Goal: Task Accomplishment & Management: Use online tool/utility

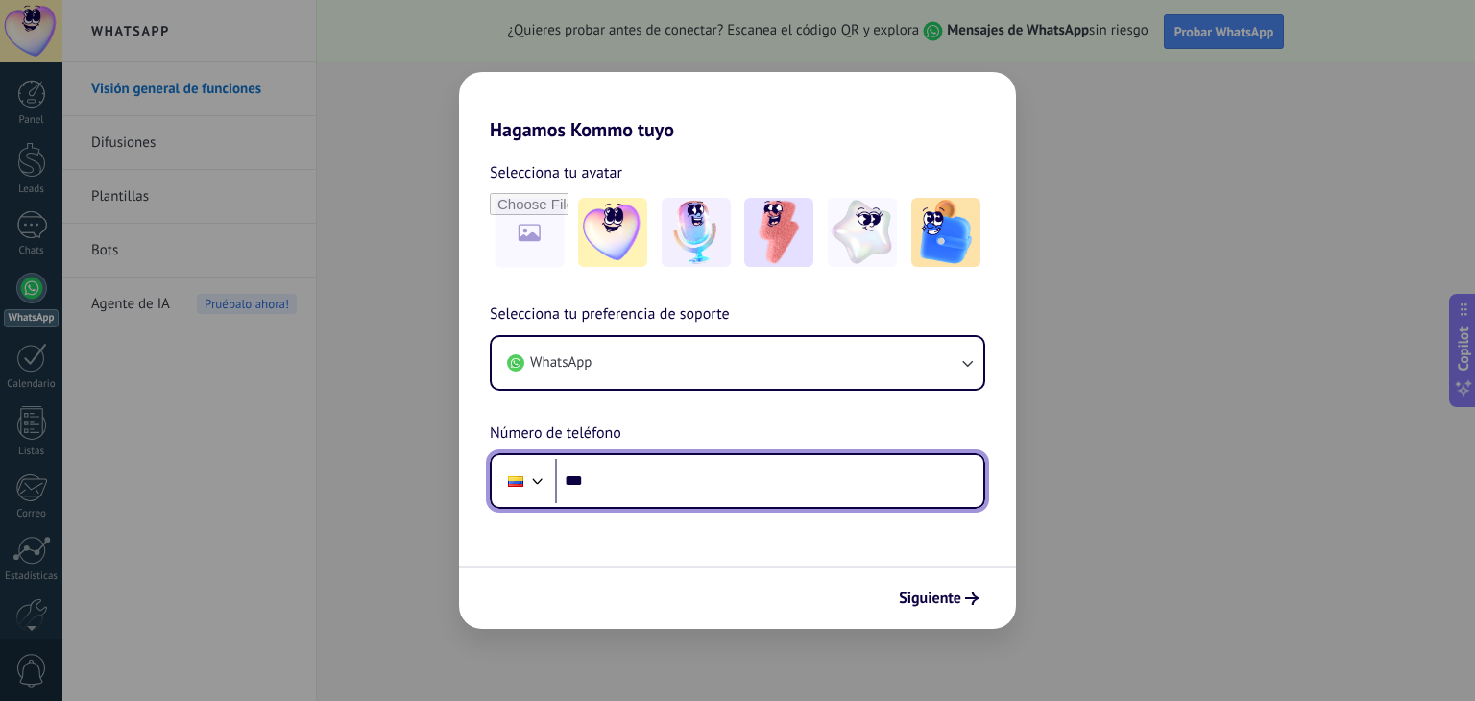
click at [602, 480] on input "***" at bounding box center [769, 481] width 428 height 44
click at [629, 486] on input "***" at bounding box center [769, 481] width 428 height 44
type input "**********"
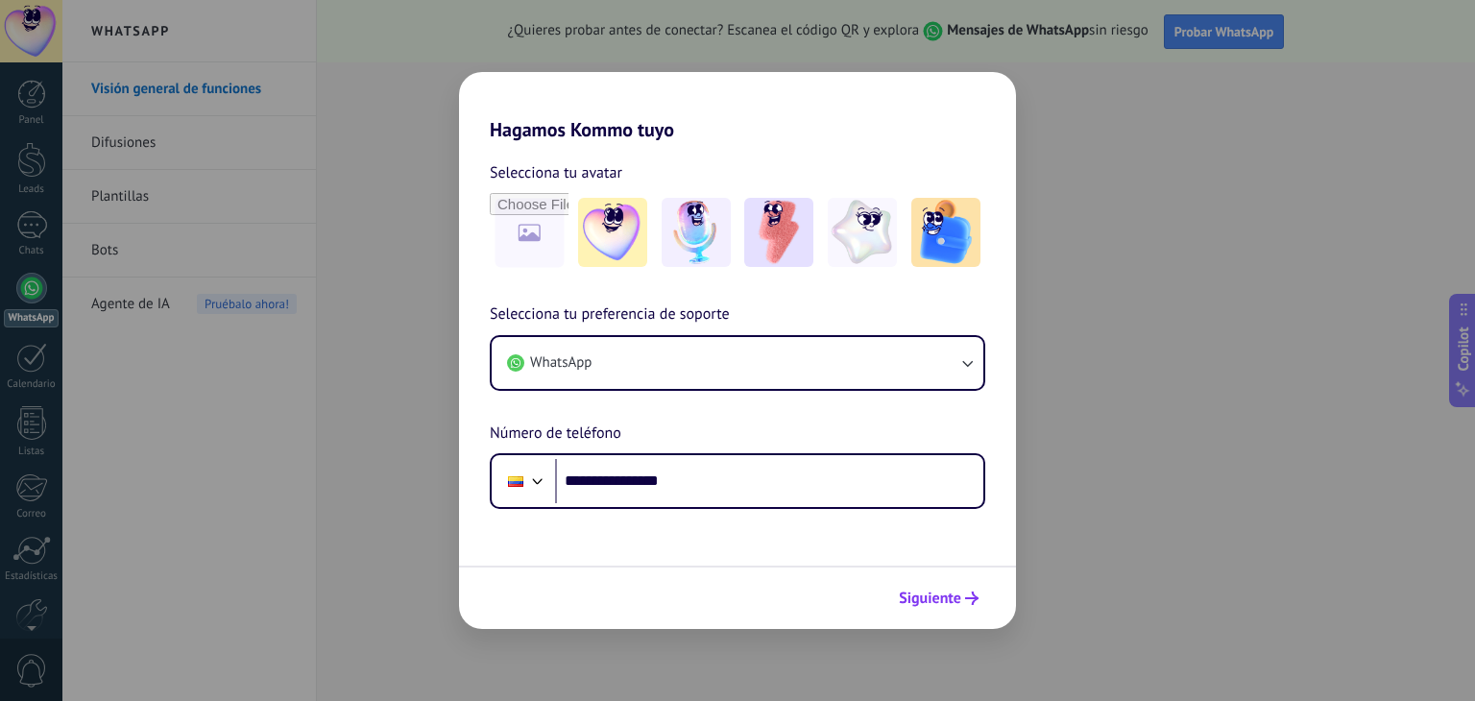
click at [937, 596] on span "Siguiente" at bounding box center [930, 597] width 62 height 13
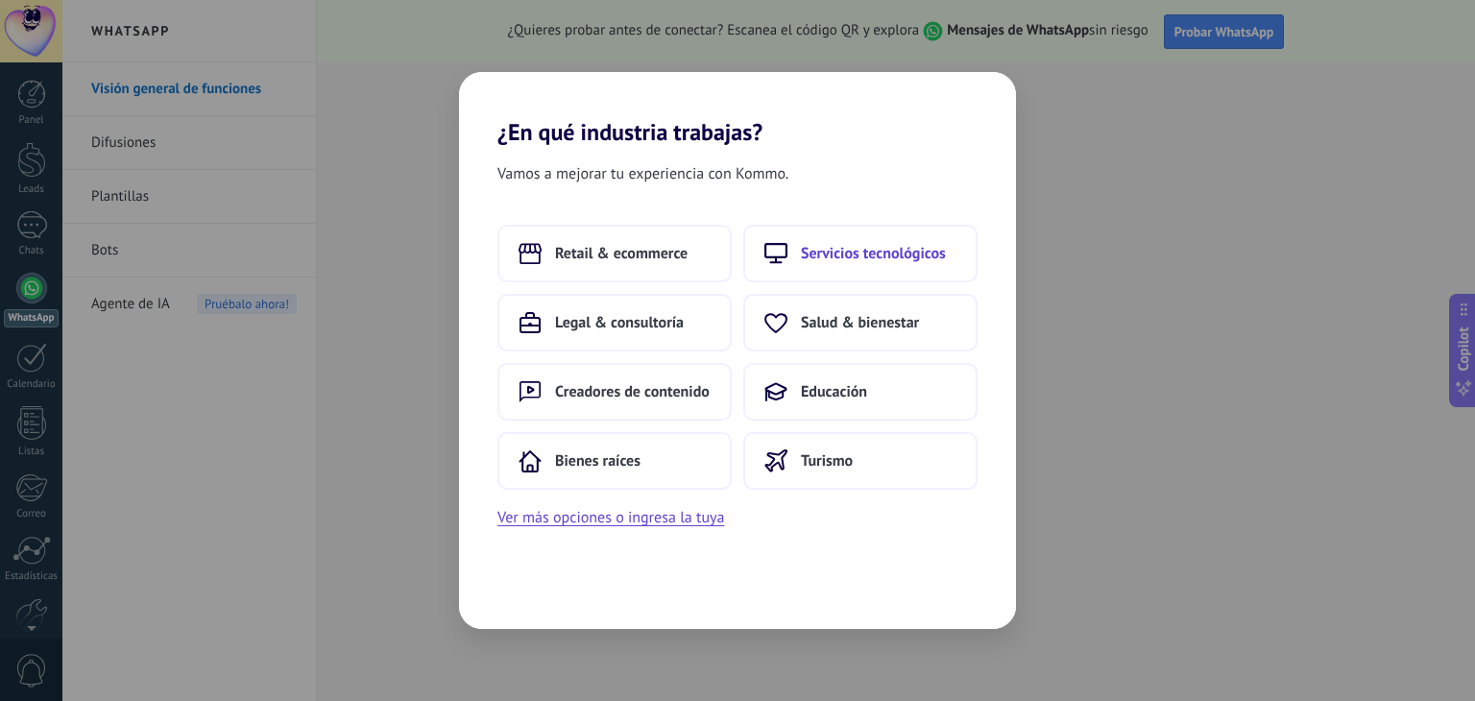
click at [853, 246] on span "Servicios tecnológicos" at bounding box center [873, 253] width 145 height 19
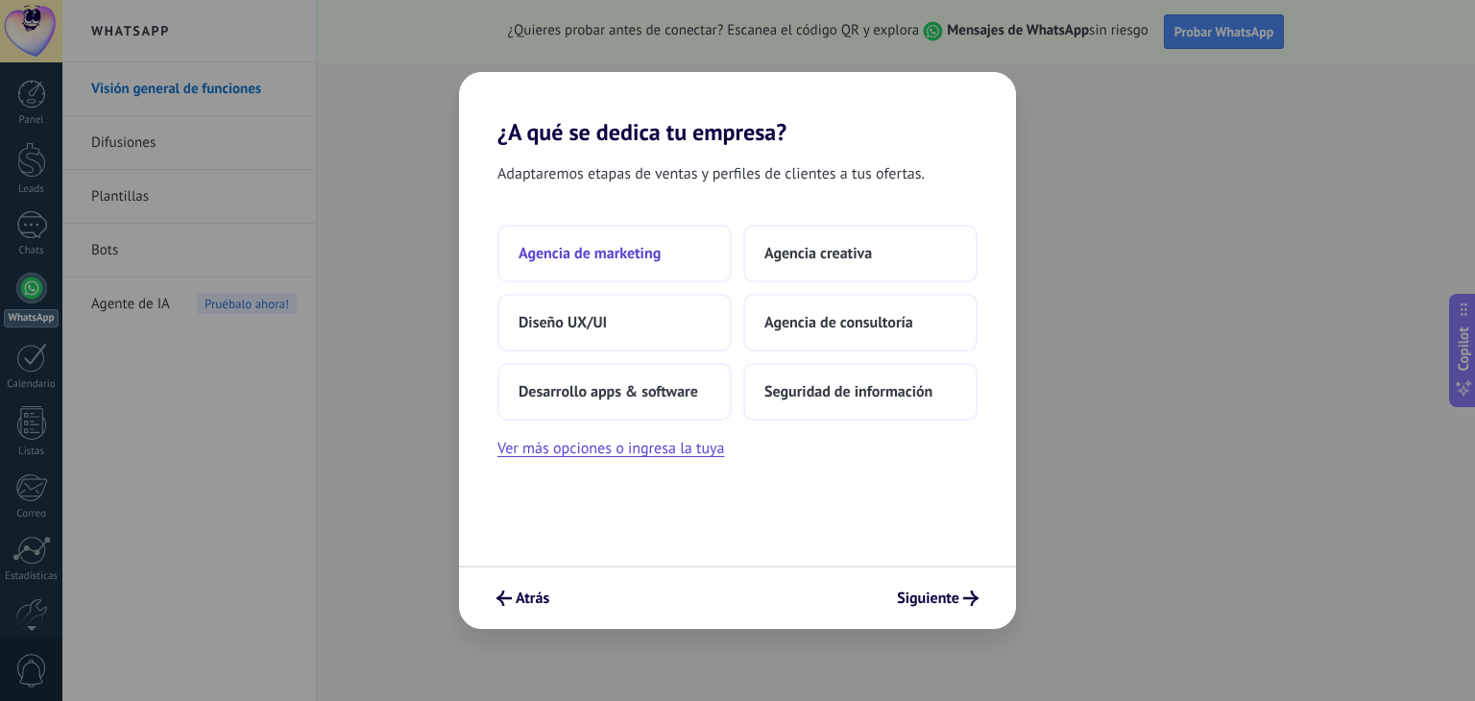
click at [649, 260] on span "Agencia de marketing" at bounding box center [589, 253] width 142 height 19
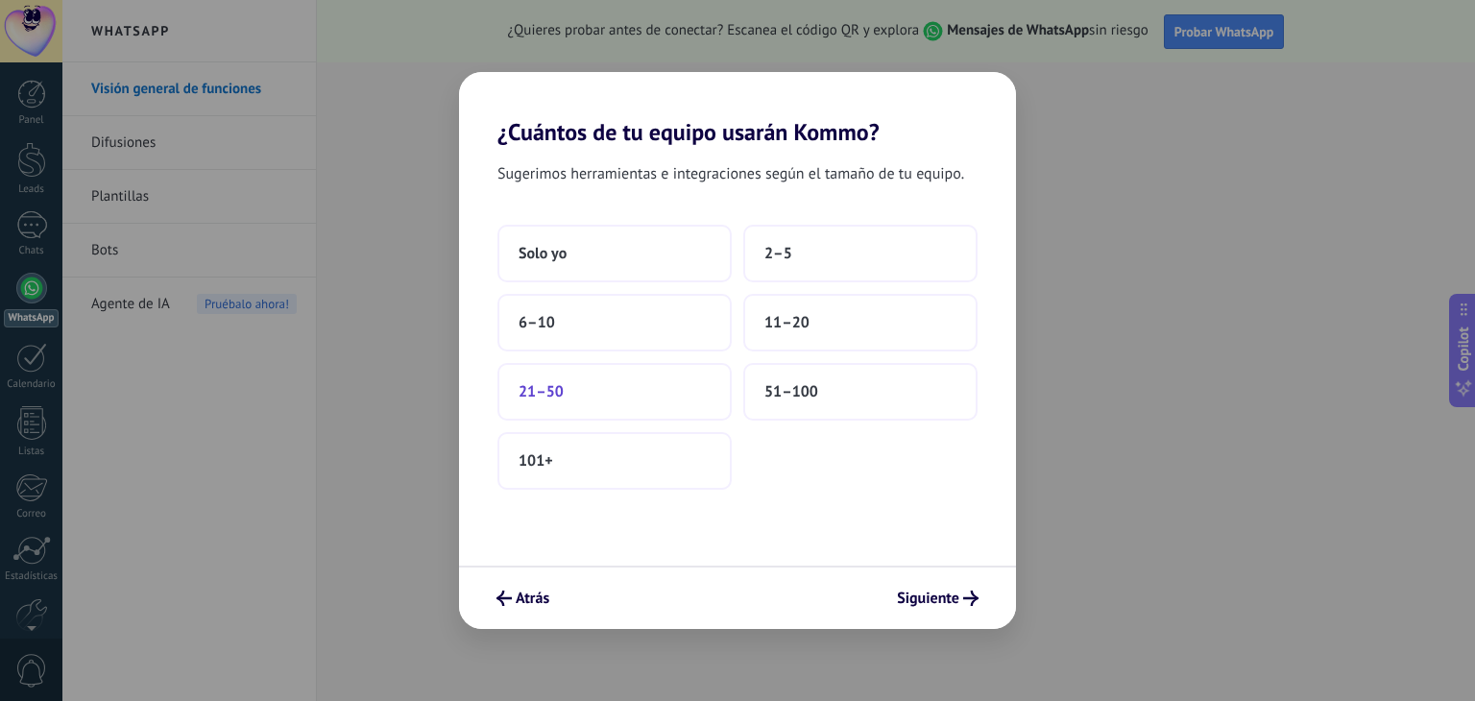
click at [581, 400] on button "21–50" at bounding box center [614, 392] width 234 height 58
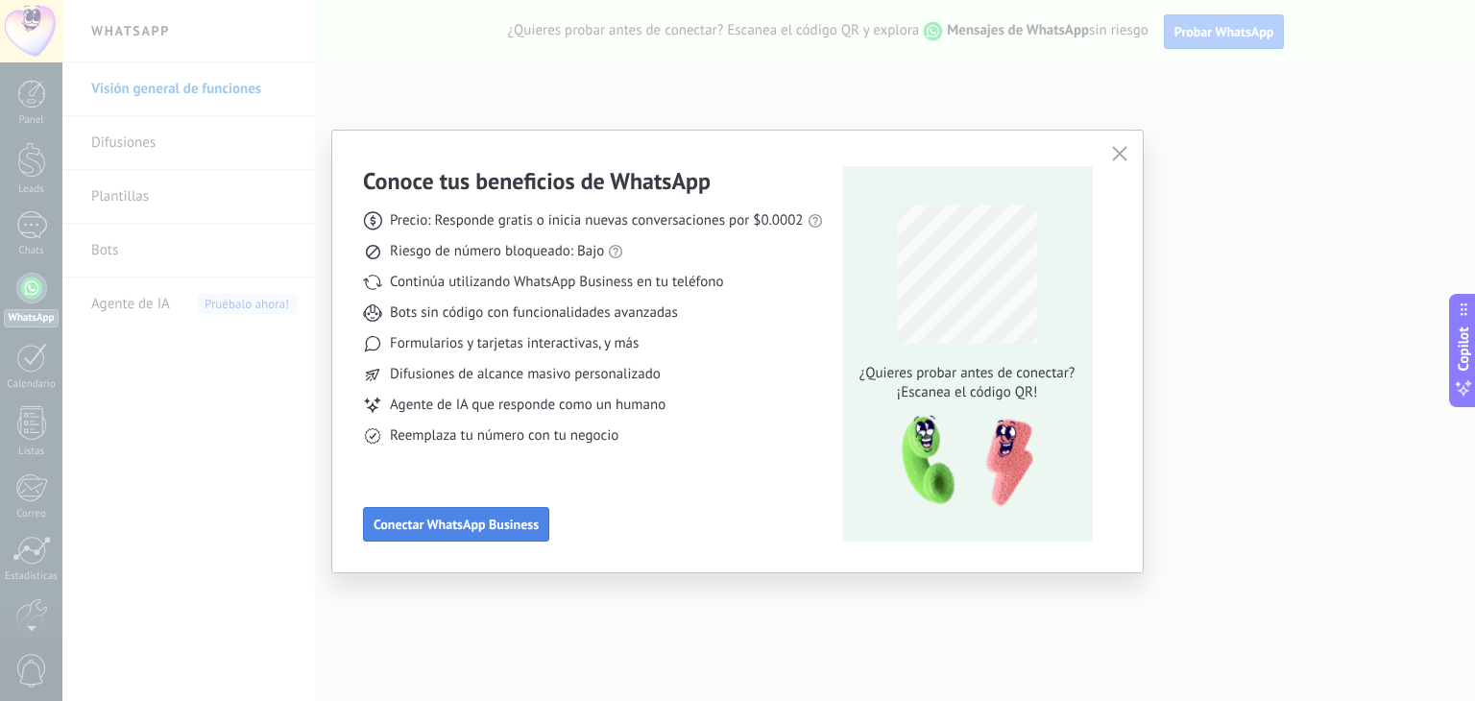
click at [491, 519] on span "Conectar WhatsApp Business" at bounding box center [455, 523] width 165 height 13
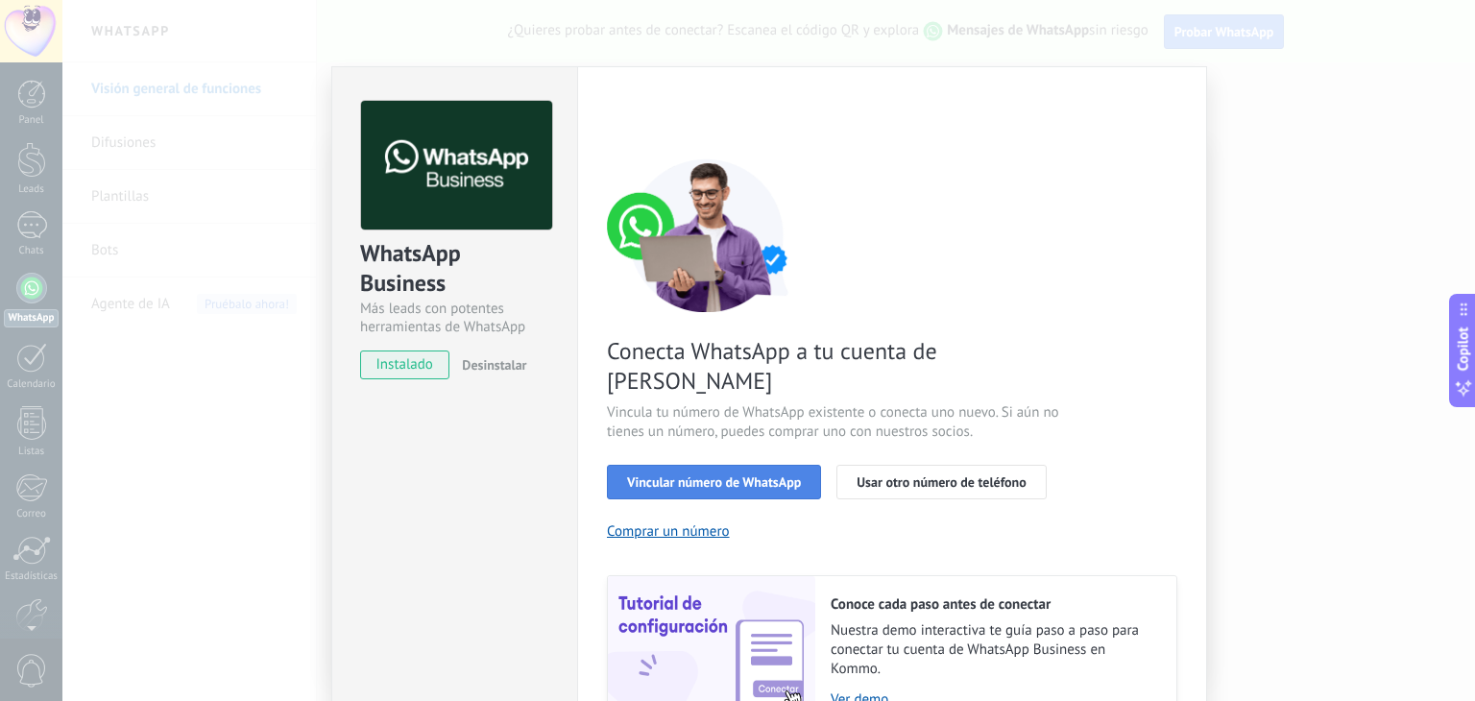
click at [733, 475] on span "Vincular número de WhatsApp" at bounding box center [714, 481] width 174 height 13
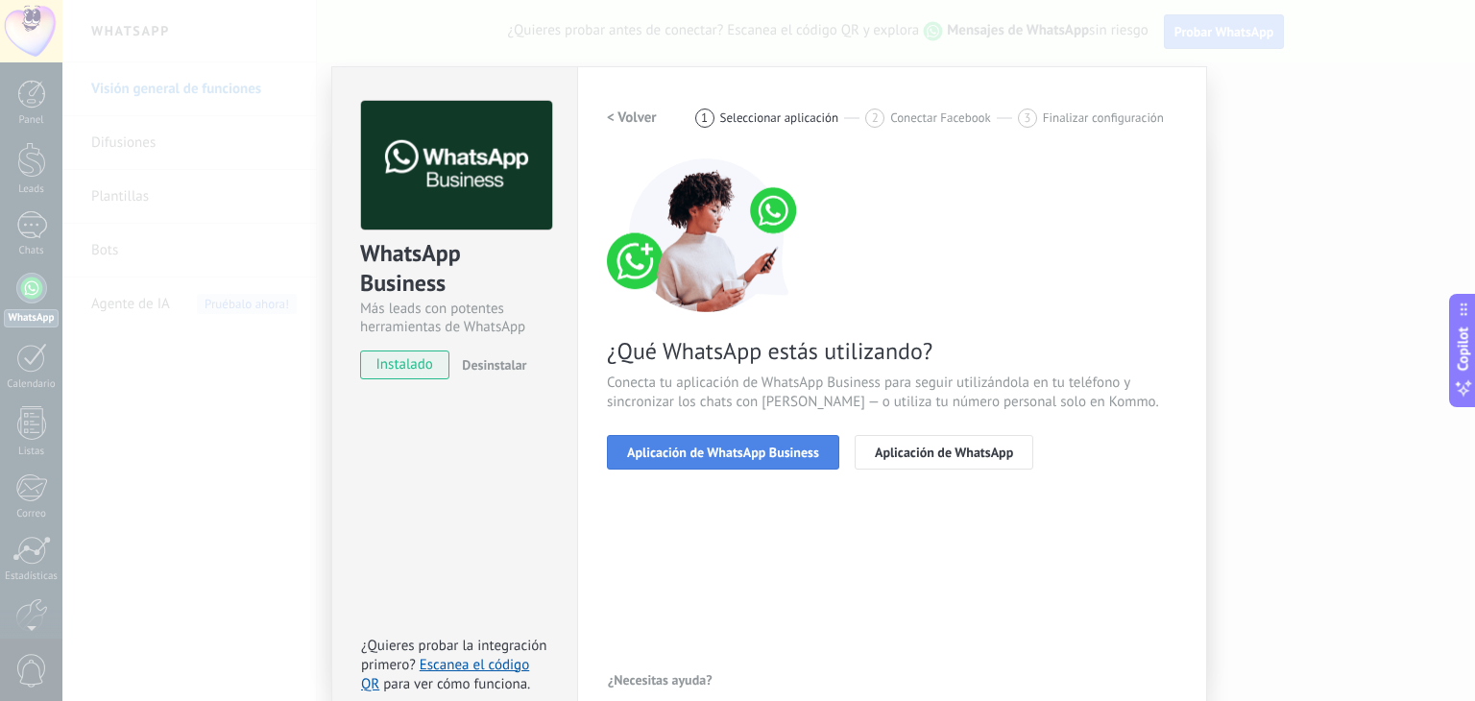
click at [741, 451] on span "Aplicación de WhatsApp Business" at bounding box center [723, 451] width 192 height 13
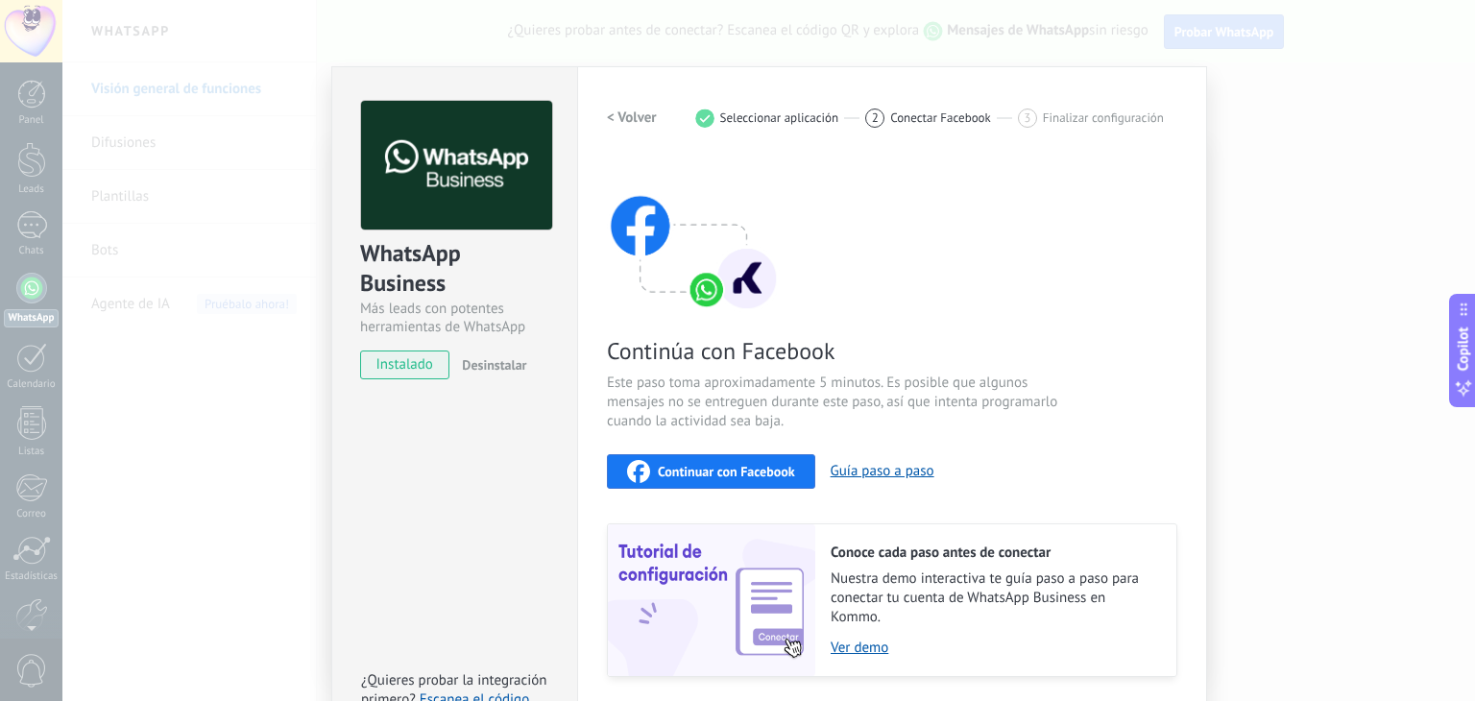
click at [772, 467] on span "Continuar con Facebook" at bounding box center [726, 471] width 137 height 13
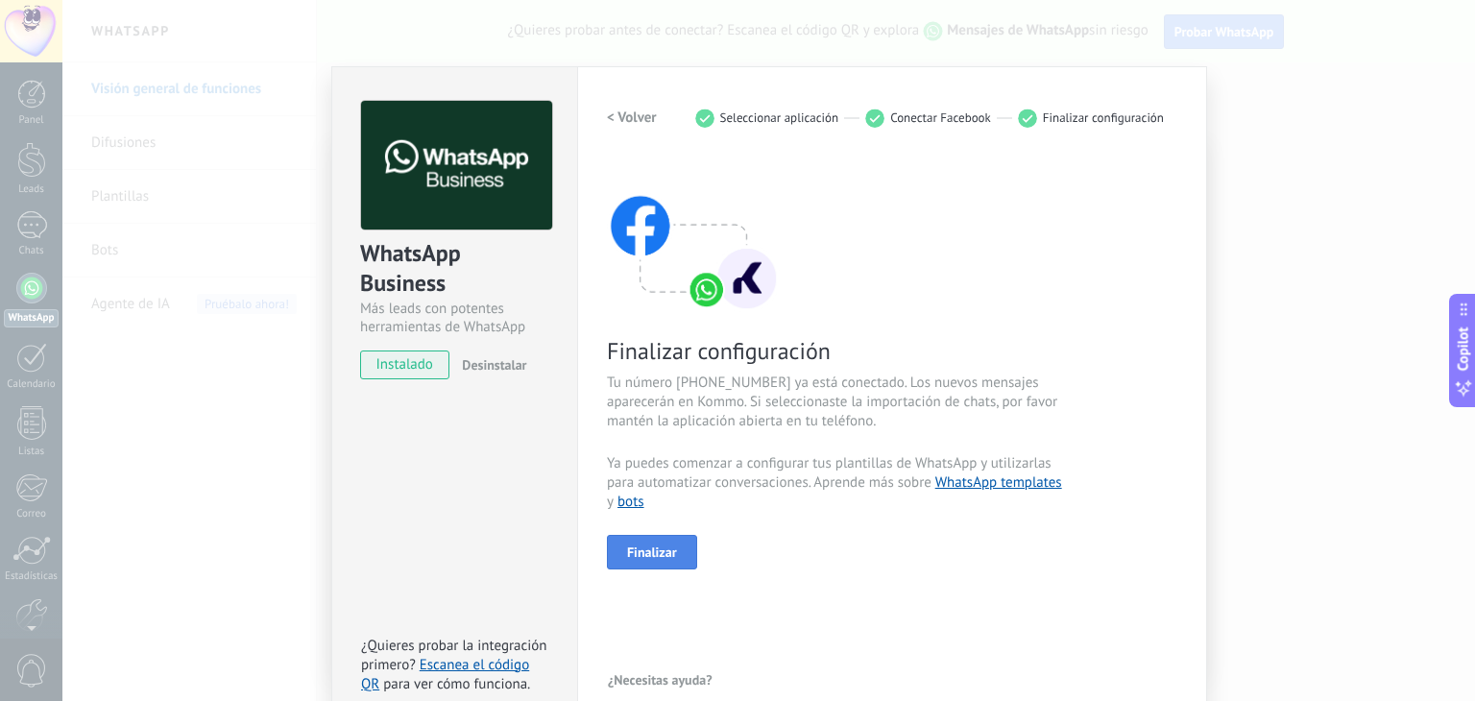
click at [636, 550] on span "Finalizar" at bounding box center [652, 551] width 50 height 13
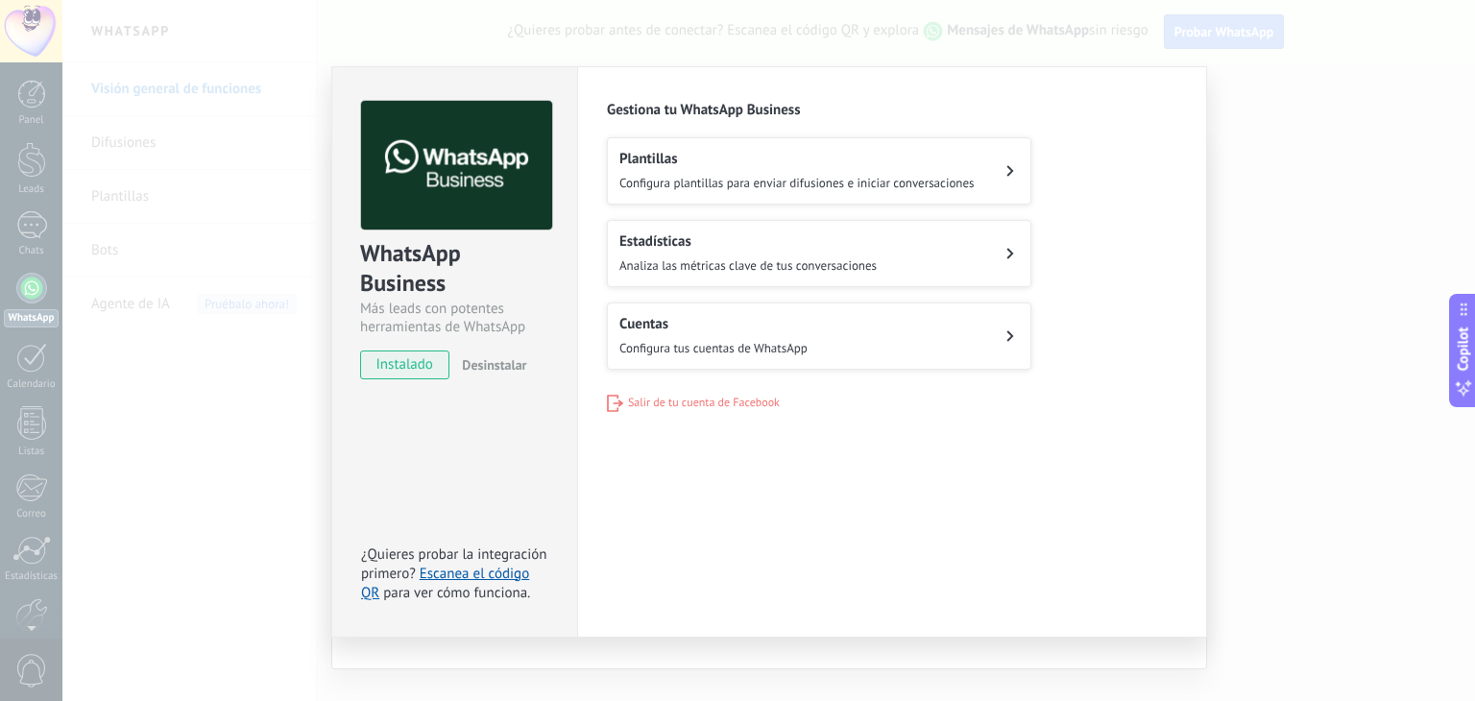
click at [453, 43] on div "WhatsApp Business Más leads con potentes herramientas de WhatsApp instalado Des…" at bounding box center [768, 350] width 1412 height 701
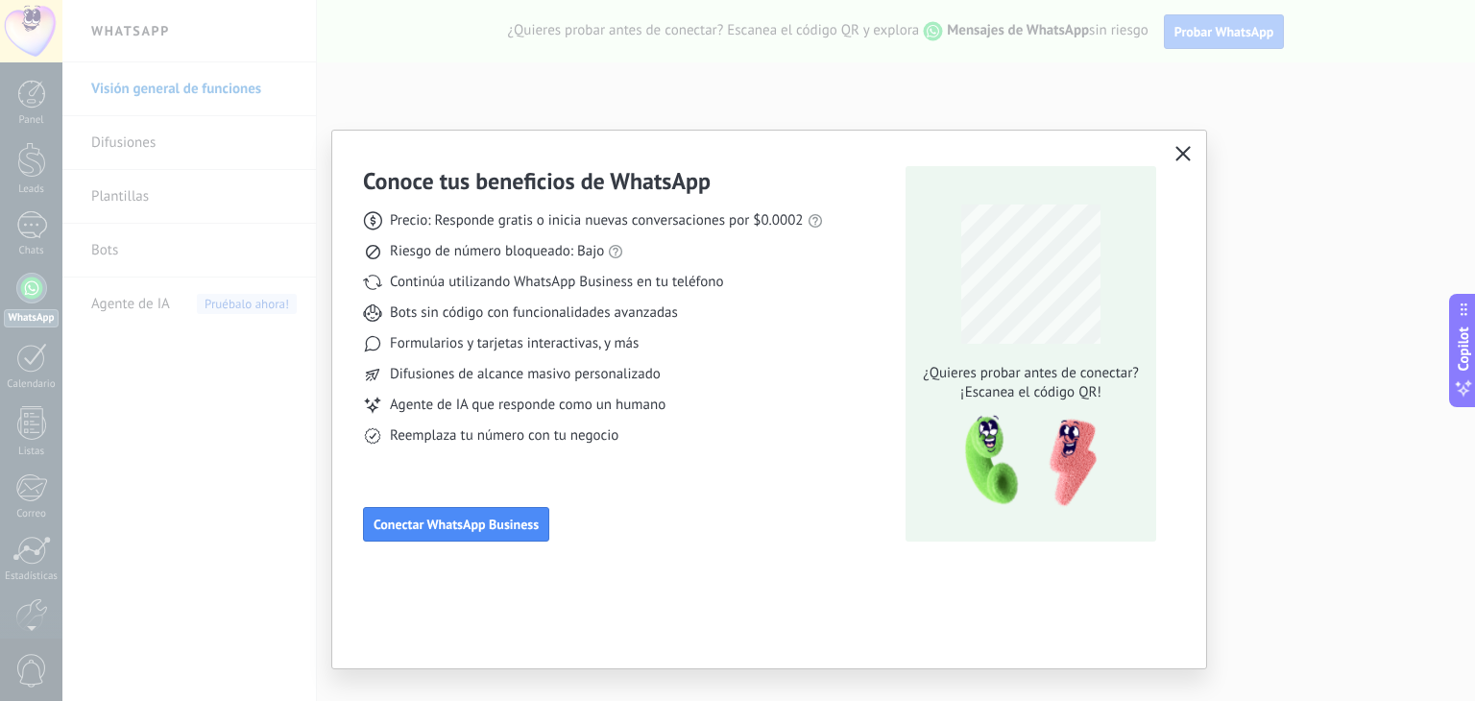
click at [1183, 155] on icon "button" at bounding box center [1182, 153] width 15 height 15
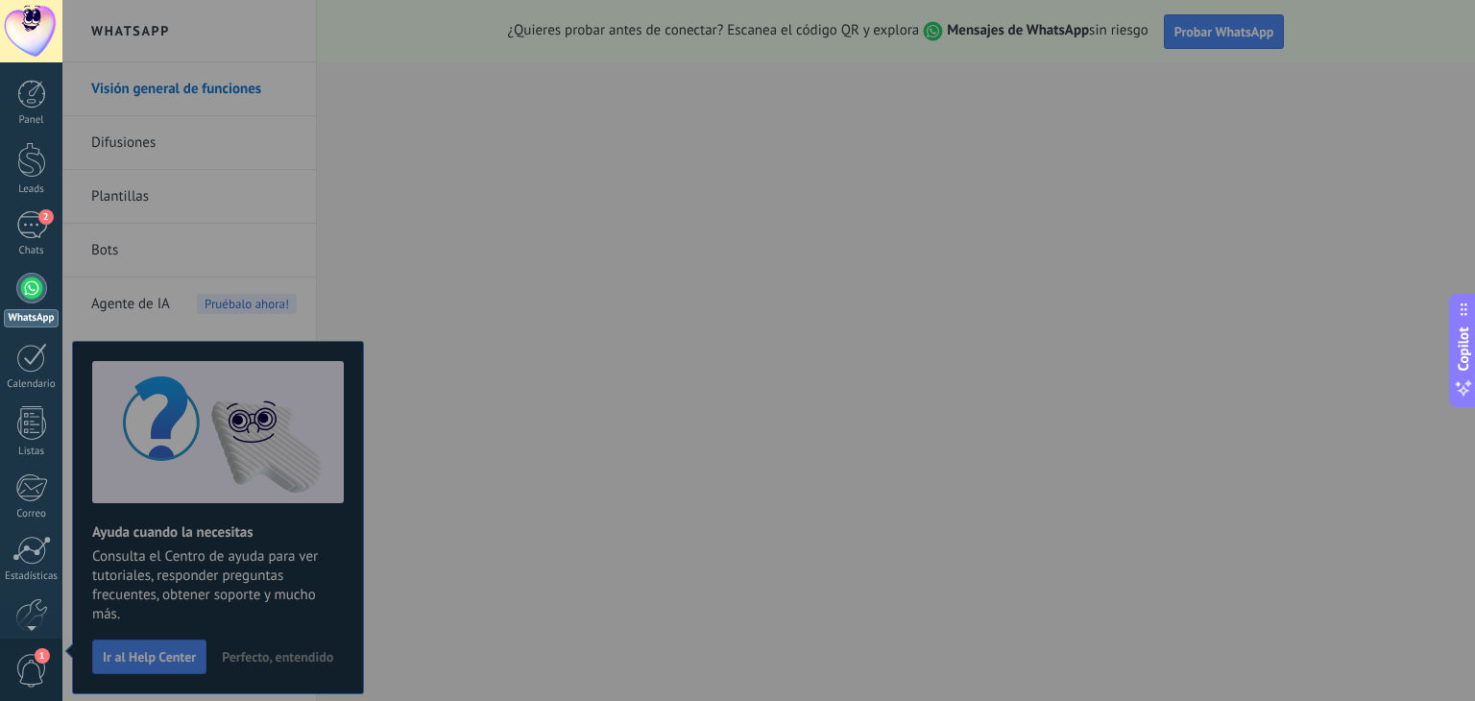
click at [35, 290] on div at bounding box center [31, 288] width 31 height 31
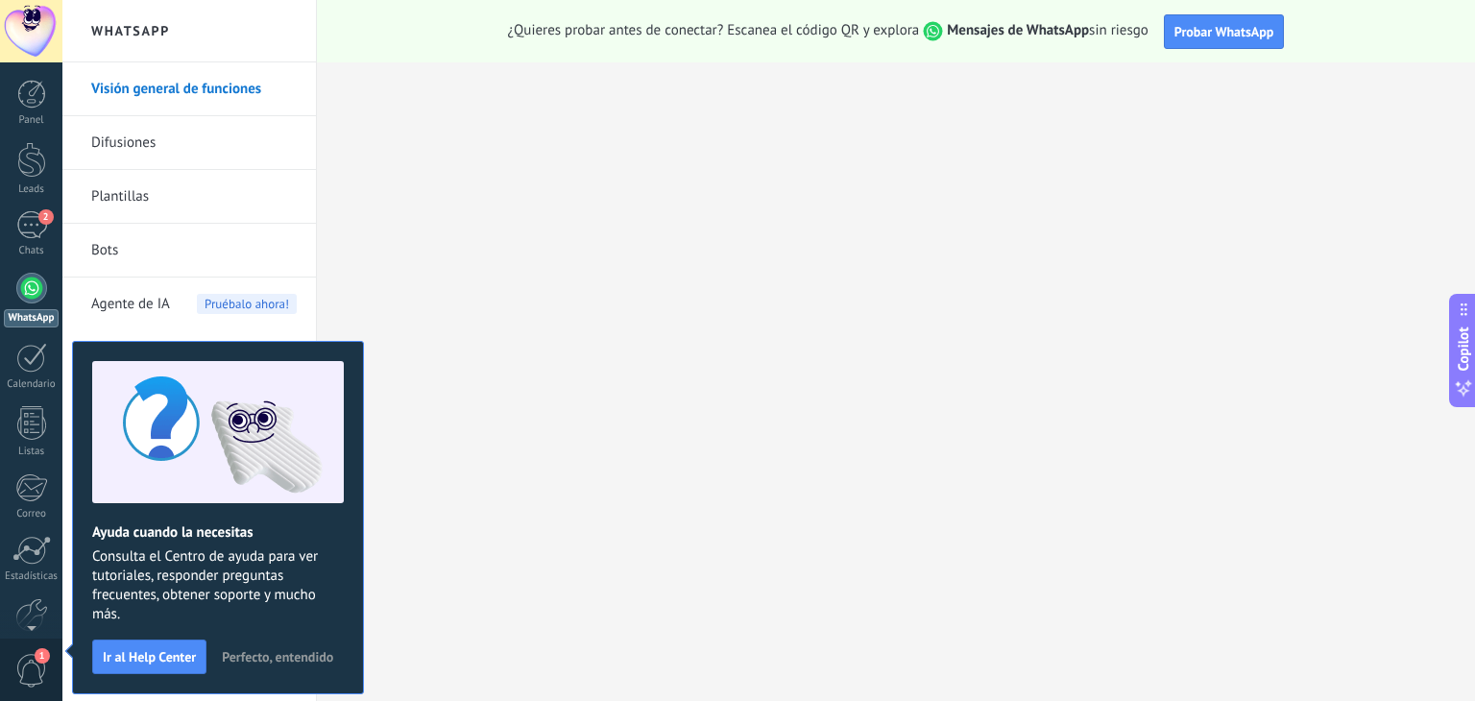
click at [25, 293] on div at bounding box center [31, 288] width 31 height 31
click at [123, 255] on link "Bots" at bounding box center [193, 251] width 205 height 54
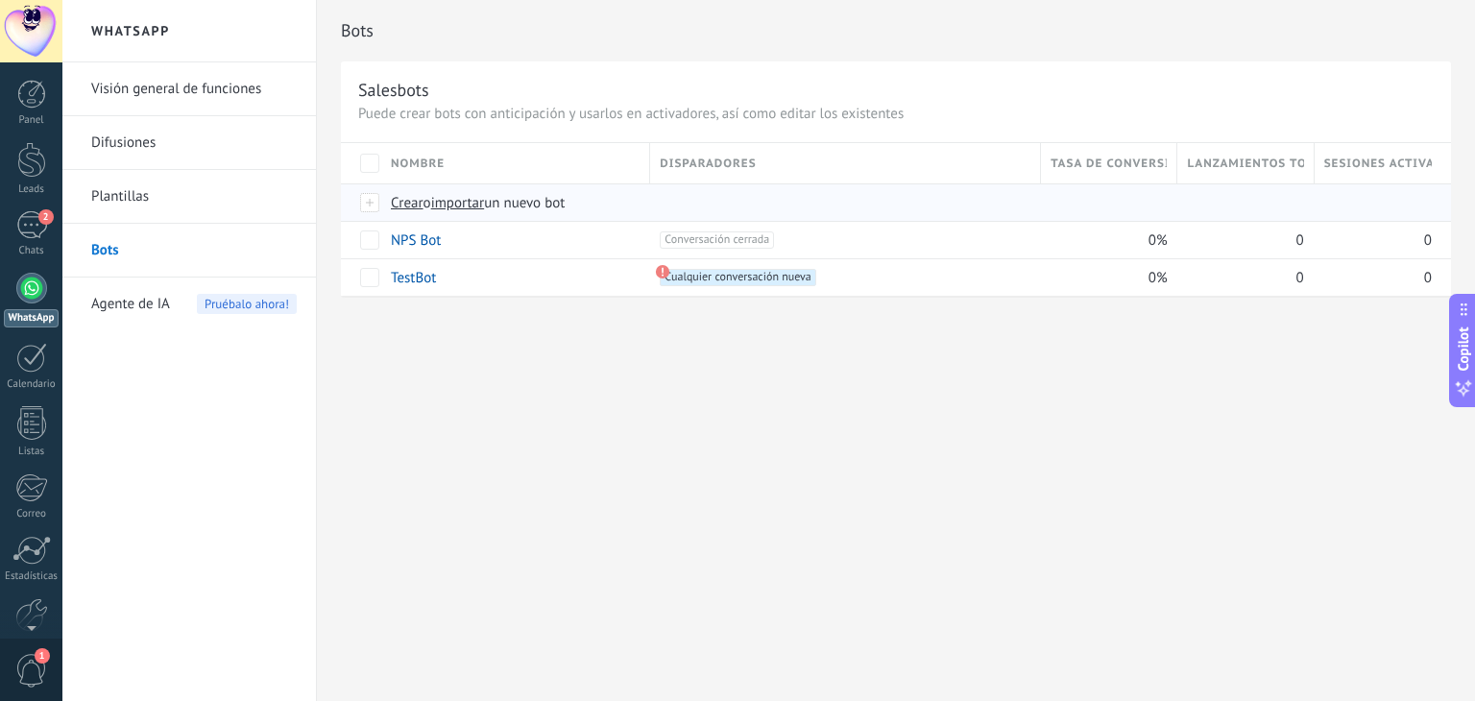
click at [499, 200] on span "un nuevo bot" at bounding box center [524, 203] width 81 height 18
click at [0, 0] on input "importar un nuevo bot" at bounding box center [0, 0] width 0 height 0
click at [370, 201] on div at bounding box center [370, 202] width 21 height 17
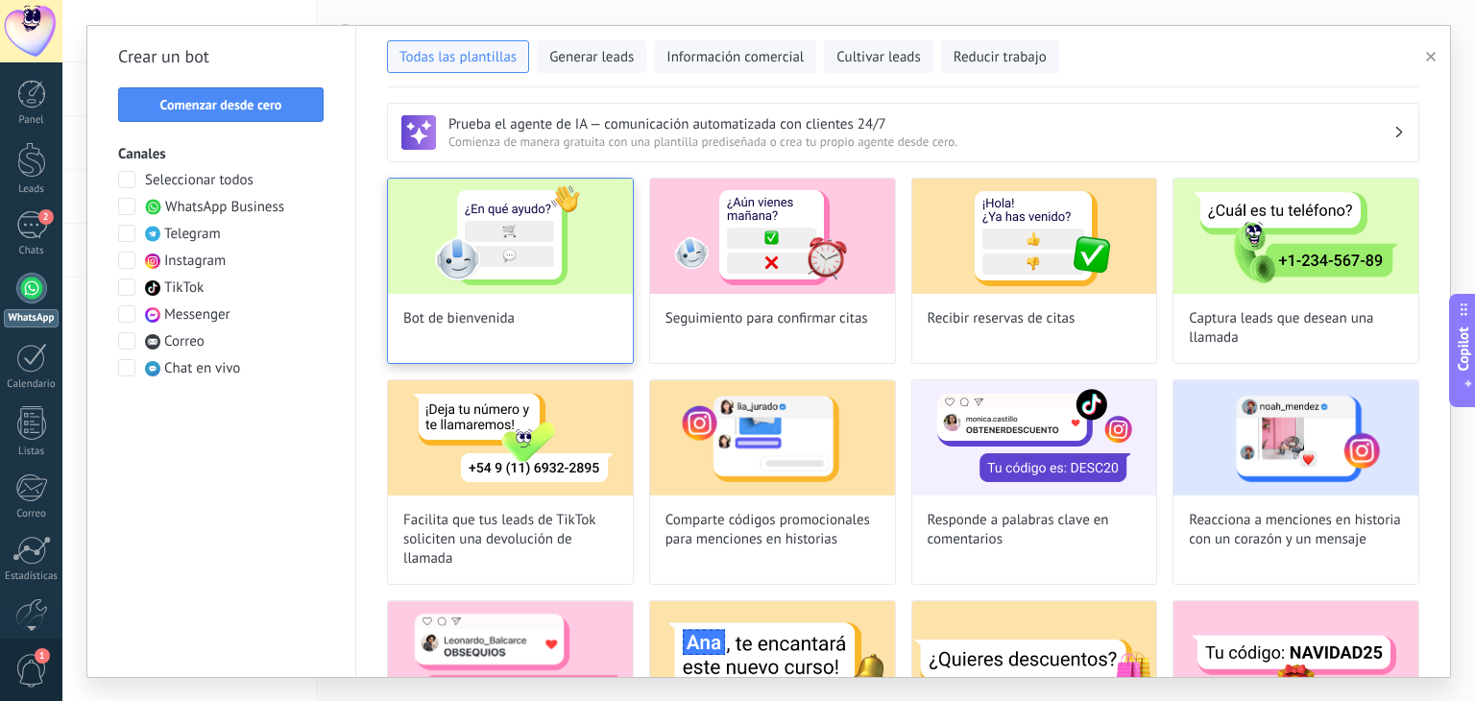
click at [503, 257] on img at bounding box center [510, 236] width 245 height 115
type input "**********"
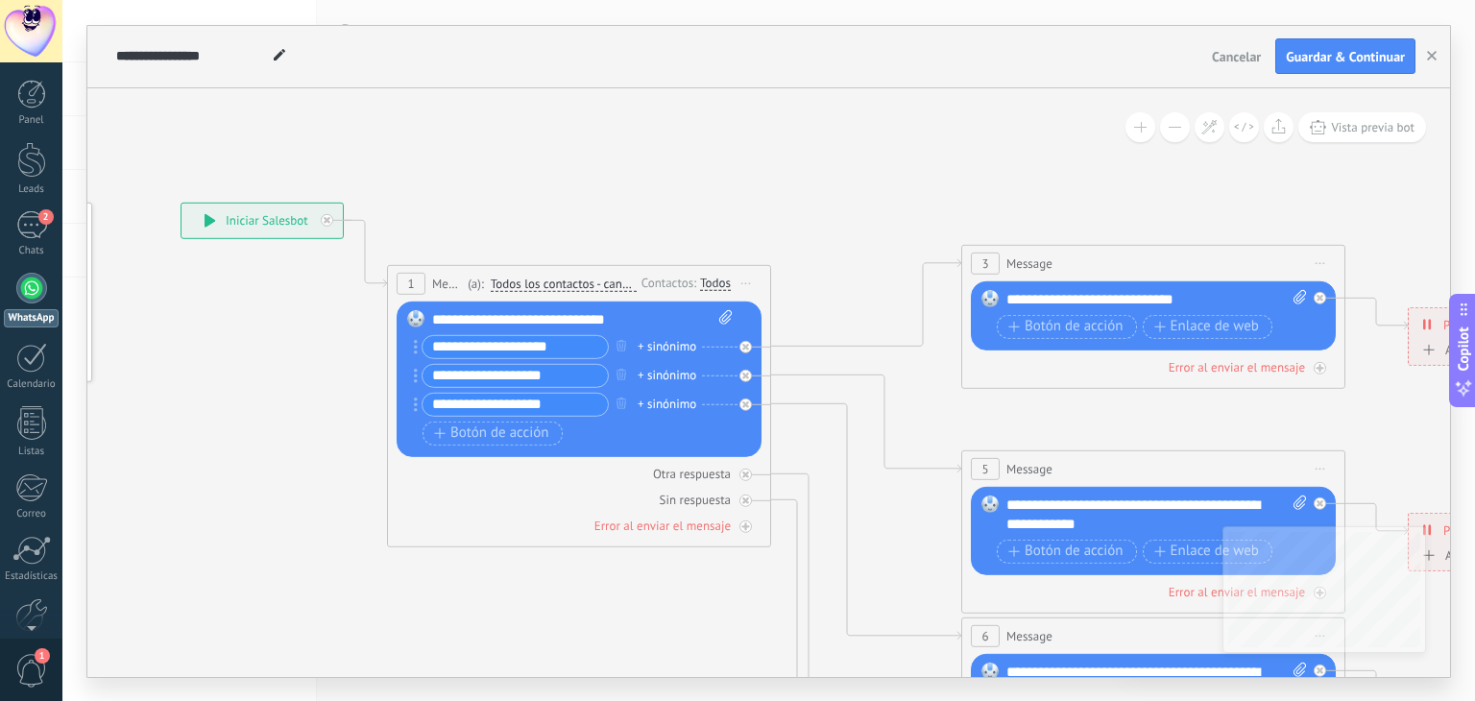
drag, startPoint x: 853, startPoint y: 211, endPoint x: 534, endPoint y: 181, distance: 320.1
click at [534, 181] on icon at bounding box center [1196, 691] width 2992 height 1938
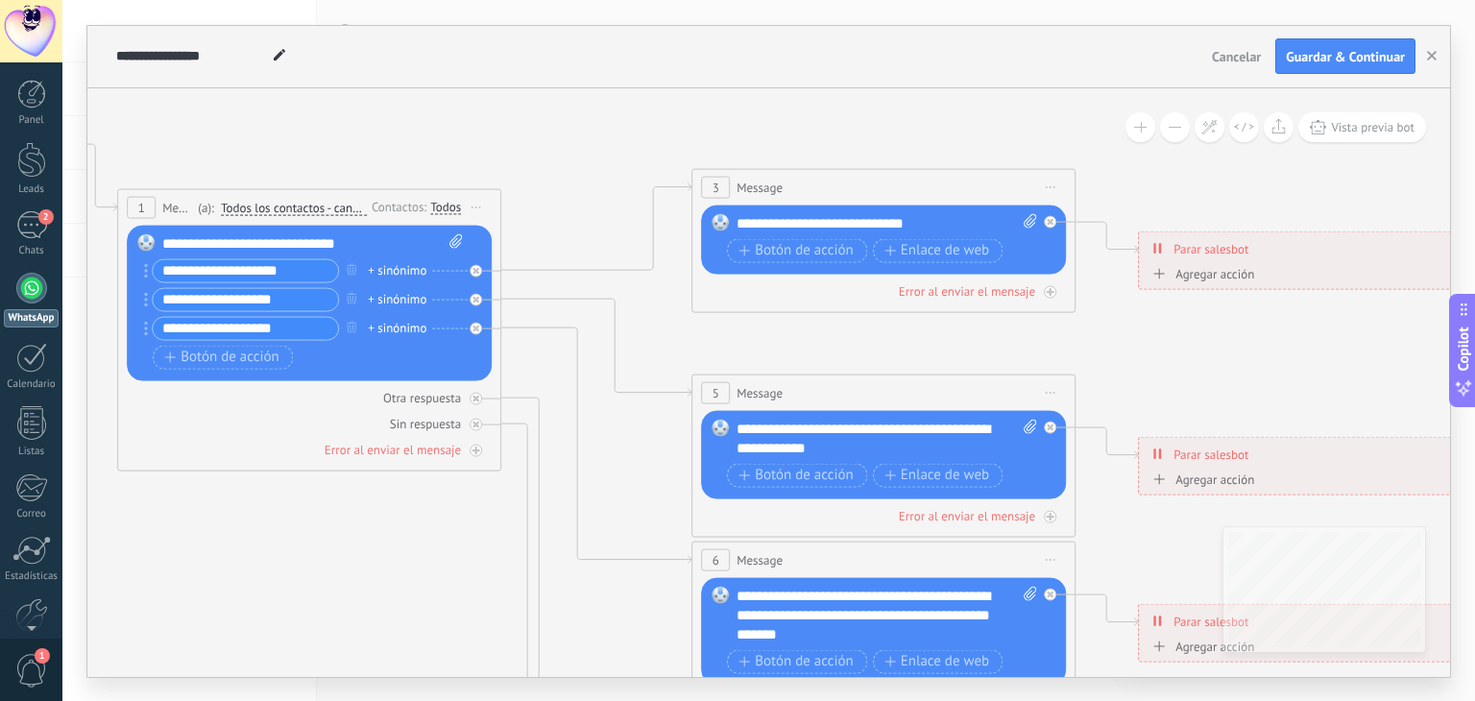
drag, startPoint x: 756, startPoint y: 203, endPoint x: 490, endPoint y: 127, distance: 276.5
click at [490, 127] on icon at bounding box center [927, 615] width 2992 height 1938
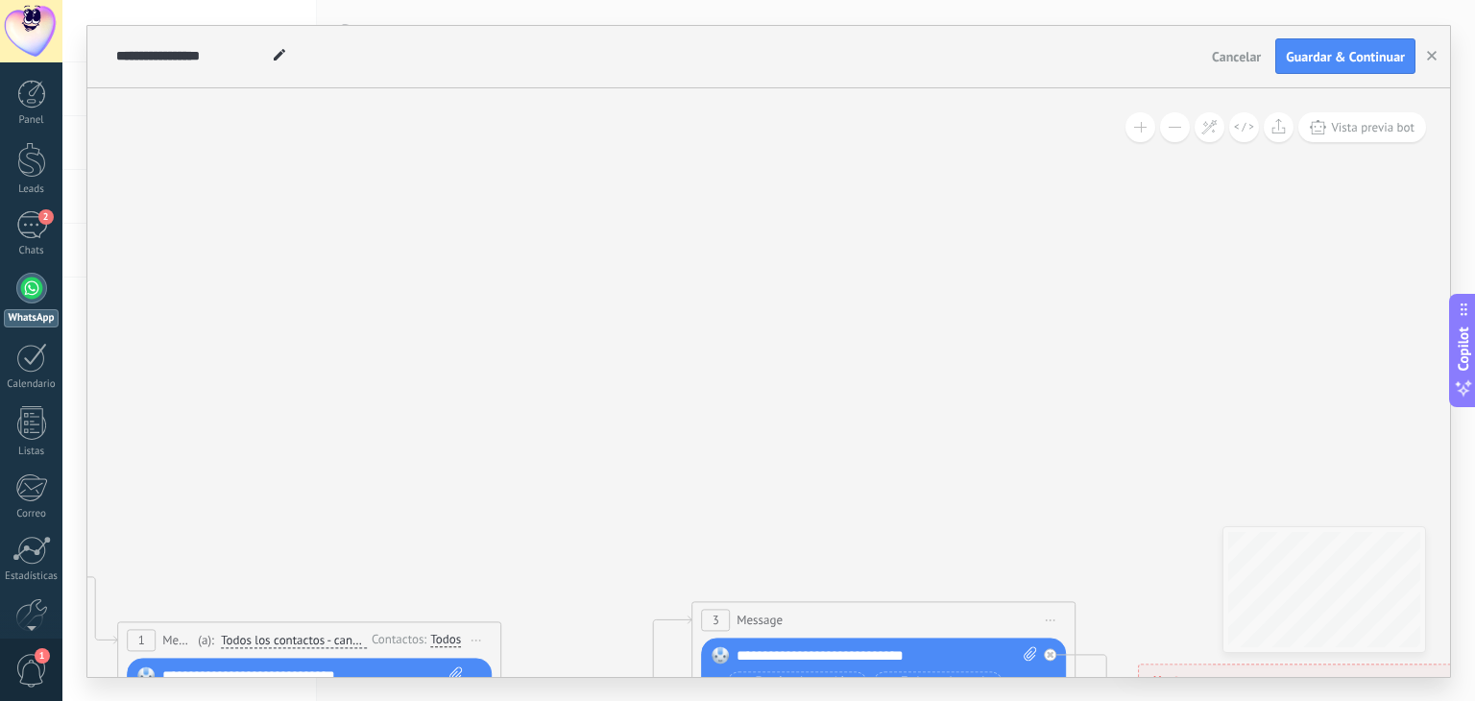
click at [1248, 52] on span "Cancelar" at bounding box center [1236, 56] width 49 height 17
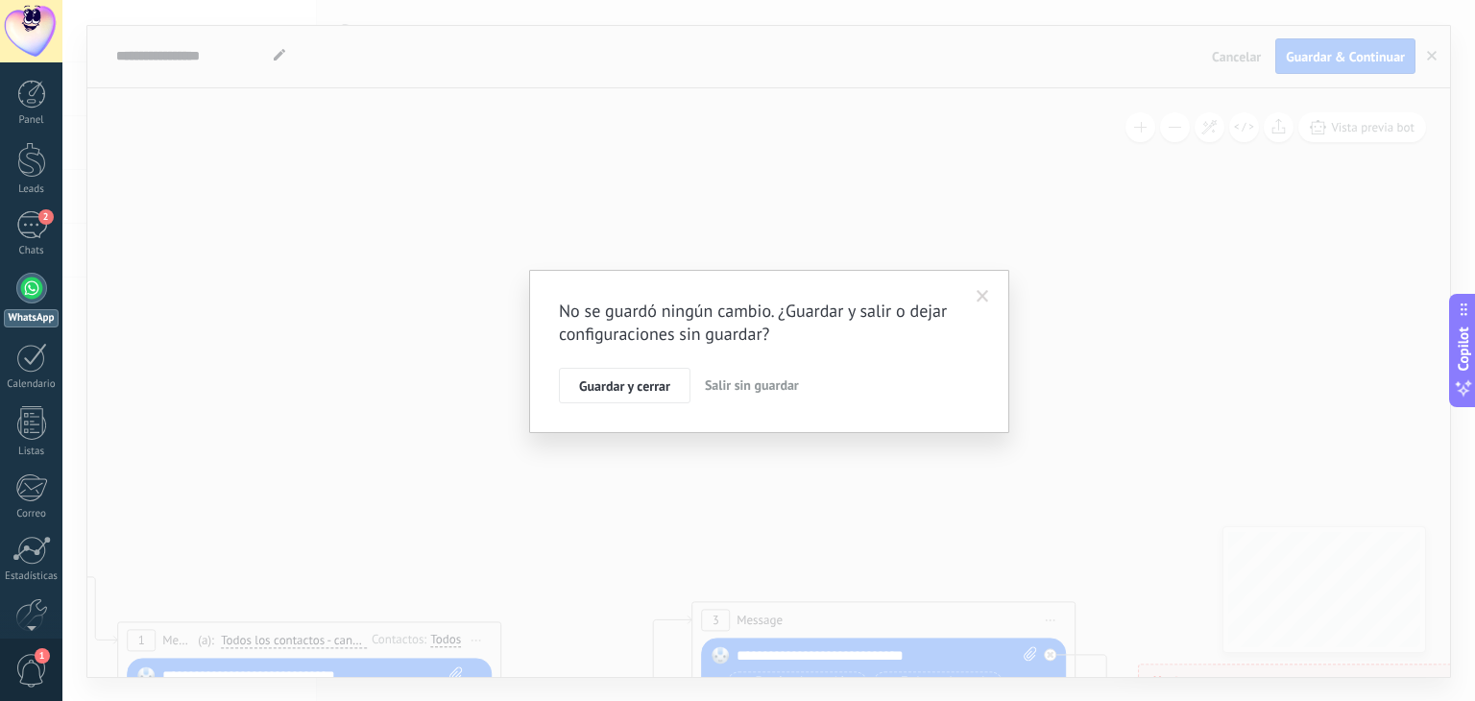
click at [731, 384] on span "Salir sin guardar" at bounding box center [752, 384] width 94 height 17
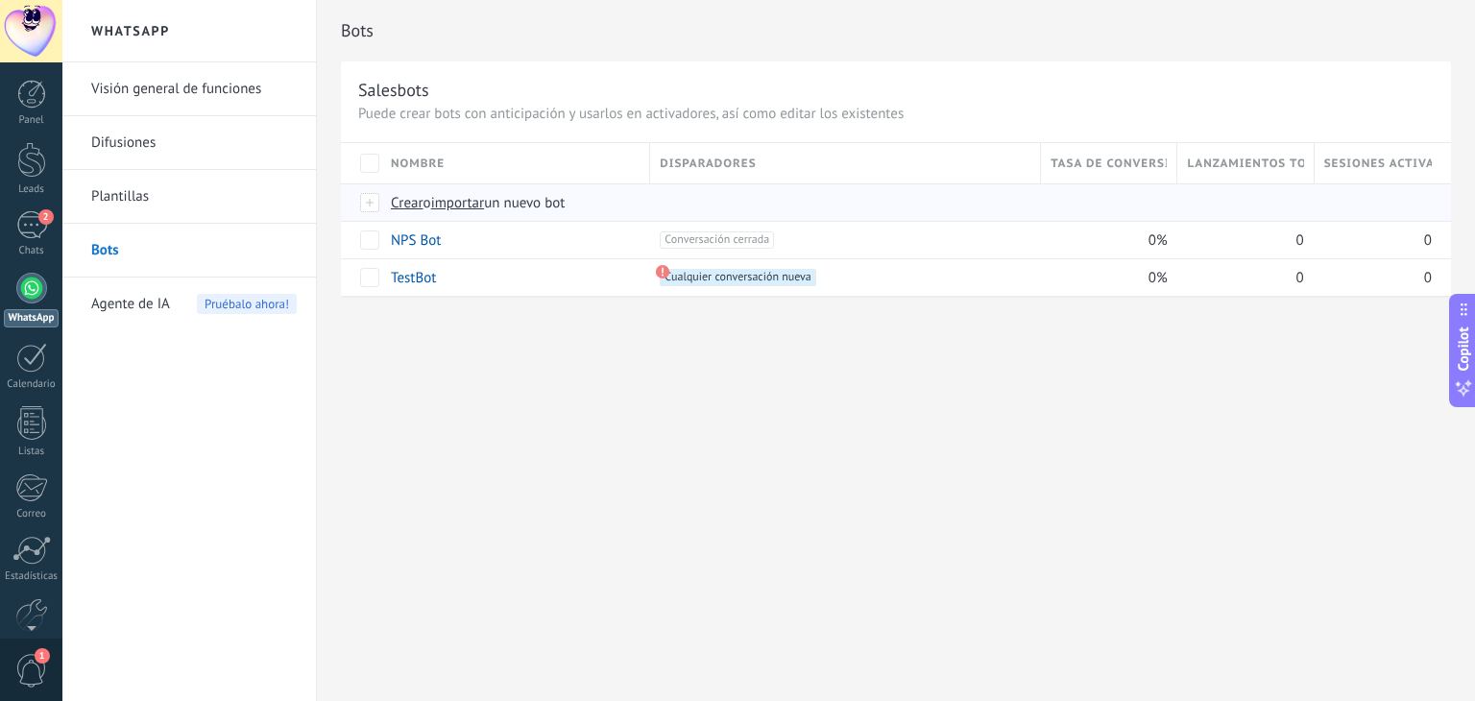
click at [369, 203] on div at bounding box center [370, 202] width 21 height 17
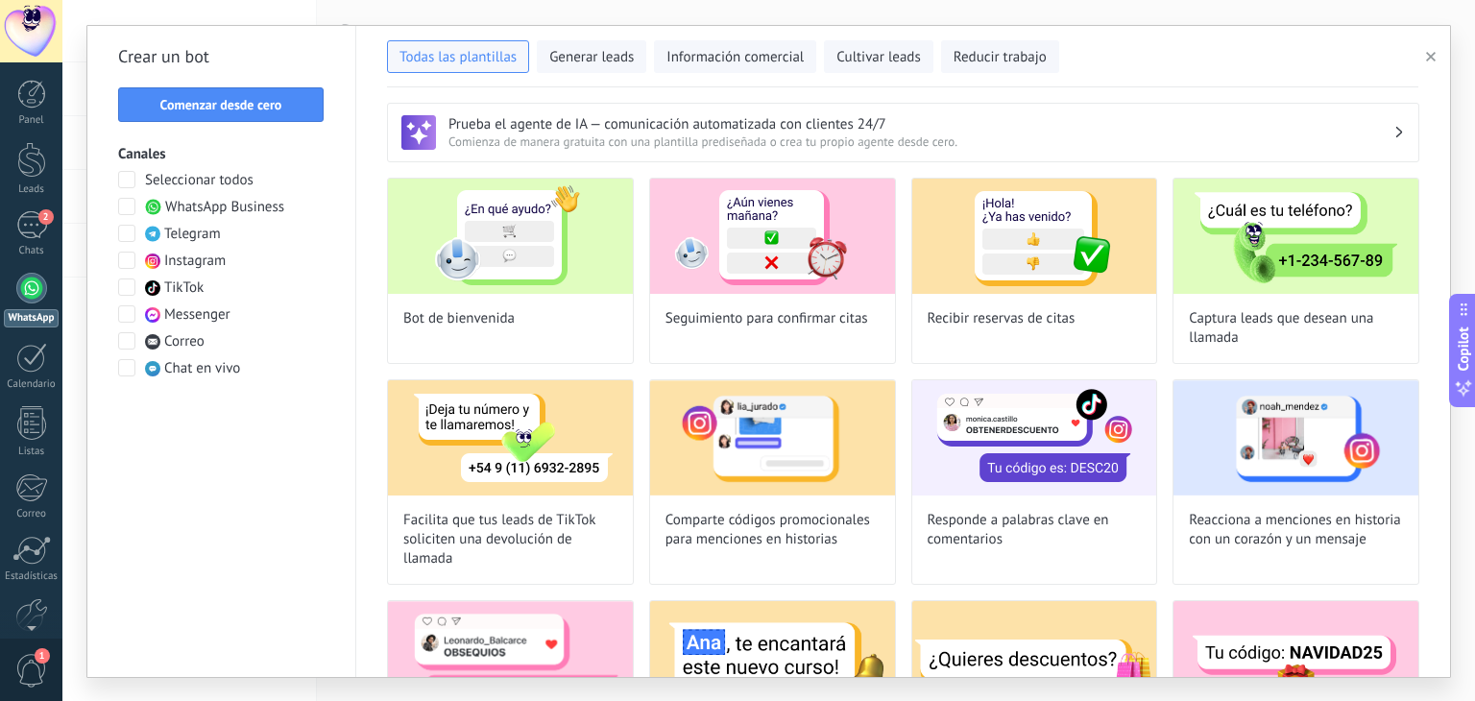
click at [242, 208] on span "WhatsApp Business" at bounding box center [224, 207] width 119 height 19
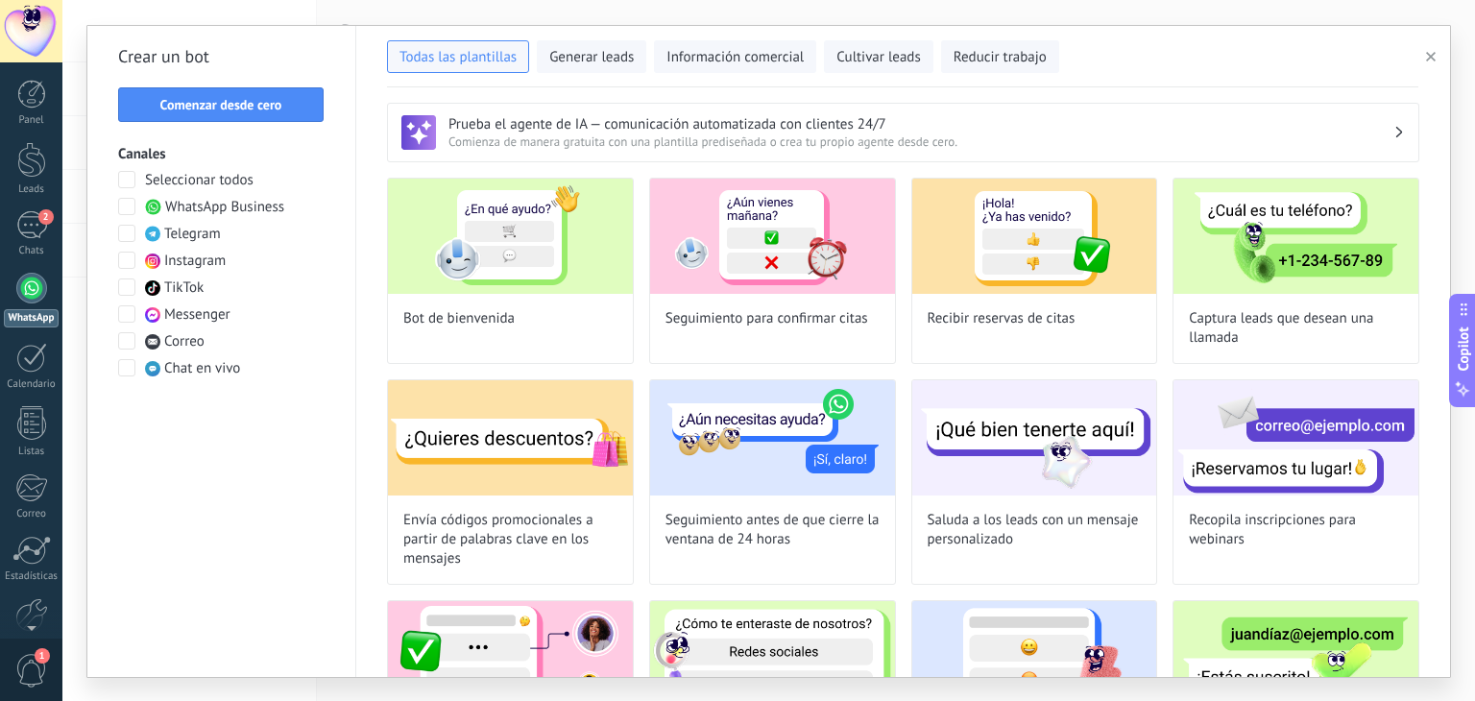
click at [242, 208] on span "WhatsApp Business" at bounding box center [224, 207] width 119 height 19
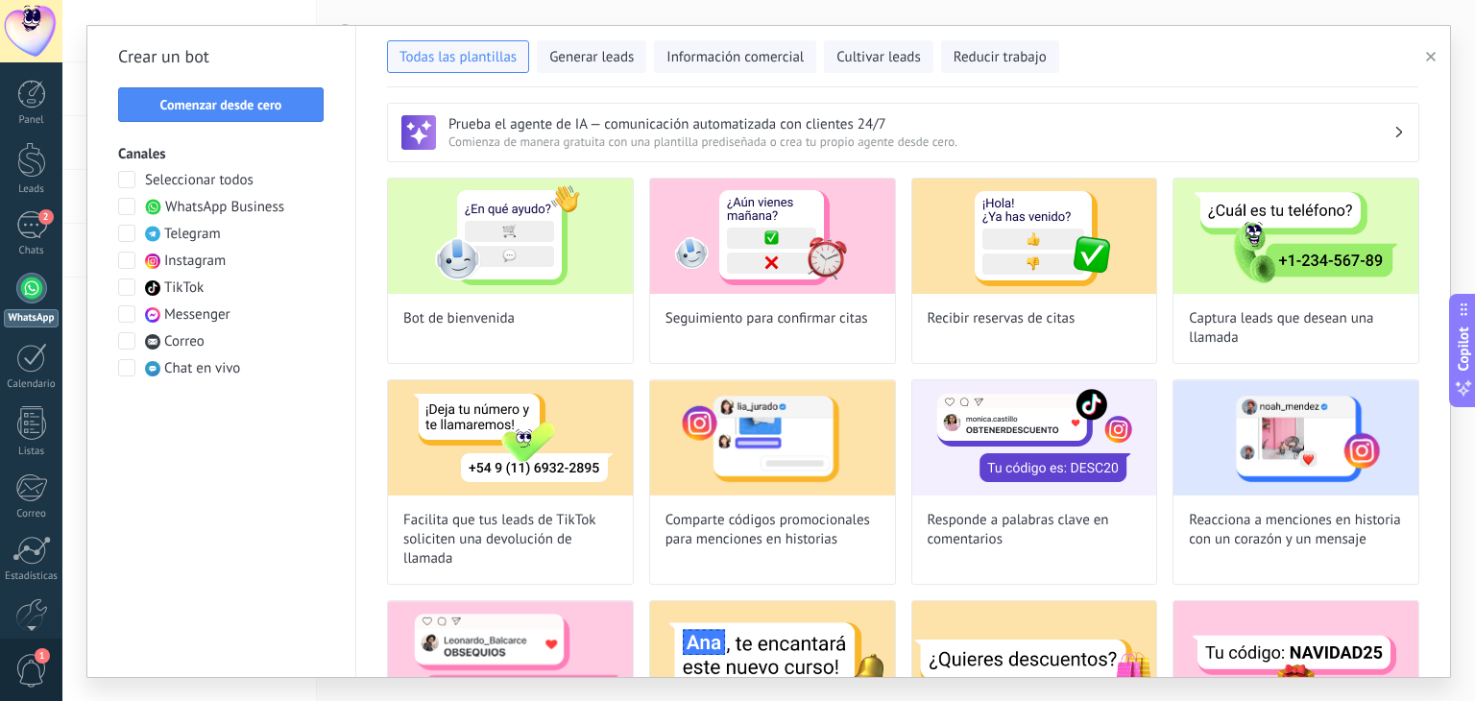
click at [238, 204] on span "WhatsApp Business" at bounding box center [224, 207] width 119 height 19
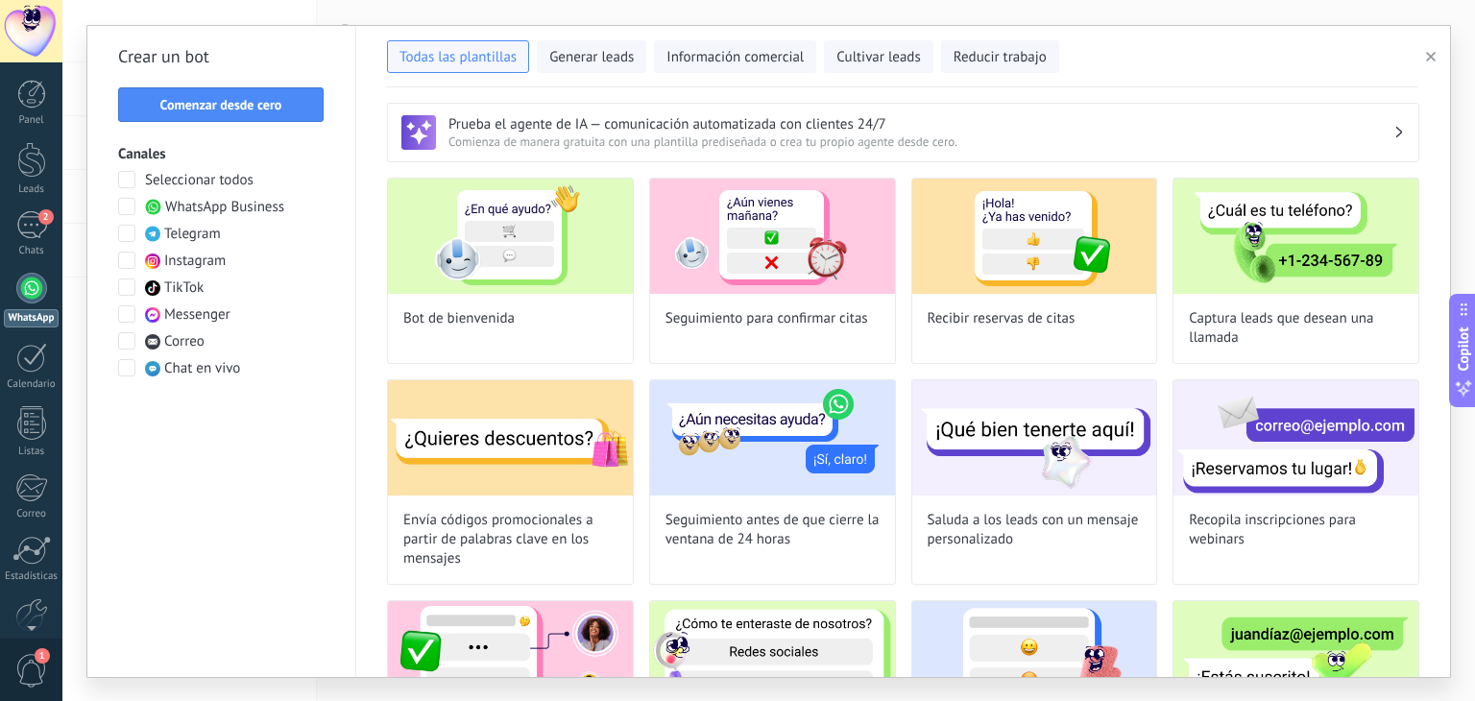
click at [128, 209] on span at bounding box center [126, 206] width 17 height 17
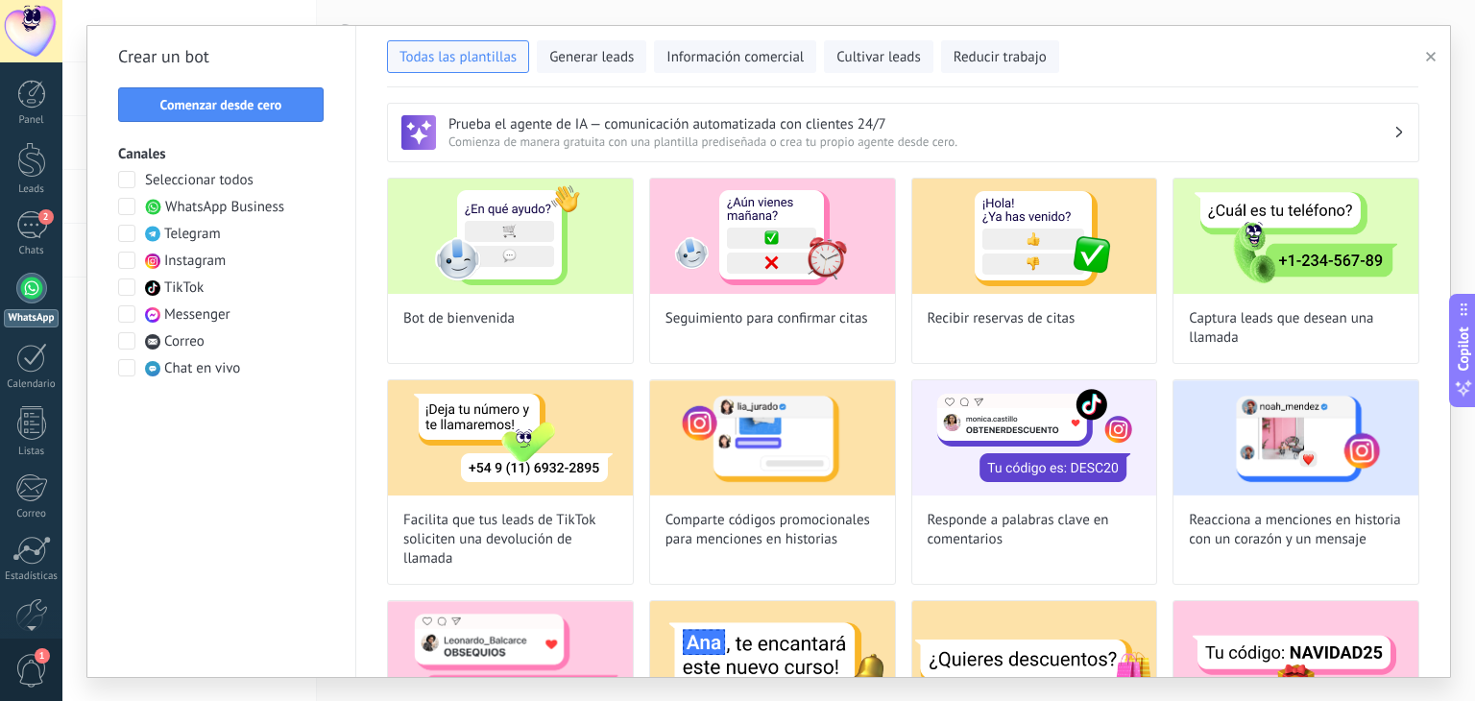
click at [227, 105] on span "Comenzar desde cero" at bounding box center [221, 104] width 122 height 13
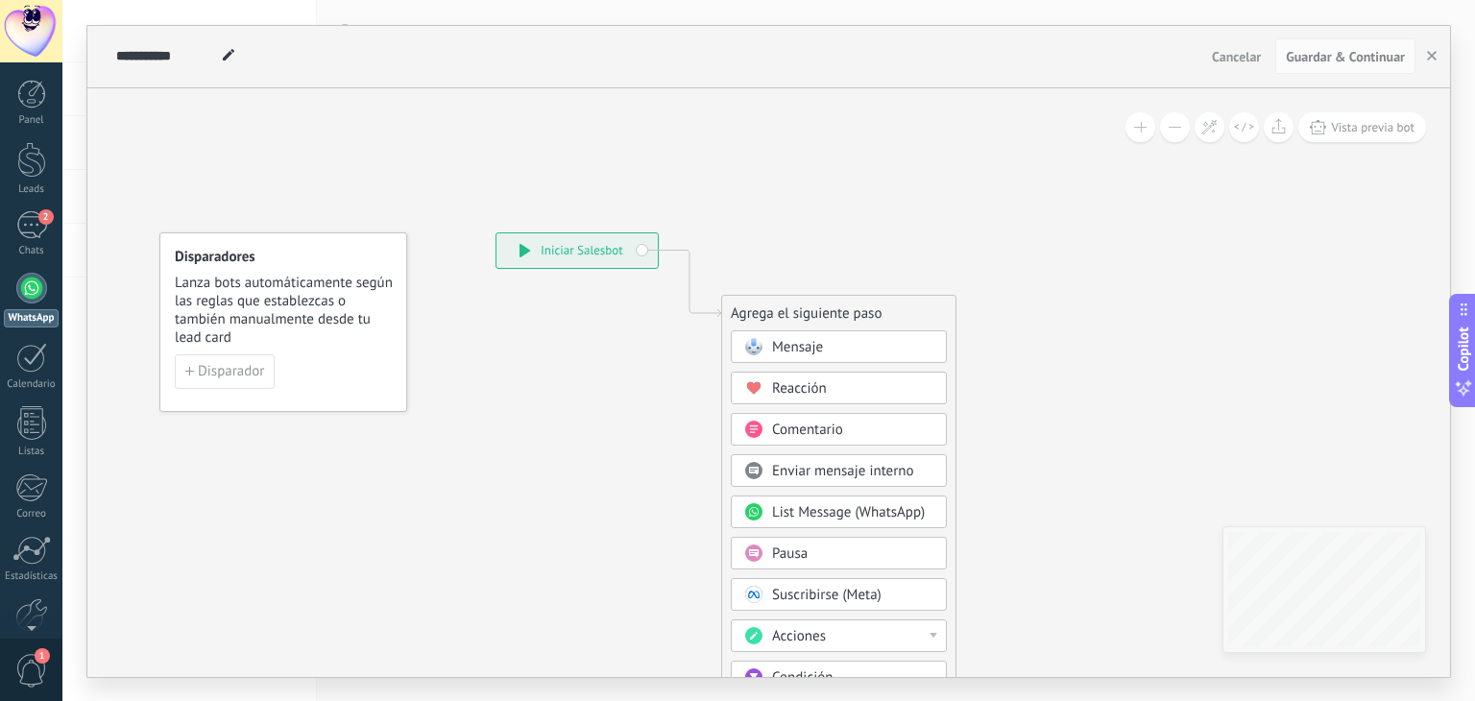
click at [812, 347] on span "Mensaje" at bounding box center [797, 347] width 51 height 18
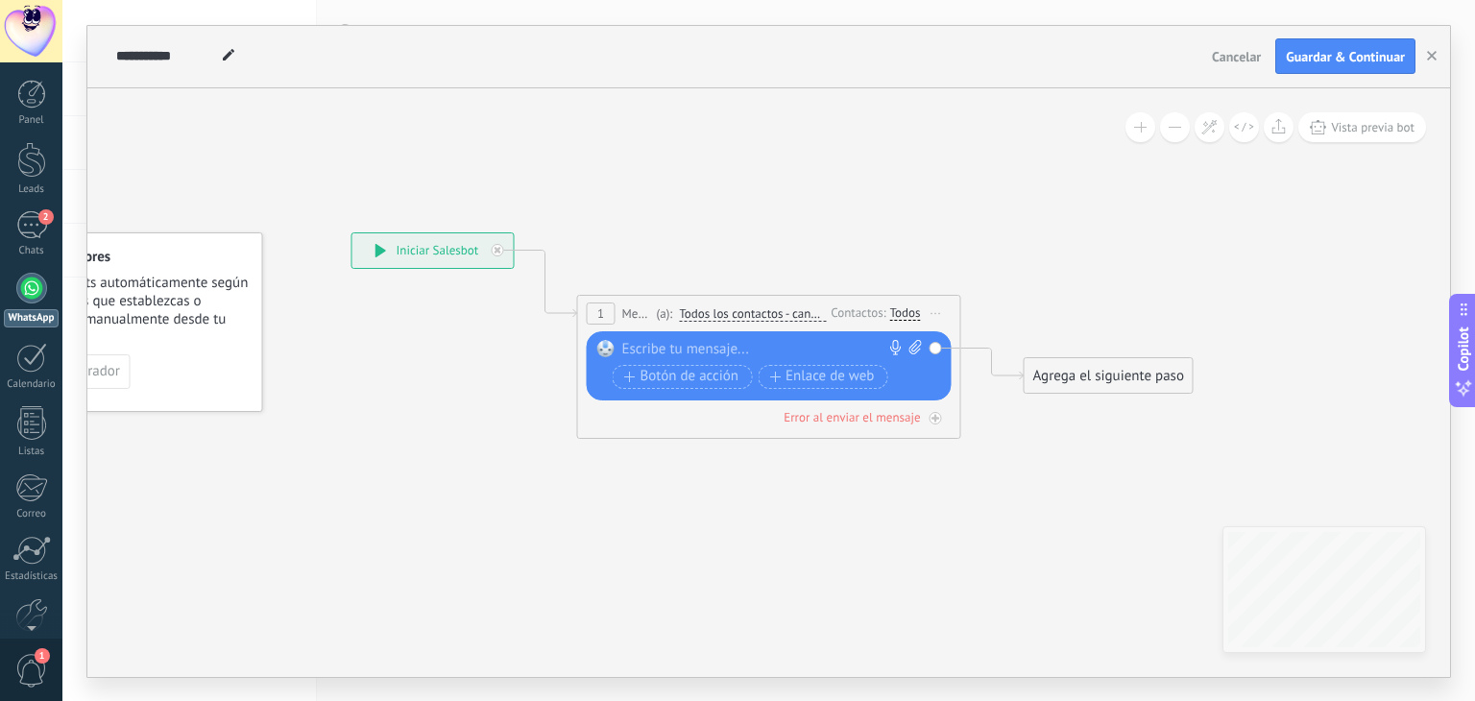
click at [1054, 371] on div "Agrega el siguiente paso" at bounding box center [1108, 376] width 168 height 32
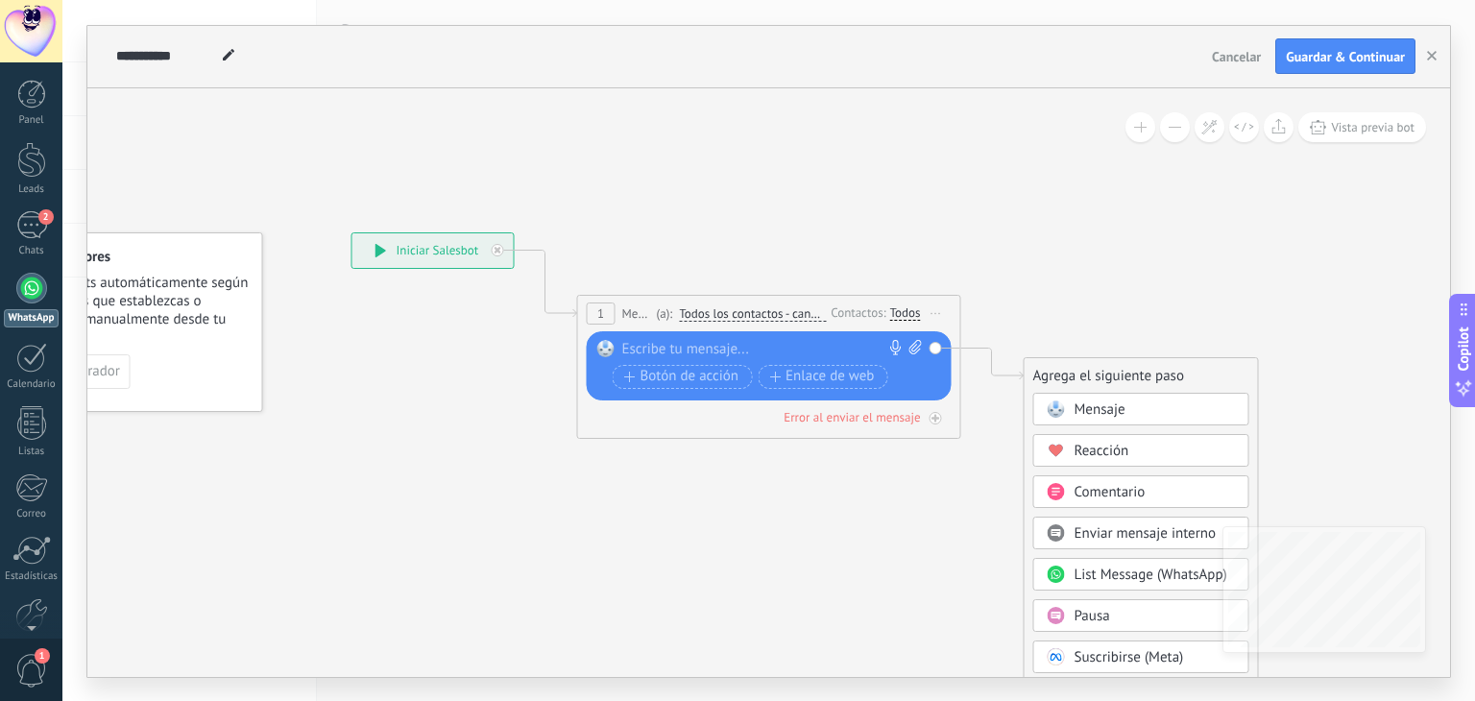
click at [1088, 404] on span "Mensaje" at bounding box center [1099, 409] width 51 height 18
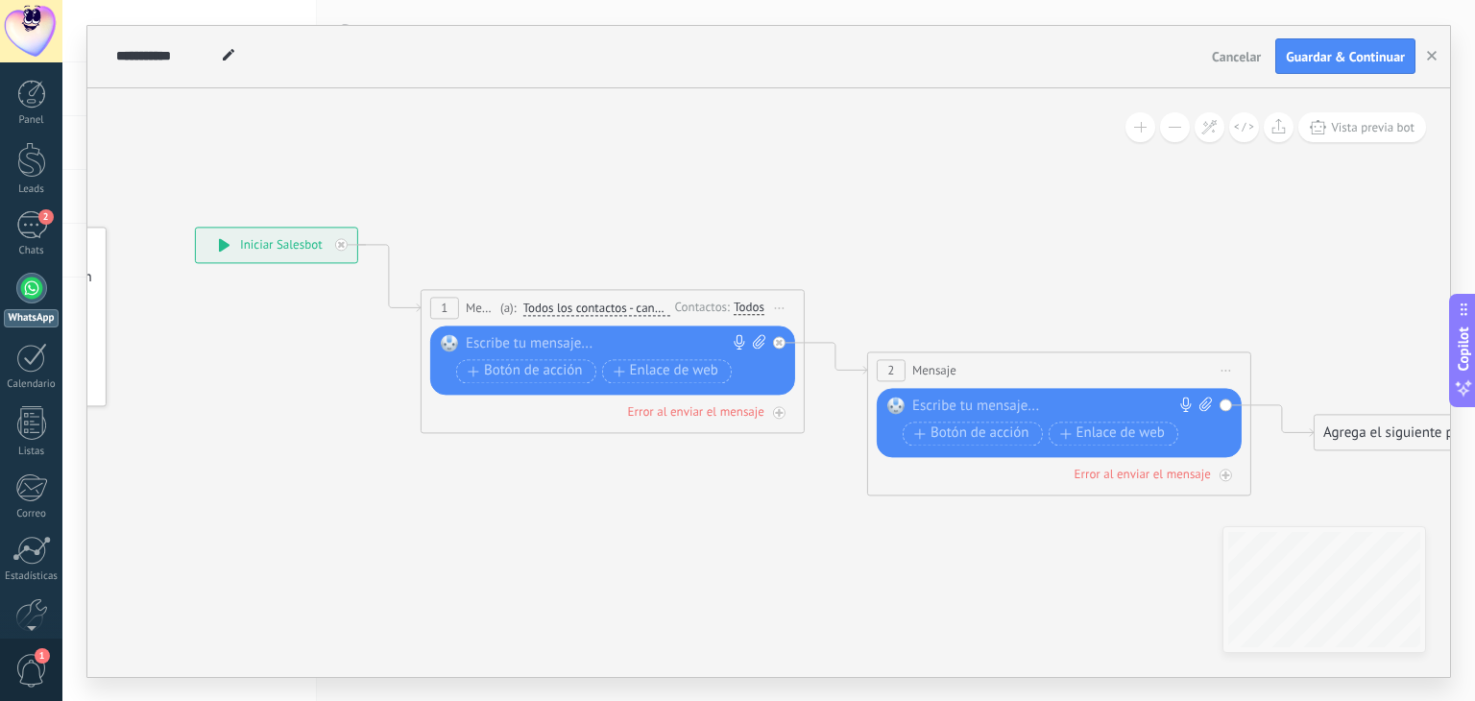
drag, startPoint x: 639, startPoint y: 226, endPoint x: 699, endPoint y: 226, distance: 59.5
click at [699, 226] on icon at bounding box center [806, 361] width 2183 height 1228
click at [1231, 370] on icon at bounding box center [1226, 371] width 10 height 2
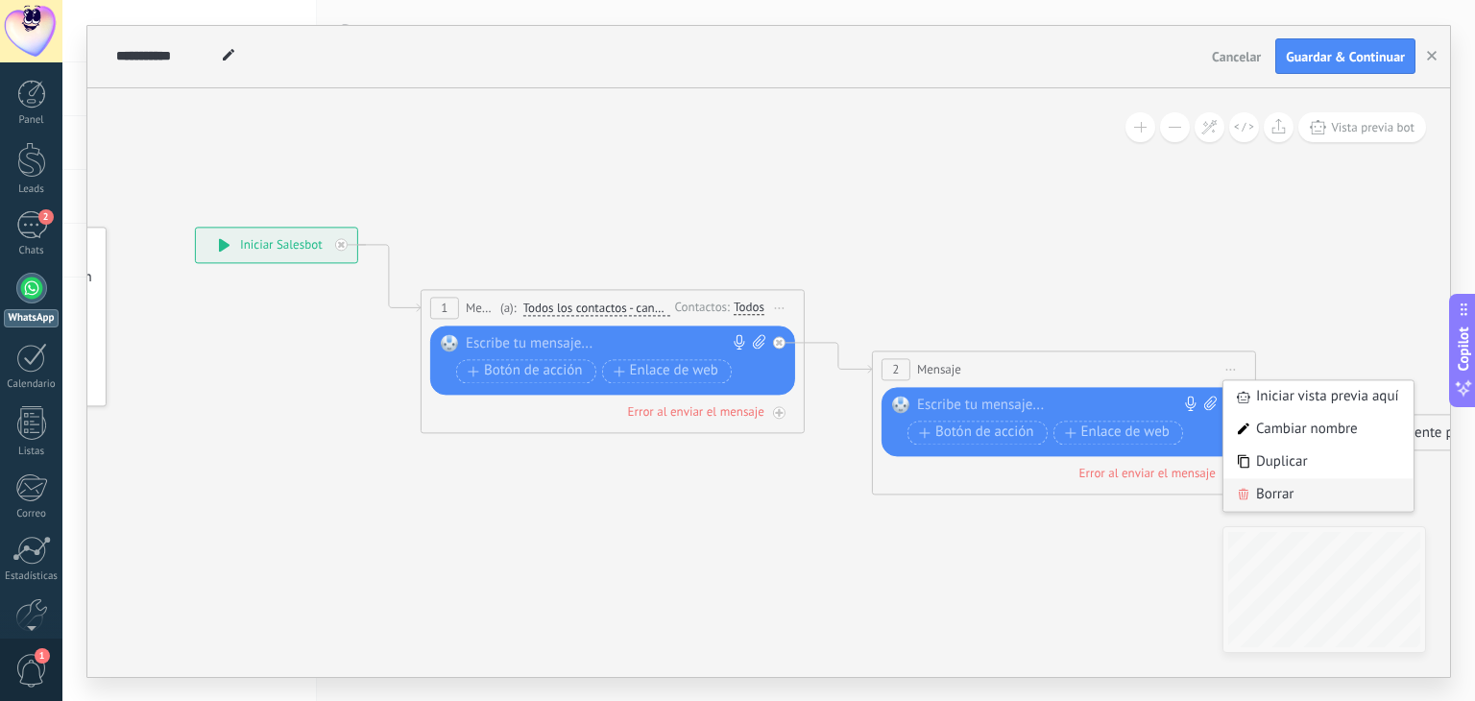
click at [1256, 493] on div "Borrar" at bounding box center [1318, 494] width 190 height 33
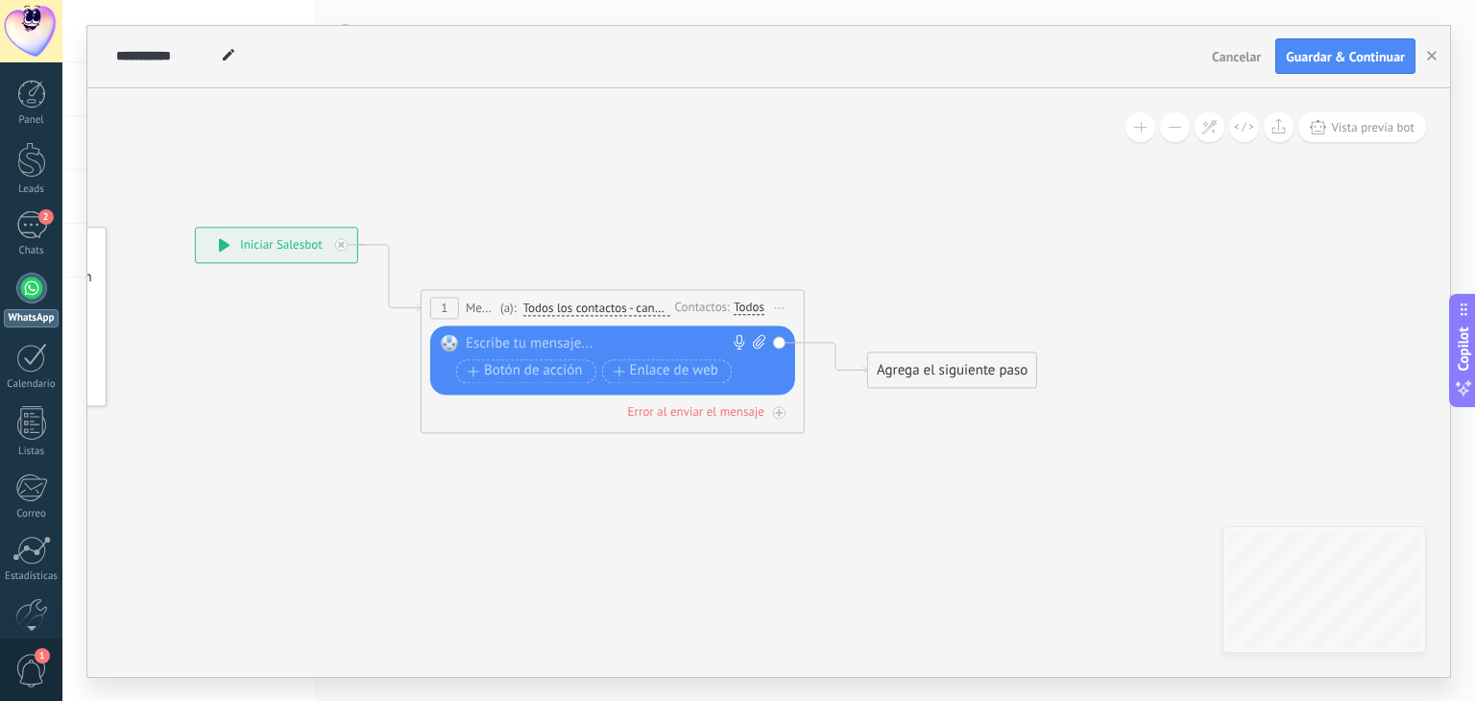
click at [572, 335] on div at bounding box center [608, 343] width 285 height 19
paste div
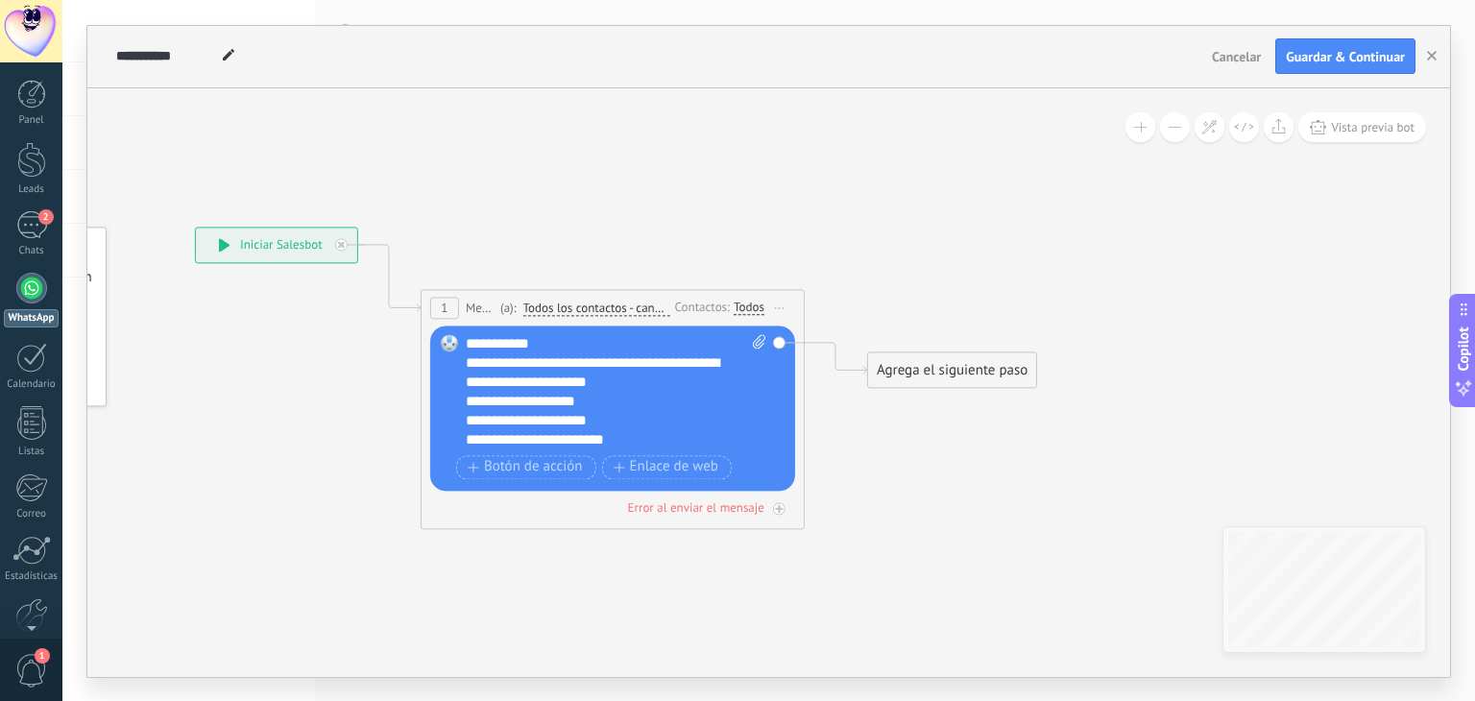
click at [545, 344] on div "**********" at bounding box center [616, 391] width 301 height 115
drag, startPoint x: 653, startPoint y: 381, endPoint x: 630, endPoint y: 364, distance: 28.8
click at [630, 364] on div "**********" at bounding box center [600, 372] width 268 height 38
drag, startPoint x: 645, startPoint y: 387, endPoint x: 680, endPoint y: 365, distance: 41.0
click at [680, 365] on div "**********" at bounding box center [600, 372] width 268 height 38
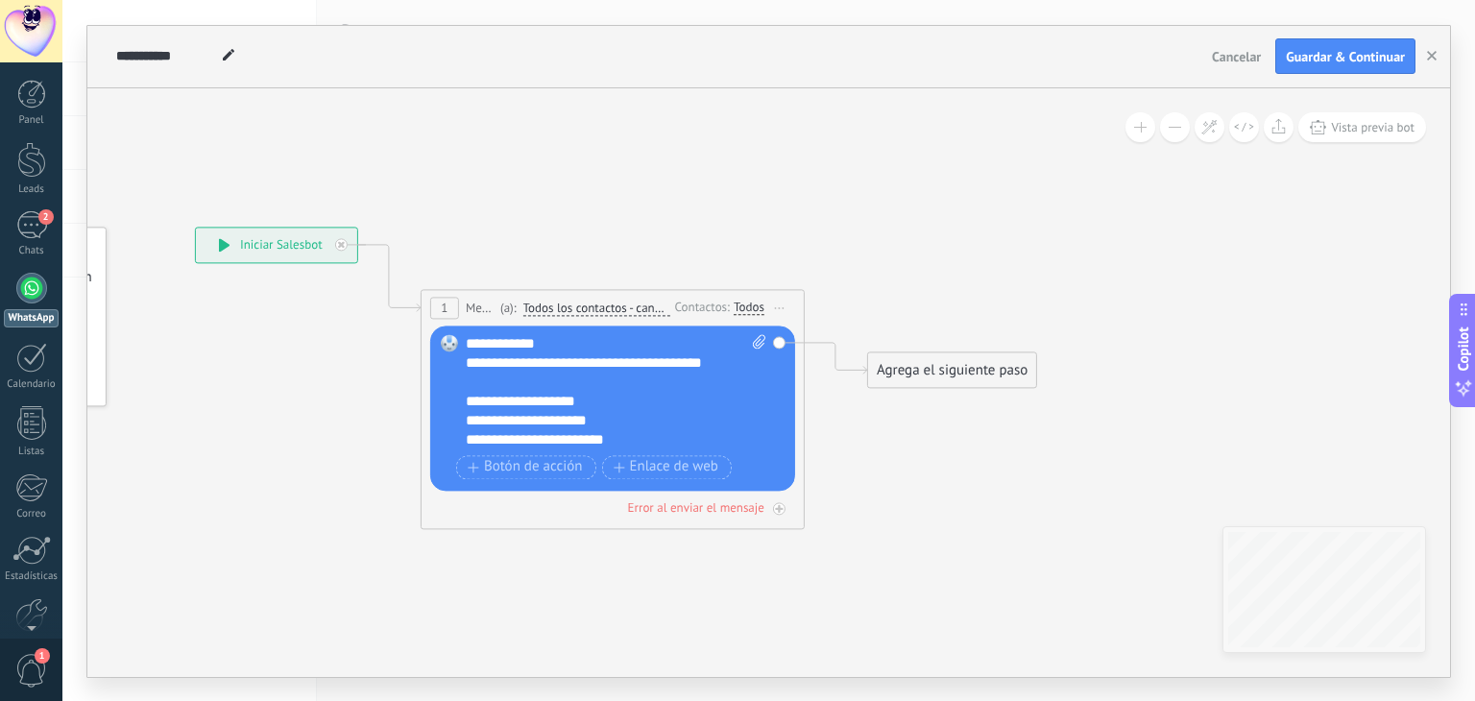
click at [539, 347] on div "**********" at bounding box center [616, 391] width 301 height 115
click at [545, 347] on div "**********" at bounding box center [616, 391] width 301 height 115
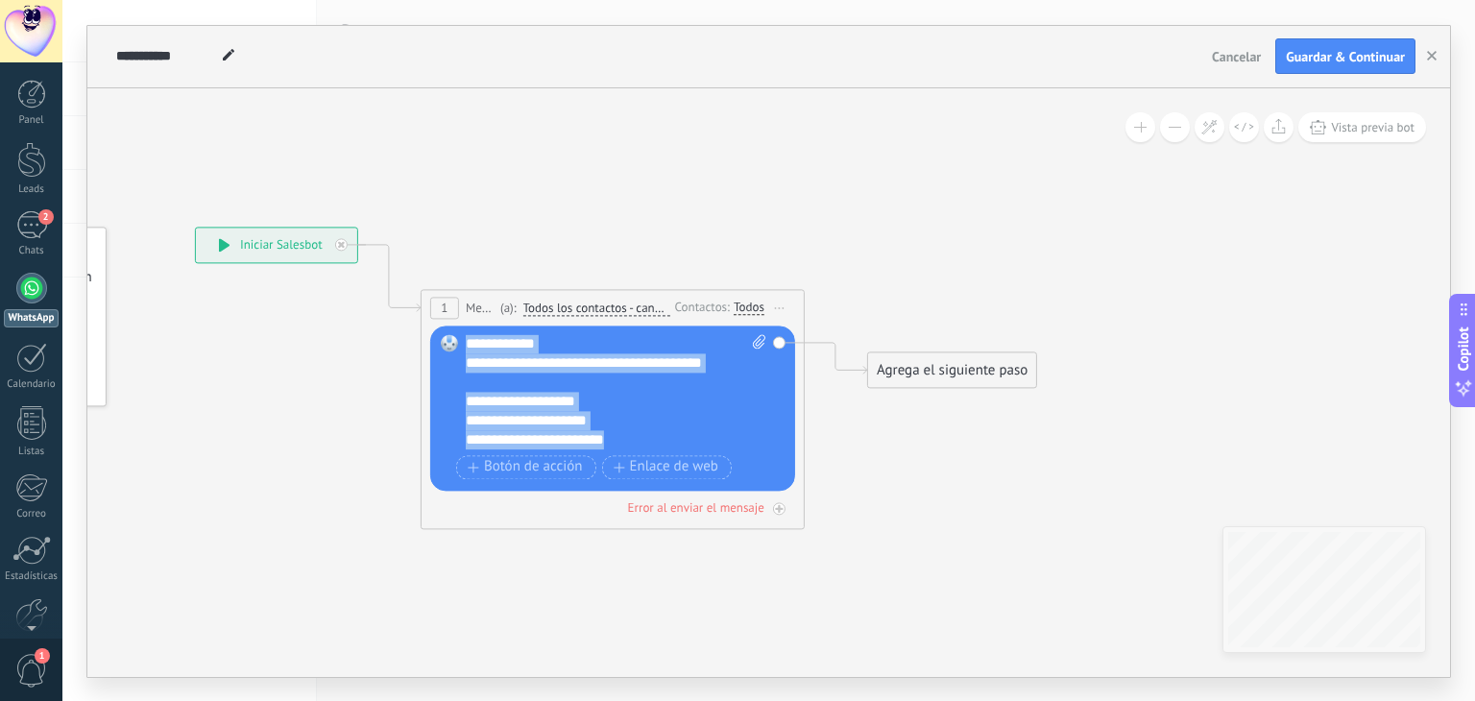
drag, startPoint x: 634, startPoint y: 444, endPoint x: 434, endPoint y: 336, distance: 226.8
click at [434, 336] on div "Reemplazar Quitar Convertir a mensaje de voz Arrastre la imagen aquí para adjun…" at bounding box center [612, 407] width 365 height 165
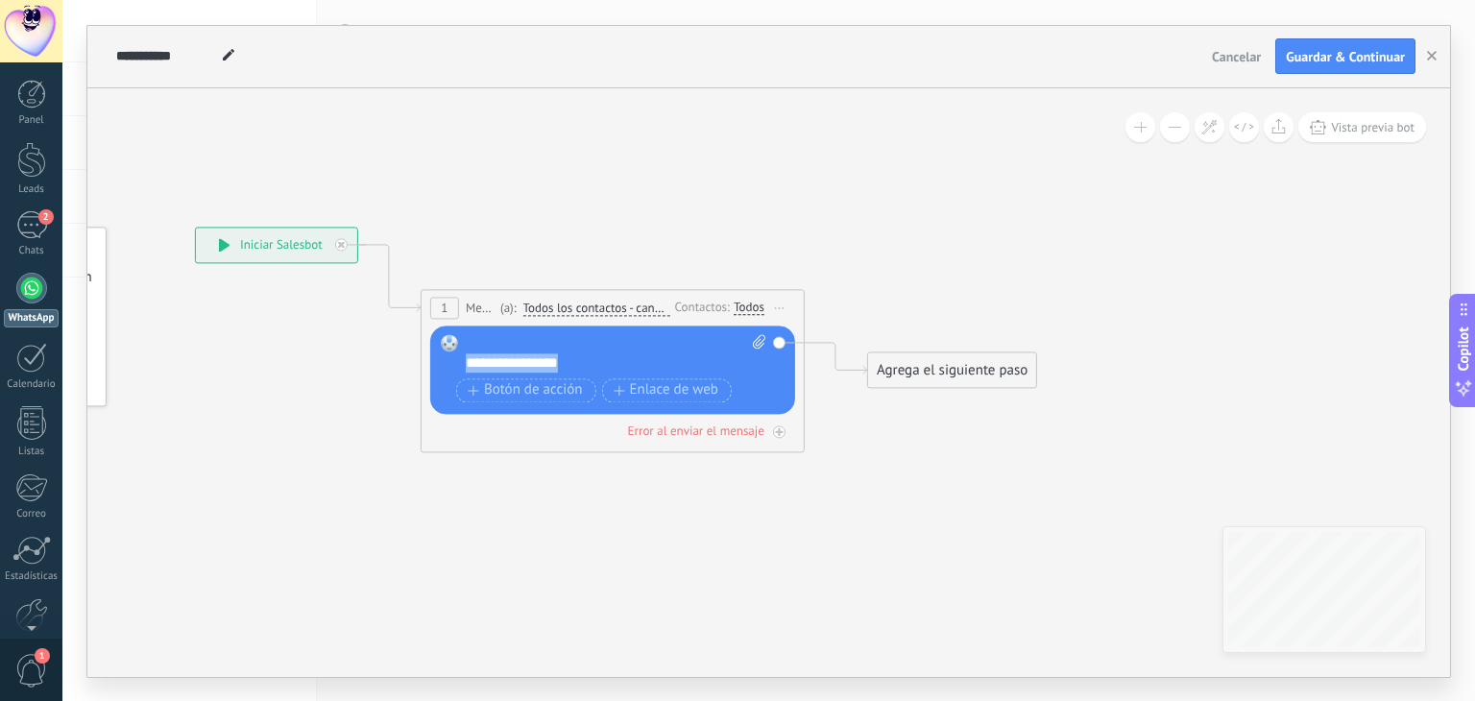
drag, startPoint x: 579, startPoint y: 361, endPoint x: 438, endPoint y: 352, distance: 141.4
click at [438, 352] on div "Reemplazar Quitar Convertir a mensaje de voz Arrastre la imagen aquí para adjun…" at bounding box center [612, 369] width 365 height 88
click at [474, 335] on div at bounding box center [616, 353] width 301 height 38
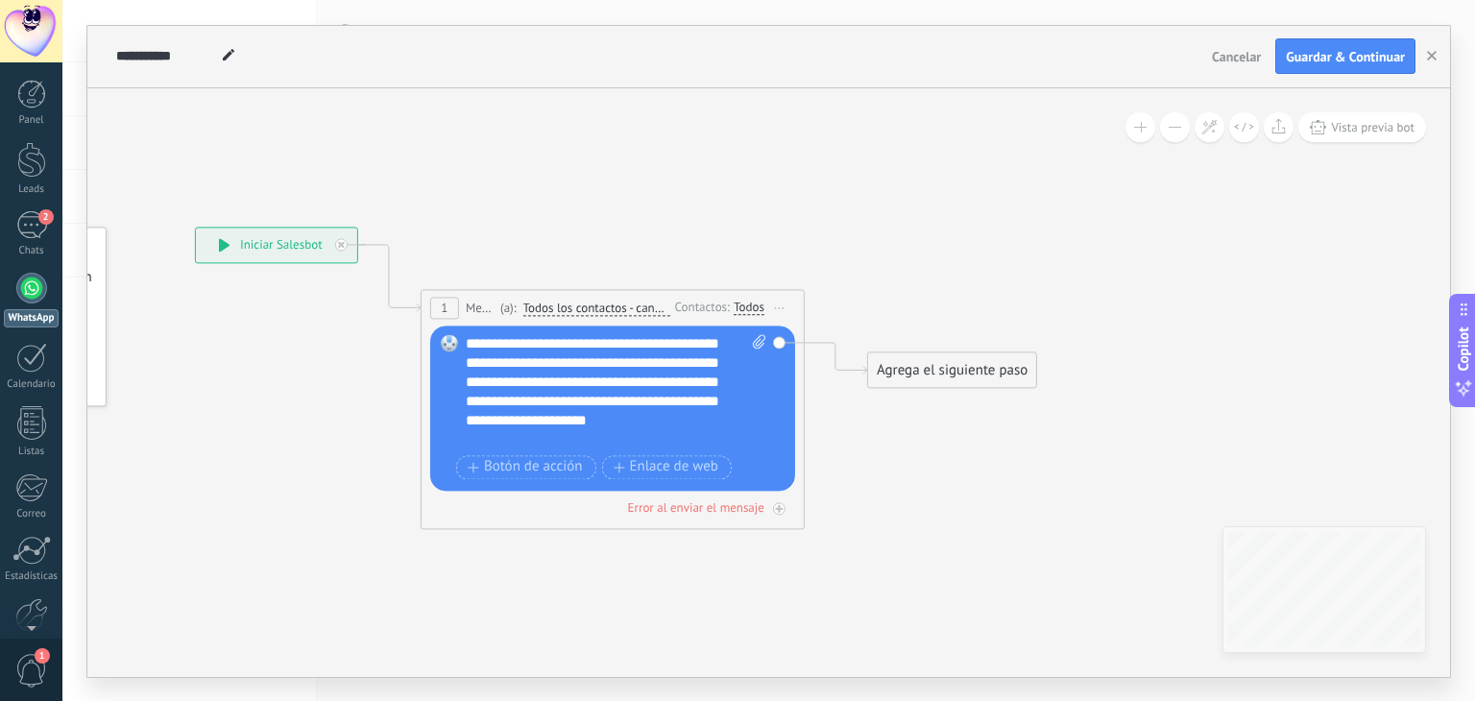
scroll to position [38, 0]
click at [947, 370] on div "Agrega el siguiente paso" at bounding box center [952, 370] width 168 height 32
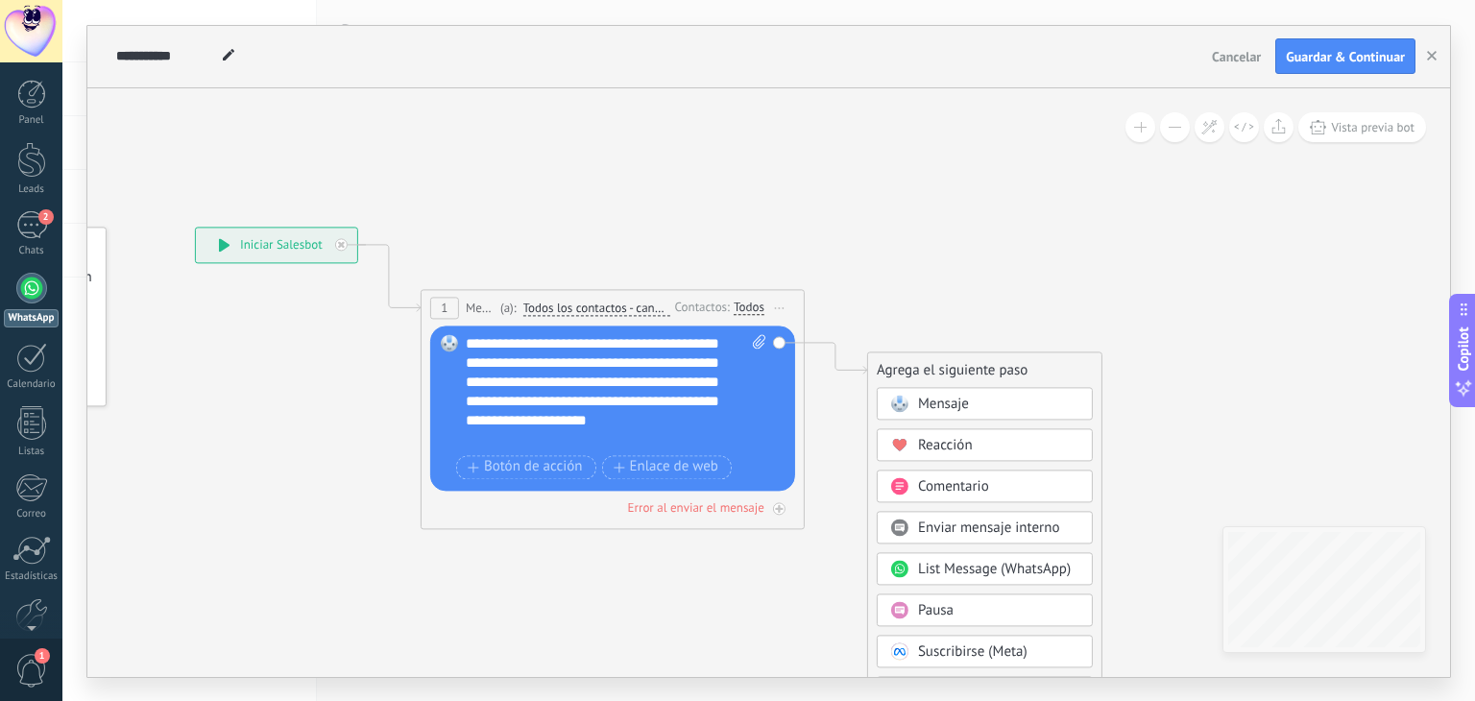
click at [960, 606] on div "Pausa" at bounding box center [998, 610] width 161 height 19
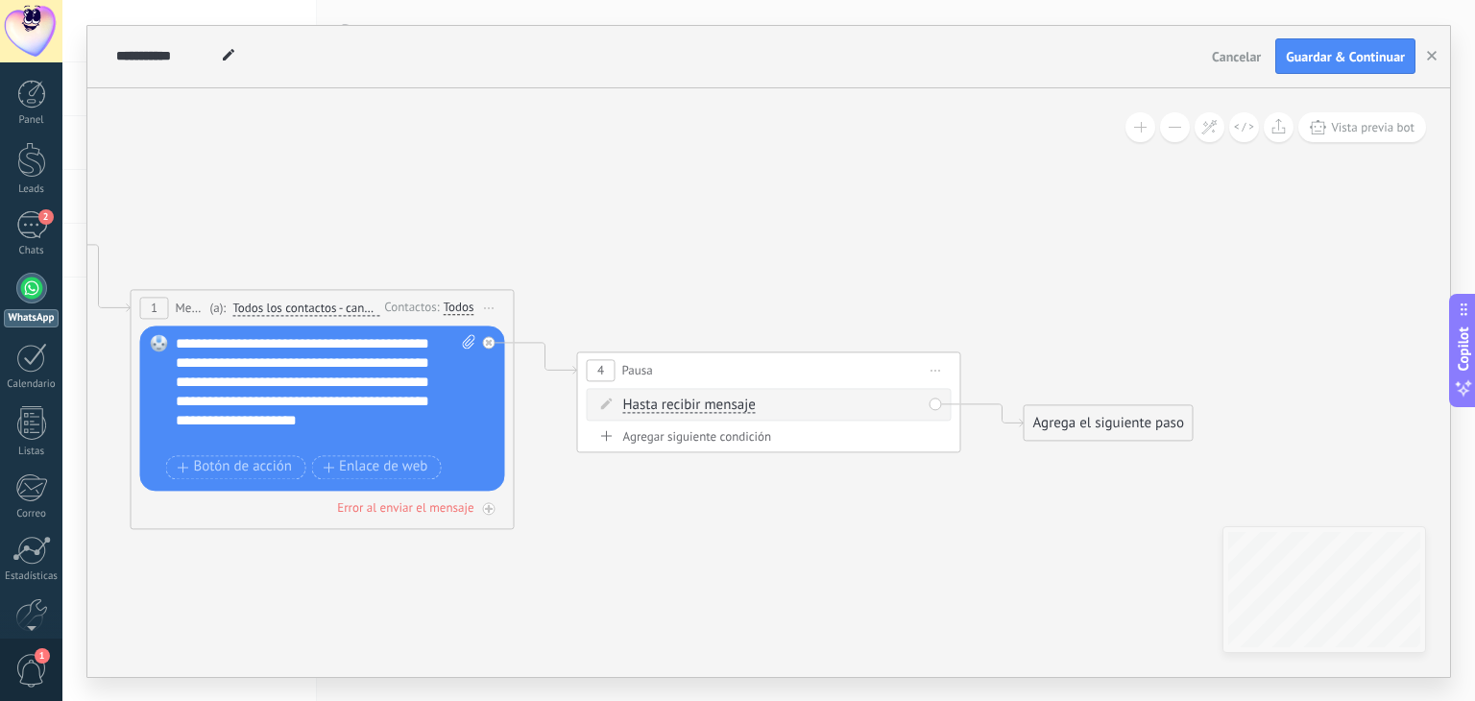
click at [1119, 424] on div "Agrega el siguiente paso" at bounding box center [1108, 423] width 168 height 32
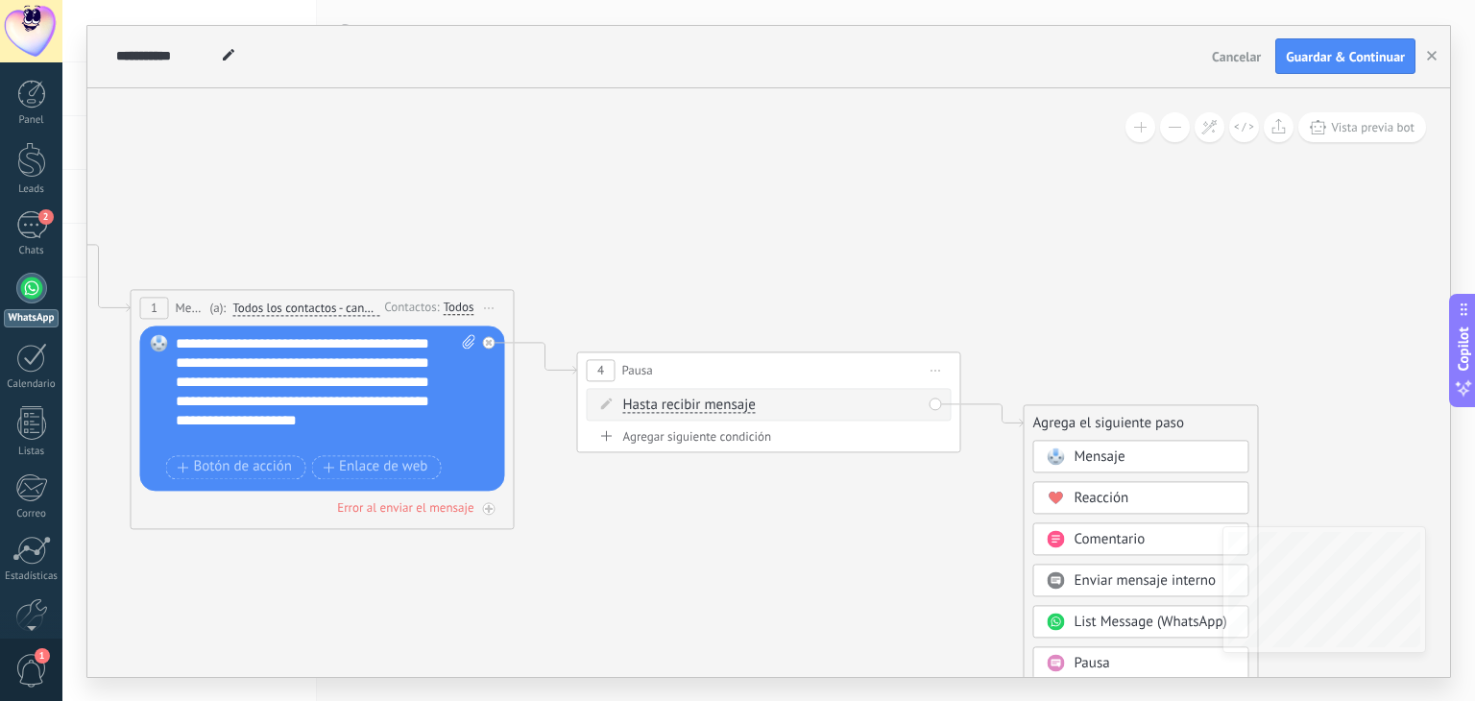
click at [1121, 454] on span "Mensaje" at bounding box center [1099, 456] width 51 height 18
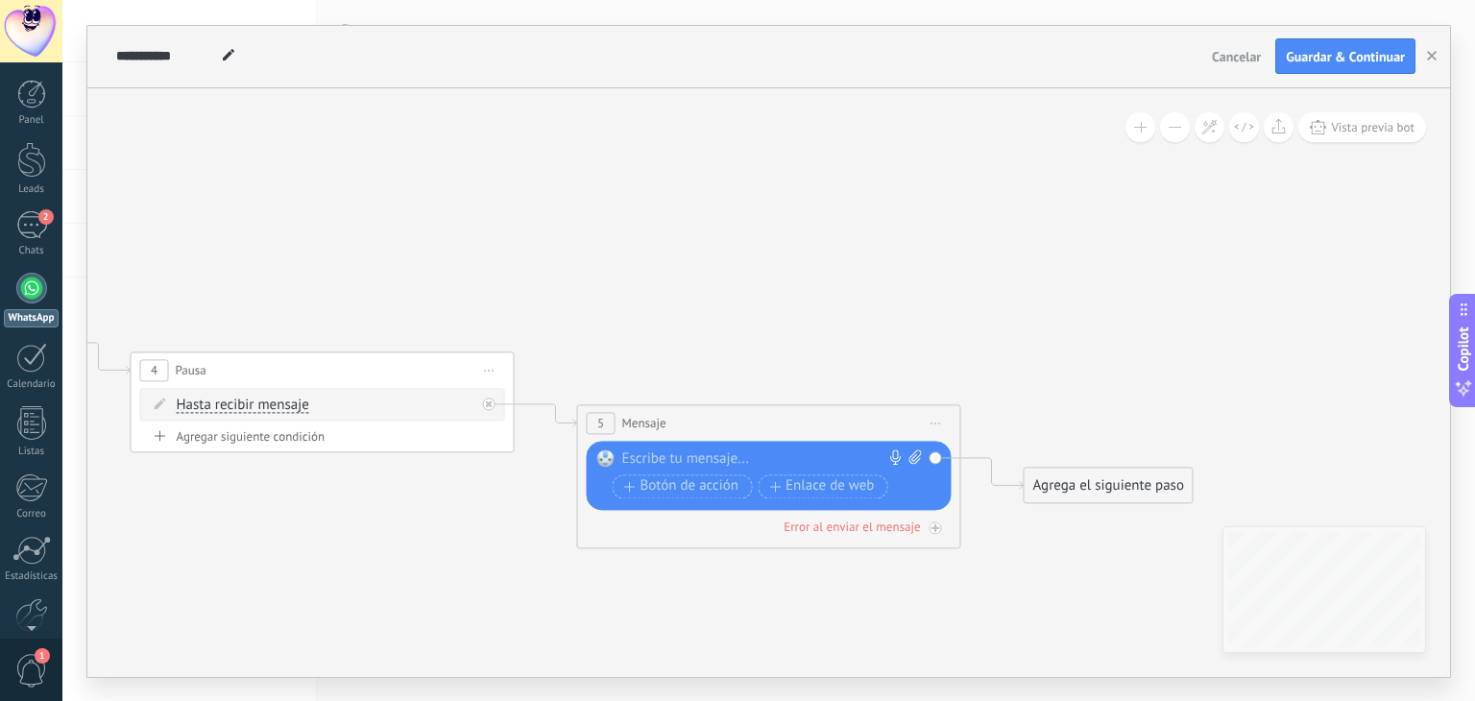
click at [692, 452] on div at bounding box center [764, 458] width 285 height 19
paste div
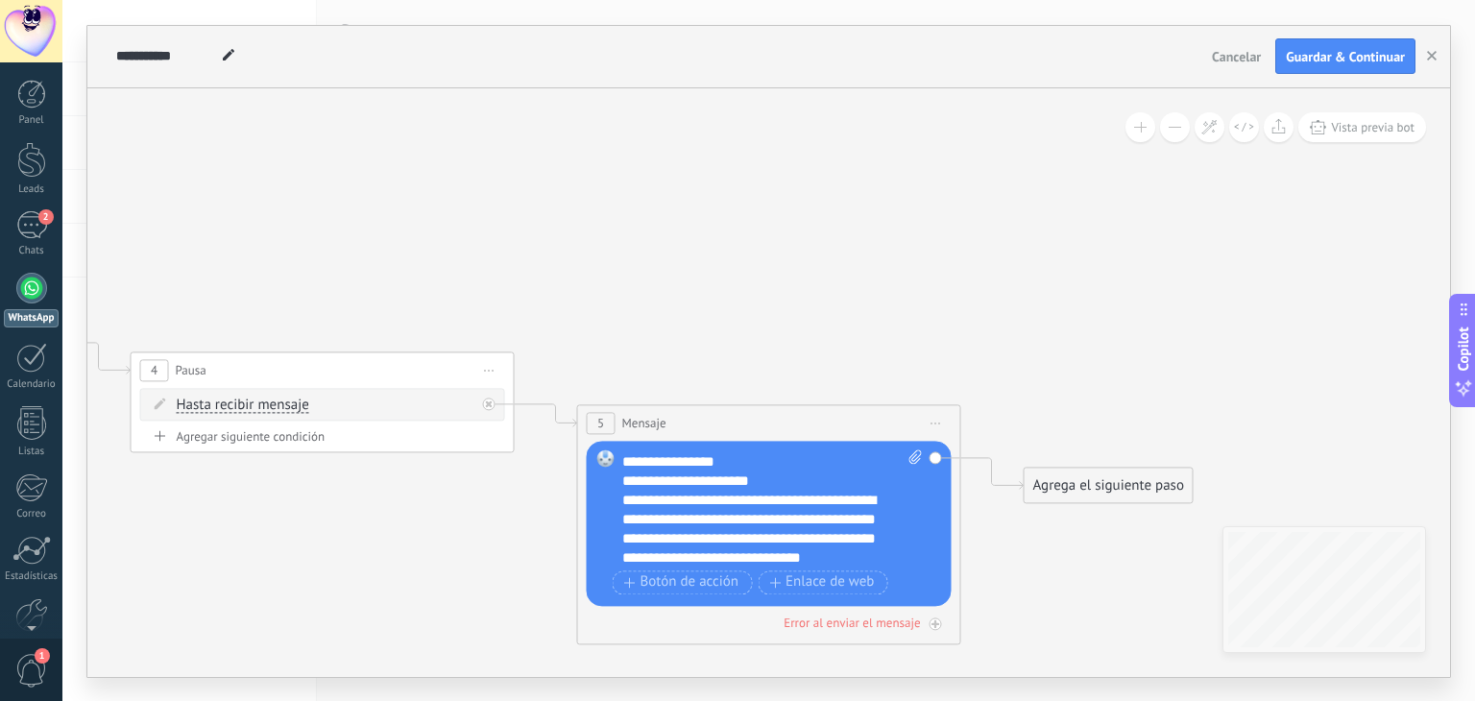
scroll to position [77, 0]
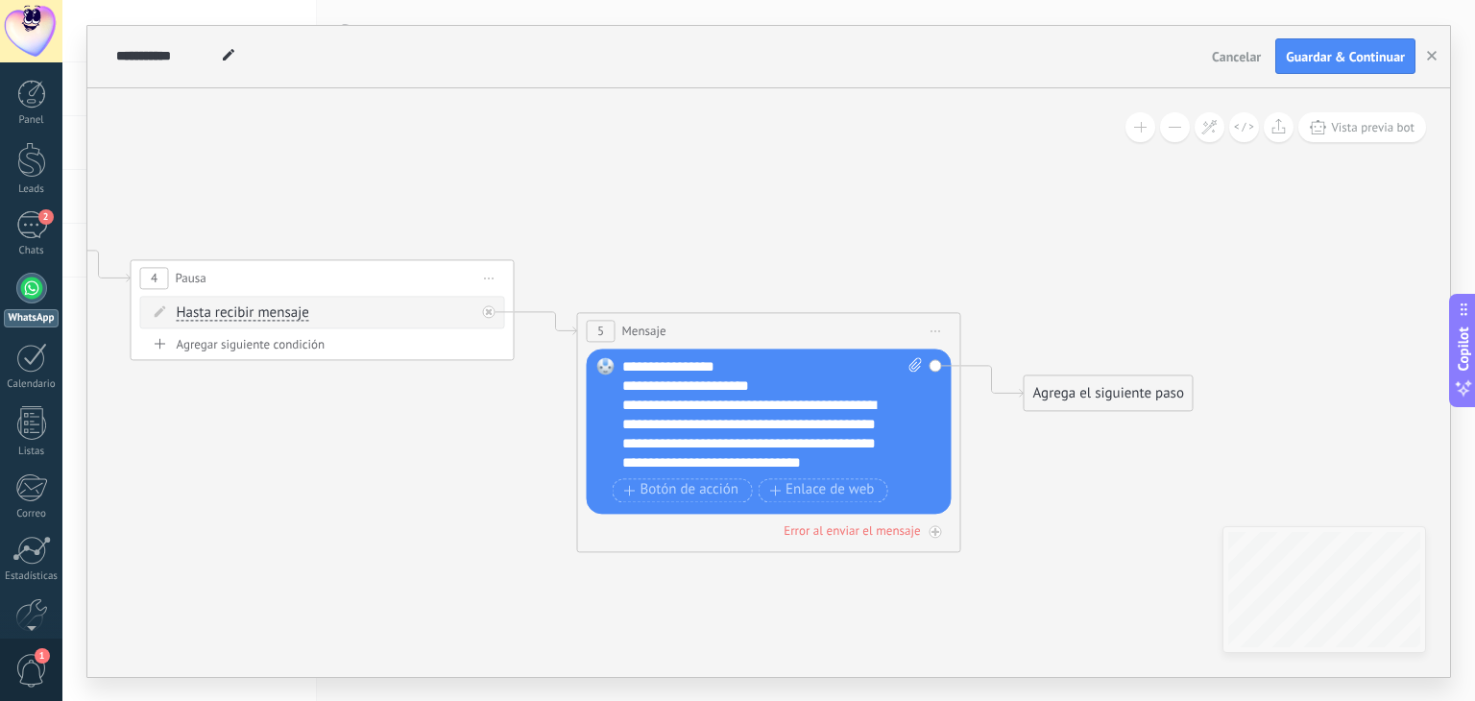
click at [1102, 398] on div "Agrega el siguiente paso" at bounding box center [1108, 393] width 168 height 32
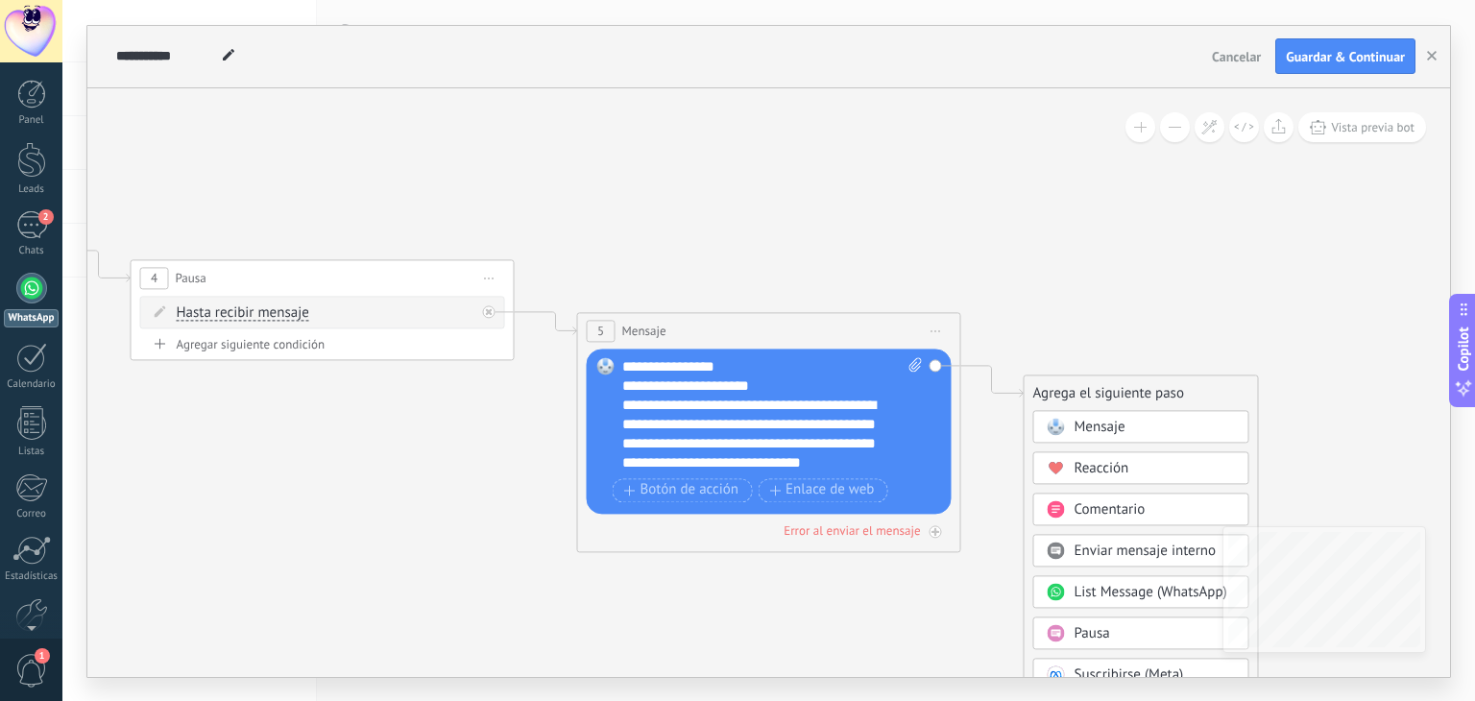
click at [1125, 428] on div "Mensaje" at bounding box center [1154, 427] width 161 height 19
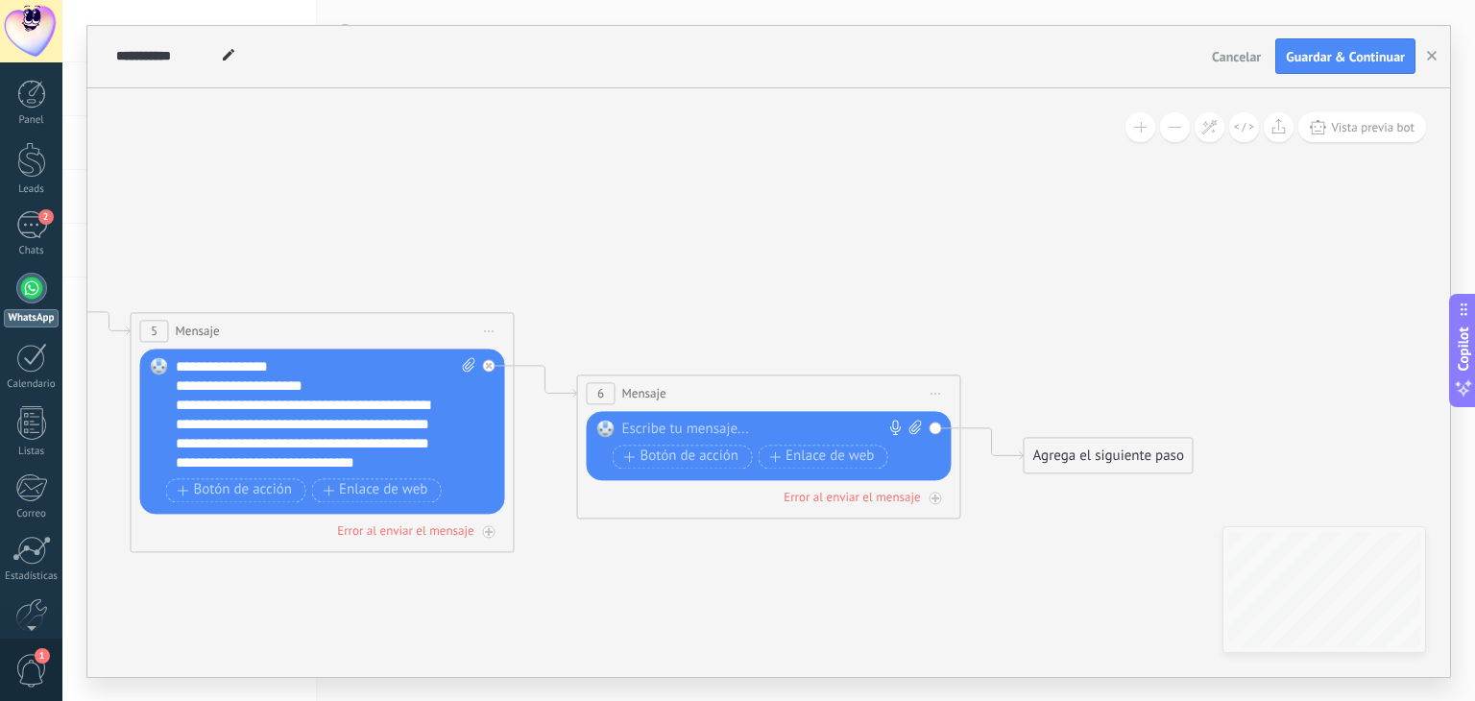
click at [727, 429] on div at bounding box center [764, 429] width 285 height 19
paste div
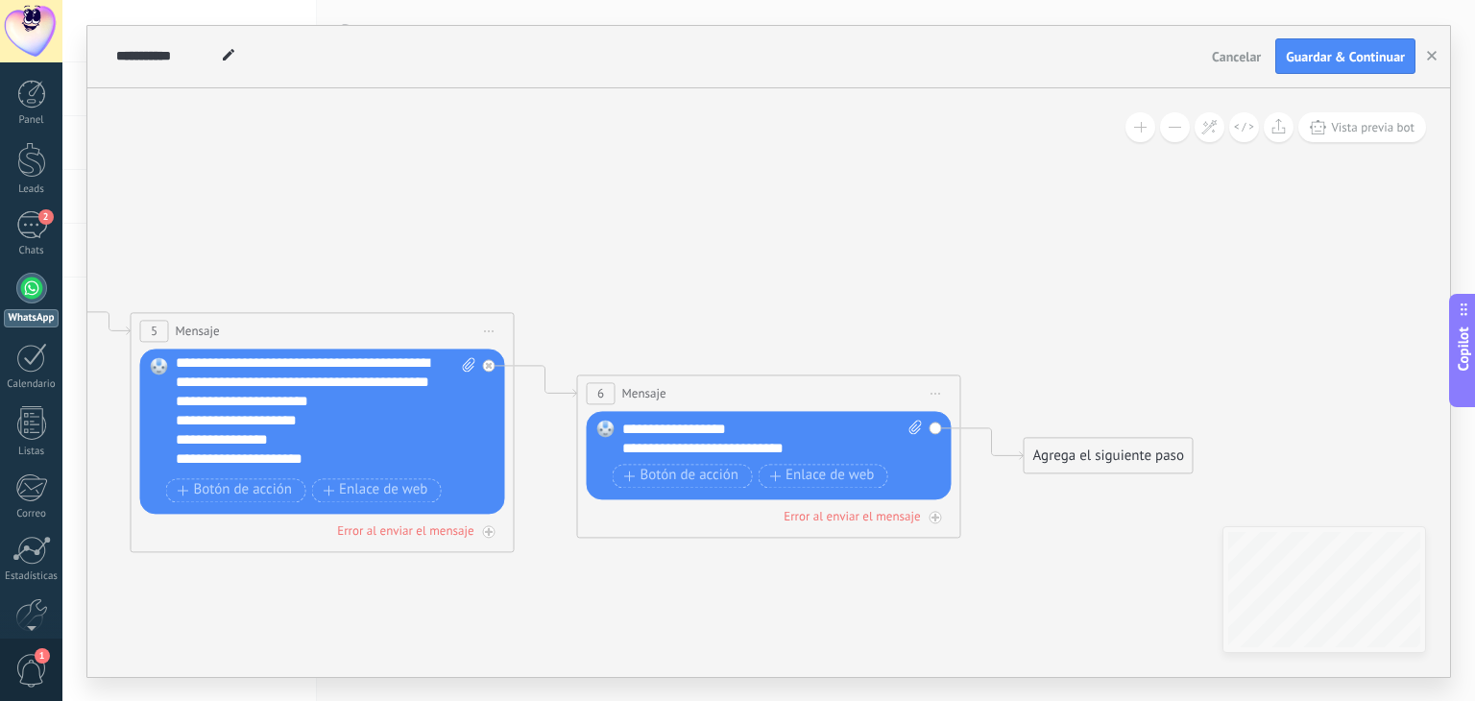
scroll to position [0, 0]
click at [215, 383] on div "**********" at bounding box center [326, 414] width 301 height 115
click at [387, 441] on div "**********" at bounding box center [310, 443] width 268 height 19
click at [1071, 455] on div "Agrega el siguiente paso" at bounding box center [1108, 456] width 168 height 32
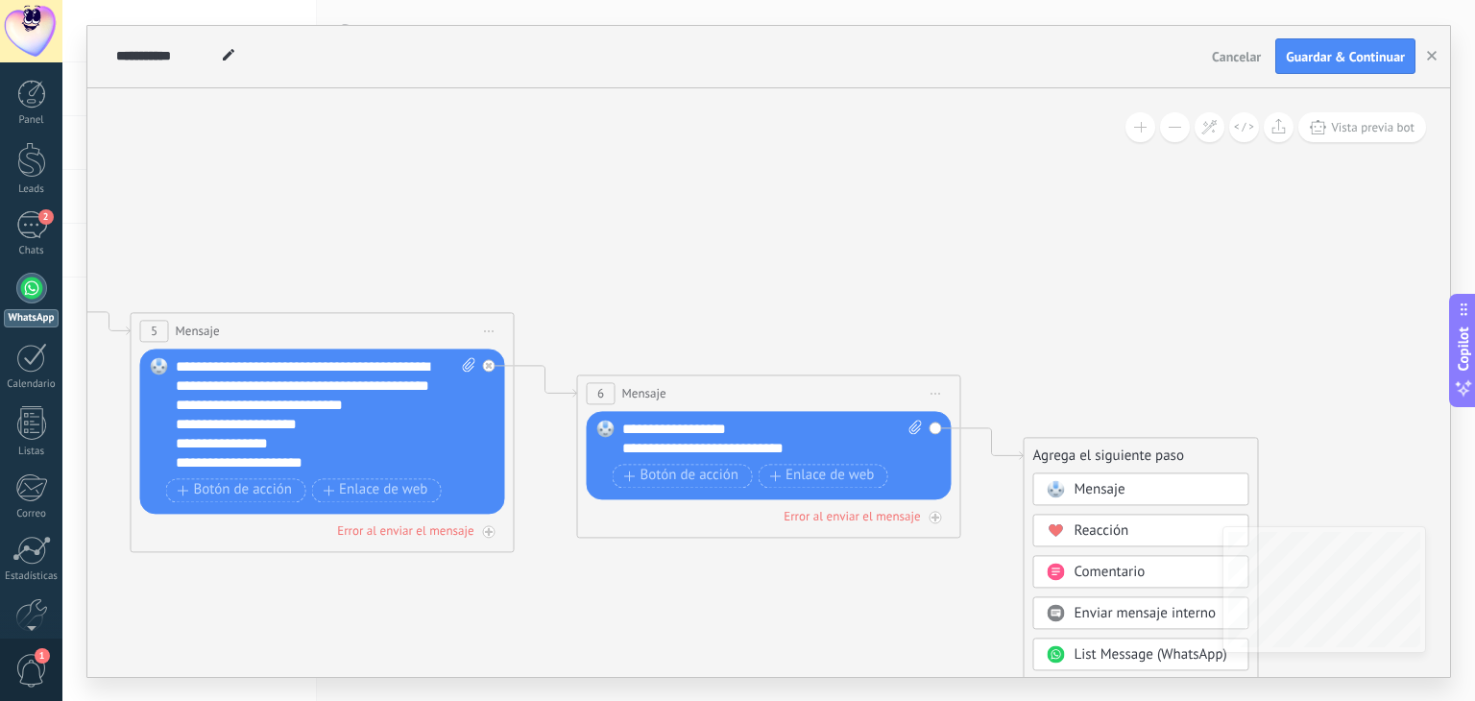
click at [1093, 484] on span "Mensaje" at bounding box center [1099, 489] width 51 height 18
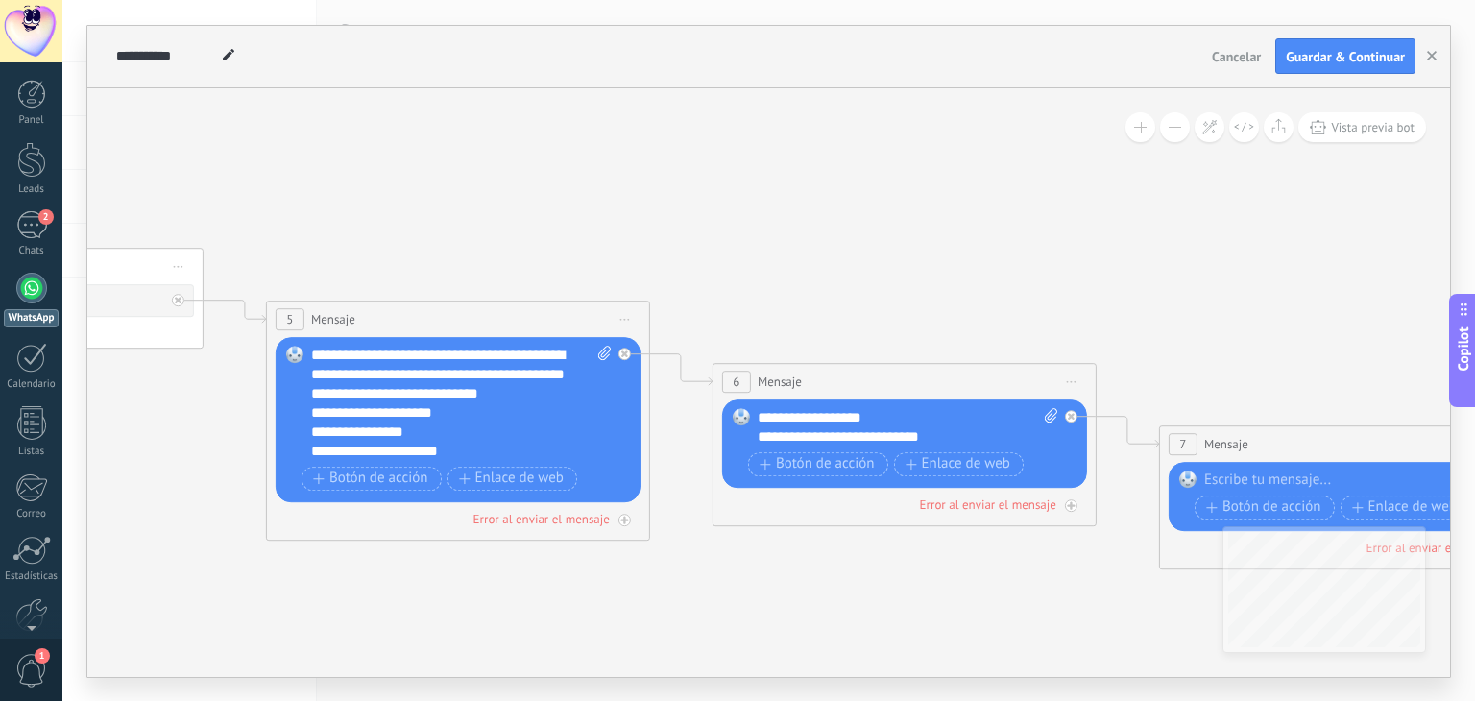
drag, startPoint x: 545, startPoint y: 167, endPoint x: 1093, endPoint y: 308, distance: 566.1
click at [1093, 308] on icon at bounding box center [428, 345] width 3522 height 1405
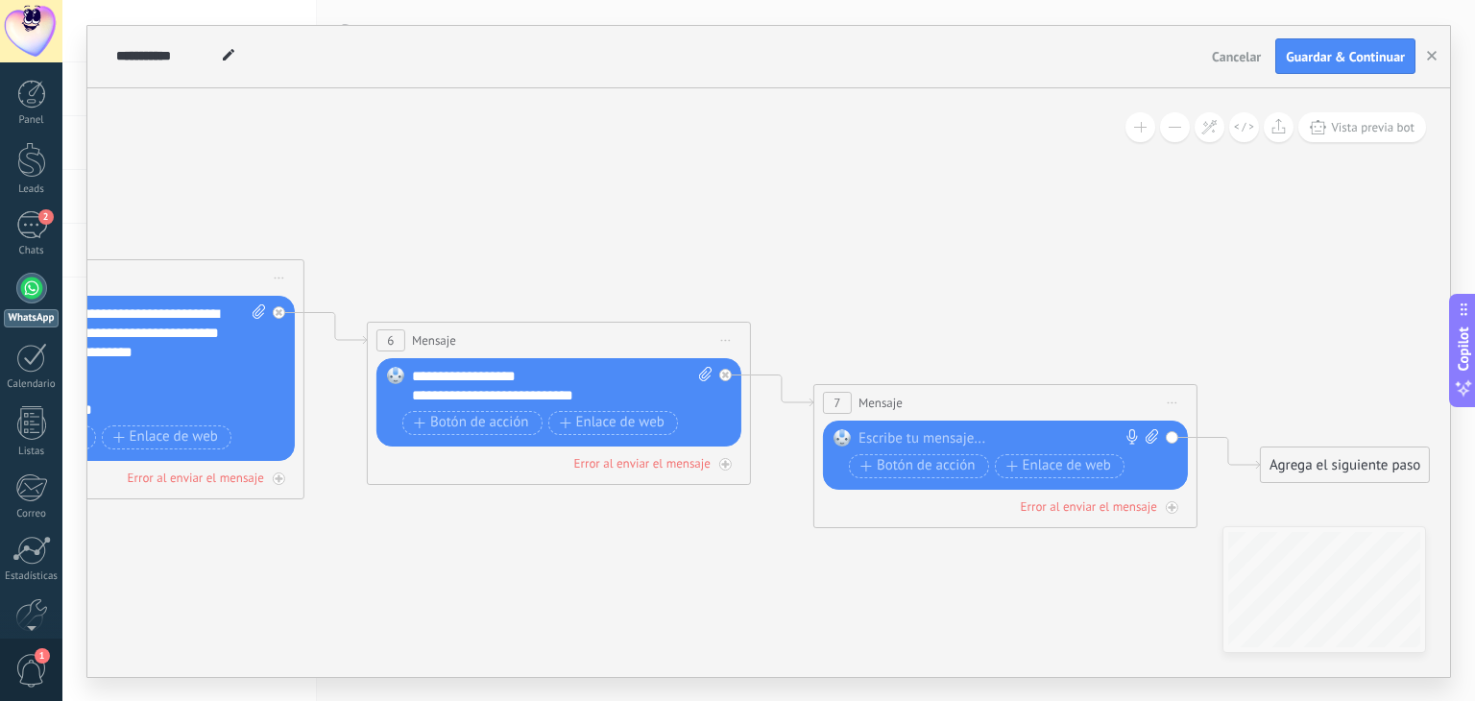
drag, startPoint x: 999, startPoint y: 257, endPoint x: 713, endPoint y: 216, distance: 289.1
click at [653, 216] on icon at bounding box center [83, 304] width 3522 height 1405
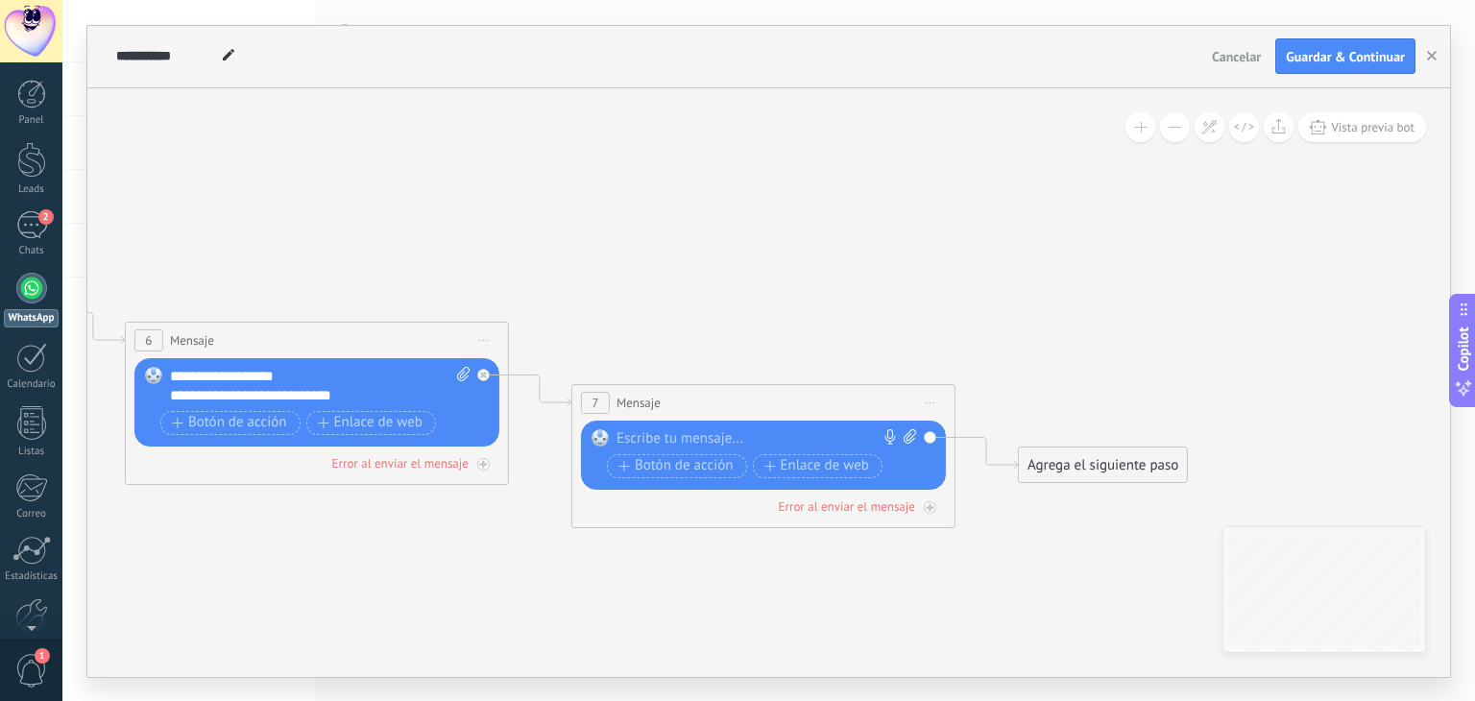
drag, startPoint x: 915, startPoint y: 223, endPoint x: 510, endPoint y: 209, distance: 405.4
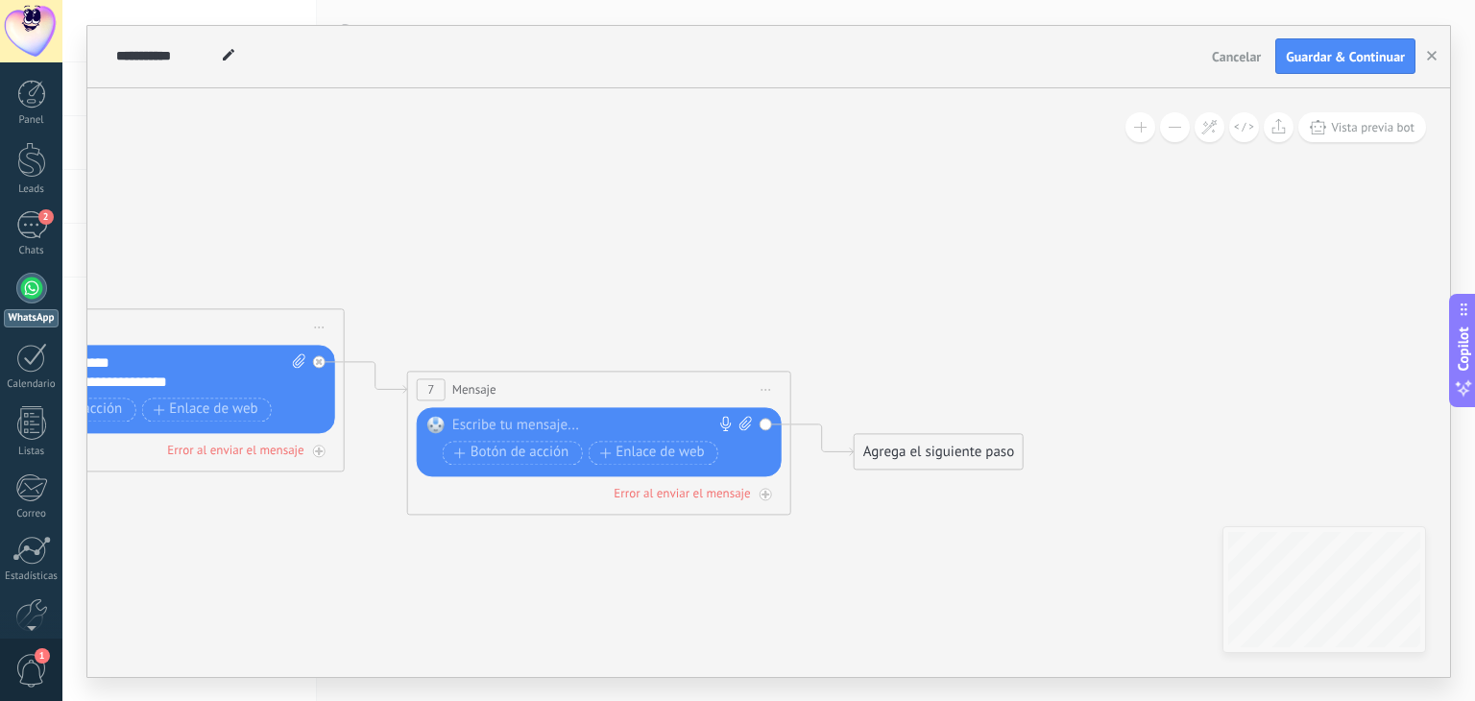
click at [530, 426] on div at bounding box center [594, 425] width 285 height 19
paste div
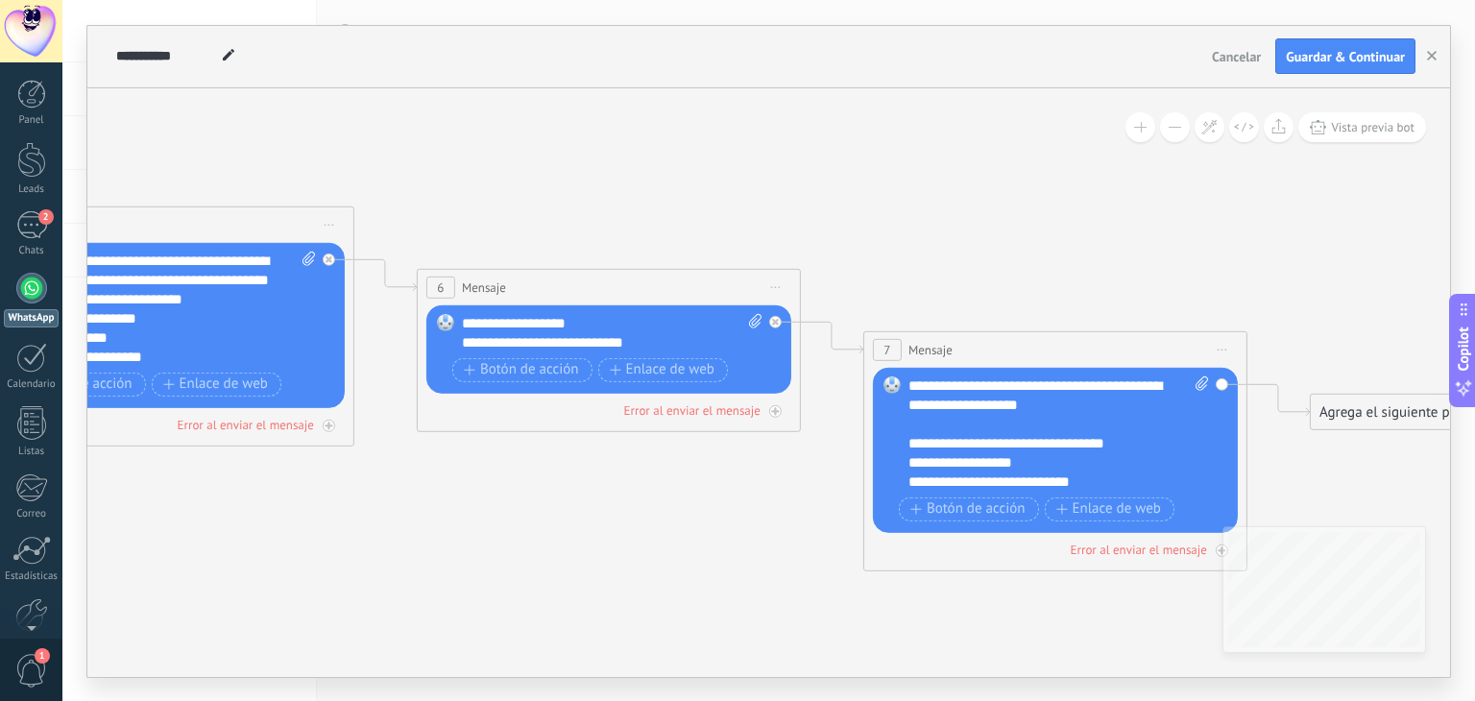
drag, startPoint x: 622, startPoint y: 190, endPoint x: 1076, endPoint y: 243, distance: 457.2
click at [1076, 243] on icon at bounding box center [133, 250] width 3522 height 1405
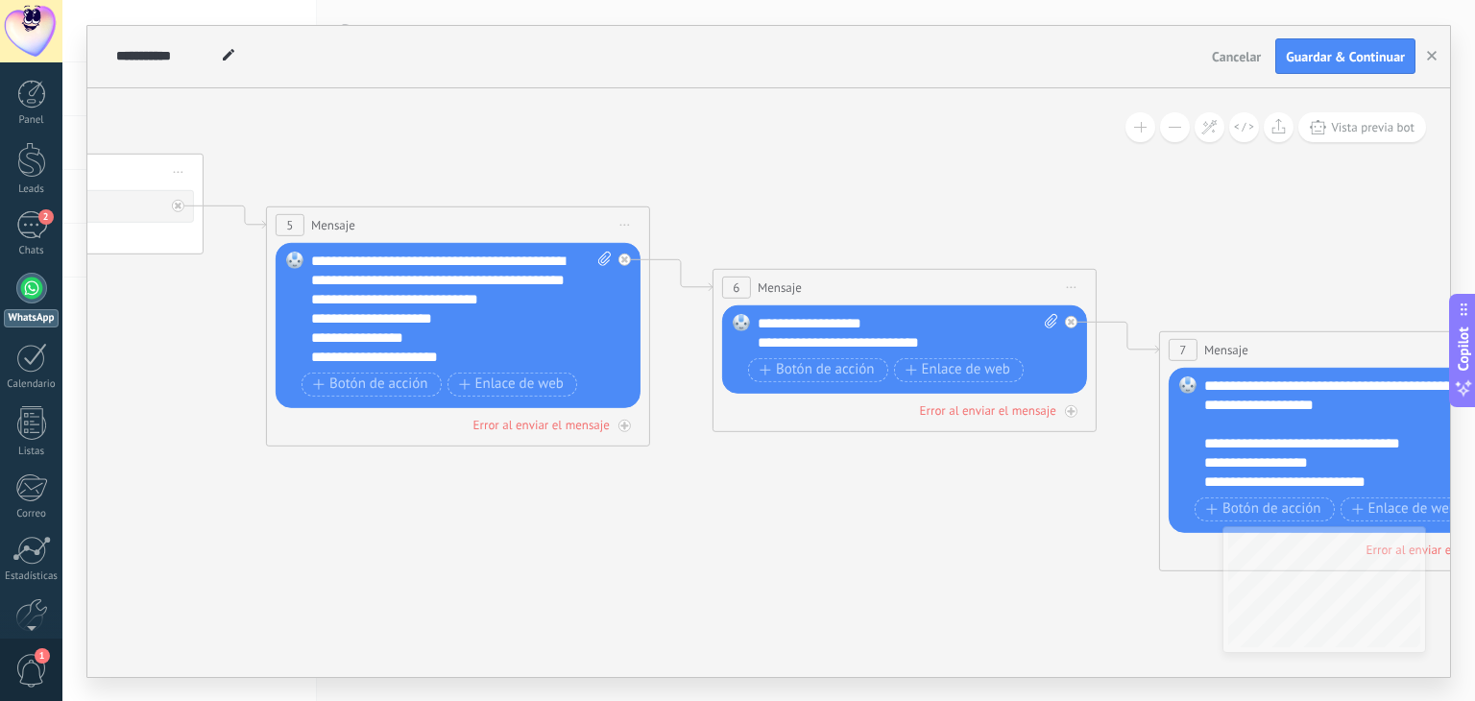
drag, startPoint x: 468, startPoint y: 212, endPoint x: 751, endPoint y: 212, distance: 282.2
click at [751, 212] on icon at bounding box center [428, 250] width 3522 height 1405
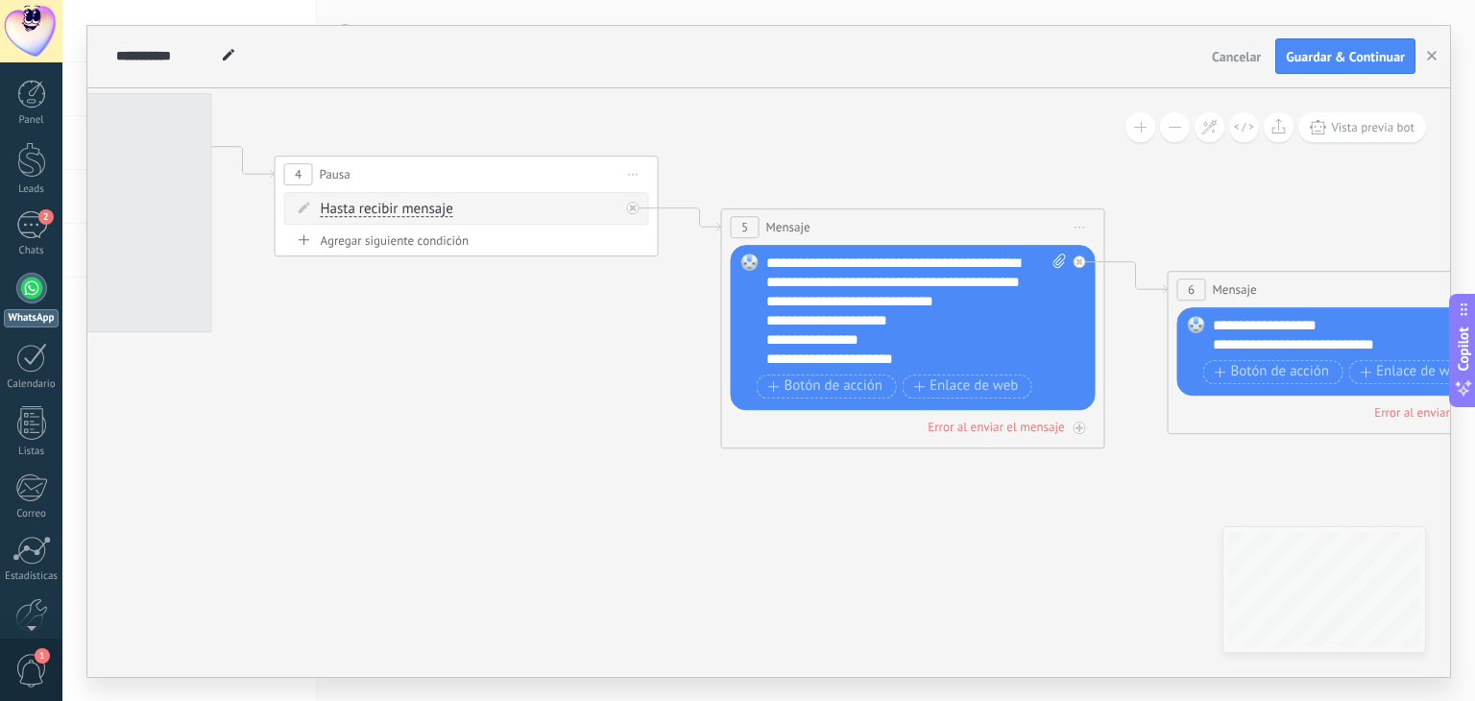
drag, startPoint x: 286, startPoint y: 499, endPoint x: 714, endPoint y: 494, distance: 428.2
click at [714, 494] on icon at bounding box center [884, 253] width 3522 height 1405
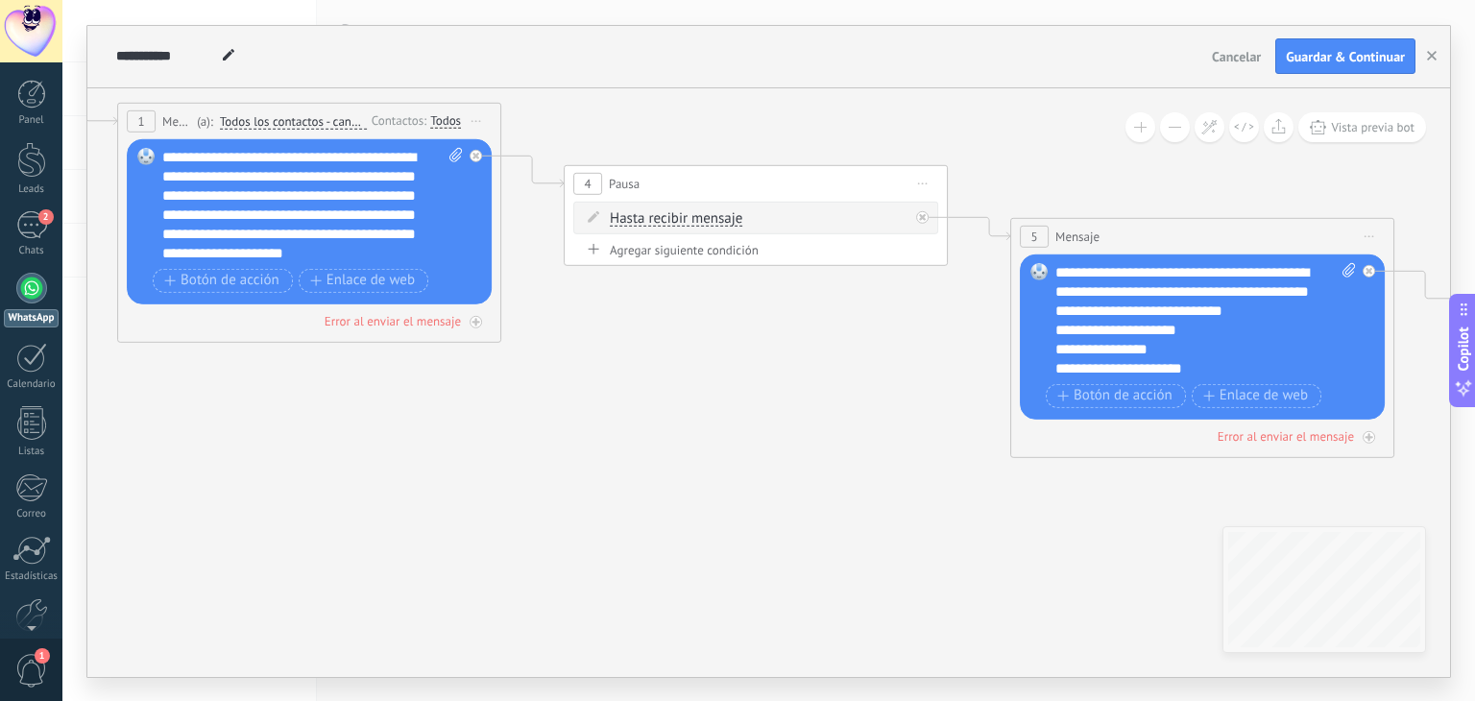
drag, startPoint x: 444, startPoint y: 418, endPoint x: 685, endPoint y: 430, distance: 240.3
click at [685, 430] on icon at bounding box center [1173, 261] width 3522 height 1405
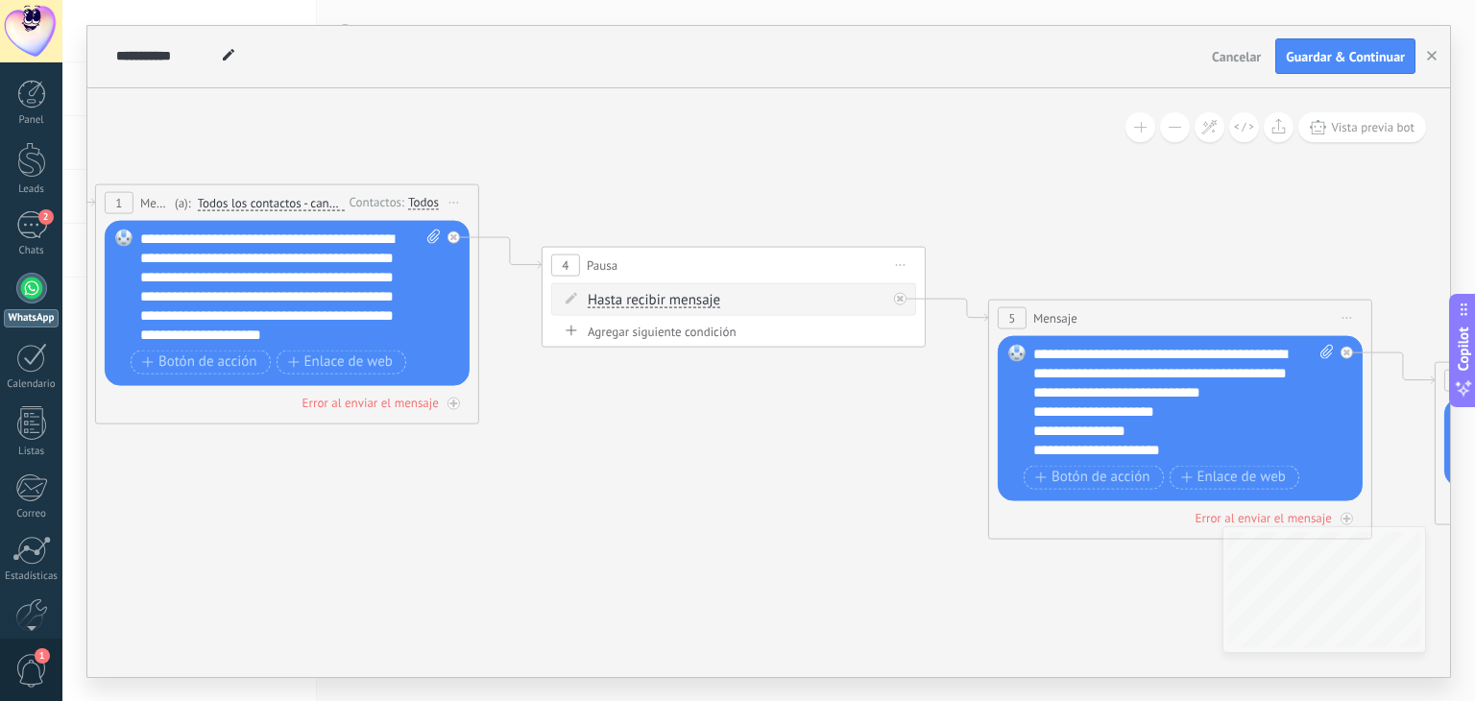
drag, startPoint x: 659, startPoint y: 389, endPoint x: 596, endPoint y: 468, distance: 100.5
click at [598, 468] on icon at bounding box center [1150, 343] width 3522 height 1405
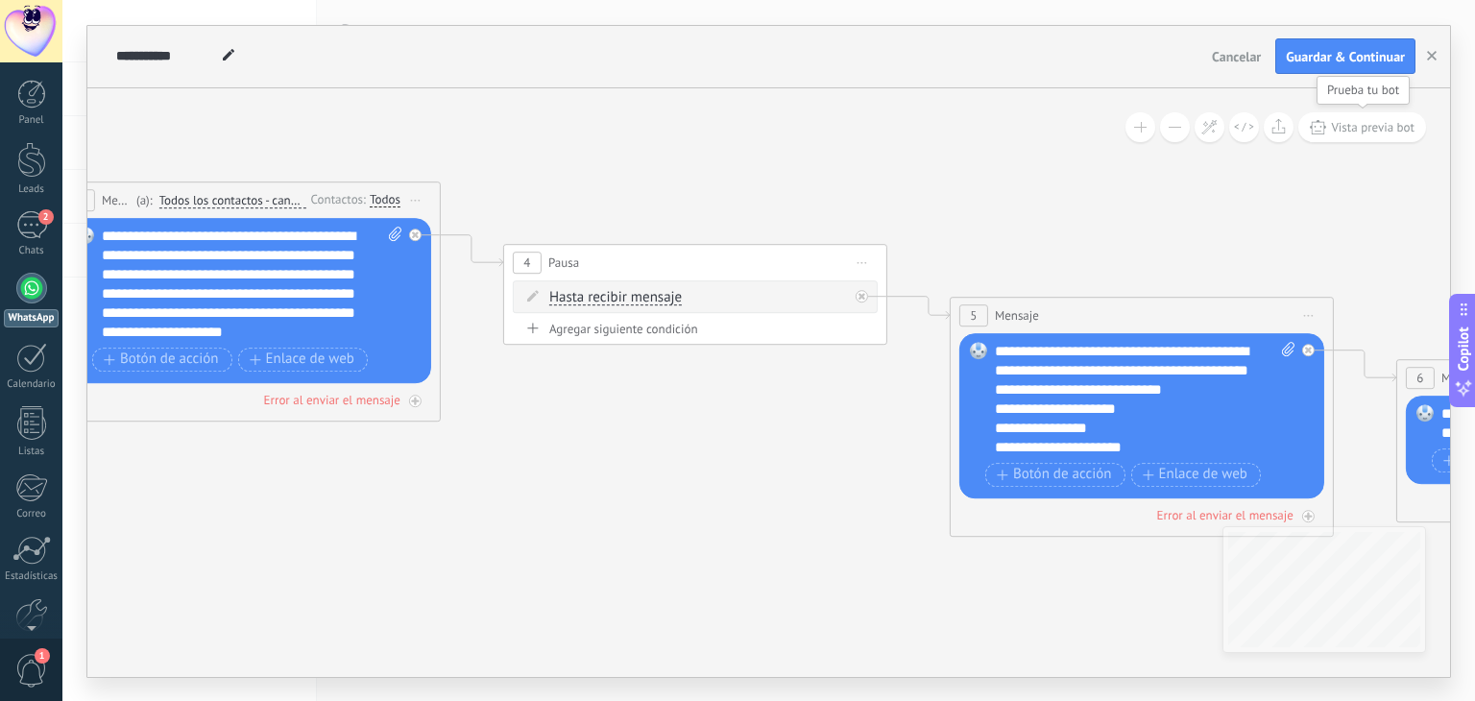
click at [1367, 126] on span "Vista previa bot" at bounding box center [1373, 127] width 84 height 16
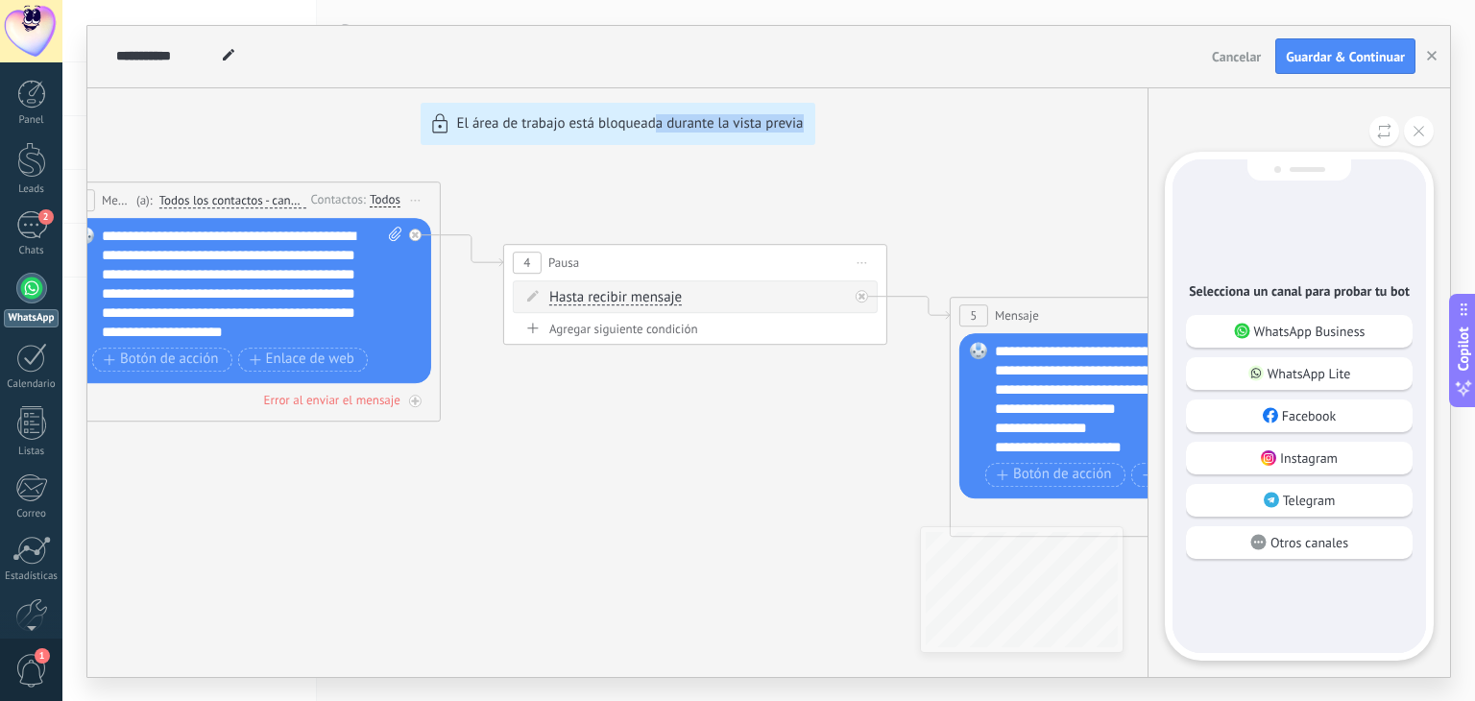
drag, startPoint x: 830, startPoint y: 396, endPoint x: 659, endPoint y: 396, distance: 171.8
click at [659, 396] on div "**********" at bounding box center [768, 351] width 1362 height 651
click at [1300, 328] on p "WhatsApp Business" at bounding box center [1309, 331] width 111 height 17
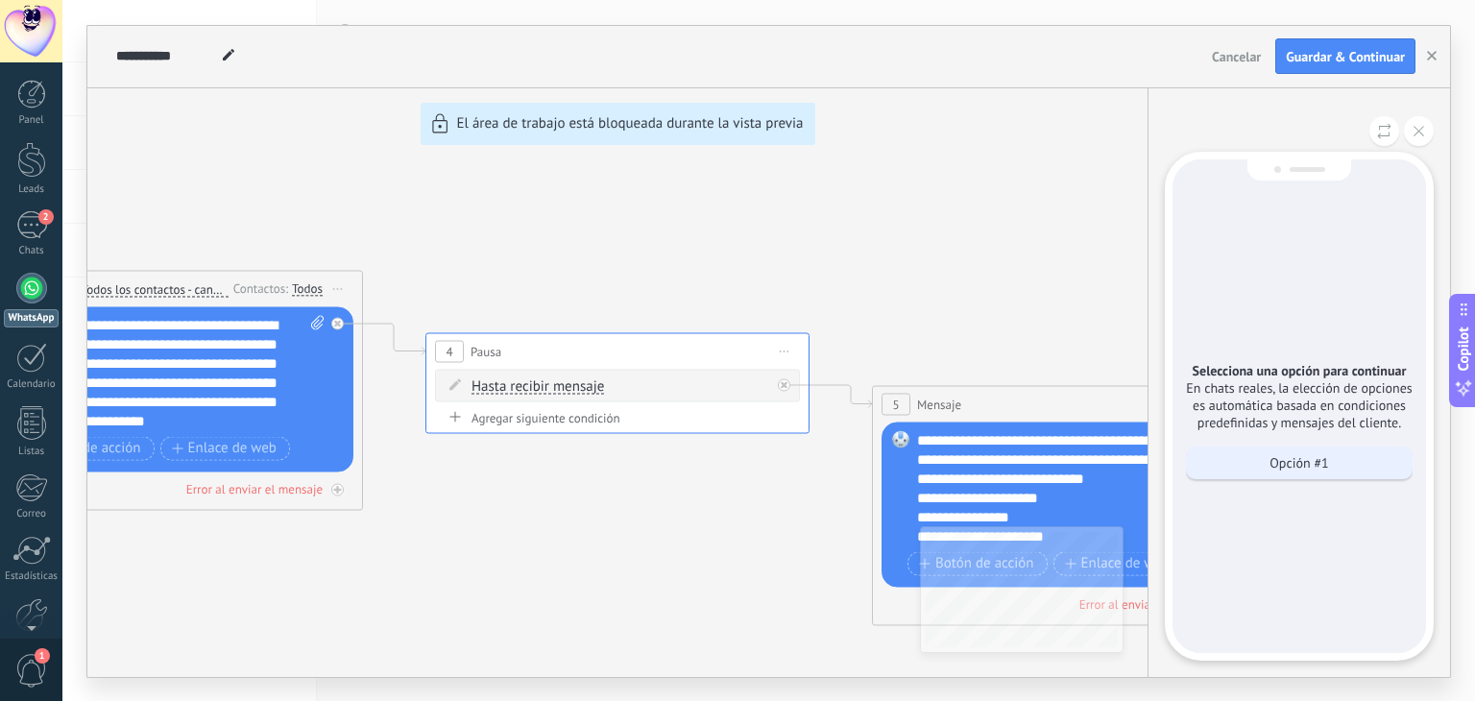
click at [1293, 460] on p "Opción #1" at bounding box center [1298, 462] width 59 height 17
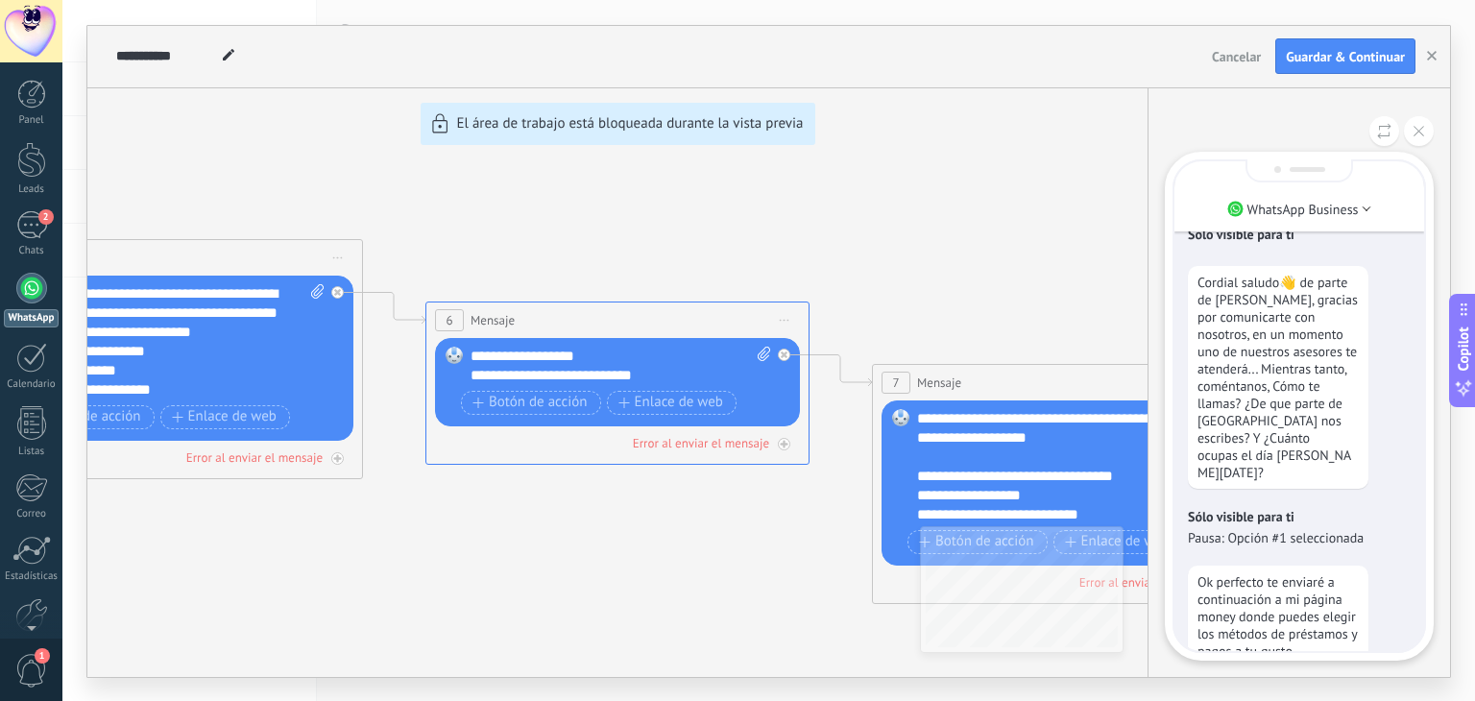
scroll to position [-580, 0]
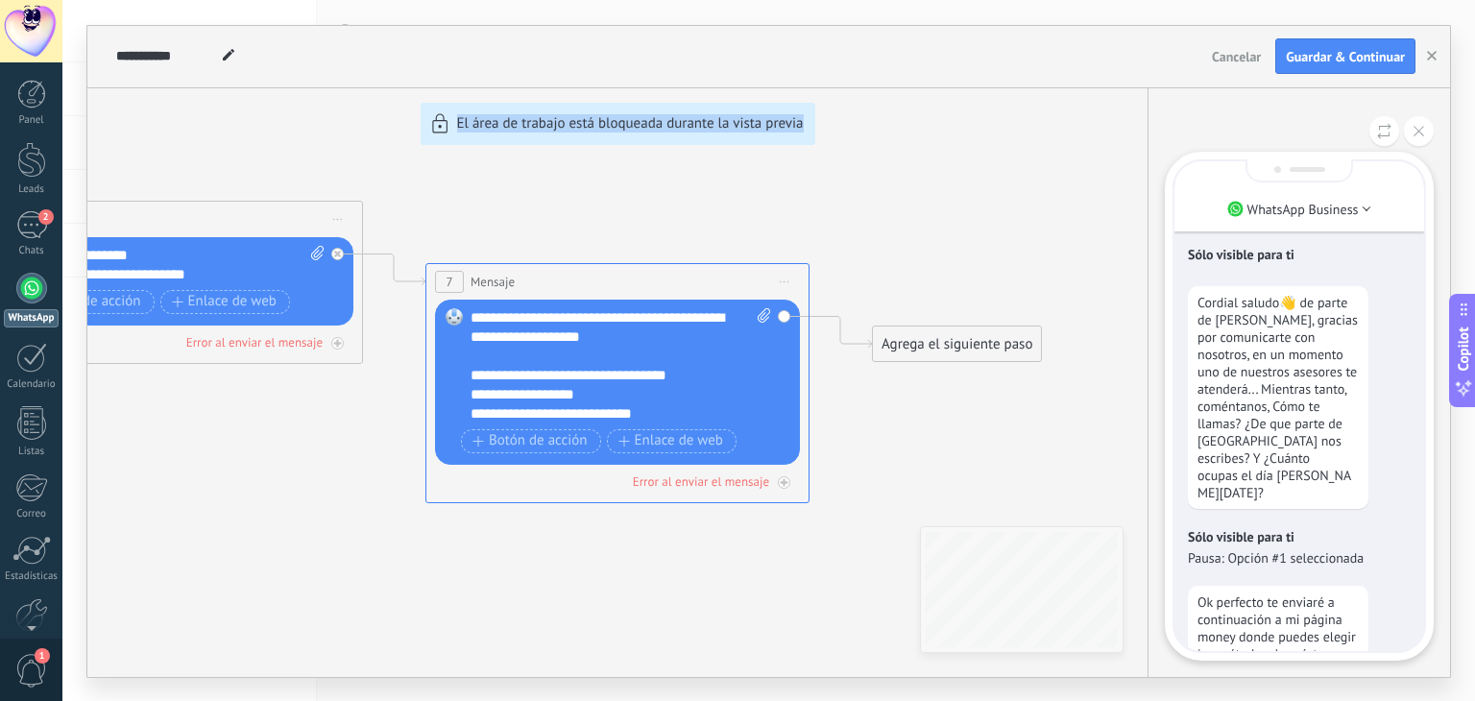
drag, startPoint x: 239, startPoint y: 458, endPoint x: 948, endPoint y: 482, distance: 708.9
click at [948, 482] on div "**********" at bounding box center [768, 351] width 1362 height 651
click at [297, 453] on div "**********" at bounding box center [768, 351] width 1362 height 651
drag, startPoint x: 288, startPoint y: 450, endPoint x: 643, endPoint y: 449, distance: 355.2
click at [643, 449] on div "**********" at bounding box center [768, 351] width 1362 height 651
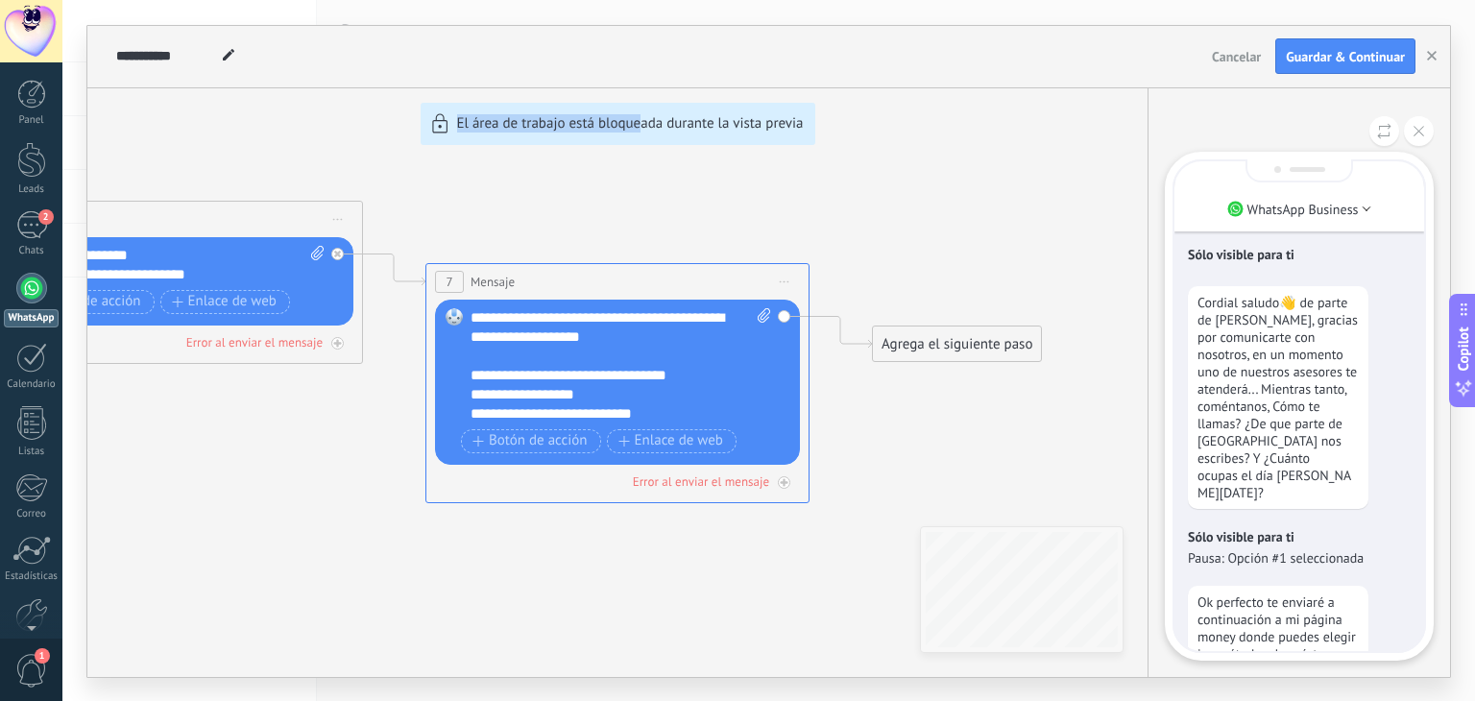
scroll to position [-614, 0]
click at [1421, 131] on icon at bounding box center [1418, 131] width 11 height 11
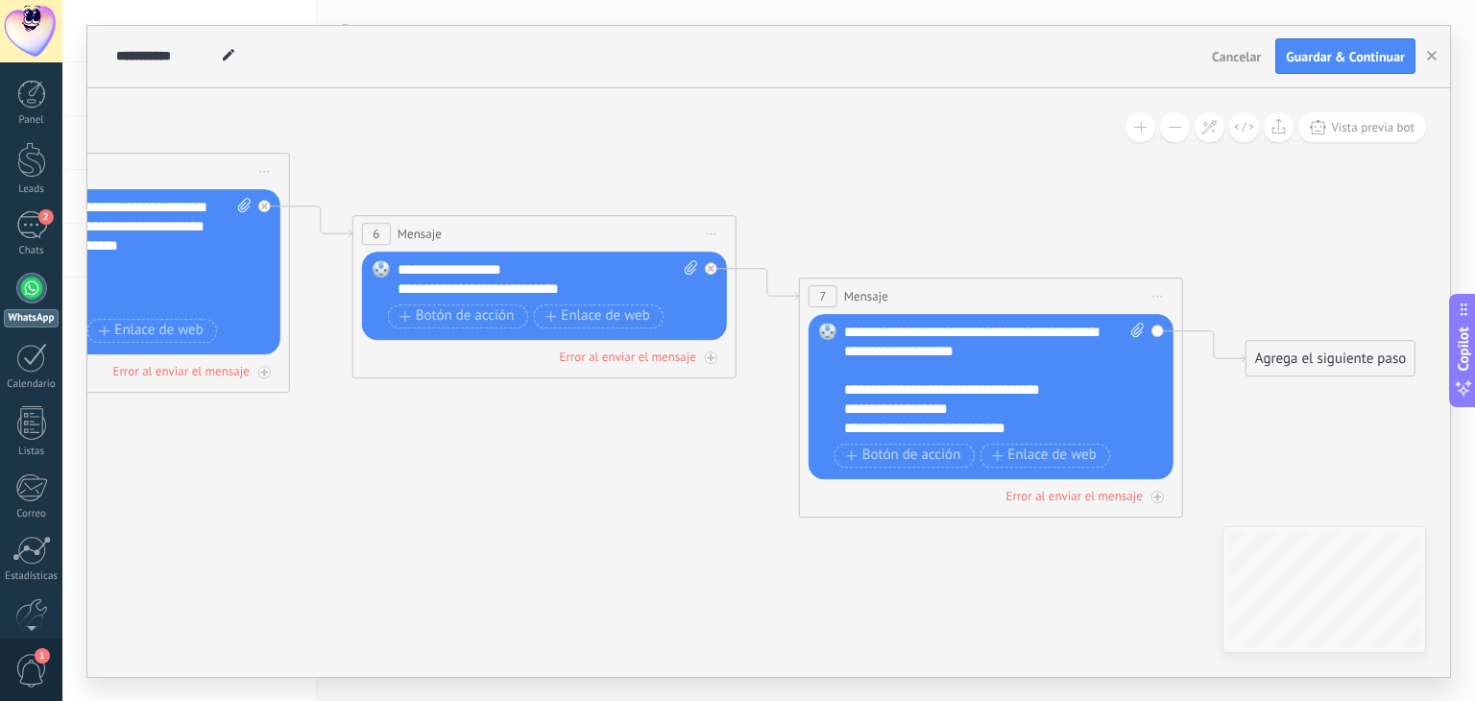
drag, startPoint x: 1151, startPoint y: 189, endPoint x: 1387, endPoint y: 204, distance: 236.7
click at [1387, 204] on icon at bounding box center [68, 197] width 3522 height 1405
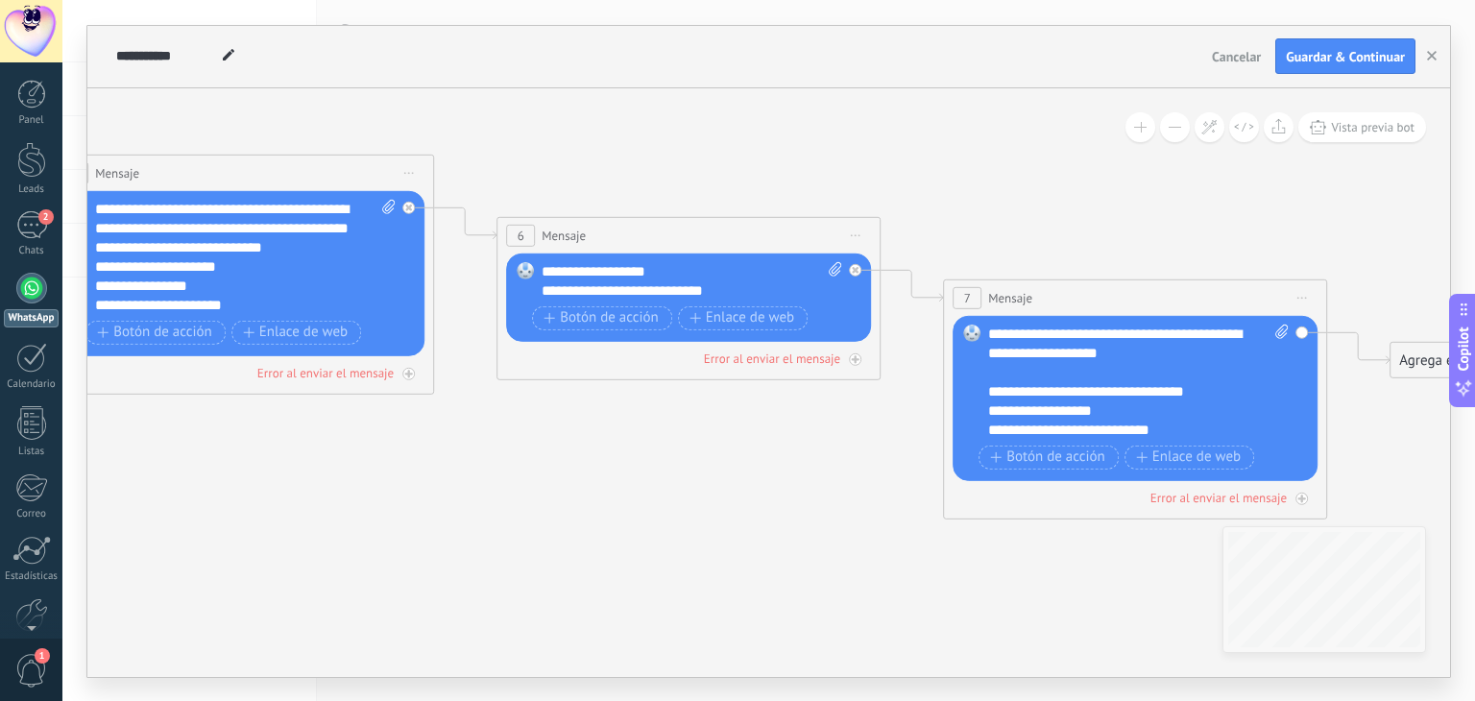
drag, startPoint x: 1287, startPoint y: 216, endPoint x: 1399, endPoint y: 175, distance: 118.8
click at [1372, 216] on icon at bounding box center [212, 198] width 3522 height 1405
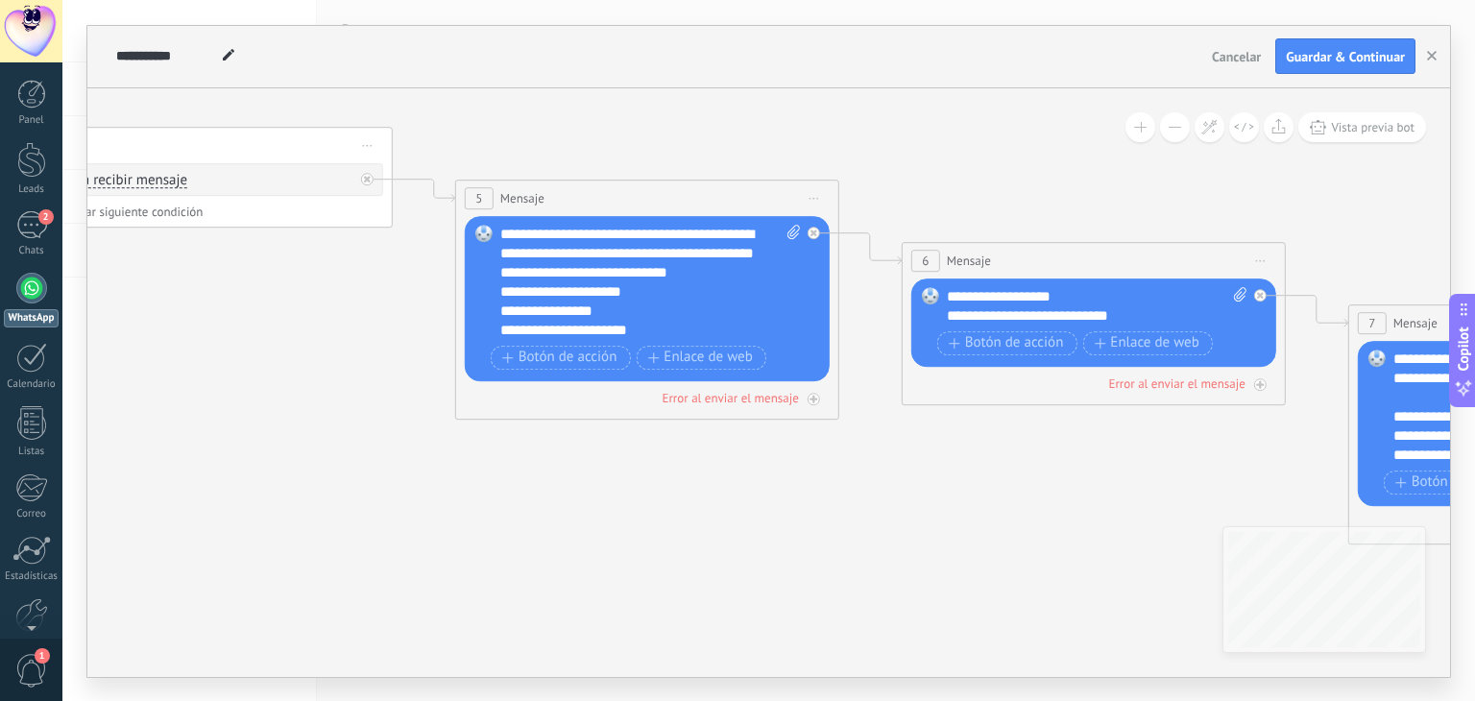
drag, startPoint x: 922, startPoint y: 178, endPoint x: 1321, endPoint y: 203, distance: 400.2
click at [1321, 203] on icon at bounding box center [618, 224] width 3522 height 1405
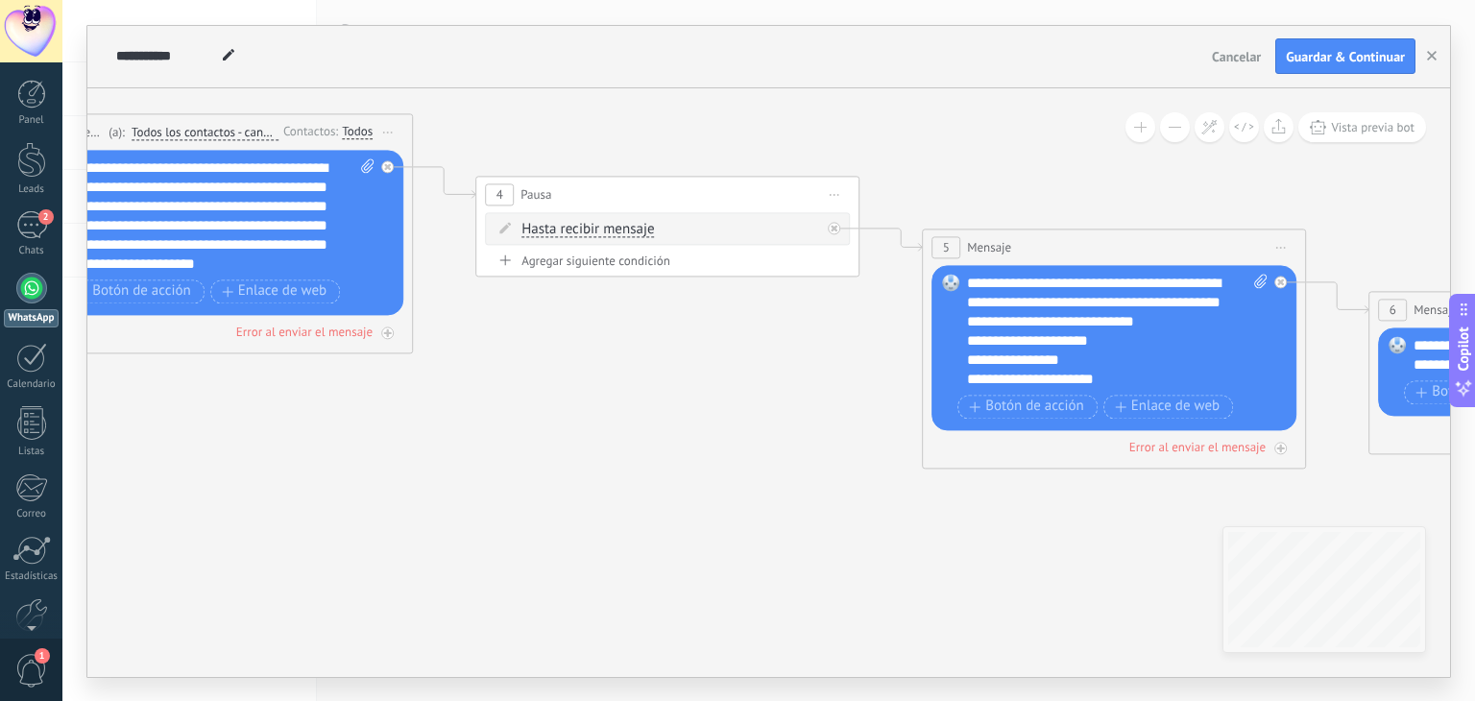
drag, startPoint x: 588, startPoint y: 462, endPoint x: 922, endPoint y: 475, distance: 333.4
click at [922, 475] on icon at bounding box center [1084, 273] width 3522 height 1405
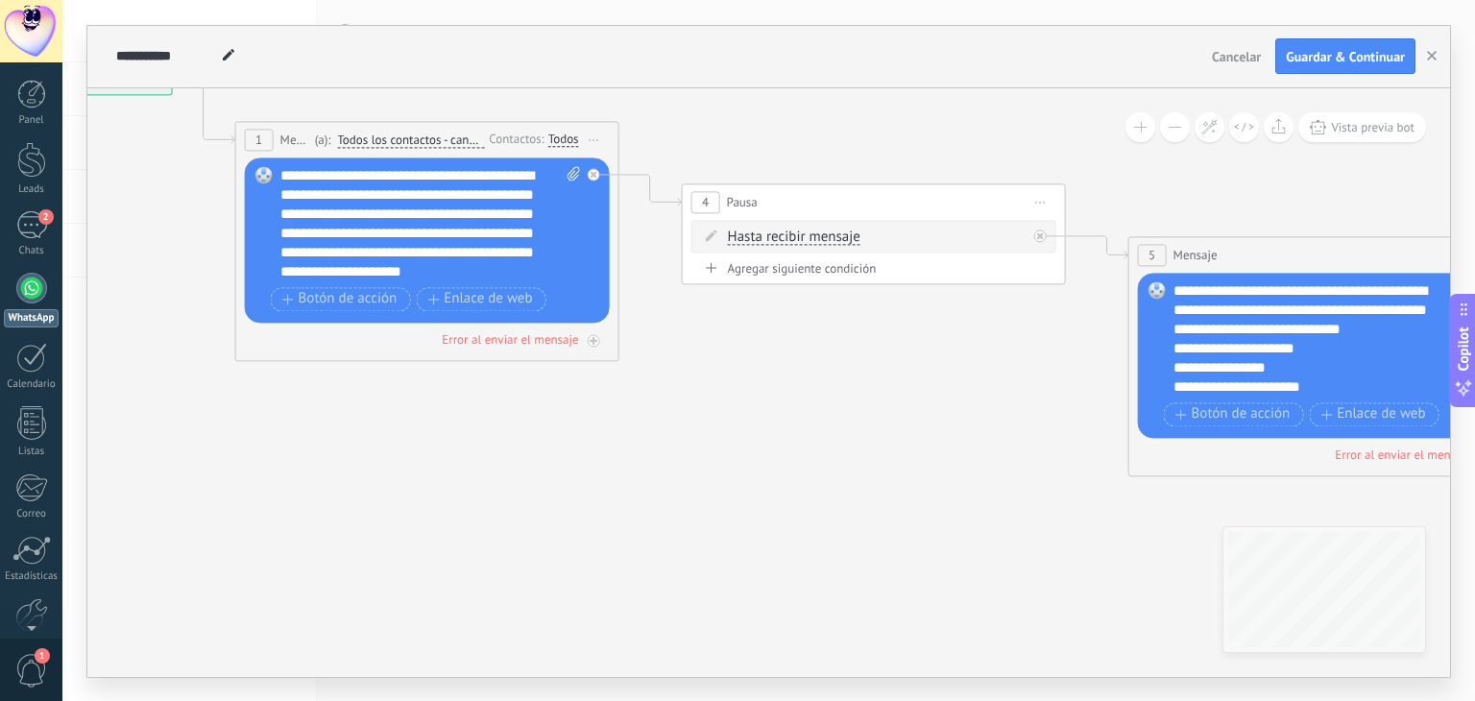
drag, startPoint x: 412, startPoint y: 483, endPoint x: 682, endPoint y: 485, distance: 269.8
click at [682, 485] on icon at bounding box center [1291, 281] width 3522 height 1405
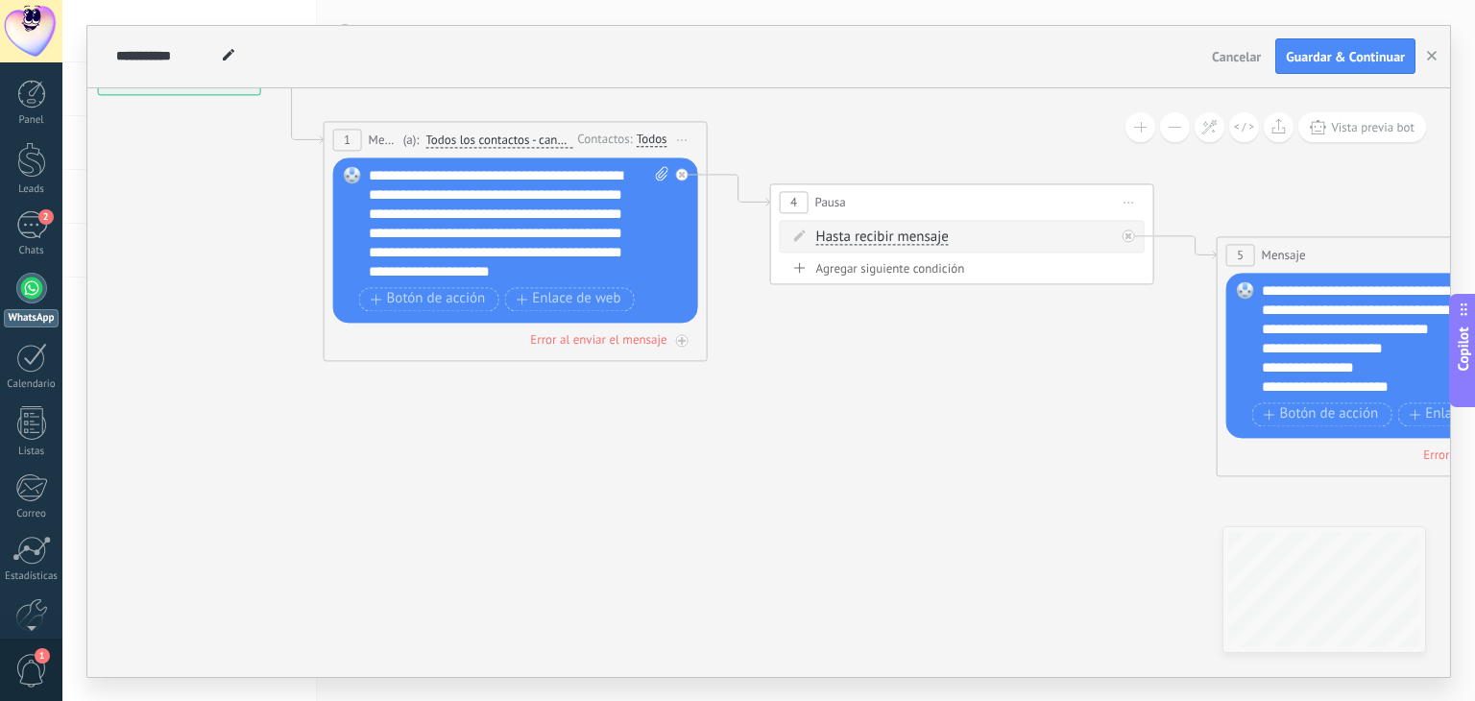
click at [553, 172] on div "**********" at bounding box center [519, 223] width 301 height 115
click at [629, 177] on div "**********" at bounding box center [519, 223] width 301 height 115
click at [369, 251] on div "**********" at bounding box center [519, 223] width 301 height 115
click at [478, 252] on div "**********" at bounding box center [519, 223] width 301 height 115
click at [487, 252] on div "**********" at bounding box center [519, 223] width 301 height 115
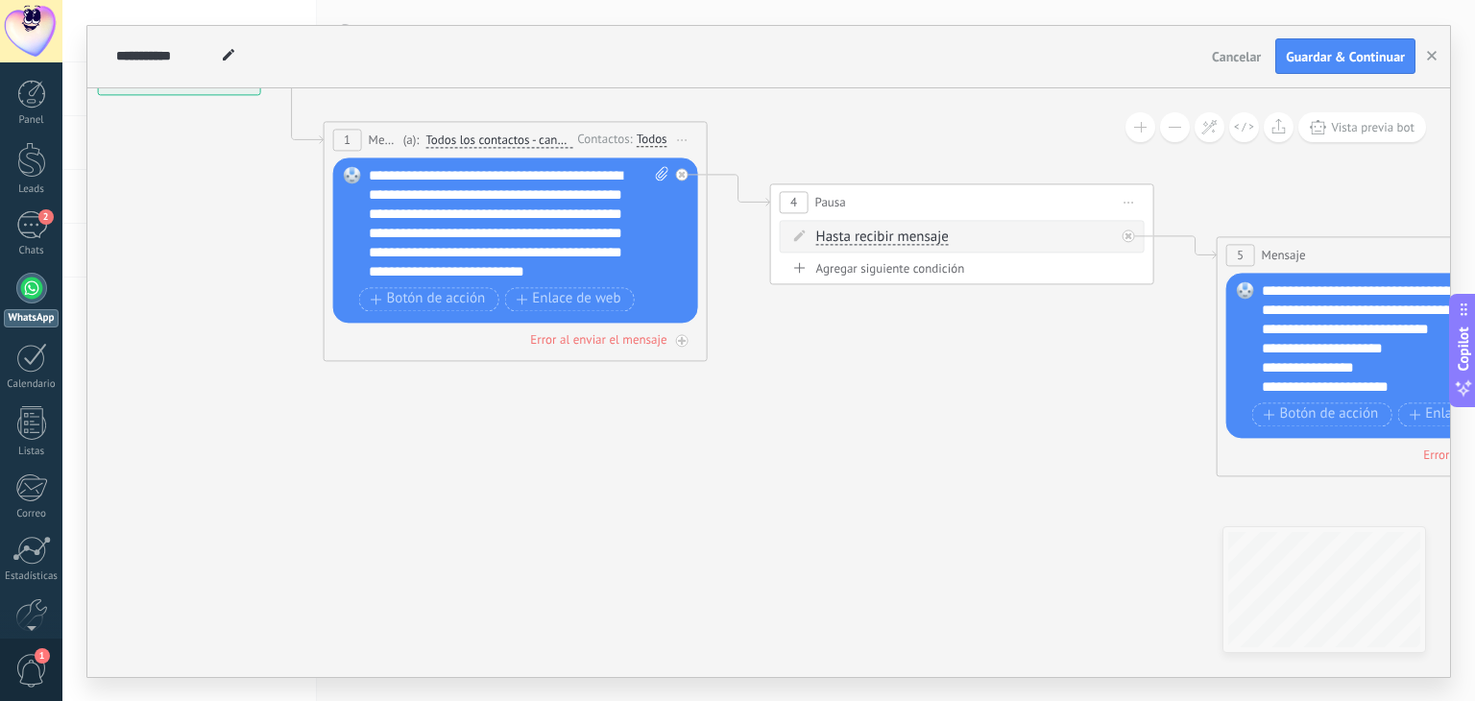
click at [495, 276] on div "**********" at bounding box center [519, 223] width 301 height 115
click at [516, 219] on div "**********" at bounding box center [519, 223] width 301 height 115
click at [495, 239] on div "**********" at bounding box center [519, 223] width 301 height 115
click at [499, 235] on div "**********" at bounding box center [519, 223] width 301 height 115
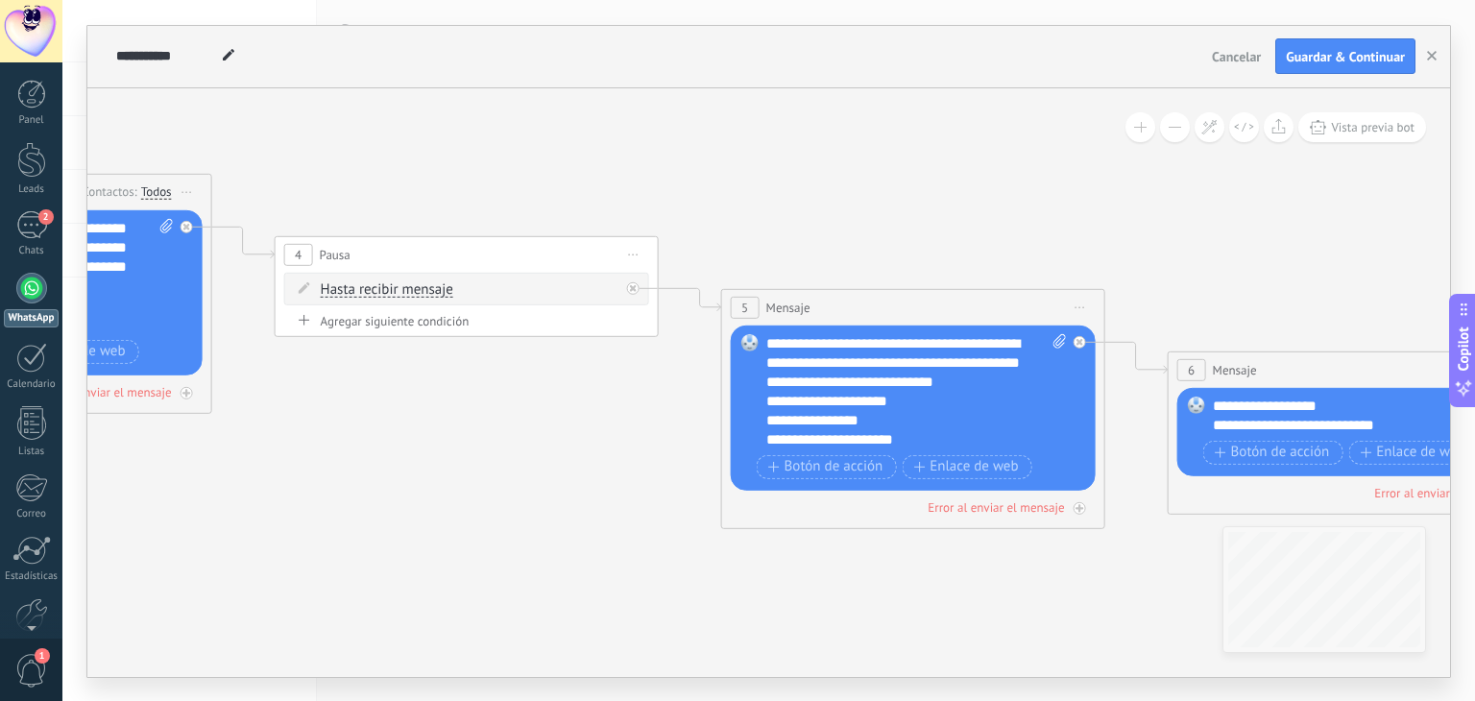
drag, startPoint x: 1056, startPoint y: 476, endPoint x: 583, endPoint y: 436, distance: 475.0
click at [583, 436] on icon at bounding box center [884, 332] width 3522 height 1405
click at [809, 362] on div "**********" at bounding box center [915, 390] width 301 height 115
click at [854, 363] on div "**********" at bounding box center [915, 390] width 301 height 115
drag, startPoint x: 853, startPoint y: 365, endPoint x: 836, endPoint y: 370, distance: 17.0
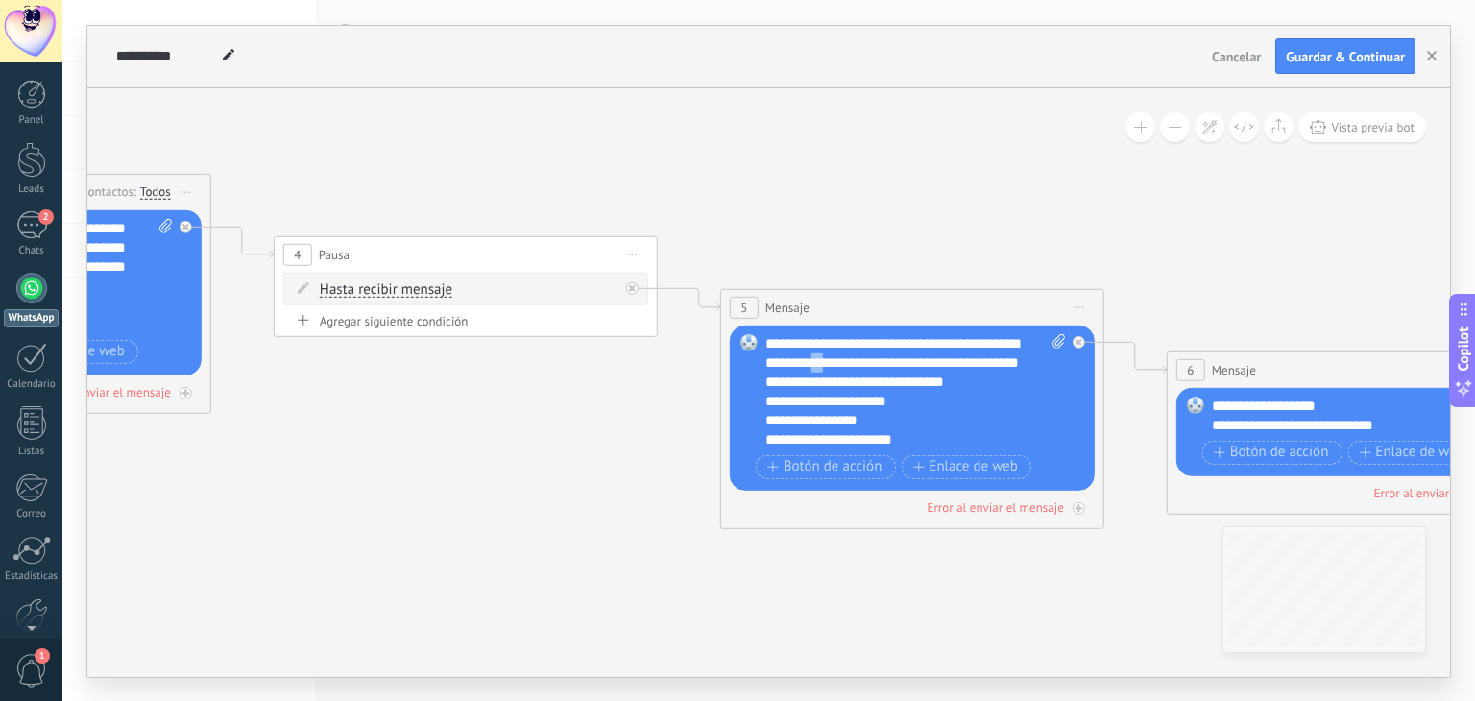
click at [836, 370] on div "**********" at bounding box center [915, 390] width 301 height 115
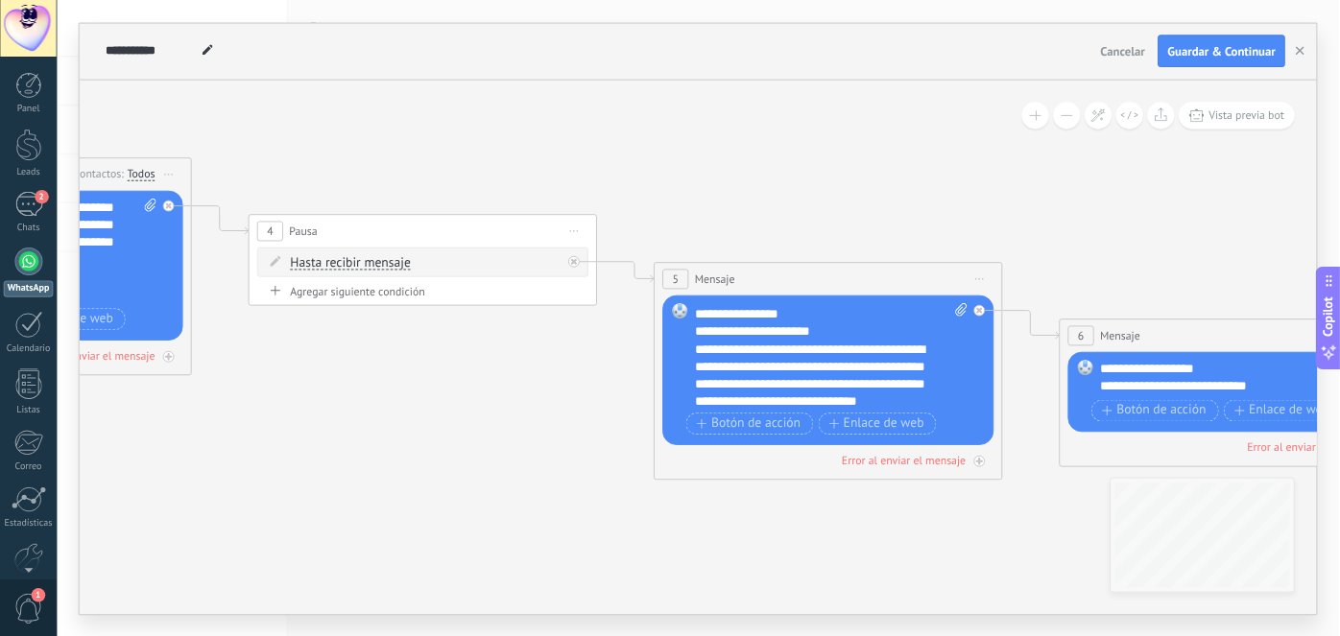
scroll to position [77, 0]
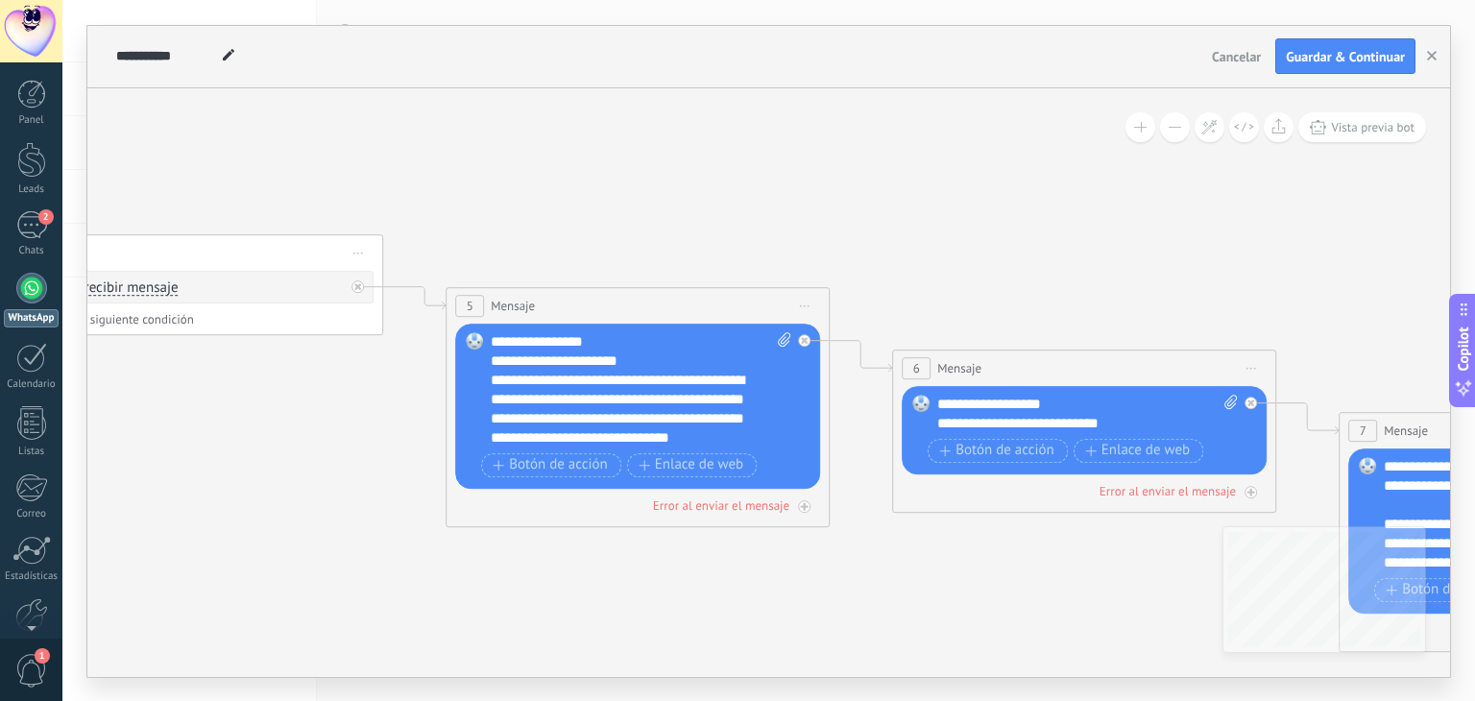
drag, startPoint x: 986, startPoint y: 561, endPoint x: 711, endPoint y: 559, distance: 274.6
click at [711, 559] on icon at bounding box center [608, 331] width 3522 height 1405
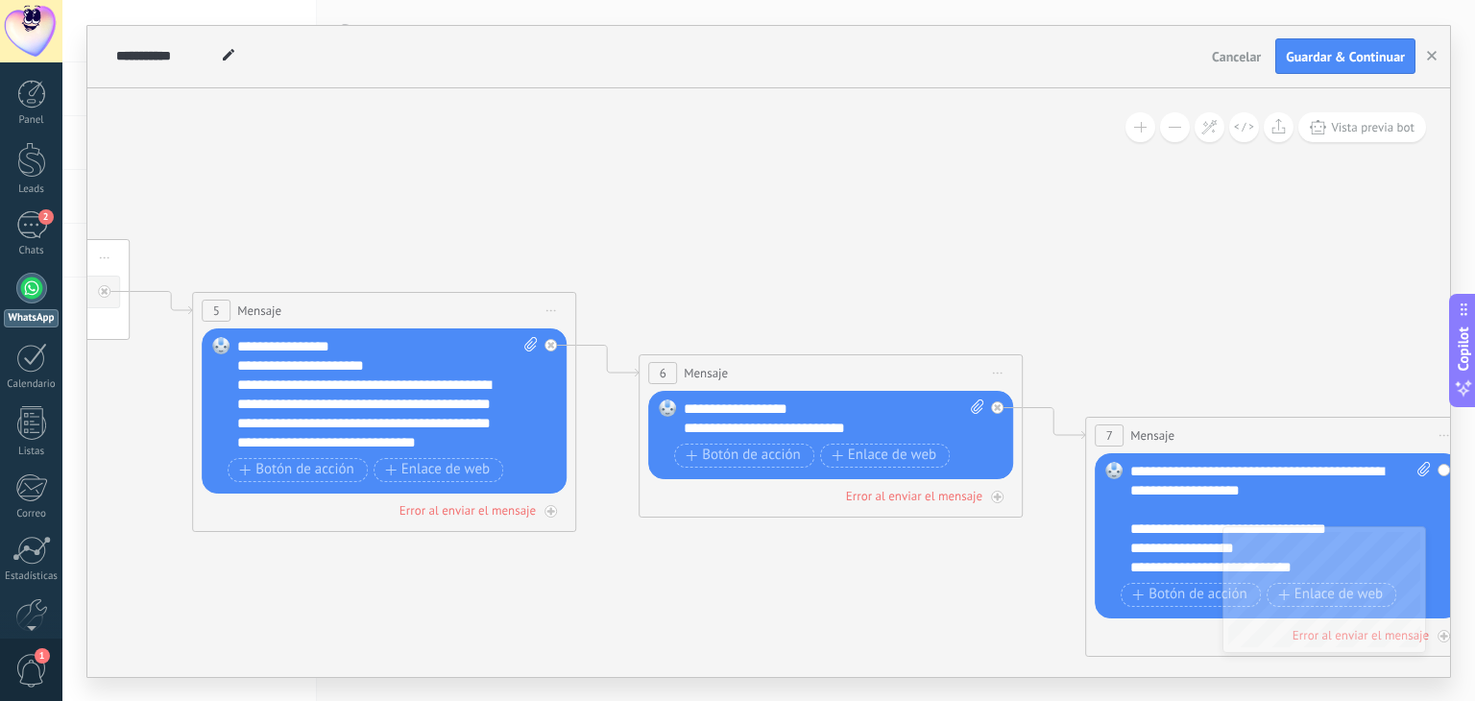
drag, startPoint x: 973, startPoint y: 564, endPoint x: 718, endPoint y: 569, distance: 255.4
click at [718, 569] on icon at bounding box center [355, 336] width 3522 height 1405
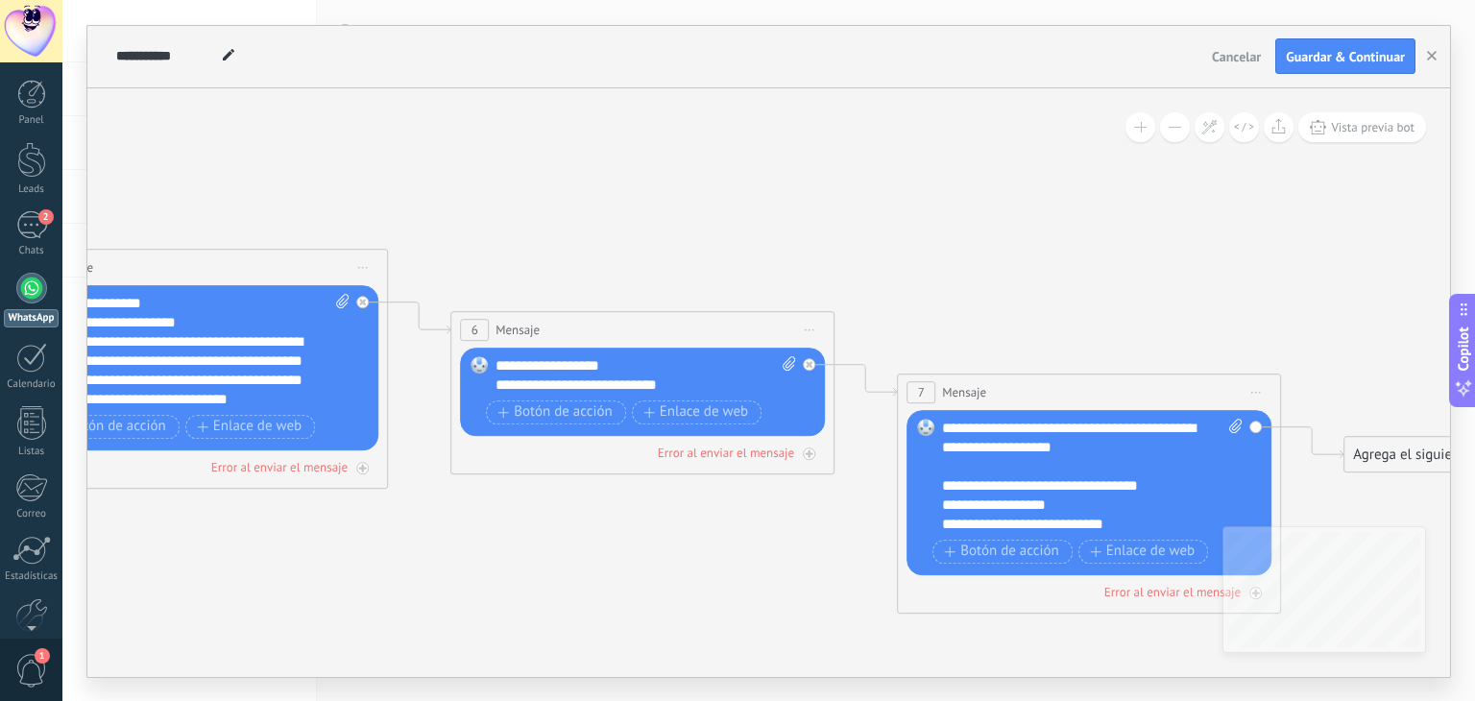
drag, startPoint x: 865, startPoint y: 570, endPoint x: 668, endPoint y: 510, distance: 205.9
click at [653, 522] on icon at bounding box center [166, 293] width 3522 height 1405
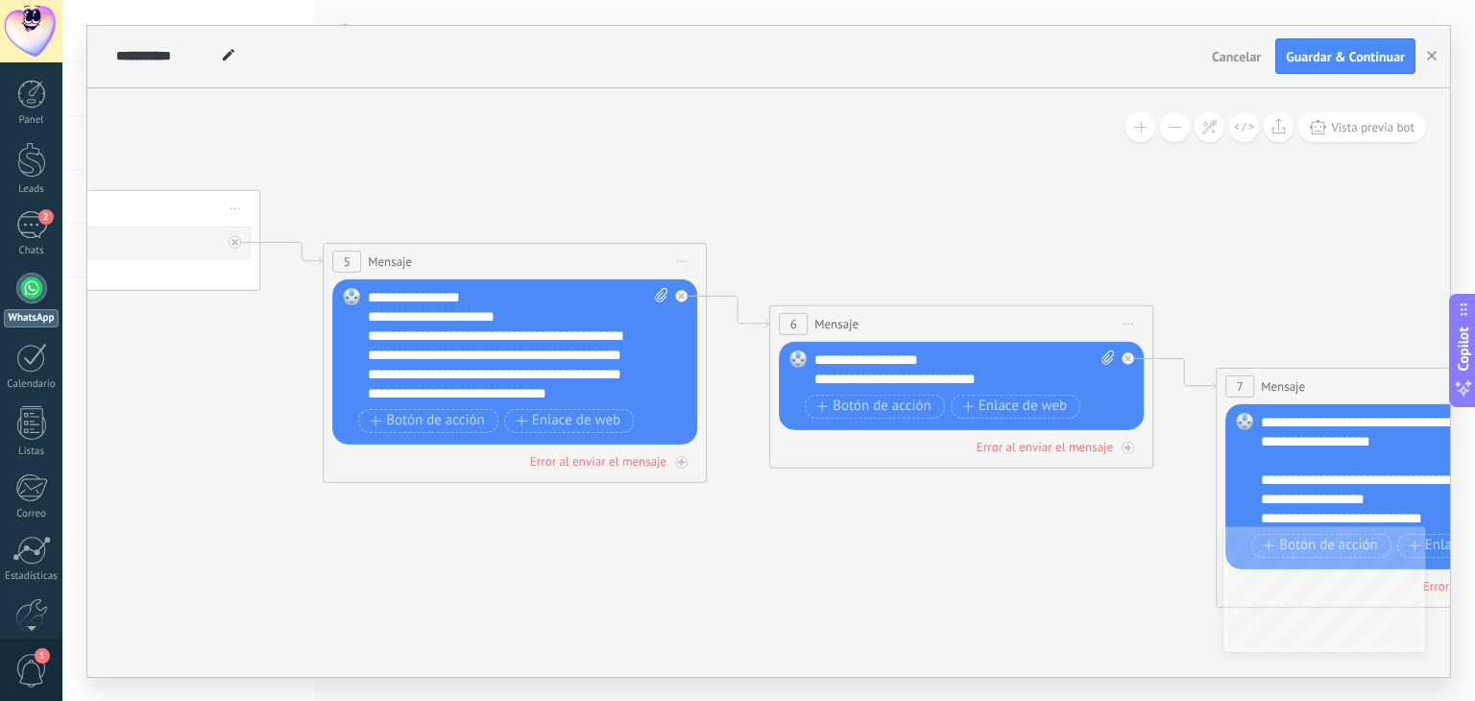
drag, startPoint x: 625, startPoint y: 509, endPoint x: 973, endPoint y: 507, distance: 347.5
click at [973, 508] on icon at bounding box center [485, 286] width 3522 height 1405
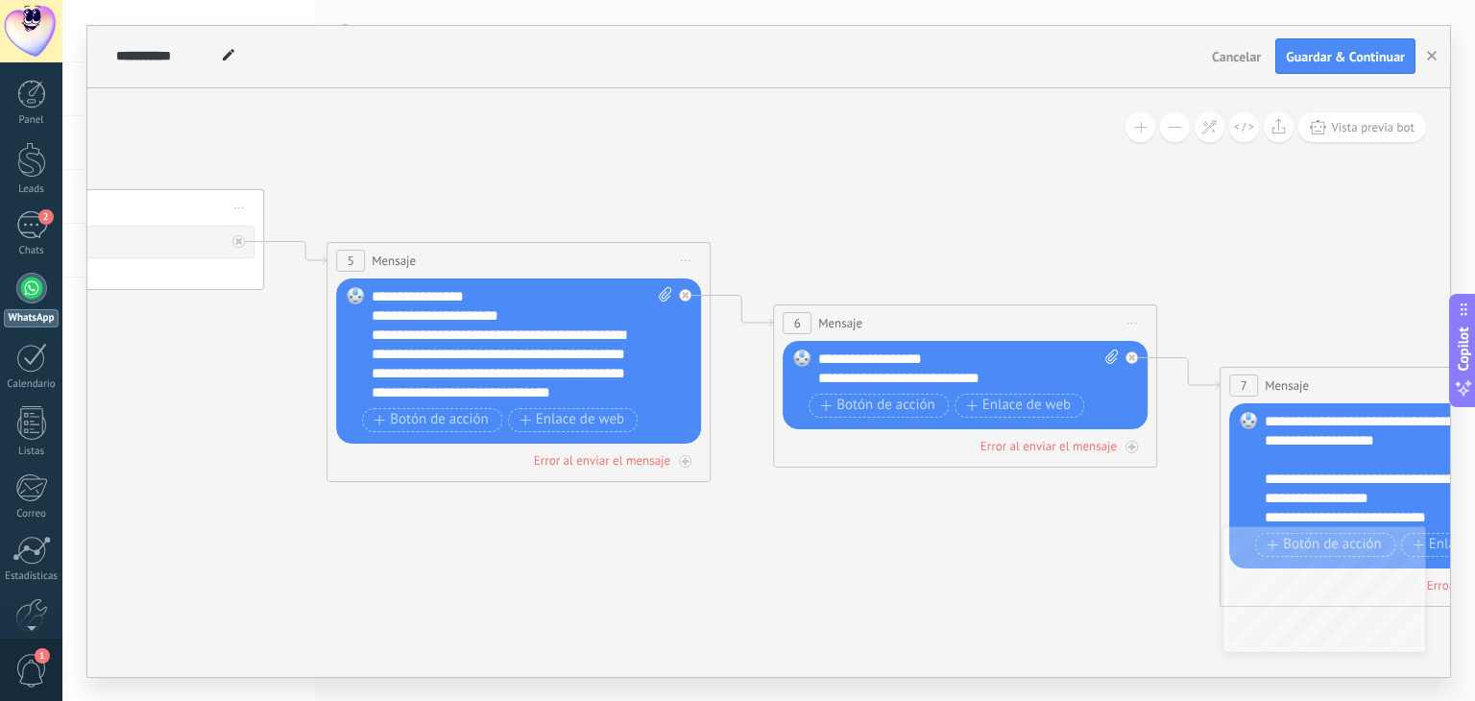
click at [821, 359] on div "**********" at bounding box center [968, 368] width 301 height 38
click at [837, 360] on div "**********" at bounding box center [968, 368] width 301 height 38
click at [926, 358] on div "**********" at bounding box center [968, 368] width 301 height 38
click at [936, 358] on div "**********" at bounding box center [968, 368] width 301 height 38
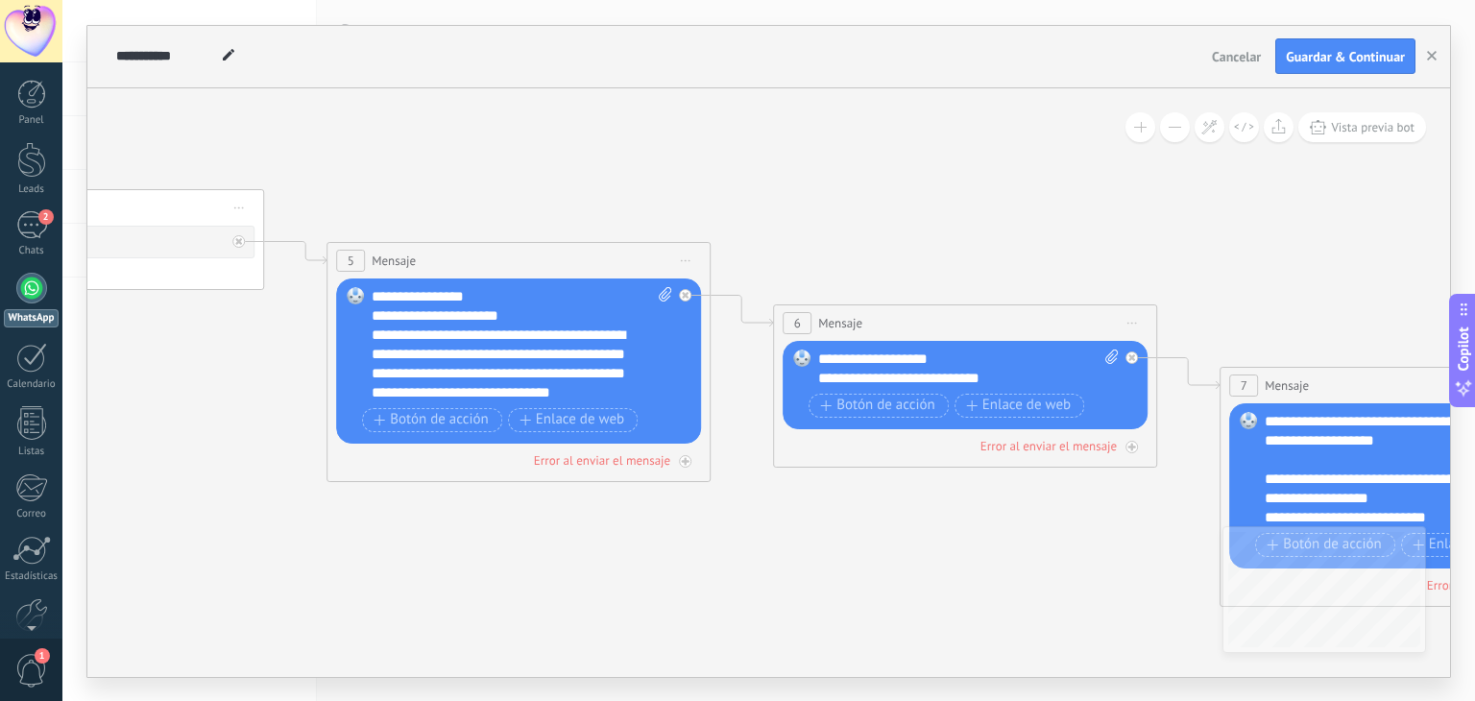
click at [936, 358] on div "**********" at bounding box center [968, 368] width 301 height 38
click at [973, 521] on icon at bounding box center [489, 286] width 3522 height 1405
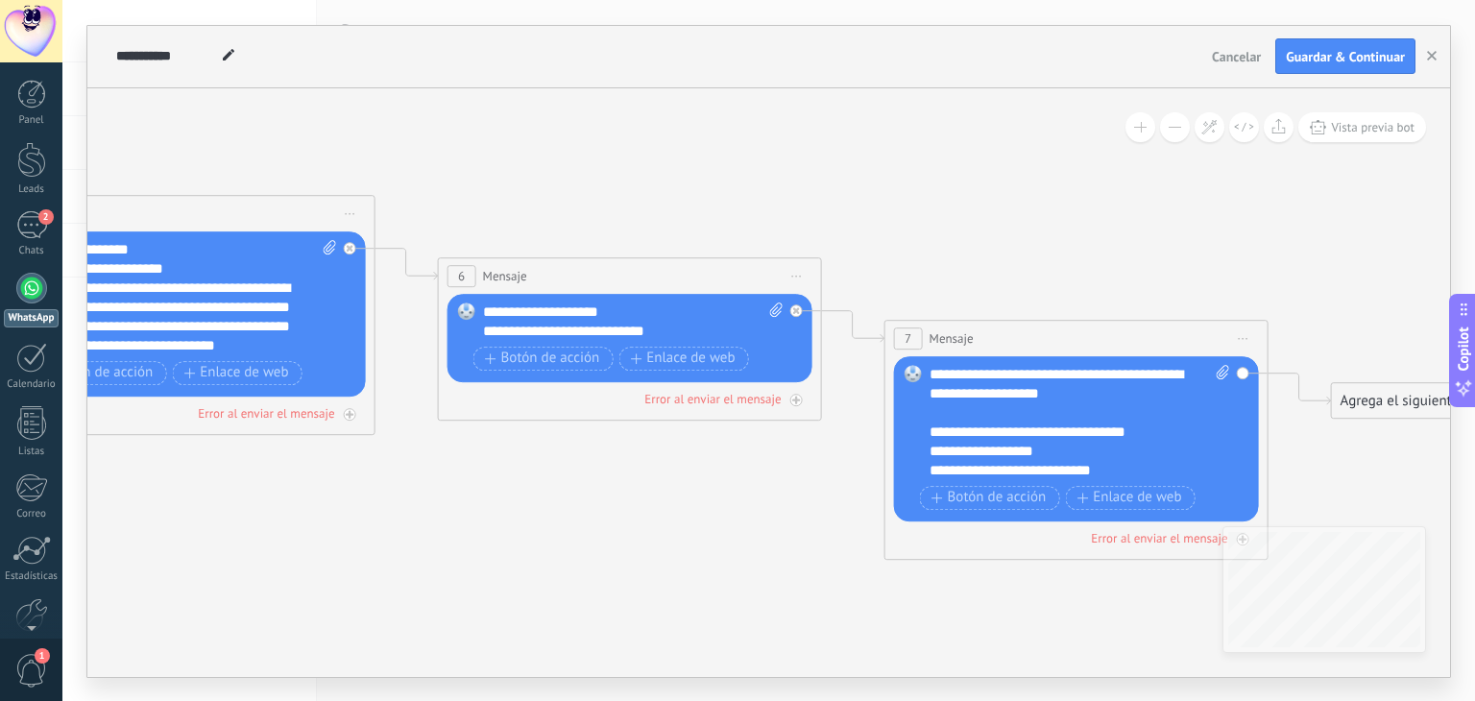
drag, startPoint x: 1060, startPoint y: 523, endPoint x: 702, endPoint y: 469, distance: 362.1
click at [703, 469] on icon at bounding box center [154, 239] width 3522 height 1405
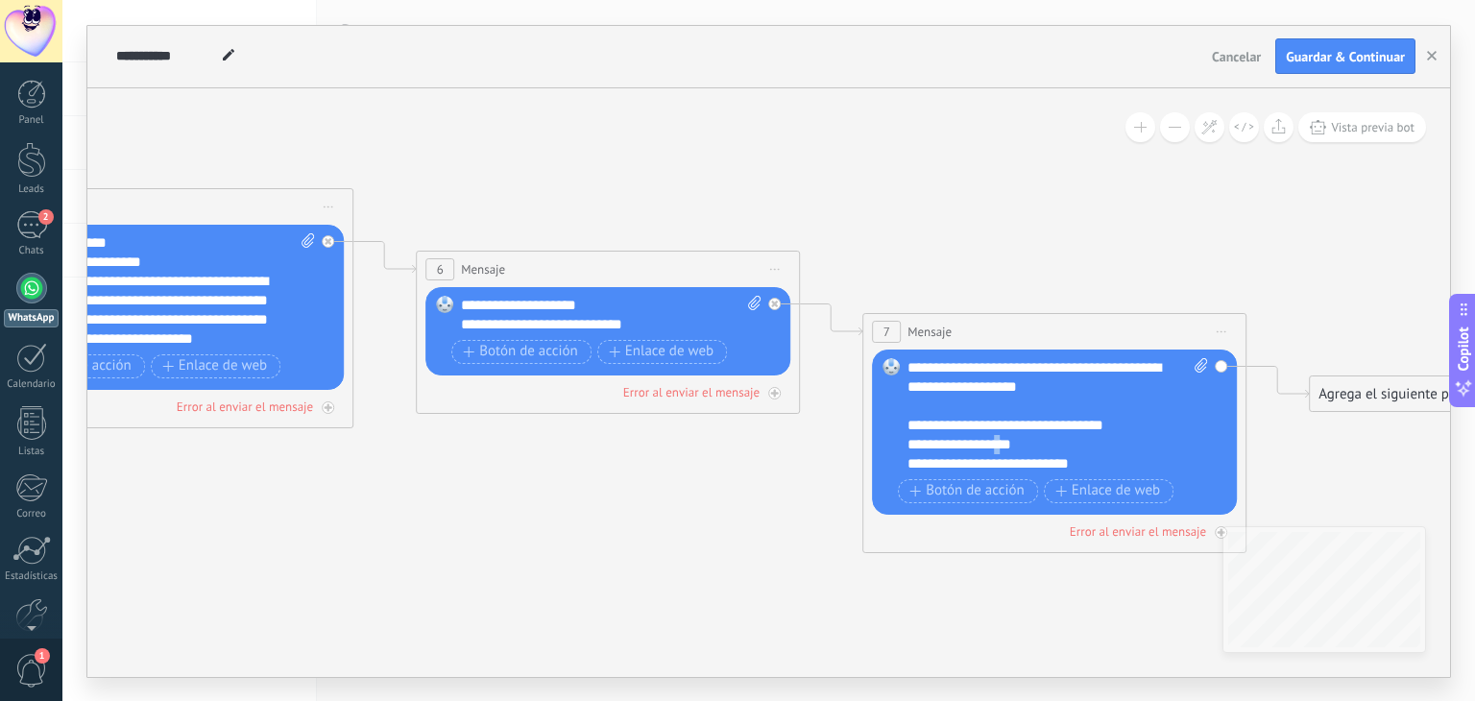
click at [1021, 444] on div "**********" at bounding box center [1057, 415] width 301 height 115
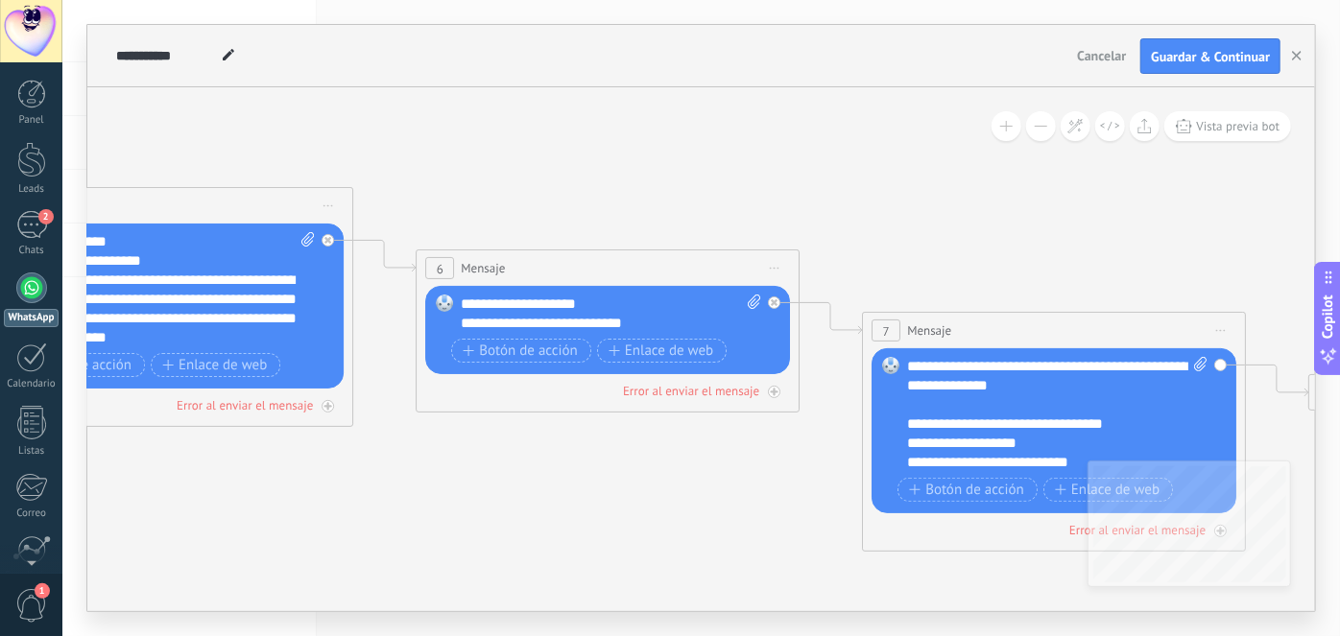
click at [924, 442] on div "**********" at bounding box center [1057, 414] width 301 height 115
click at [1211, 59] on span "Guardar & Continuar" at bounding box center [1210, 56] width 119 height 13
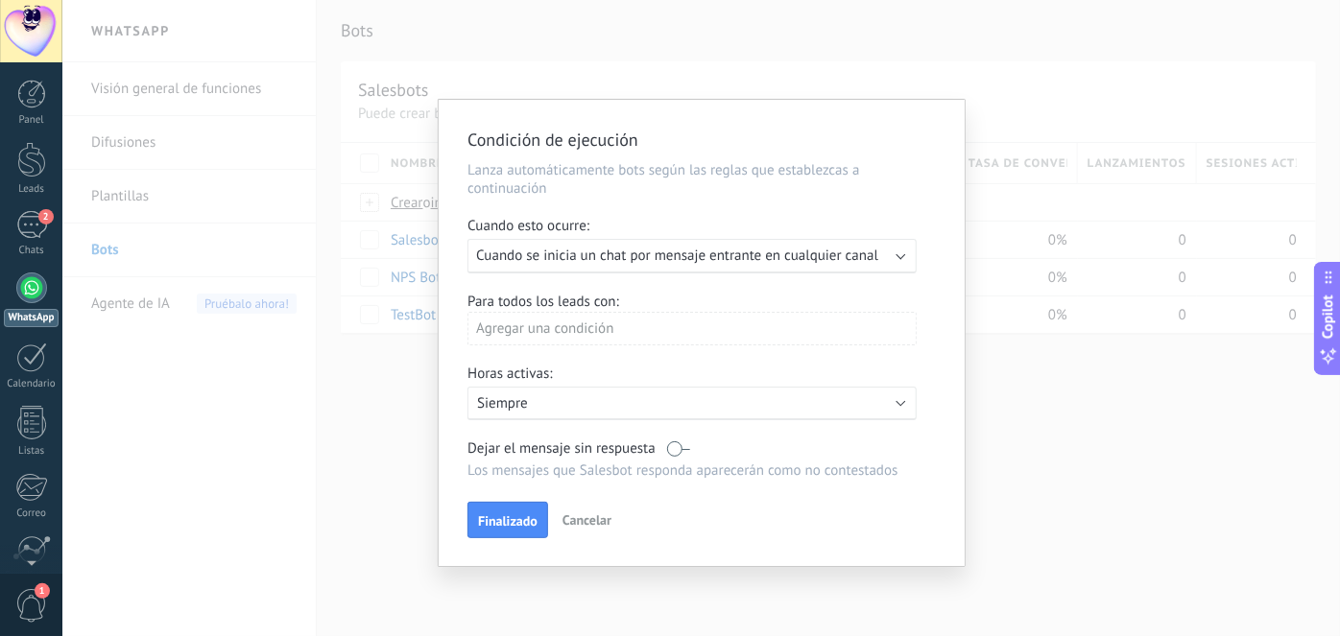
click at [591, 527] on span "Cancelar" at bounding box center [587, 520] width 49 height 17
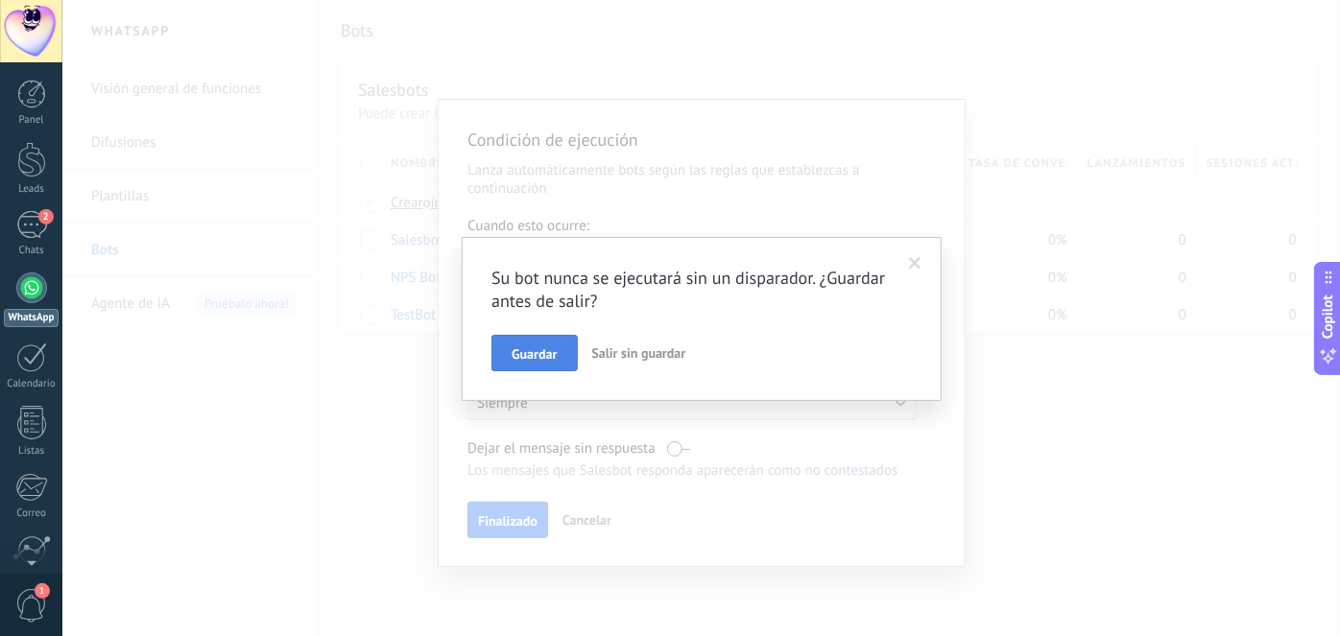
click at [521, 354] on span "Guardar" at bounding box center [534, 354] width 45 height 13
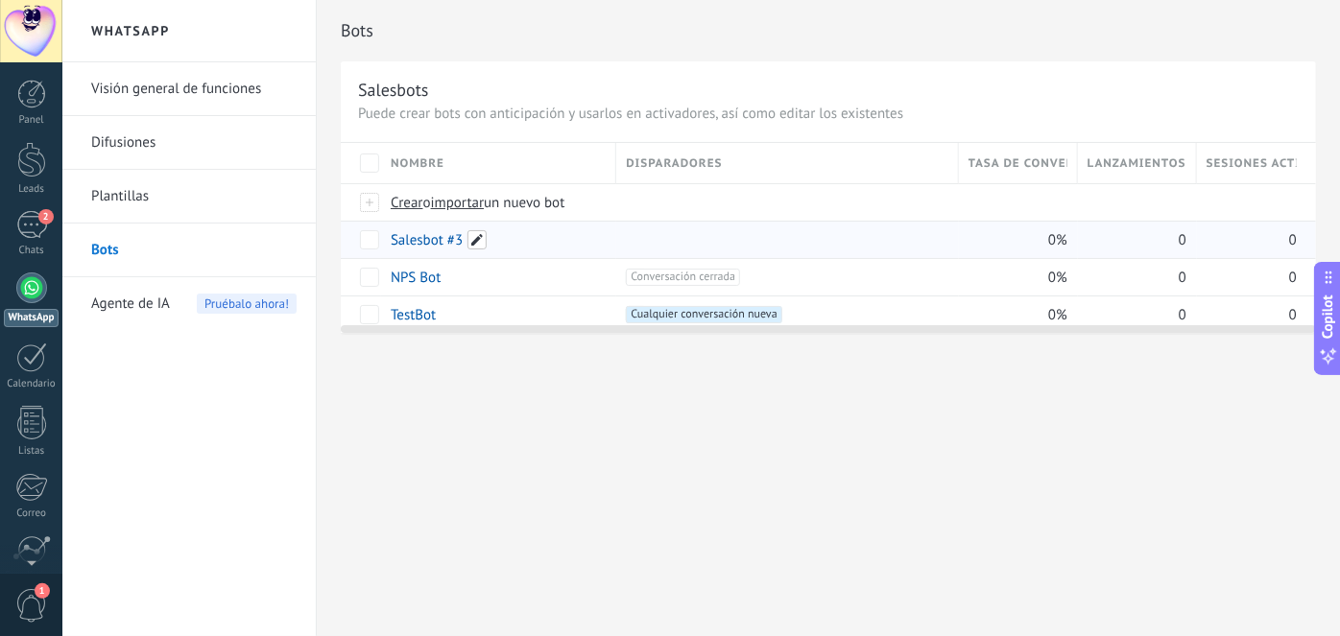
click at [478, 240] on span at bounding box center [477, 239] width 19 height 19
drag, startPoint x: 468, startPoint y: 244, endPoint x: 378, endPoint y: 244, distance: 90.2
click at [378, 244] on div "**********" at bounding box center [497, 269] width 238 height 96
type input "**********"
click at [443, 282] on span "Guardar" at bounding box center [434, 282] width 45 height 13
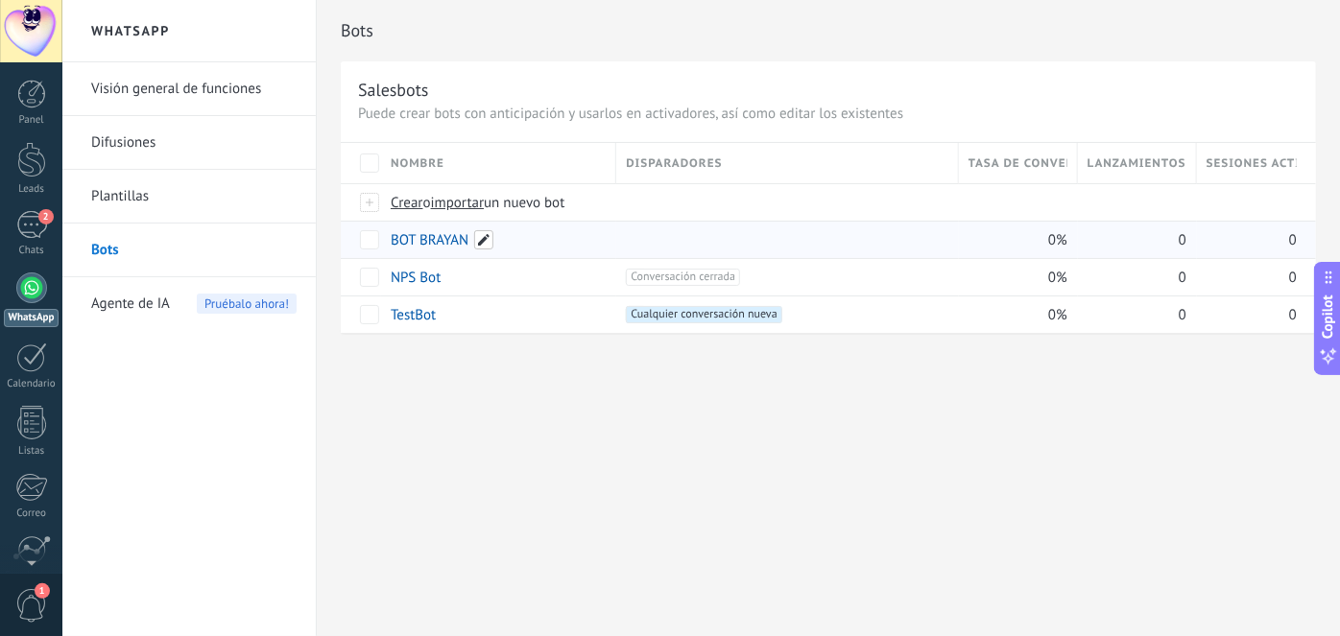
click at [479, 244] on span at bounding box center [483, 239] width 19 height 19
type input "**********"
click at [434, 284] on span "Guardar" at bounding box center [434, 282] width 45 height 13
click at [31, 175] on div at bounding box center [31, 160] width 29 height 36
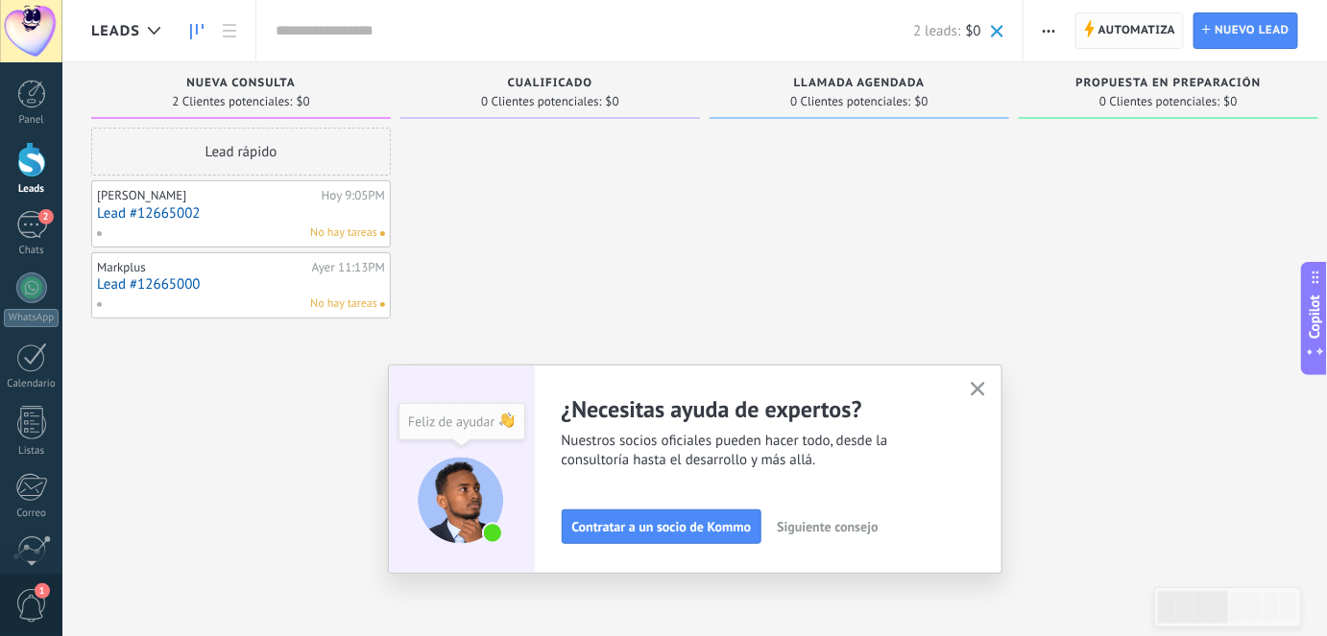
click at [1141, 26] on span "Automatiza" at bounding box center [1137, 30] width 78 height 35
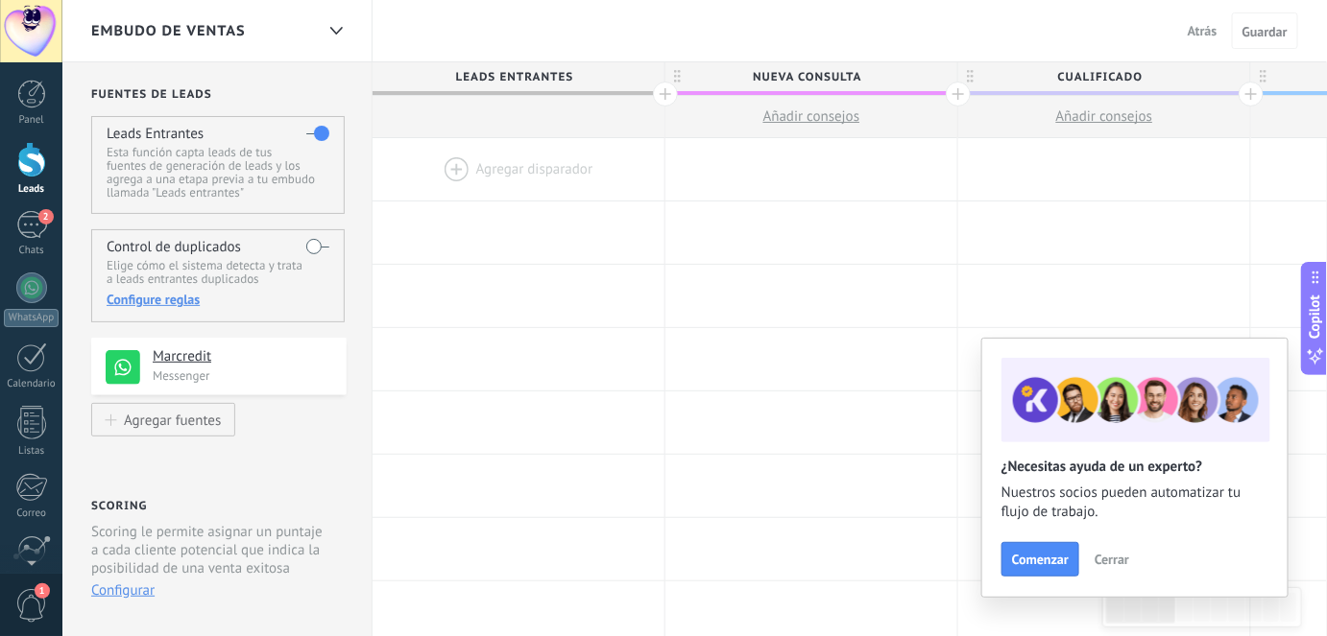
click at [451, 167] on div at bounding box center [518, 169] width 292 height 62
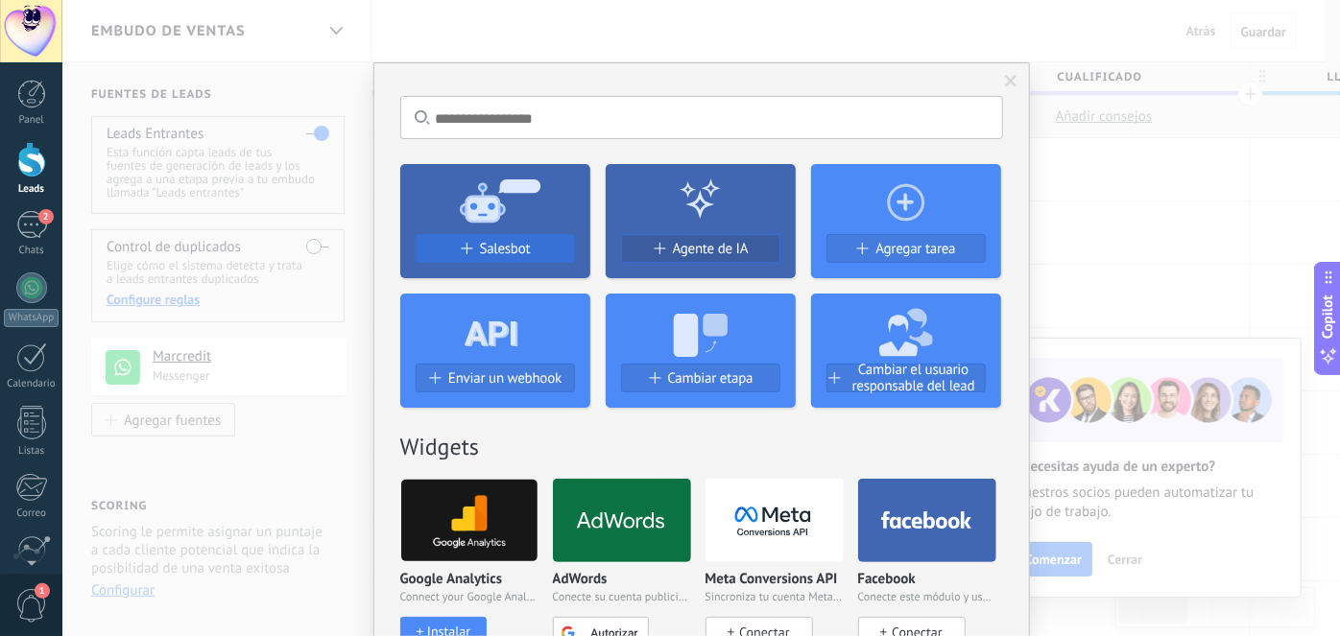
click at [520, 244] on span "Salesbot" at bounding box center [505, 249] width 51 height 16
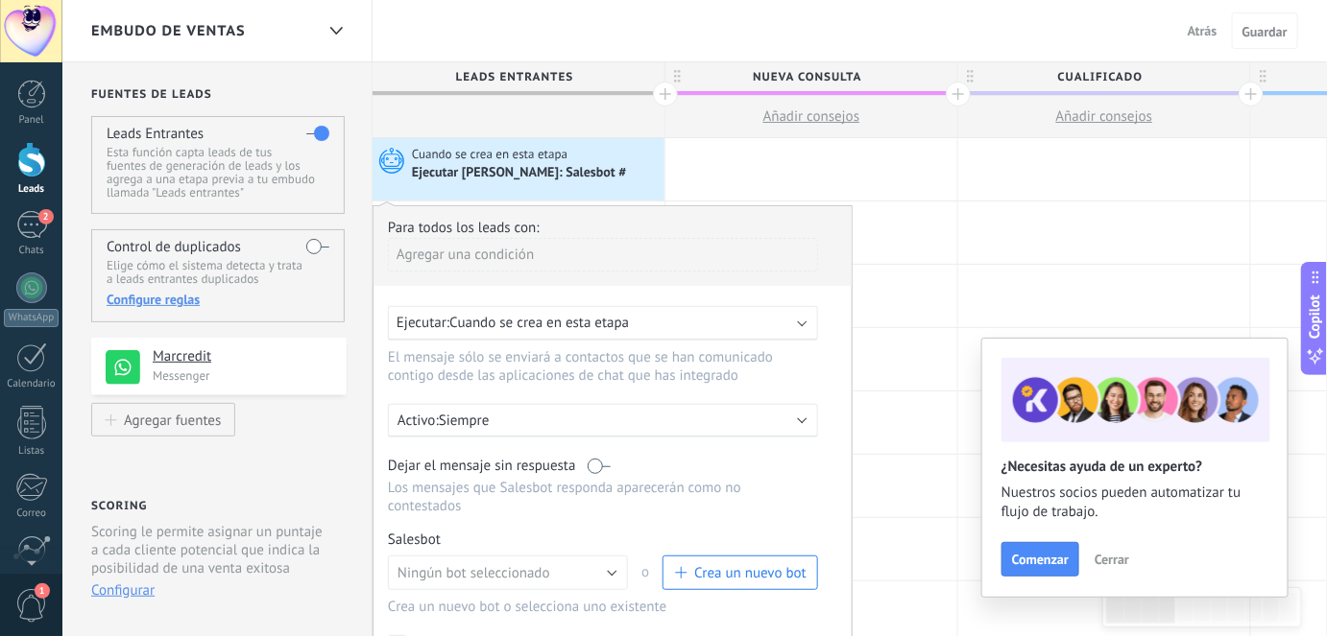
scroll to position [86, 0]
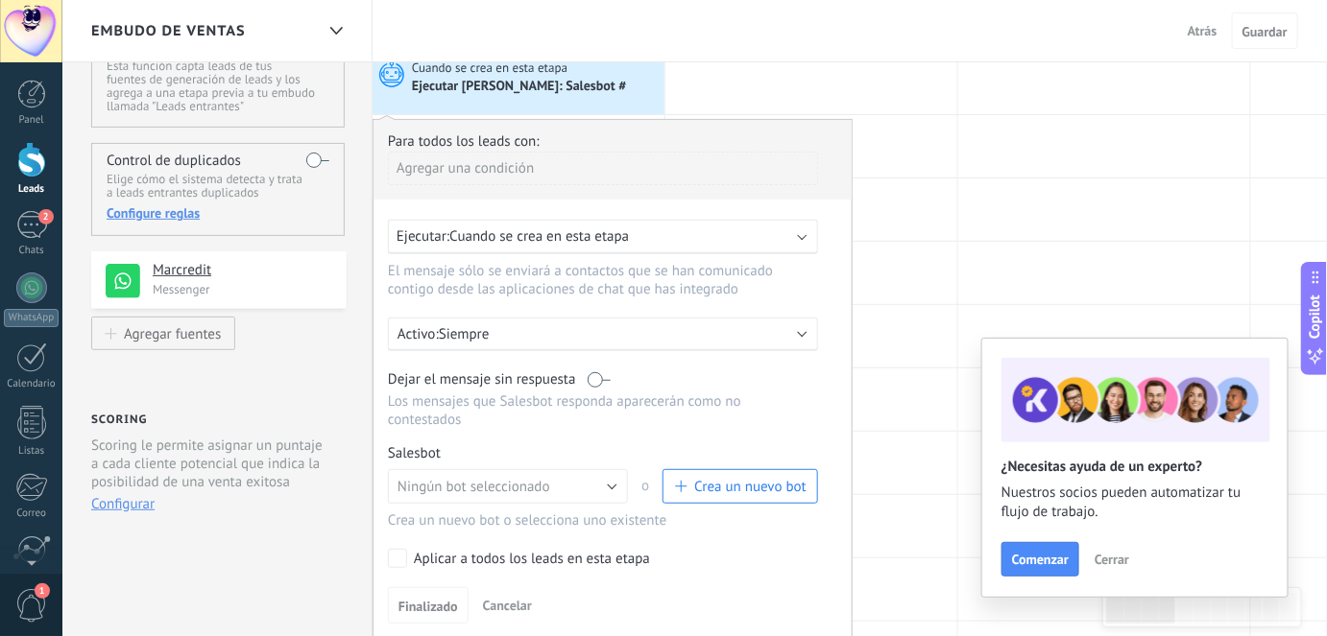
click at [512, 166] on div "Agregar una condición" at bounding box center [603, 169] width 430 height 34
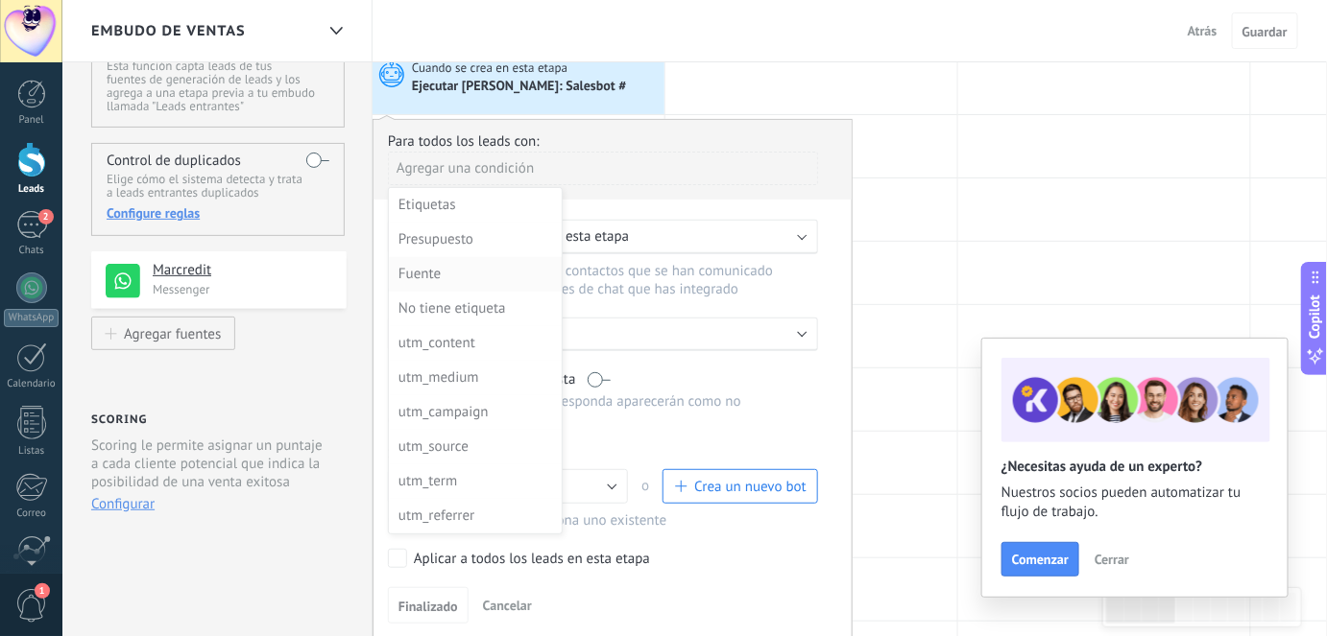
click at [445, 275] on div "Fuente" at bounding box center [473, 274] width 150 height 27
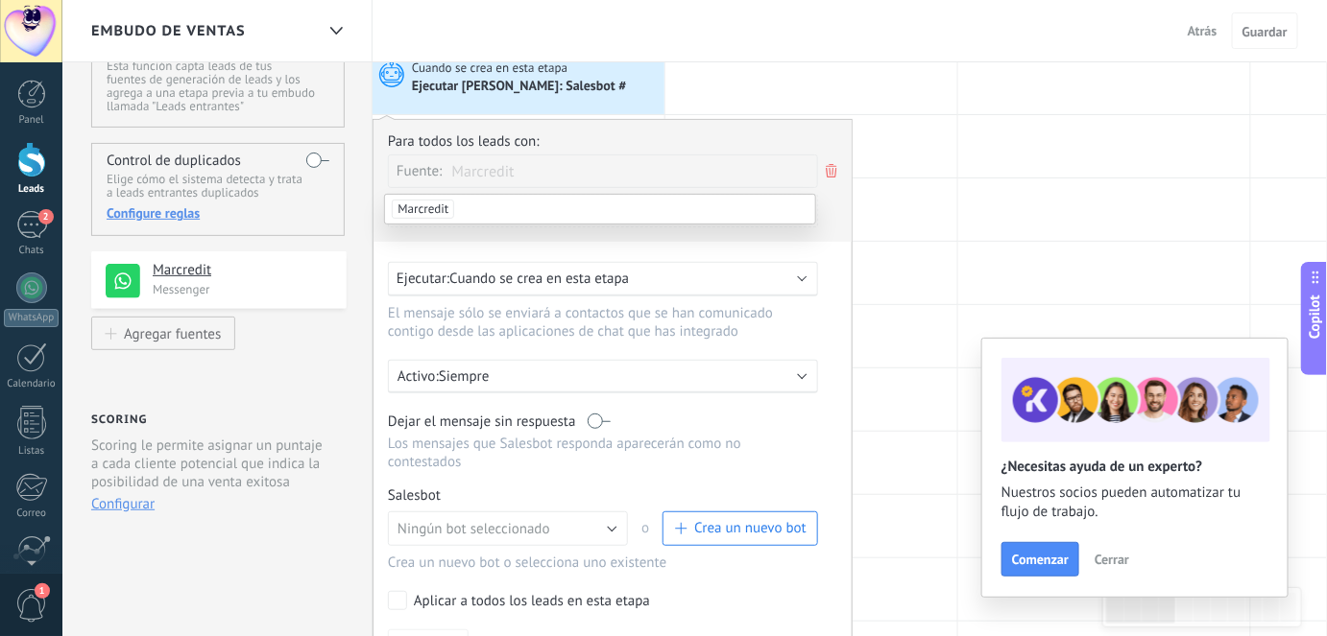
click at [435, 207] on span "Marcredit" at bounding box center [423, 209] width 62 height 19
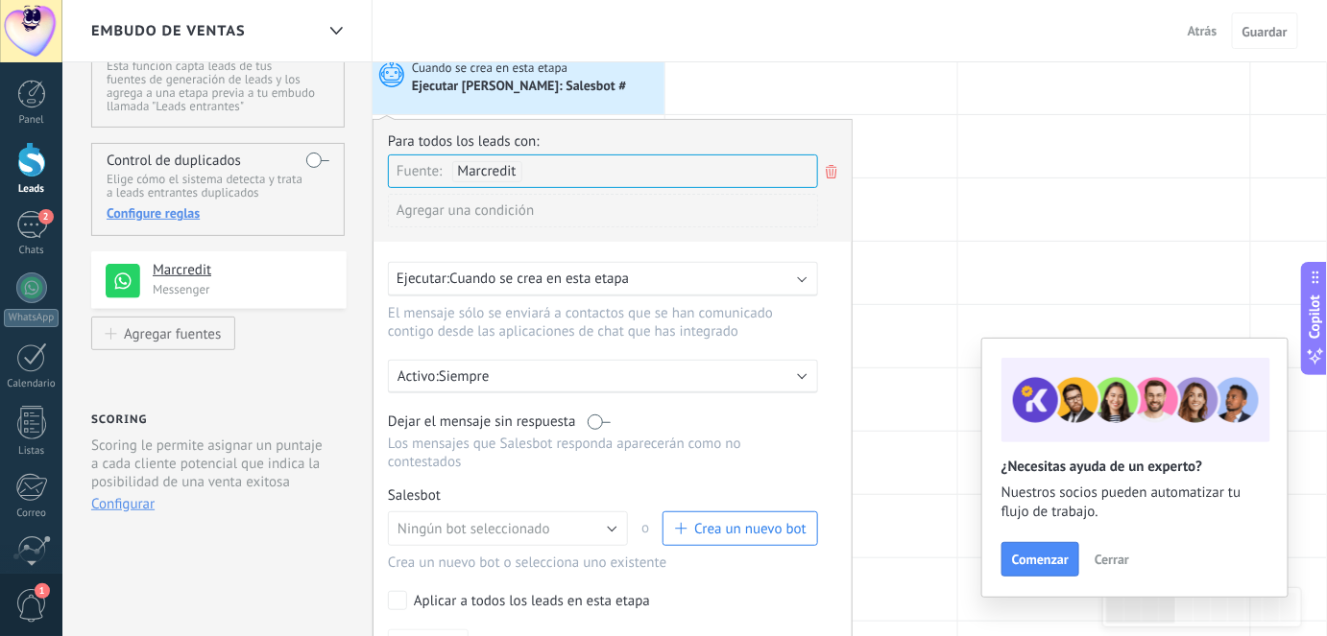
click at [650, 278] on div "Ejecutar: Cuando se crea en esta etapa" at bounding box center [594, 279] width 397 height 18
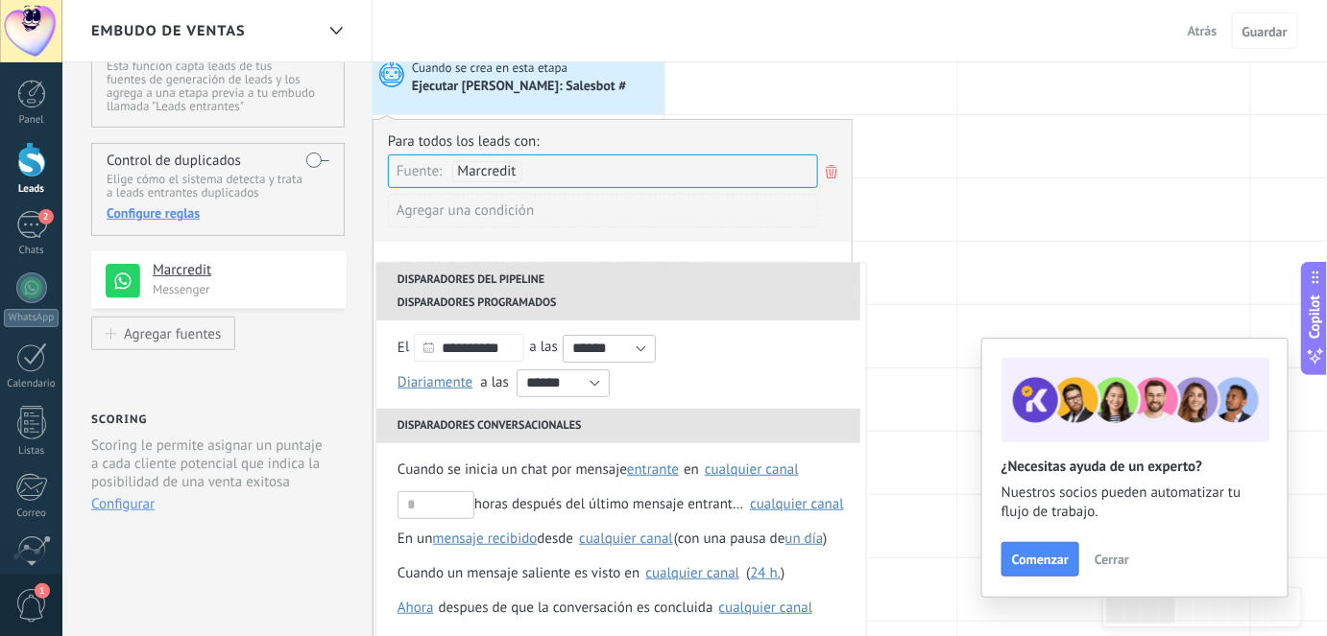
scroll to position [123, 0]
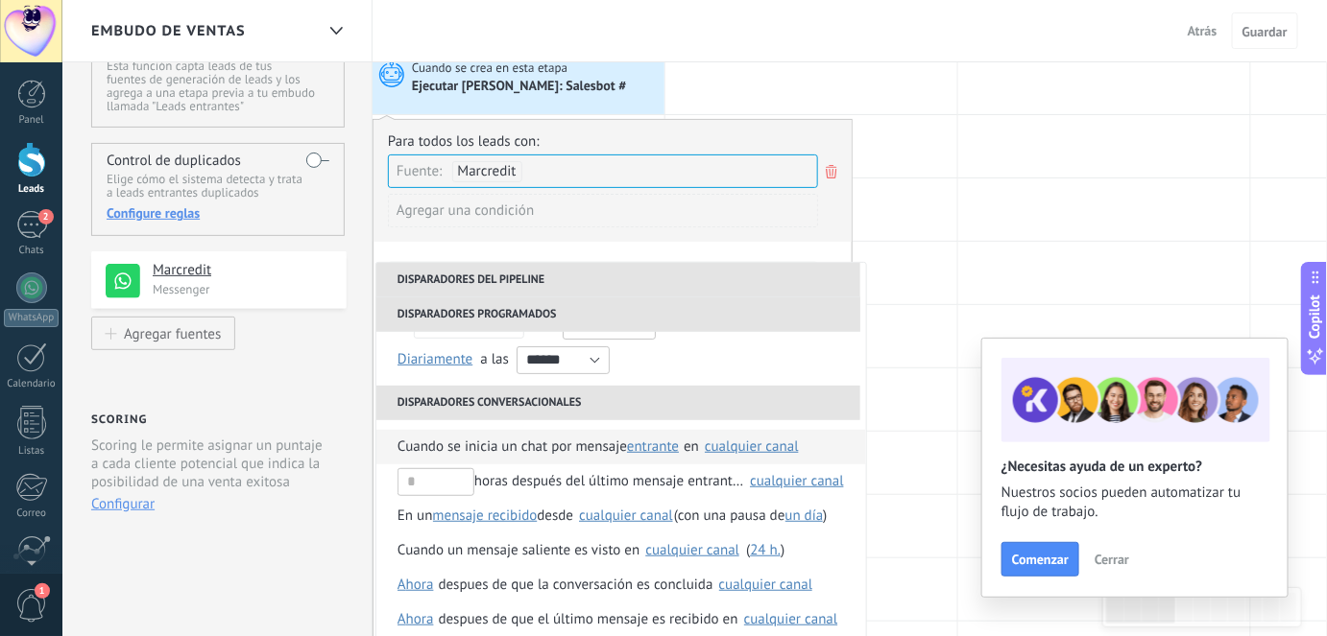
click at [607, 445] on span "Cuando se inicia un chat por mensaje" at bounding box center [511, 447] width 229 height 35
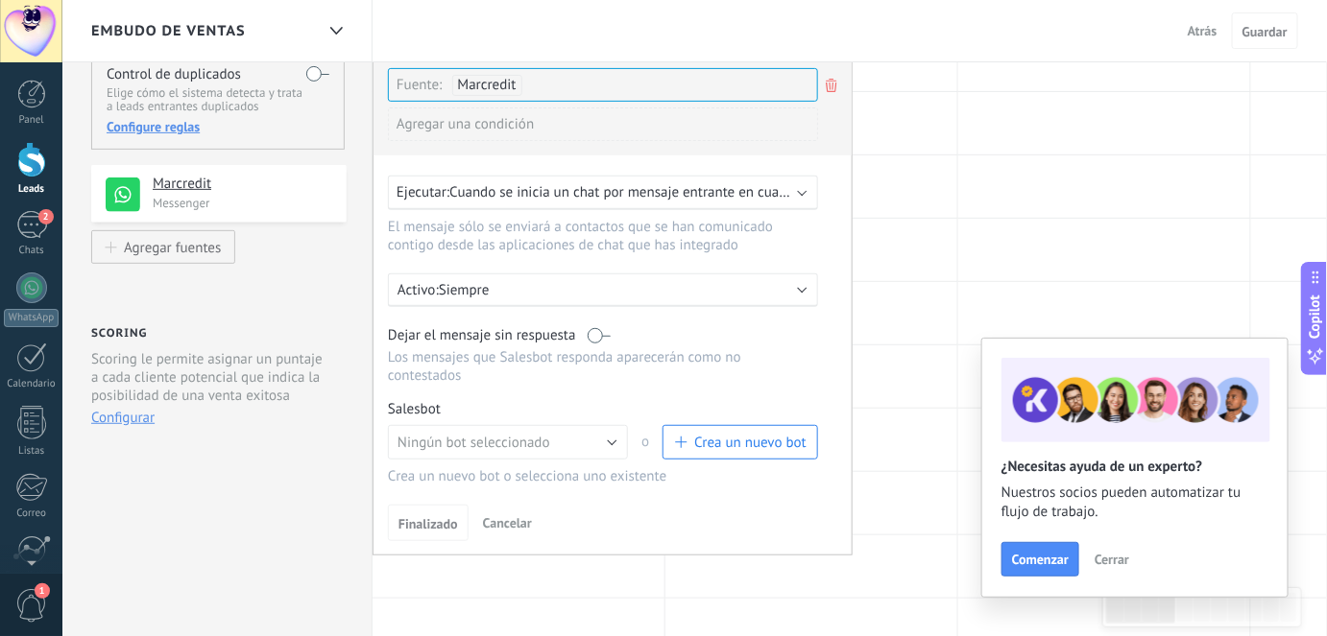
scroll to position [174, 0]
click at [507, 433] on span "Ningún bot seleccionado" at bounding box center [473, 442] width 153 height 18
click at [522, 466] on span "BOT BRAYAN ENLACES [PERSON_NAME]" at bounding box center [498, 475] width 245 height 18
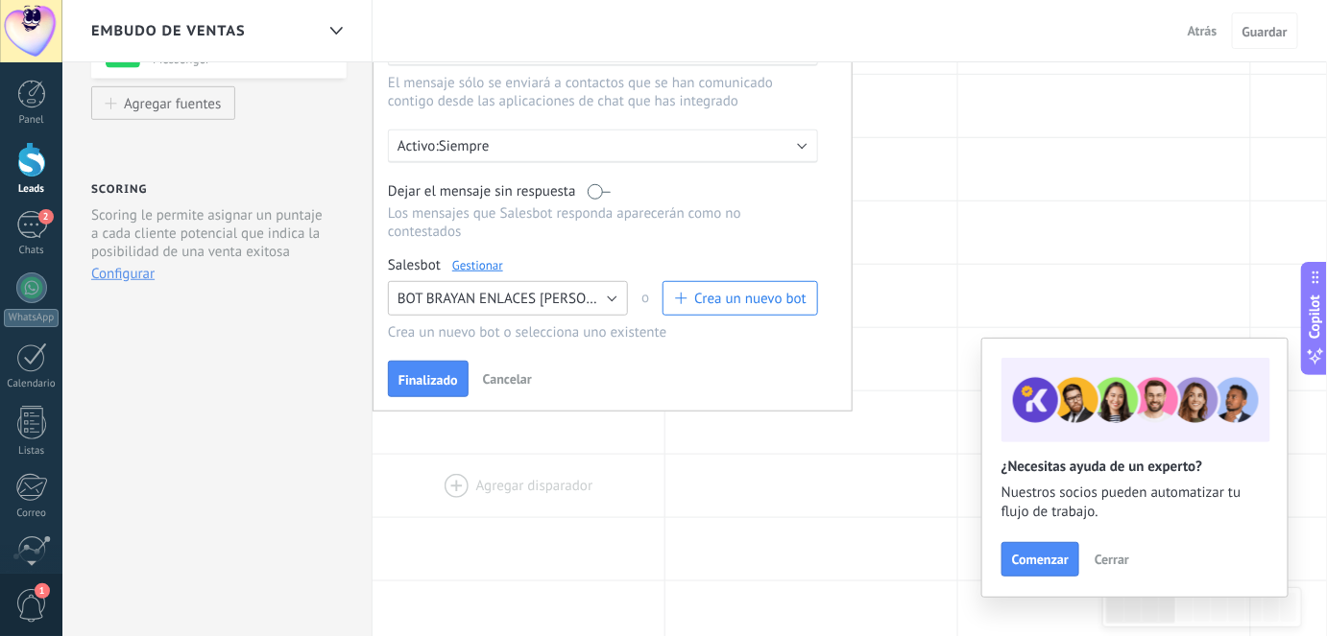
scroll to position [348, 0]
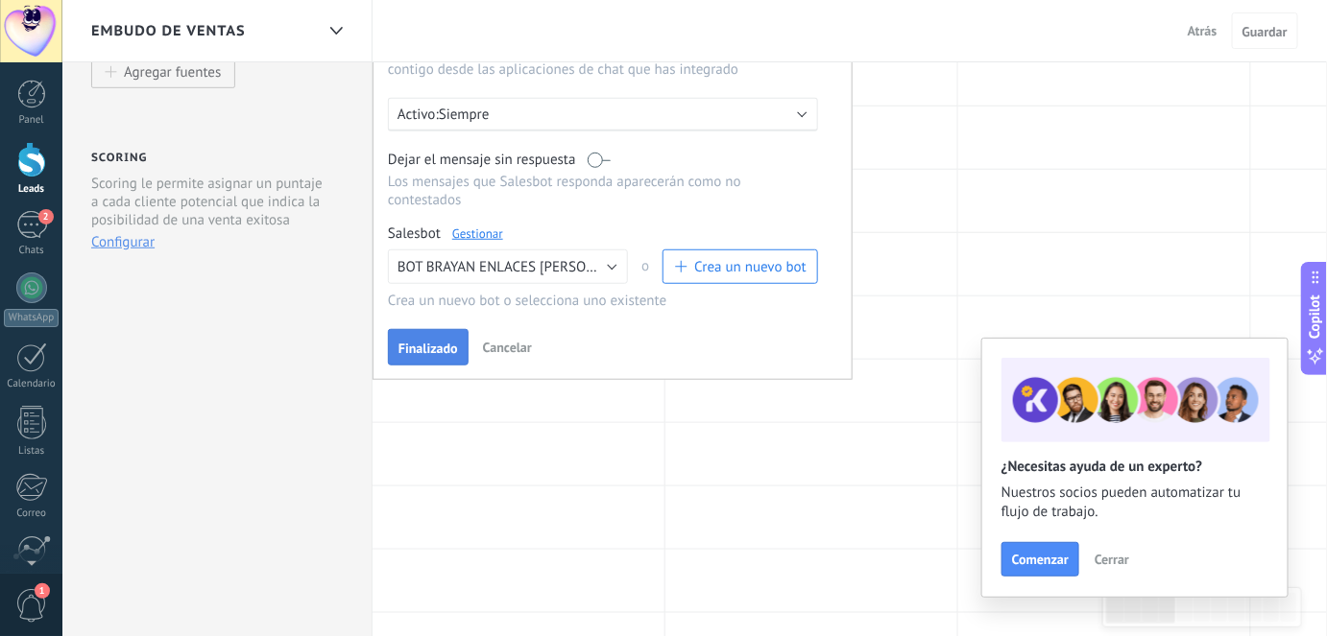
click at [440, 342] on span "Finalizado" at bounding box center [428, 348] width 60 height 13
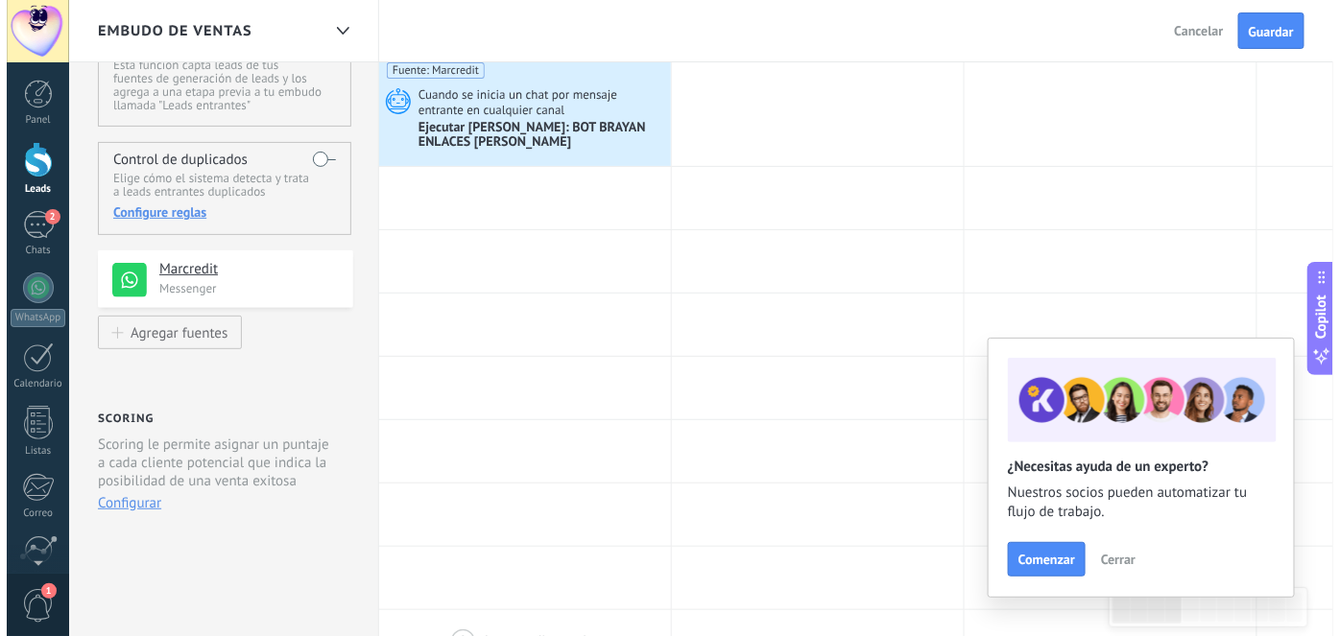
scroll to position [0, 0]
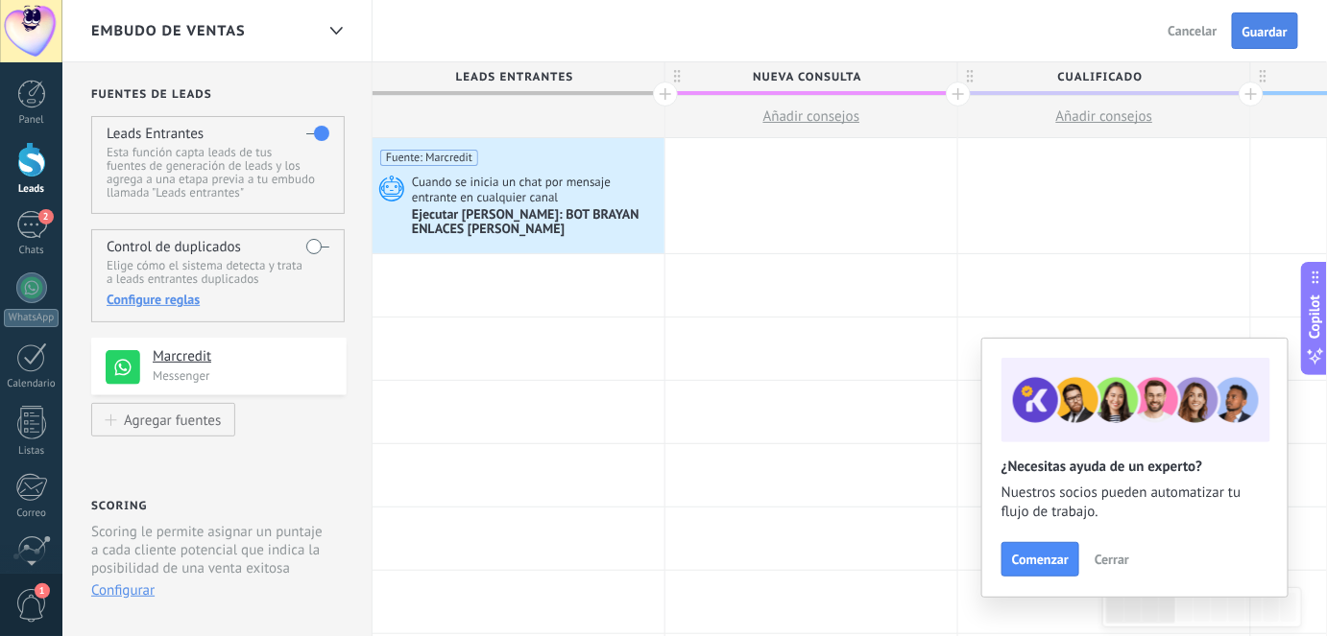
click at [1274, 32] on span "Guardar" at bounding box center [1264, 31] width 45 height 13
click at [44, 295] on link "WhatsApp" at bounding box center [31, 300] width 62 height 55
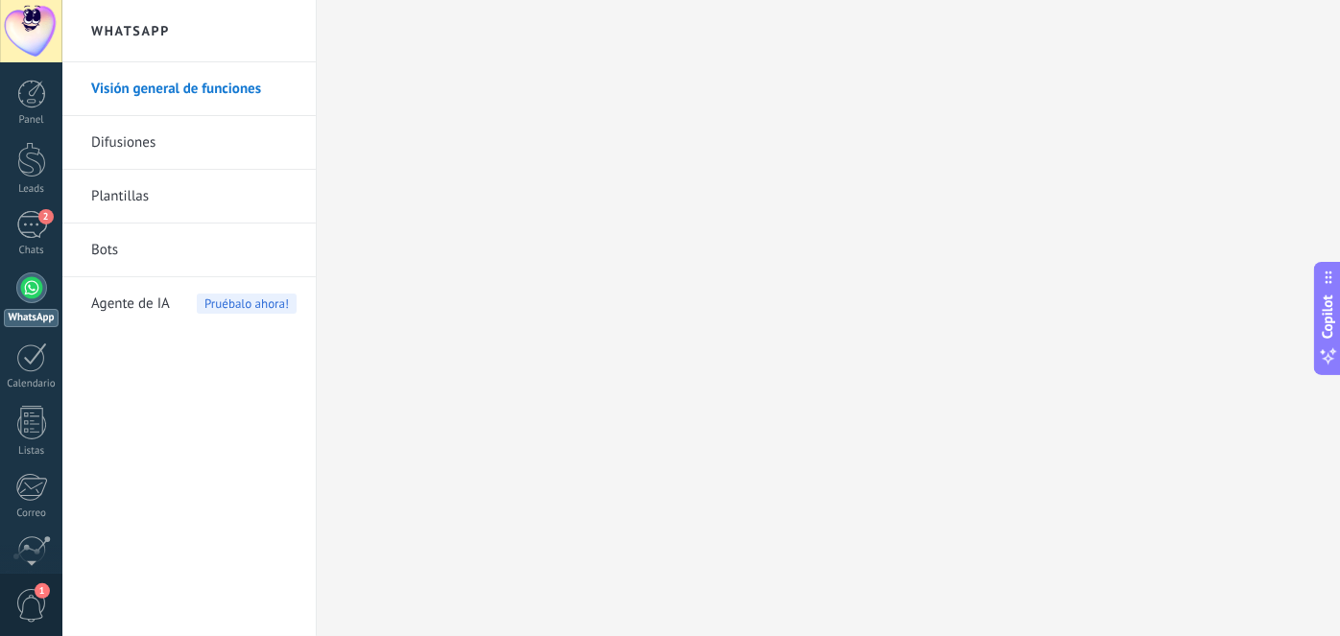
click at [128, 259] on link "Bots" at bounding box center [193, 251] width 205 height 54
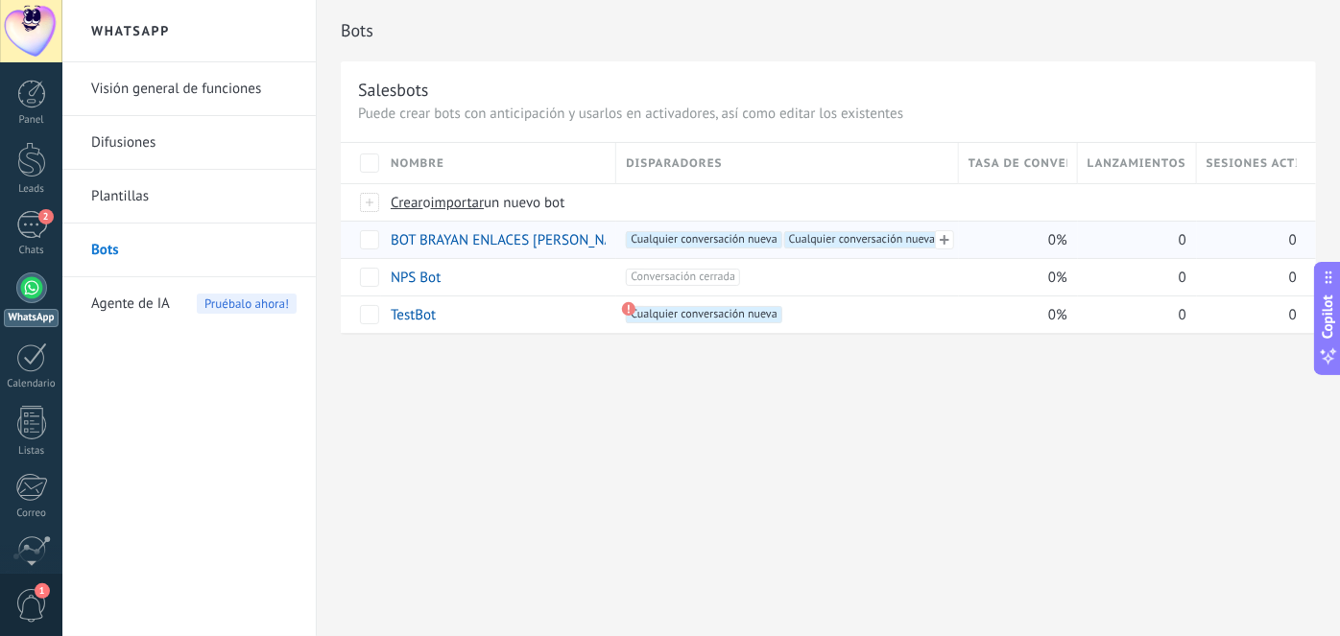
click at [860, 242] on span "Cualquier conversación nueva +0" at bounding box center [862, 239] width 156 height 17
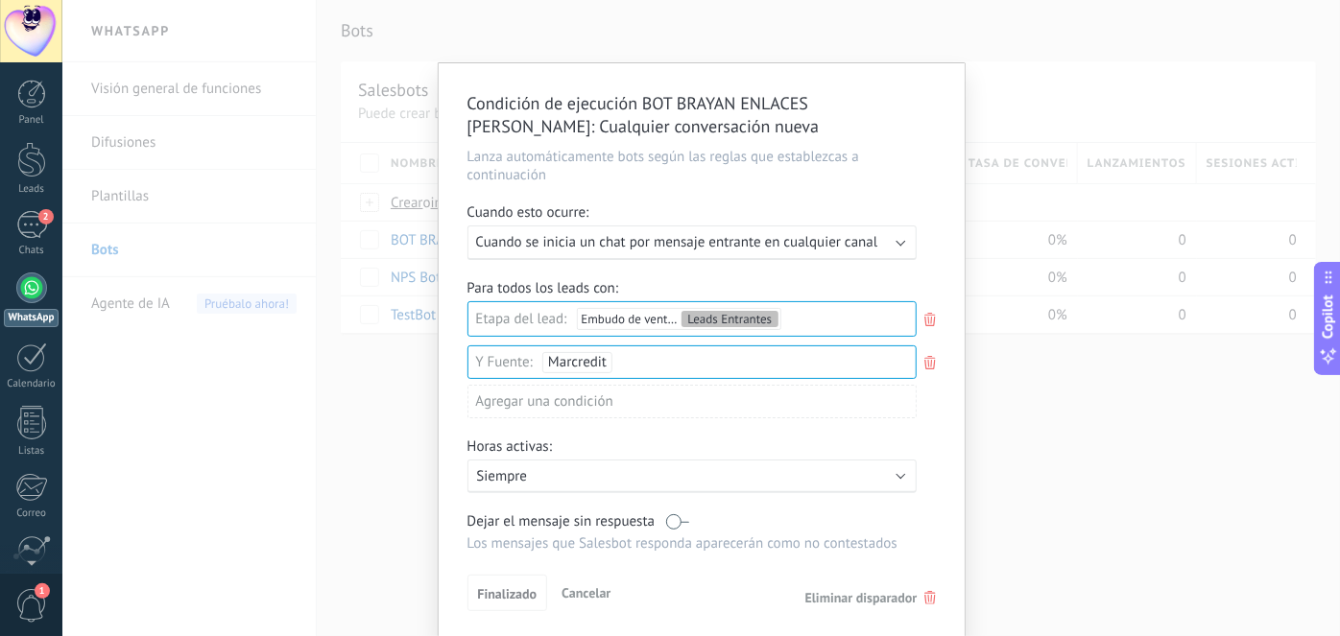
click at [0, 0] on div "Leads Entrantes Nueva consulta Cualificado Llamada agendada Propuesta en prepar…" at bounding box center [0, 0] width 0 height 0
click at [505, 593] on div "Leads Entrantes Nueva consulta Cualificado Llamada agendada Propuesta en prepar…" at bounding box center [689, 466] width 450 height 326
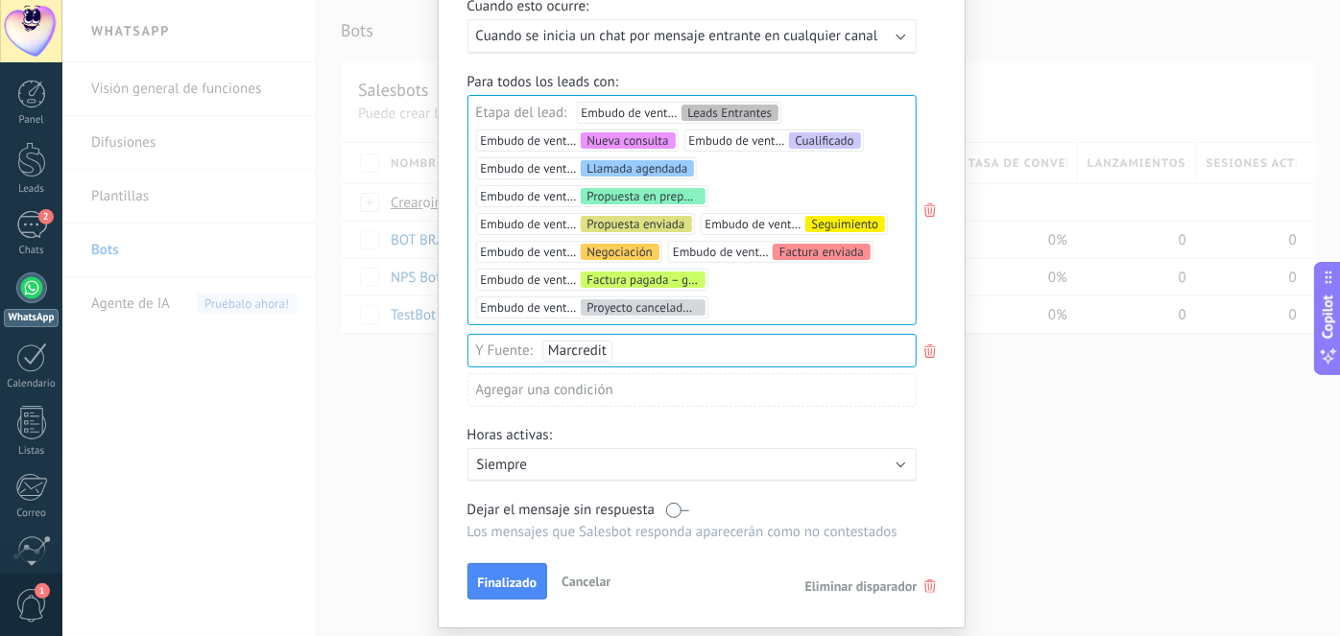
scroll to position [261, 0]
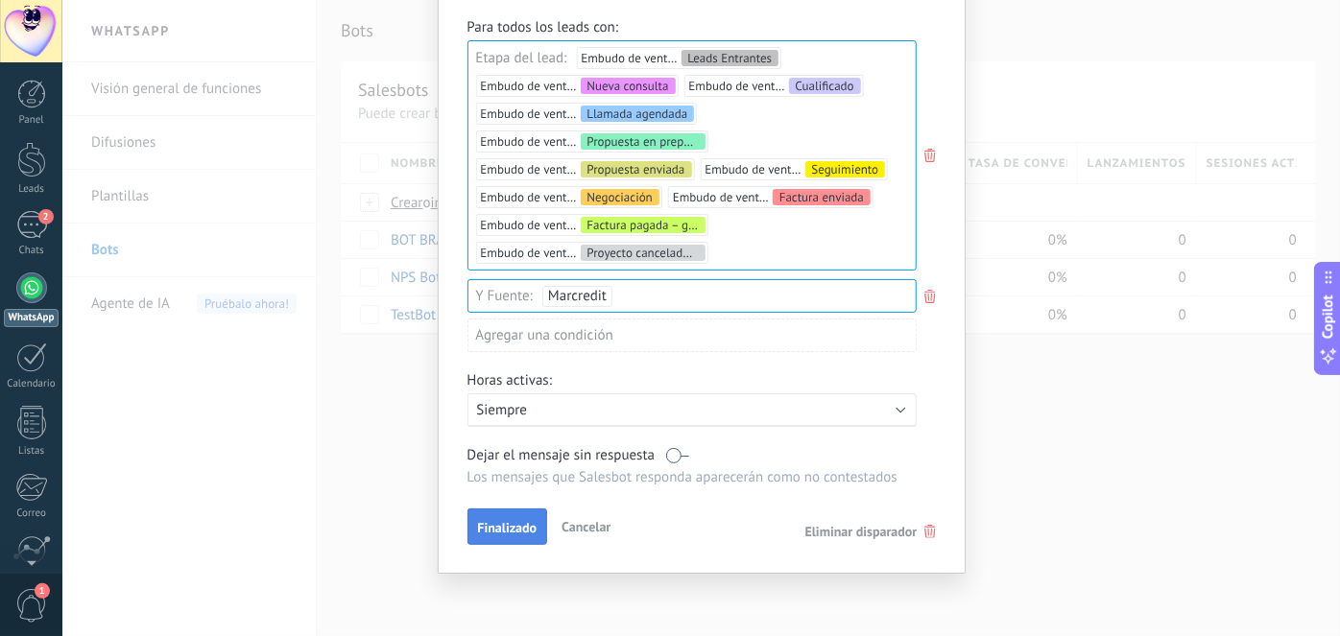
click at [499, 516] on button "Finalizado" at bounding box center [508, 527] width 81 height 36
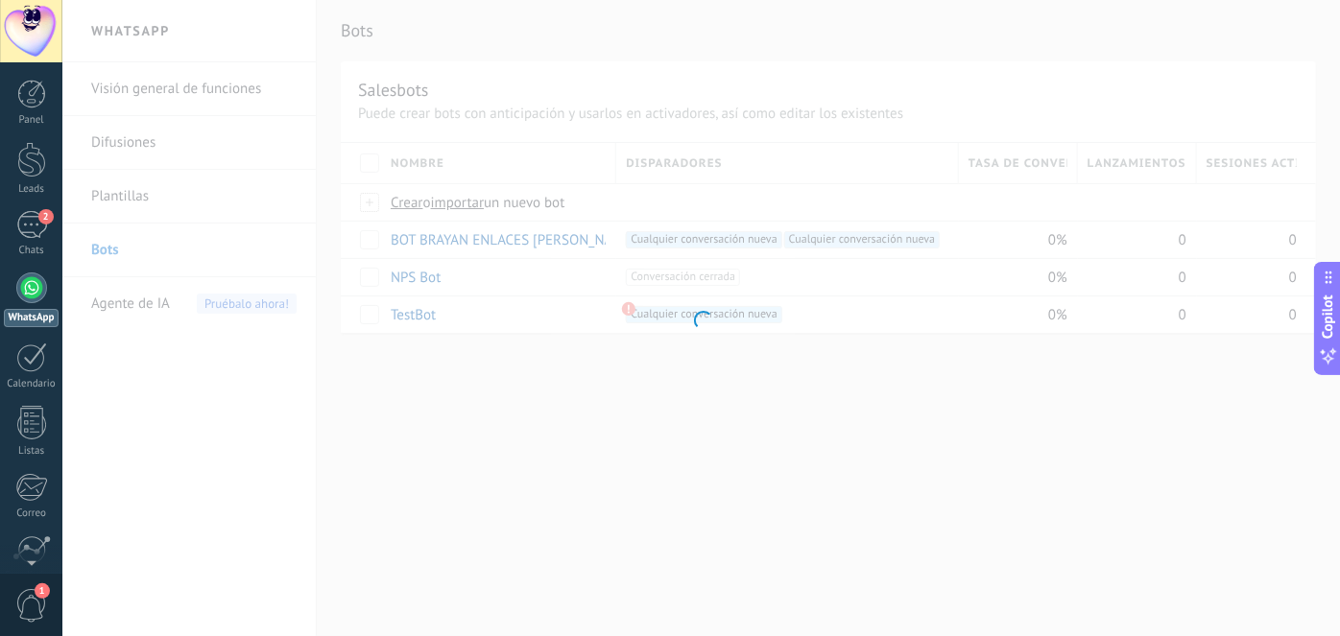
scroll to position [0, 0]
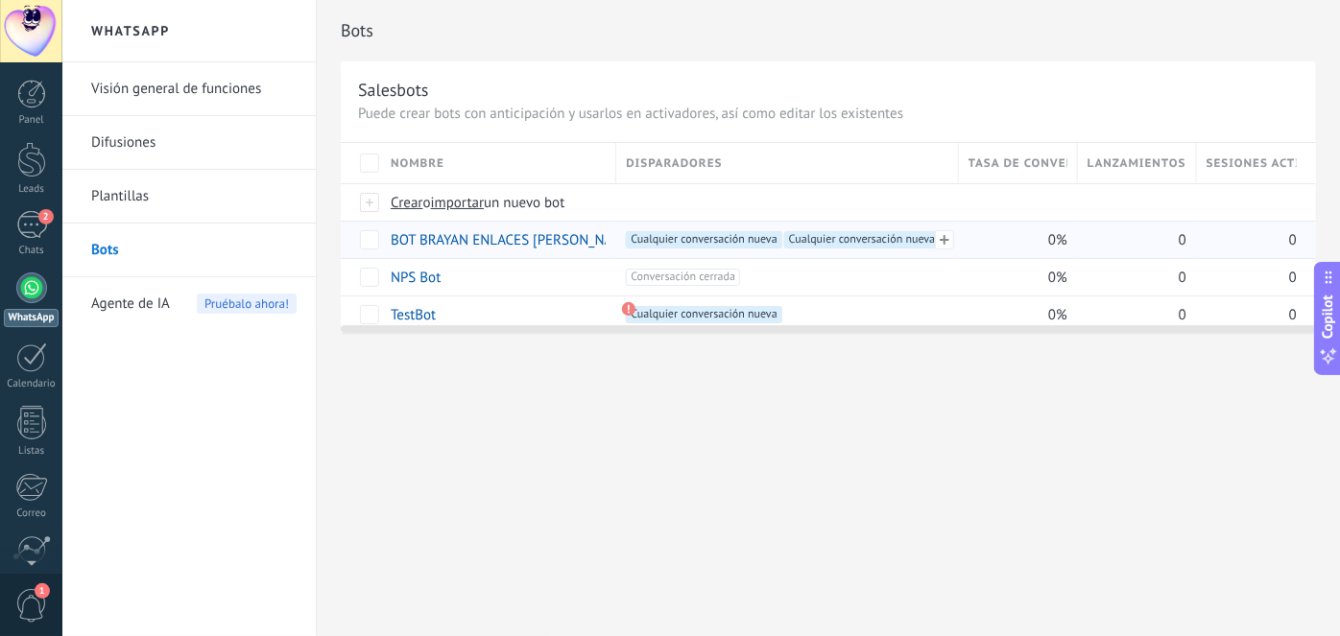
click at [716, 243] on span "Cualquier conversación nueva +1" at bounding box center [704, 239] width 156 height 17
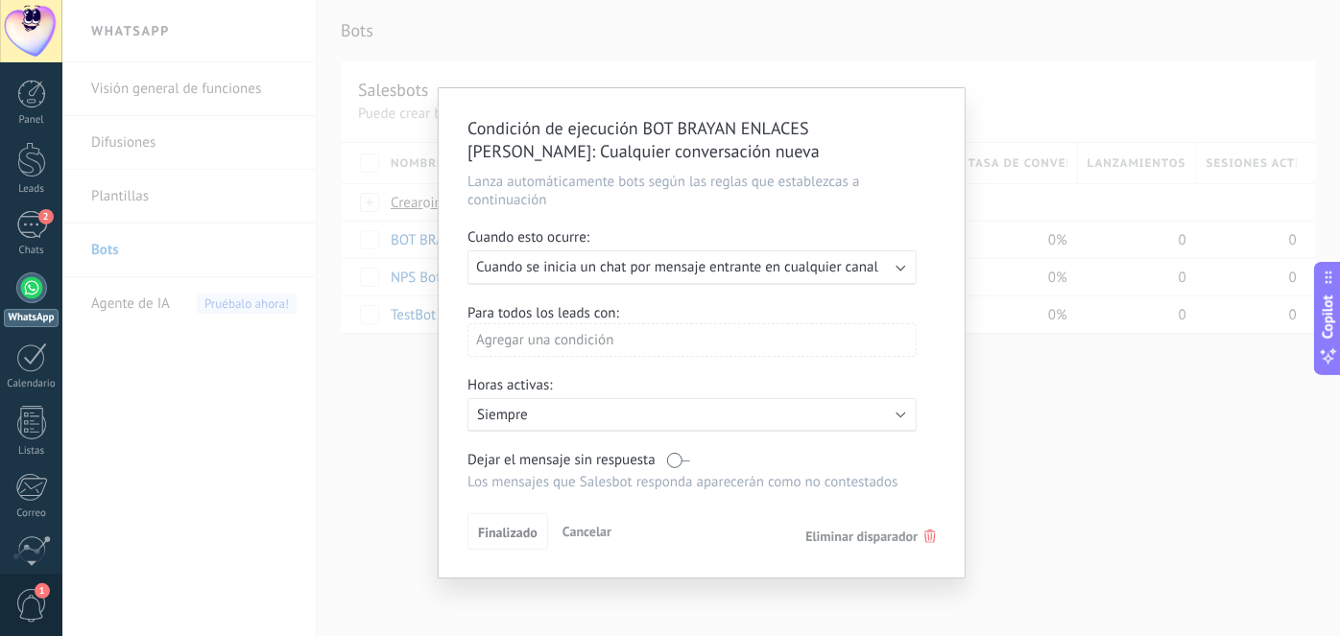
click at [930, 537] on use at bounding box center [931, 536] width 12 height 13
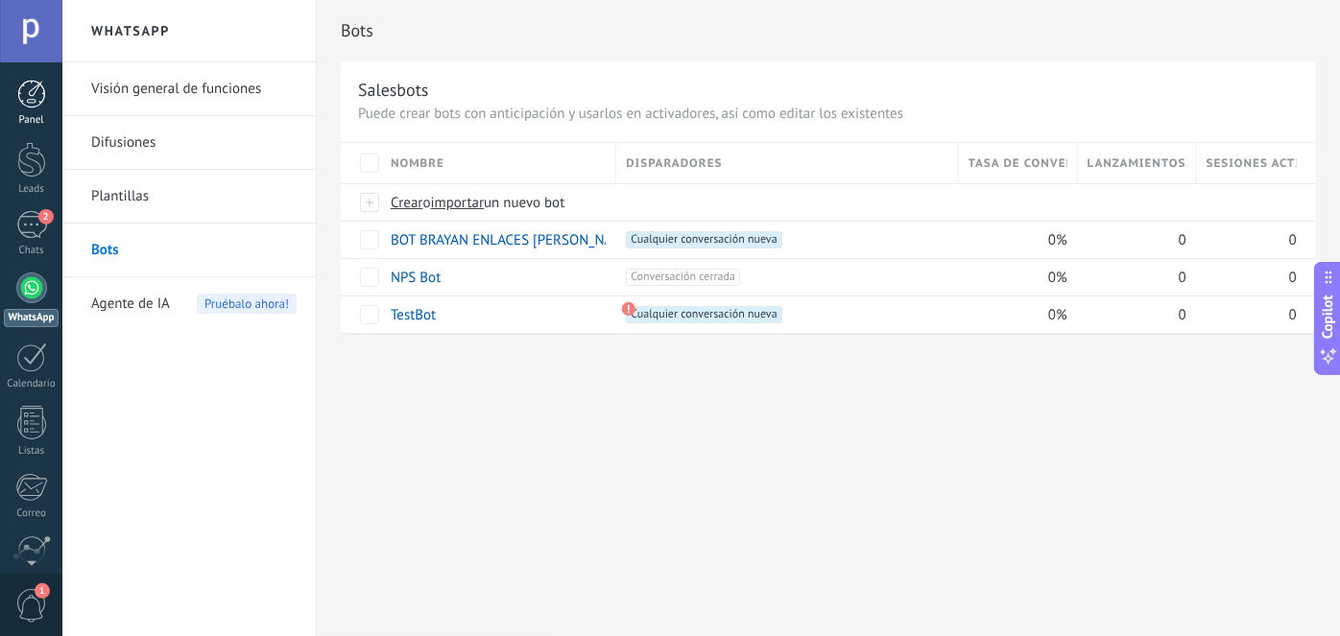
click at [40, 97] on div at bounding box center [31, 94] width 29 height 29
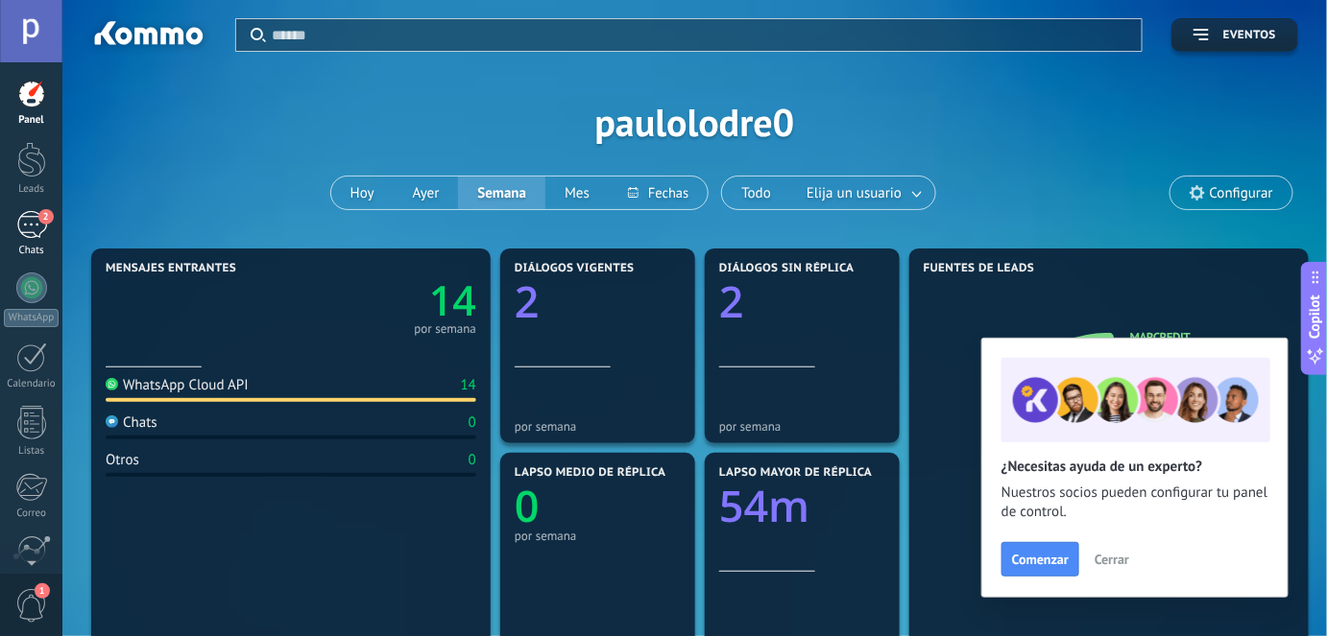
click at [36, 218] on div "2" at bounding box center [31, 225] width 31 height 28
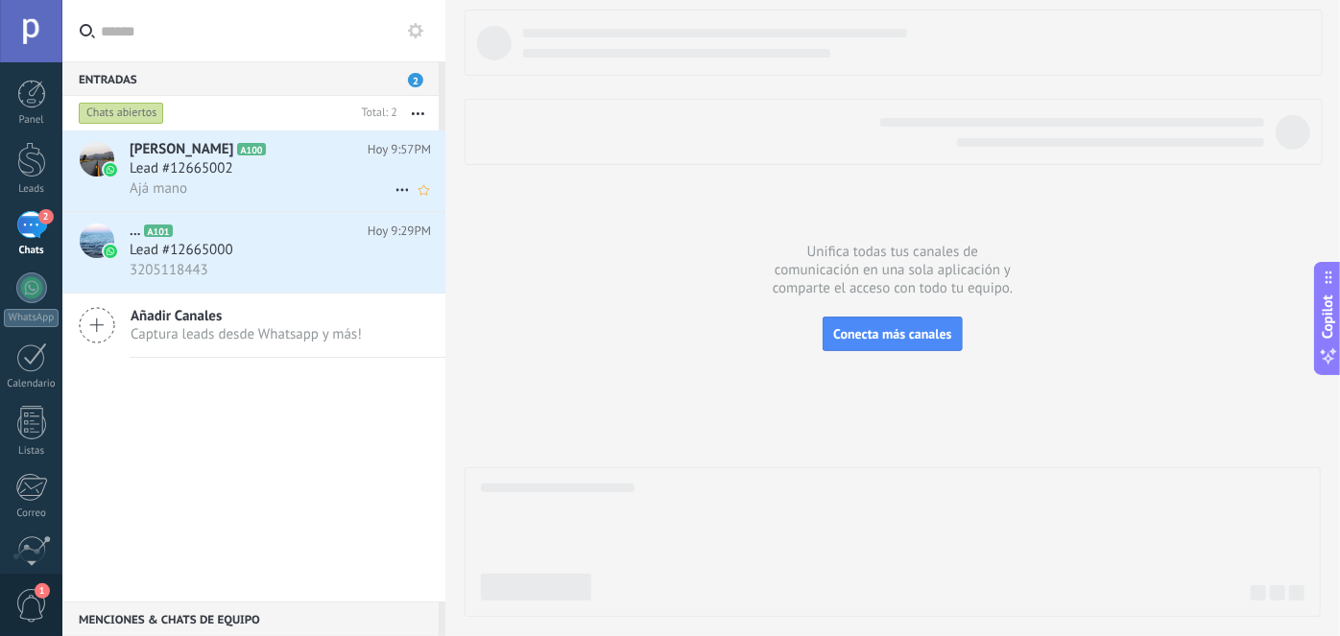
click at [396, 190] on use at bounding box center [402, 190] width 12 height 3
click at [476, 241] on span "Conversación cerrada" at bounding box center [487, 239] width 131 height 38
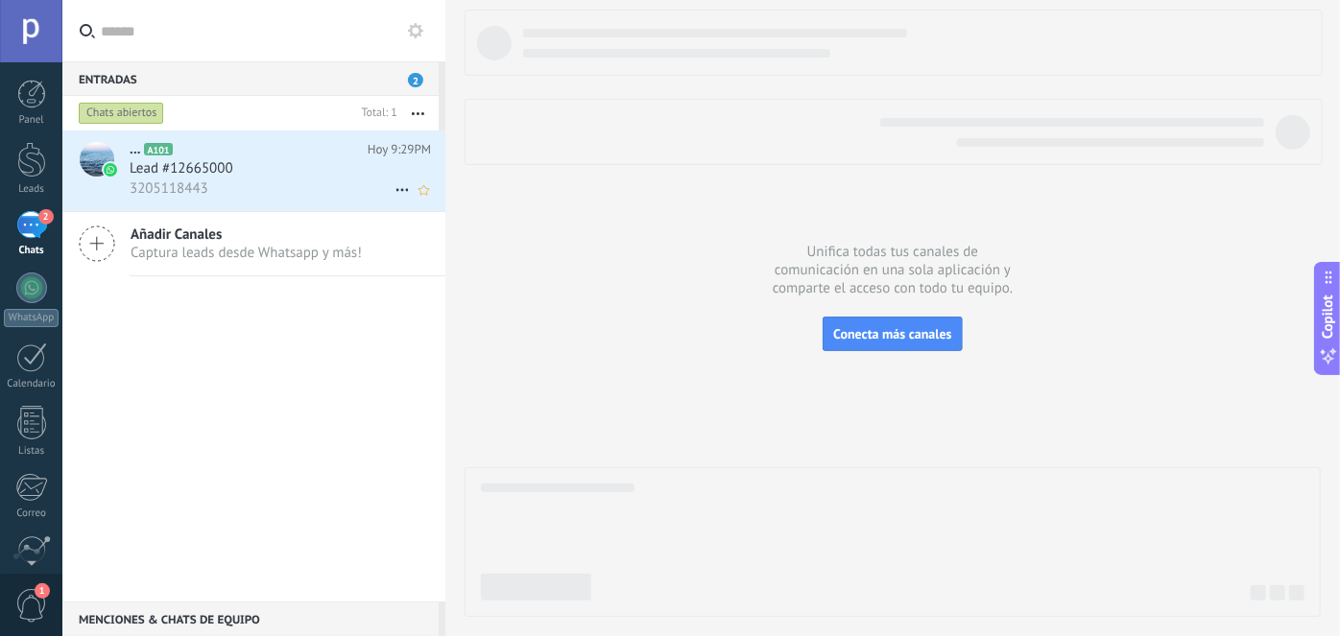
click at [289, 168] on div "Lead #12665000" at bounding box center [280, 168] width 301 height 19
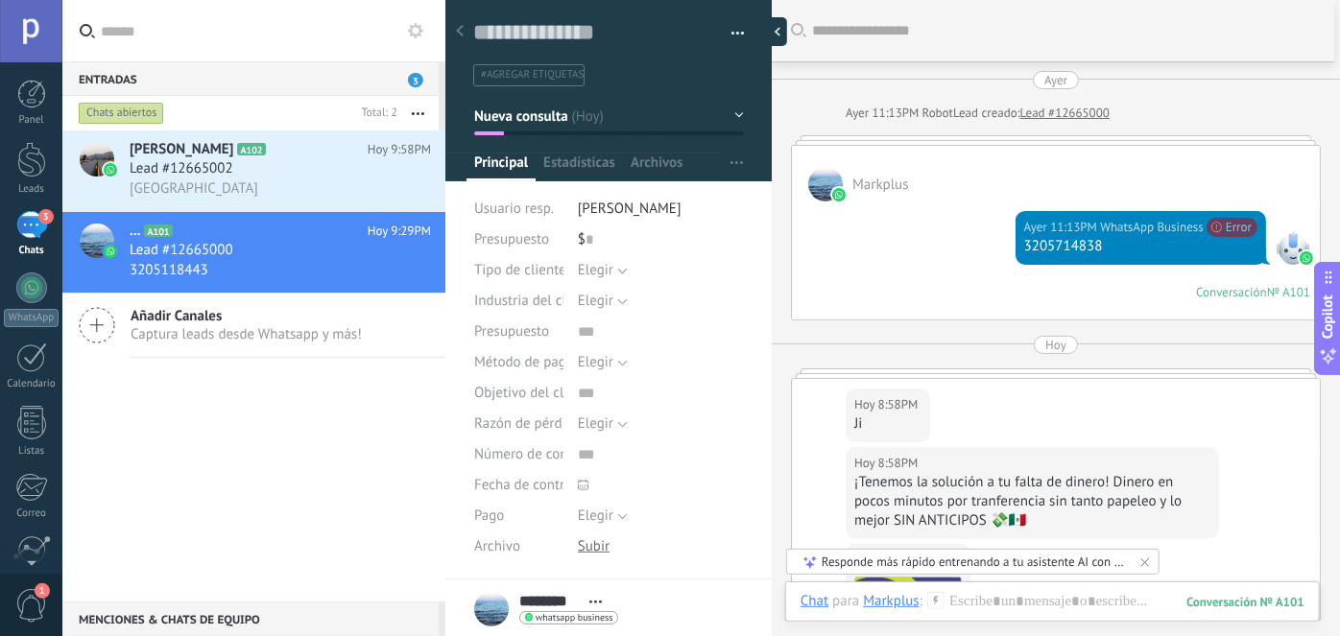
click at [776, 34] on div at bounding box center [772, 31] width 29 height 29
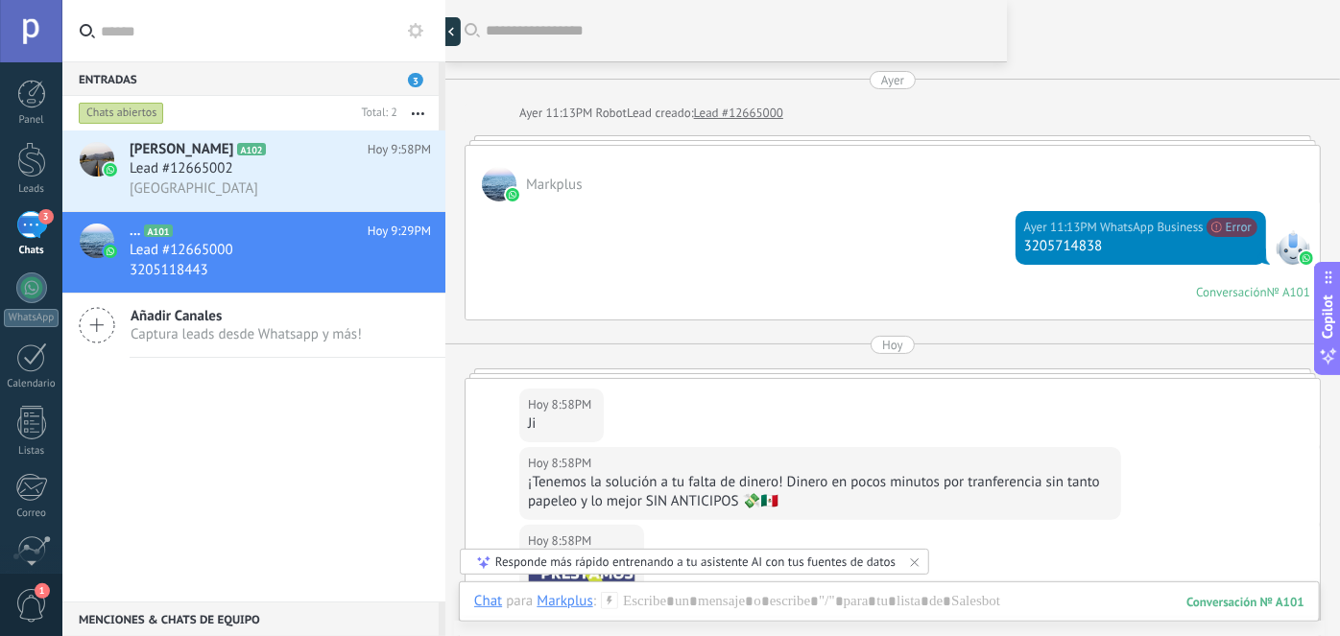
type textarea "**********"
click at [292, 179] on div "Lead #12665002" at bounding box center [280, 168] width 301 height 19
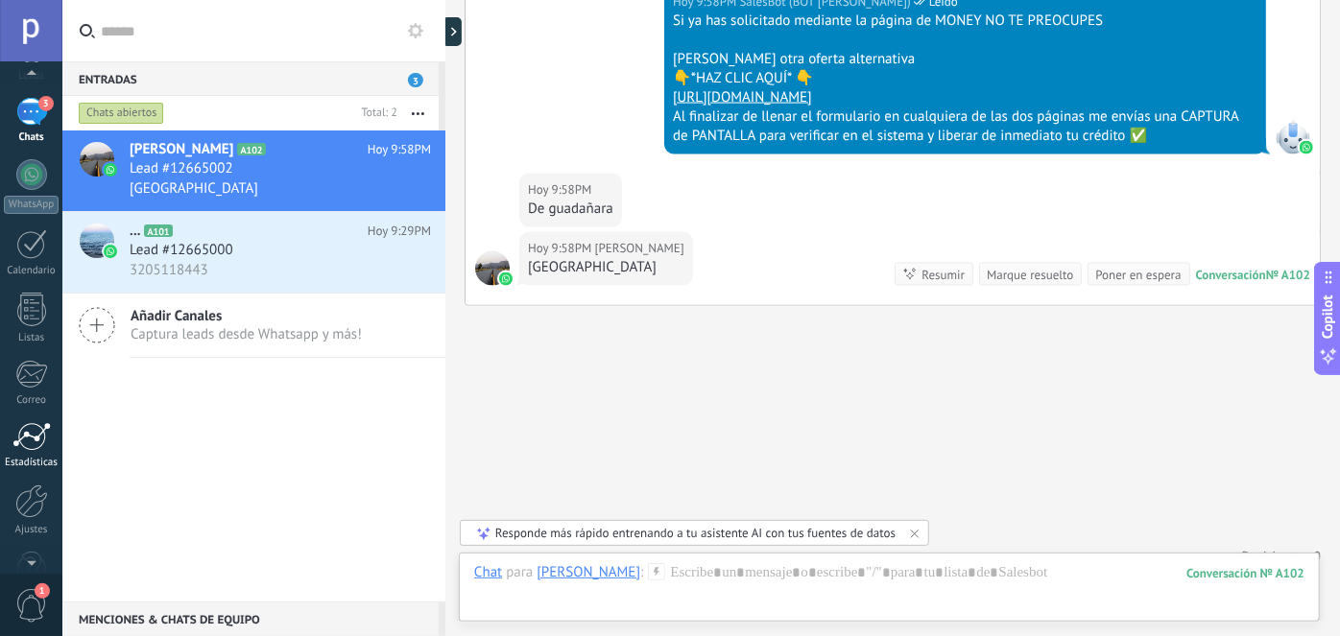
scroll to position [160, 0]
click at [33, 468] on div at bounding box center [31, 455] width 33 height 34
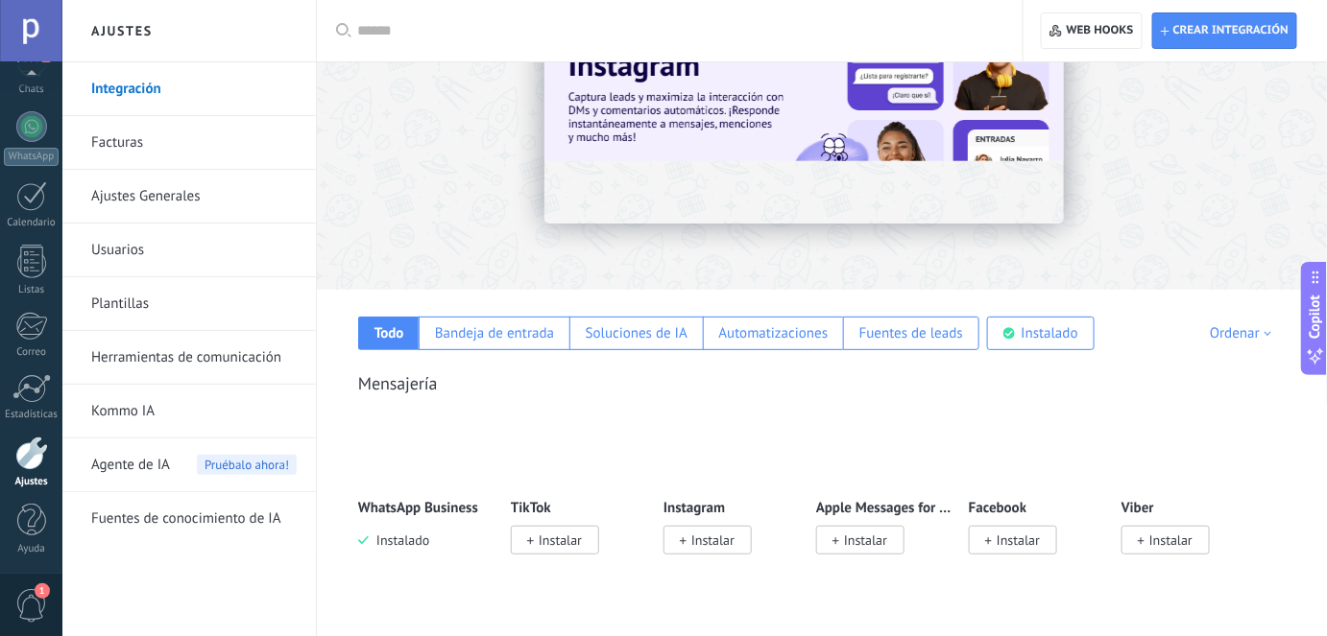
scroll to position [86, 0]
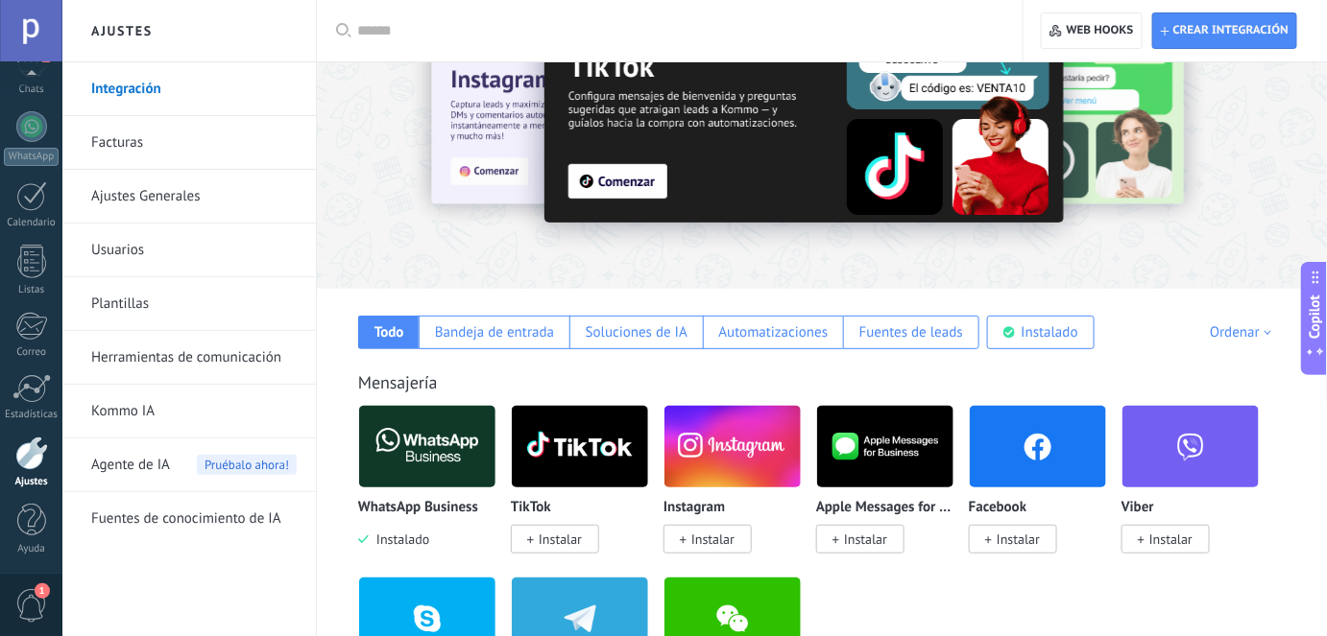
click at [199, 198] on link "Ajustes Generales" at bounding box center [193, 197] width 205 height 54
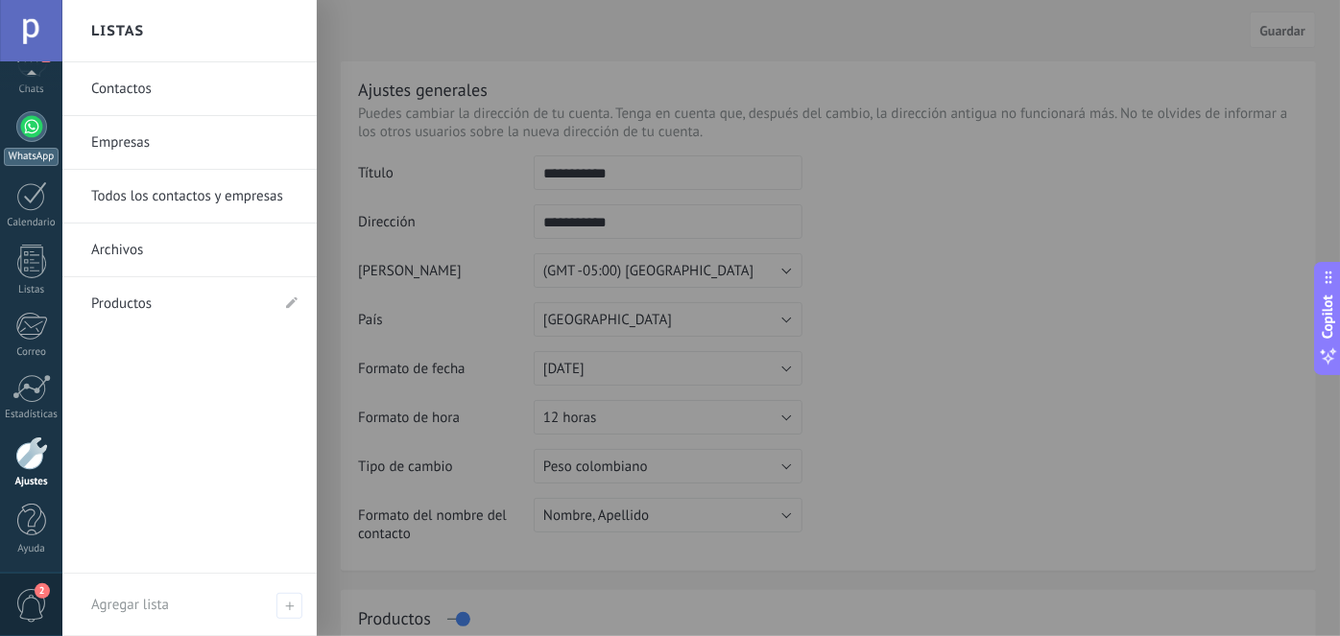
click at [31, 136] on div at bounding box center [31, 126] width 31 height 31
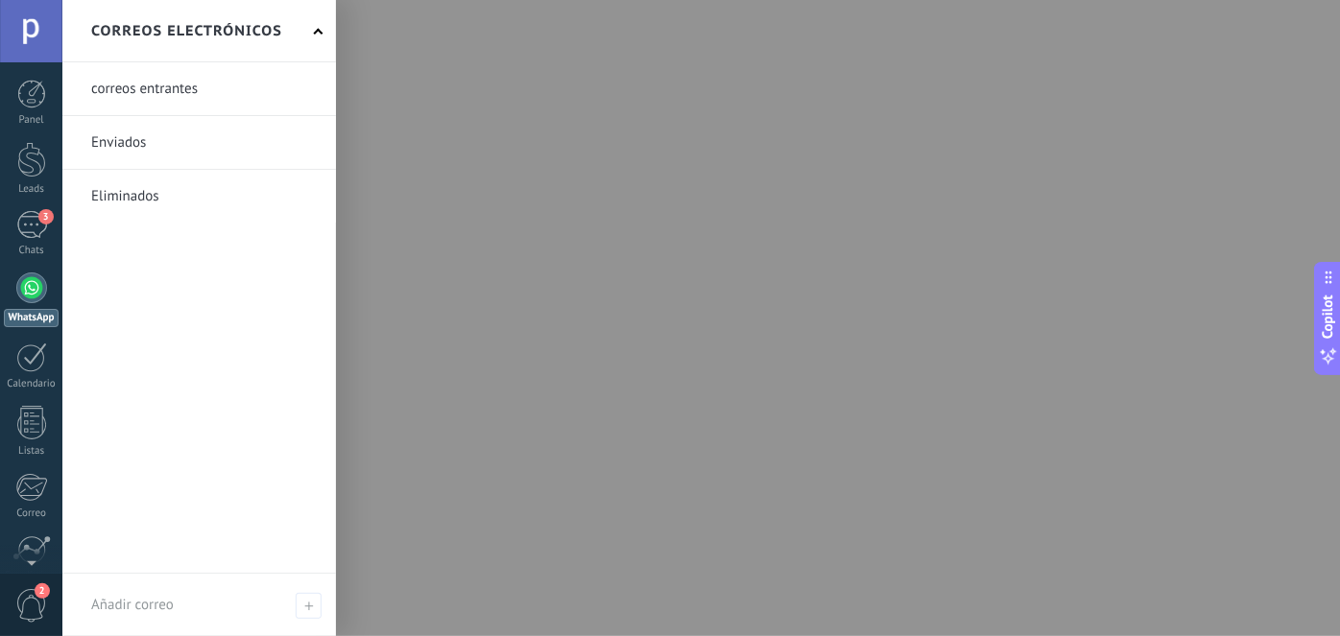
scroll to position [160, 0]
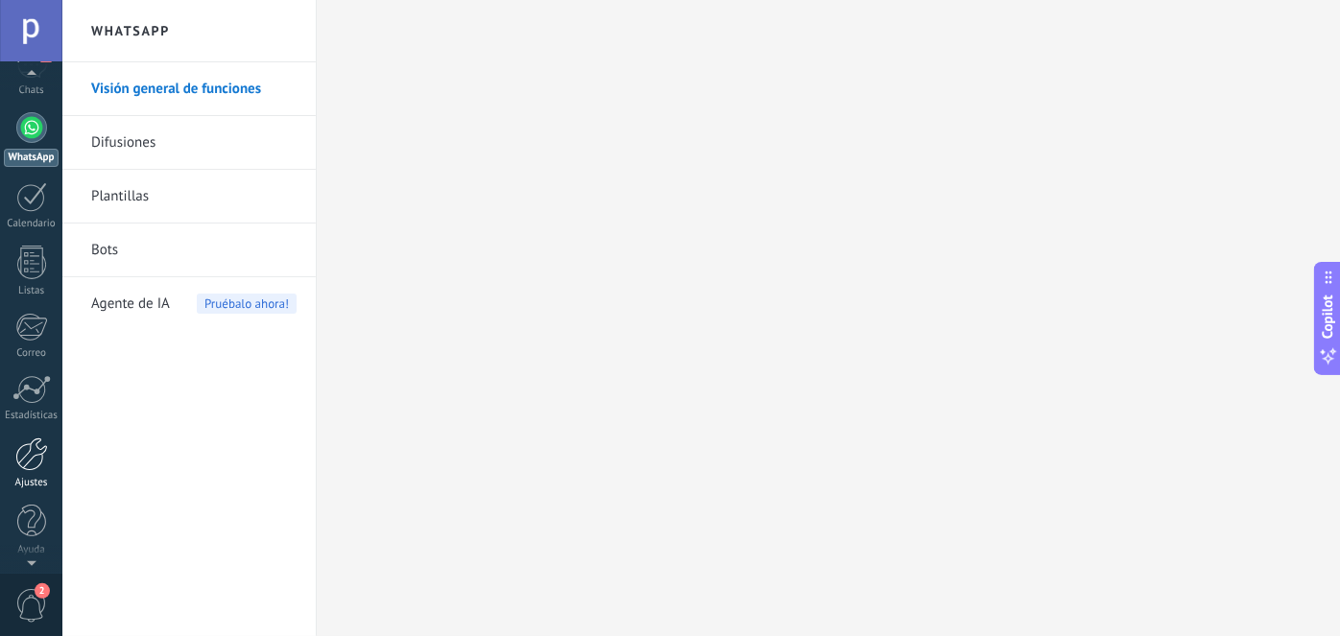
click at [34, 461] on div at bounding box center [31, 455] width 33 height 34
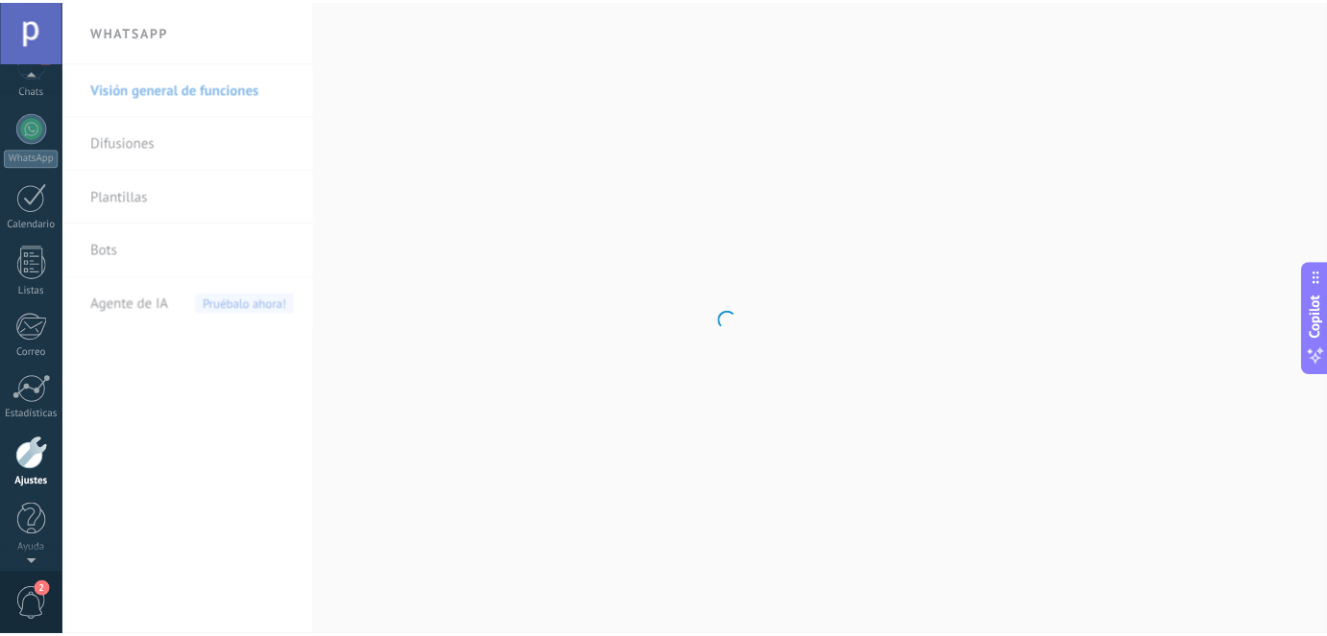
scroll to position [161, 0]
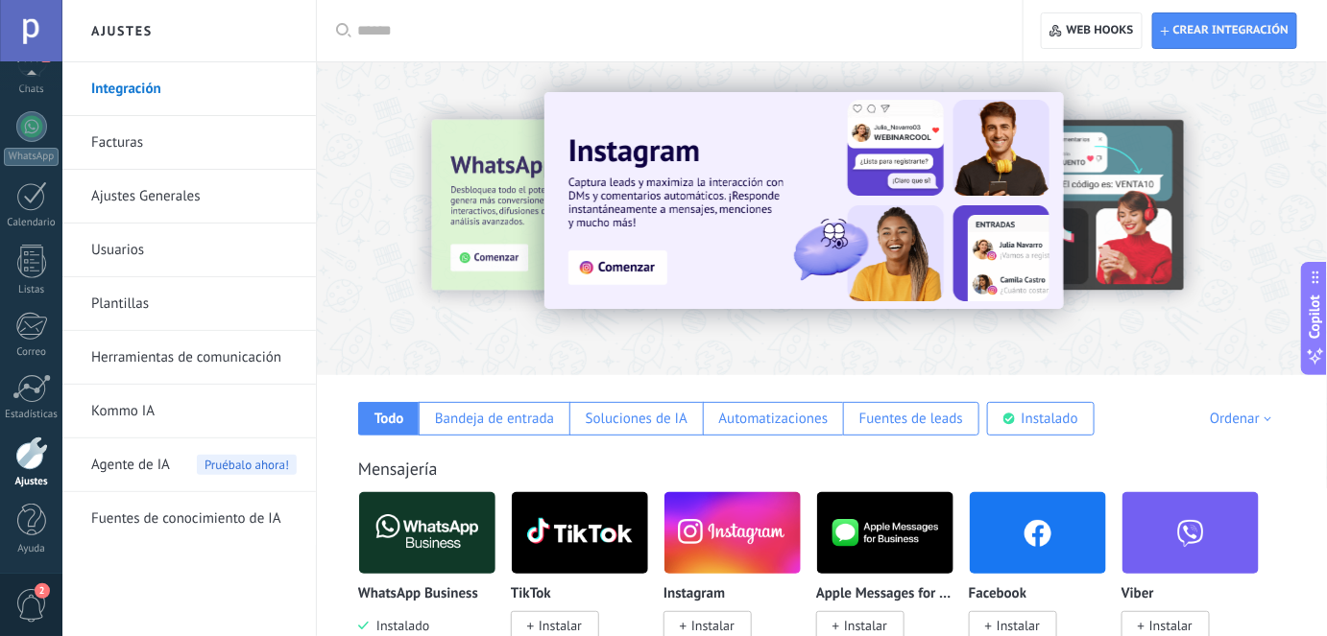
click at [190, 354] on link "Herramientas de comunicación" at bounding box center [193, 358] width 205 height 54
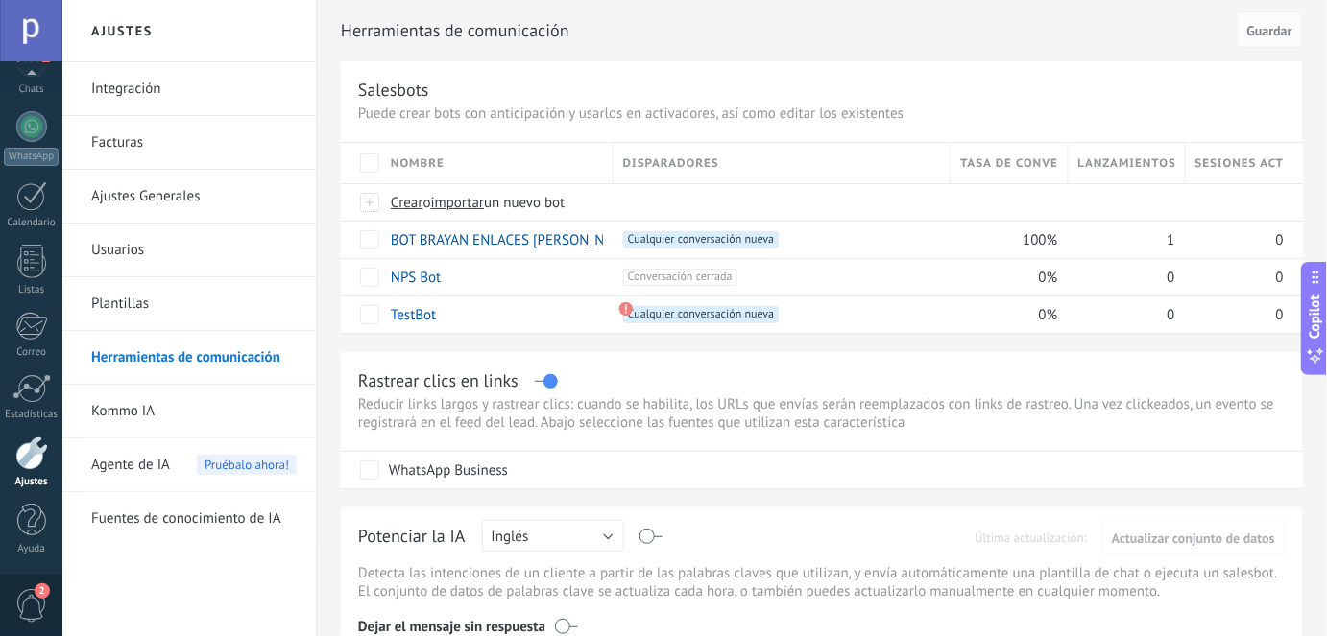
click at [479, 382] on div "Rastrear clics en links" at bounding box center [438, 381] width 160 height 22
click at [463, 380] on div "Rastrear clics en links" at bounding box center [438, 381] width 160 height 22
drag, startPoint x: 554, startPoint y: 382, endPoint x: 523, endPoint y: 384, distance: 30.8
click at [523, 384] on div "Rastrear clics en links" at bounding box center [821, 381] width 927 height 22
click at [550, 382] on label at bounding box center [546, 381] width 22 height 1
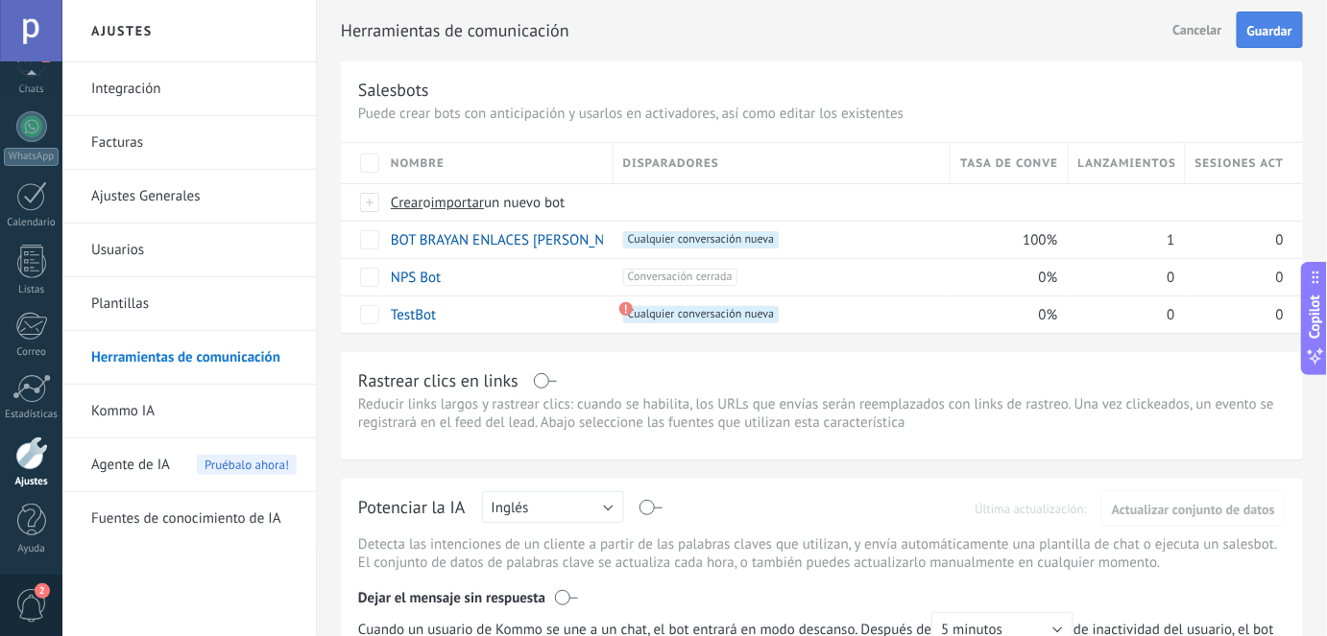
click at [1260, 36] on span "Guardar" at bounding box center [1269, 30] width 45 height 13
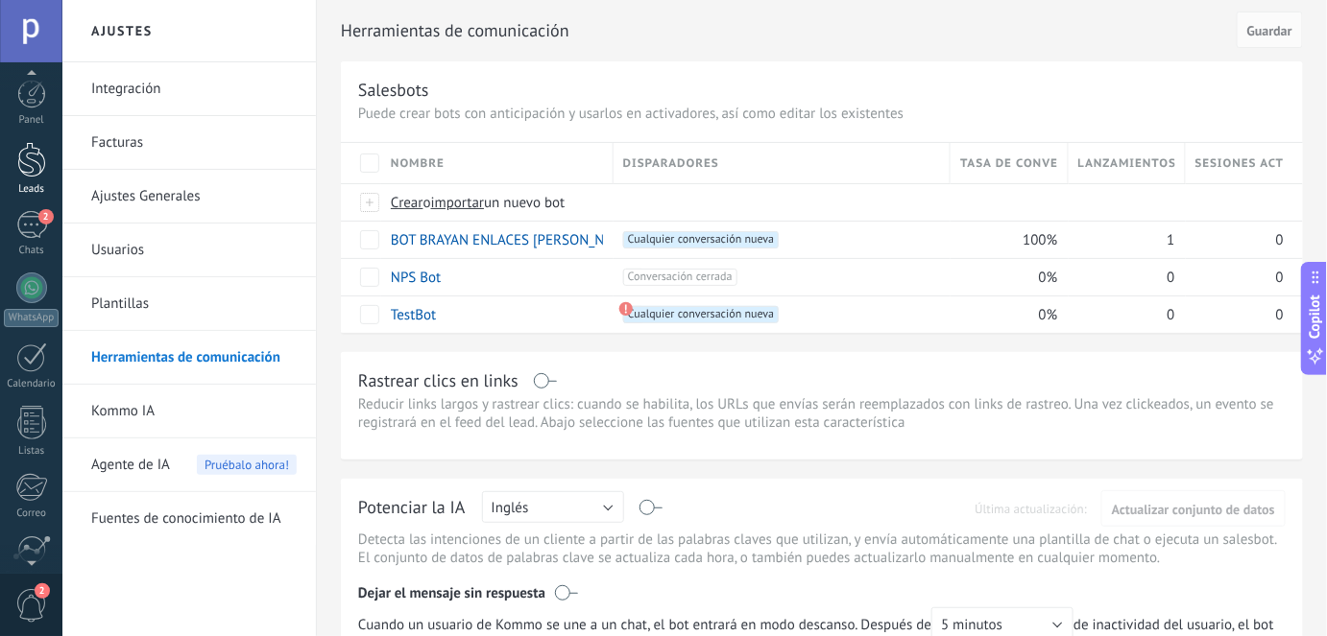
click at [38, 167] on div at bounding box center [31, 160] width 29 height 36
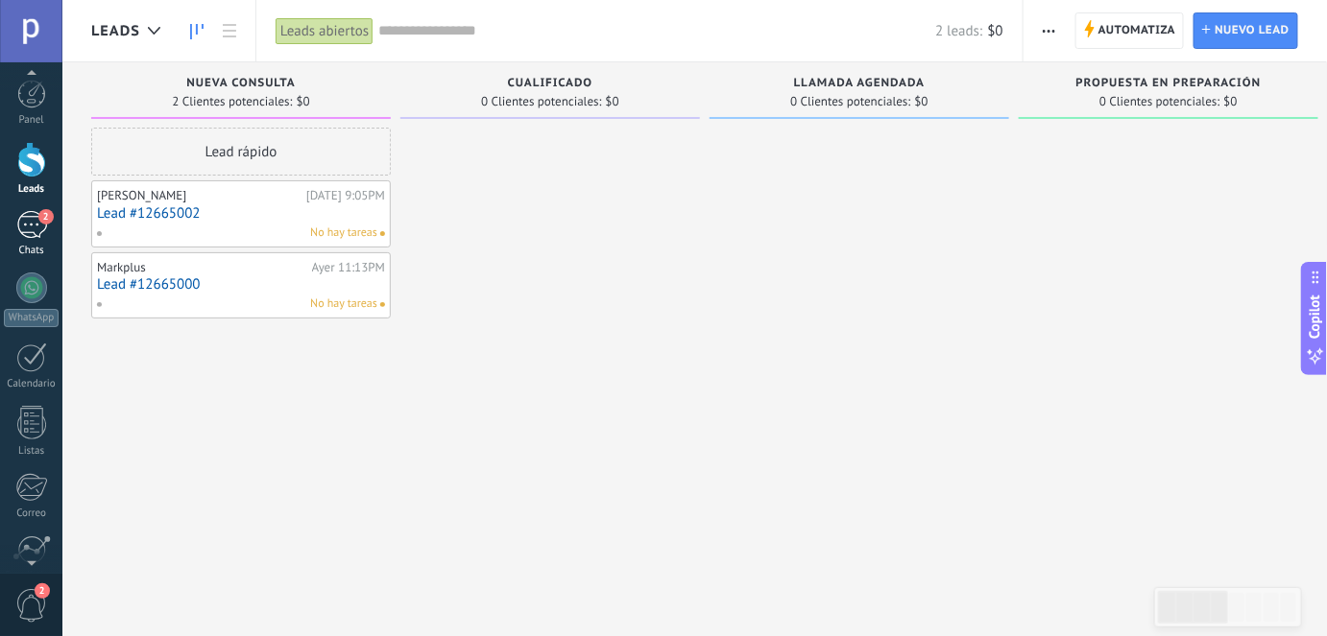
click at [32, 228] on div "2" at bounding box center [31, 225] width 31 height 28
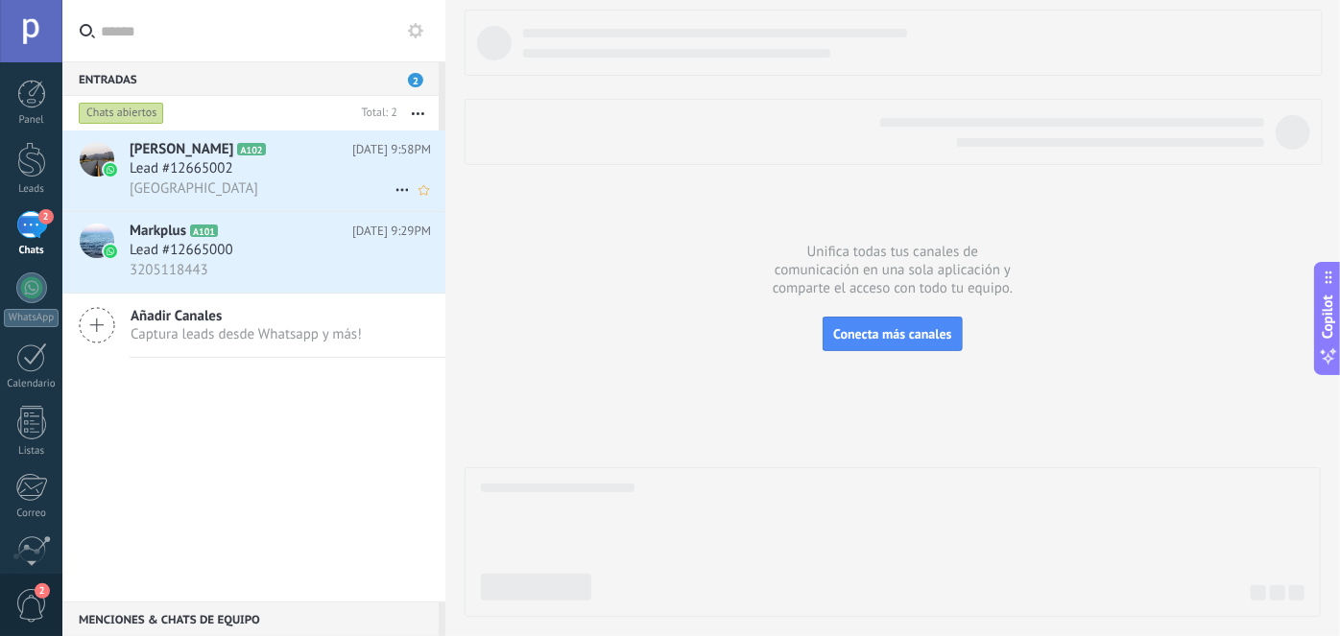
click at [395, 189] on icon at bounding box center [402, 190] width 23 height 23
click at [457, 240] on span "Conversación cerrada" at bounding box center [487, 239] width 131 height 38
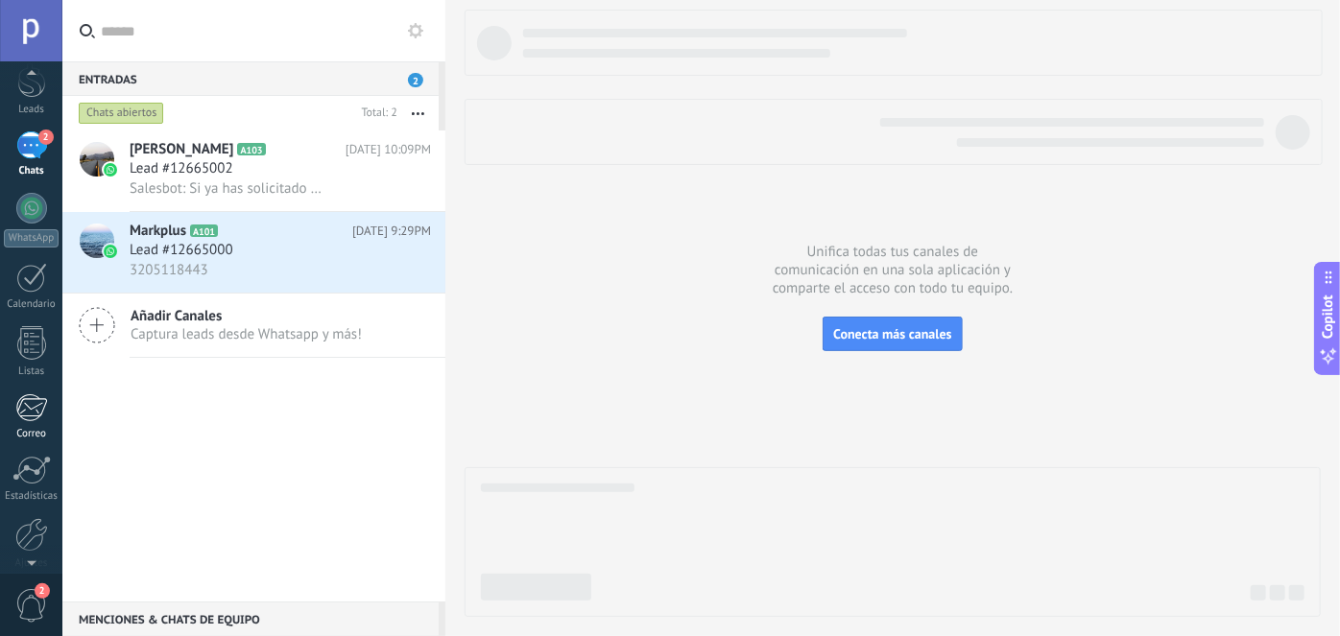
scroll to position [160, 0]
click at [31, 461] on div at bounding box center [31, 455] width 33 height 34
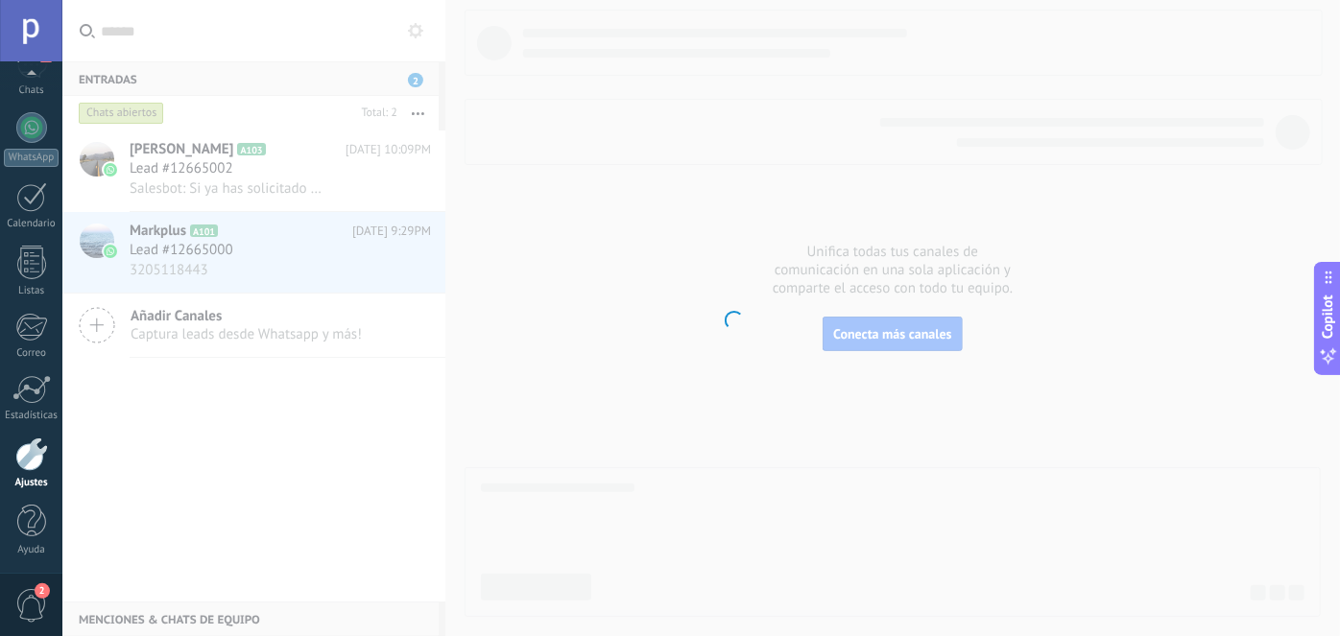
scroll to position [161, 0]
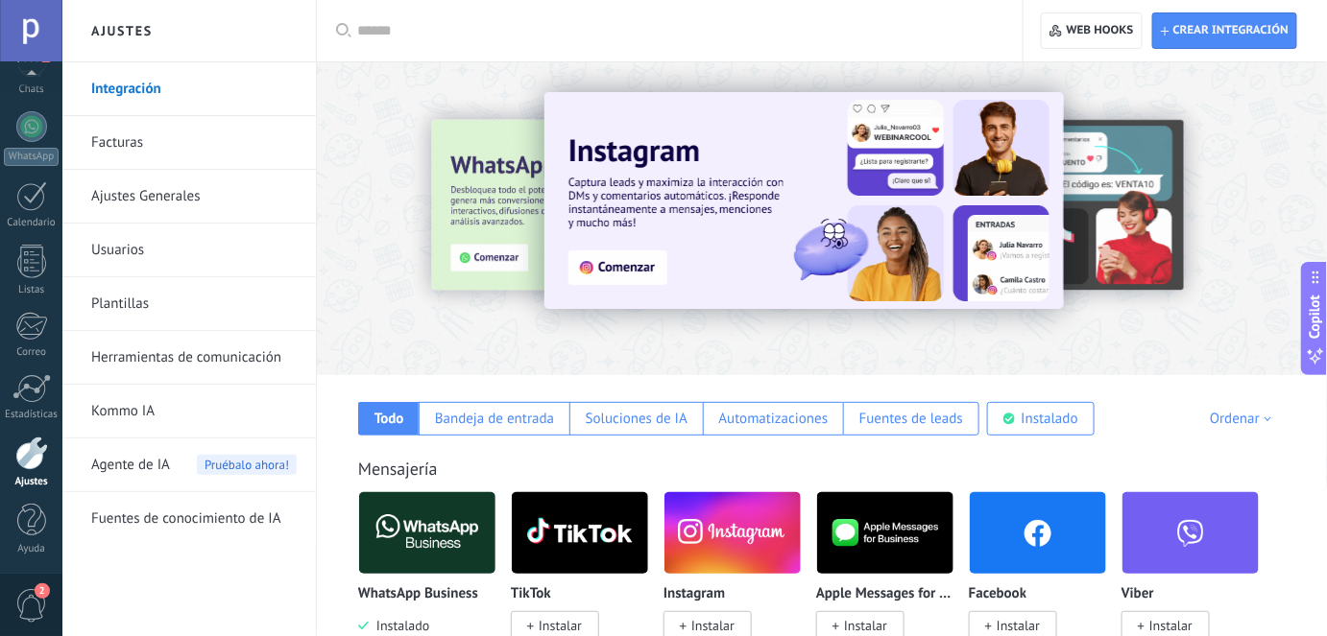
click at [412, 527] on img at bounding box center [427, 533] width 136 height 93
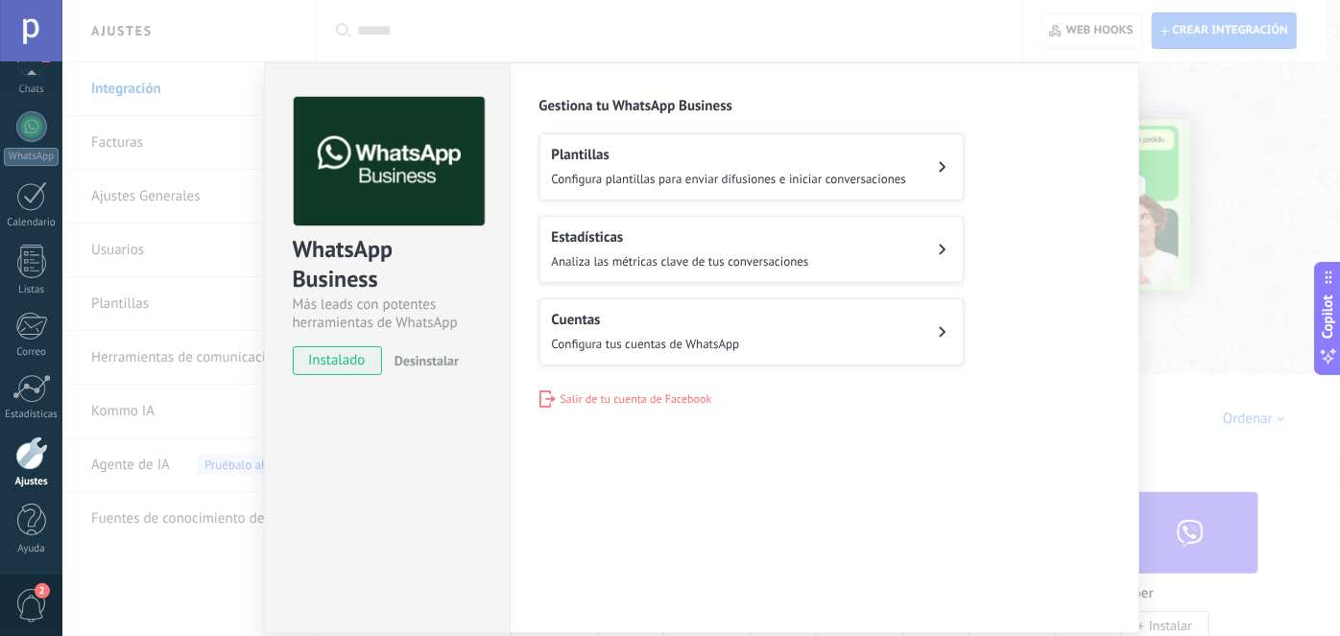
click at [713, 323] on h2 "Cuentas" at bounding box center [646, 320] width 188 height 18
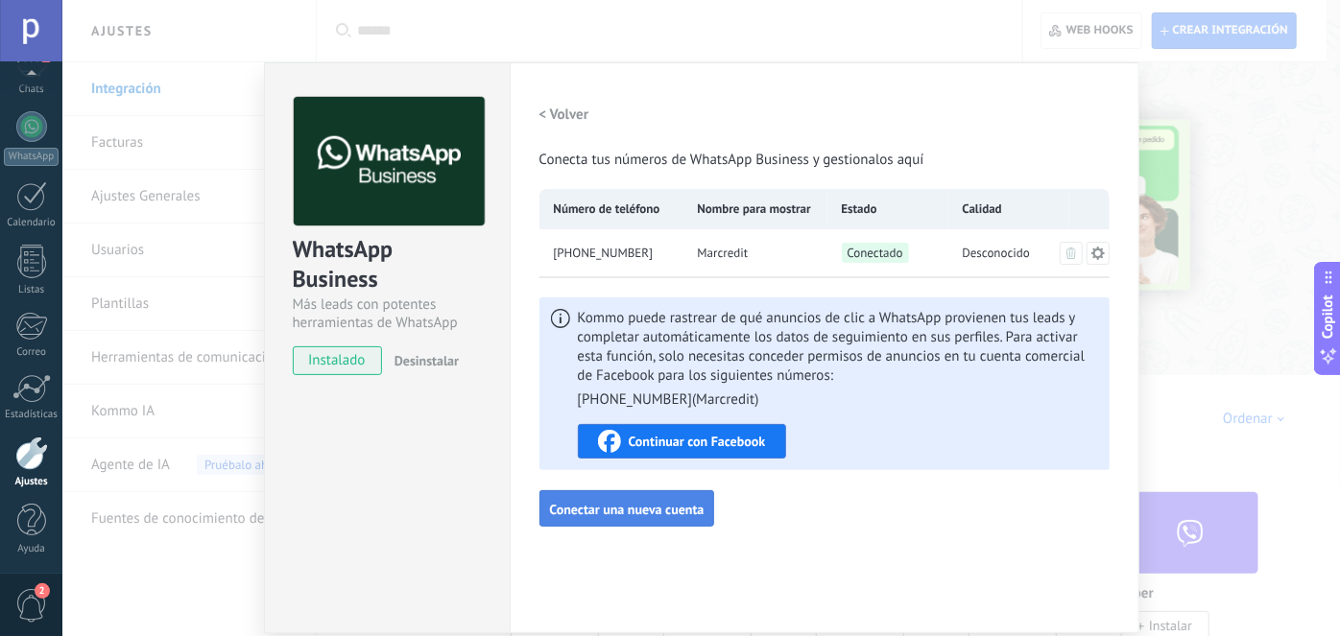
click at [607, 503] on span "Conectar una nueva cuenta" at bounding box center [627, 509] width 155 height 13
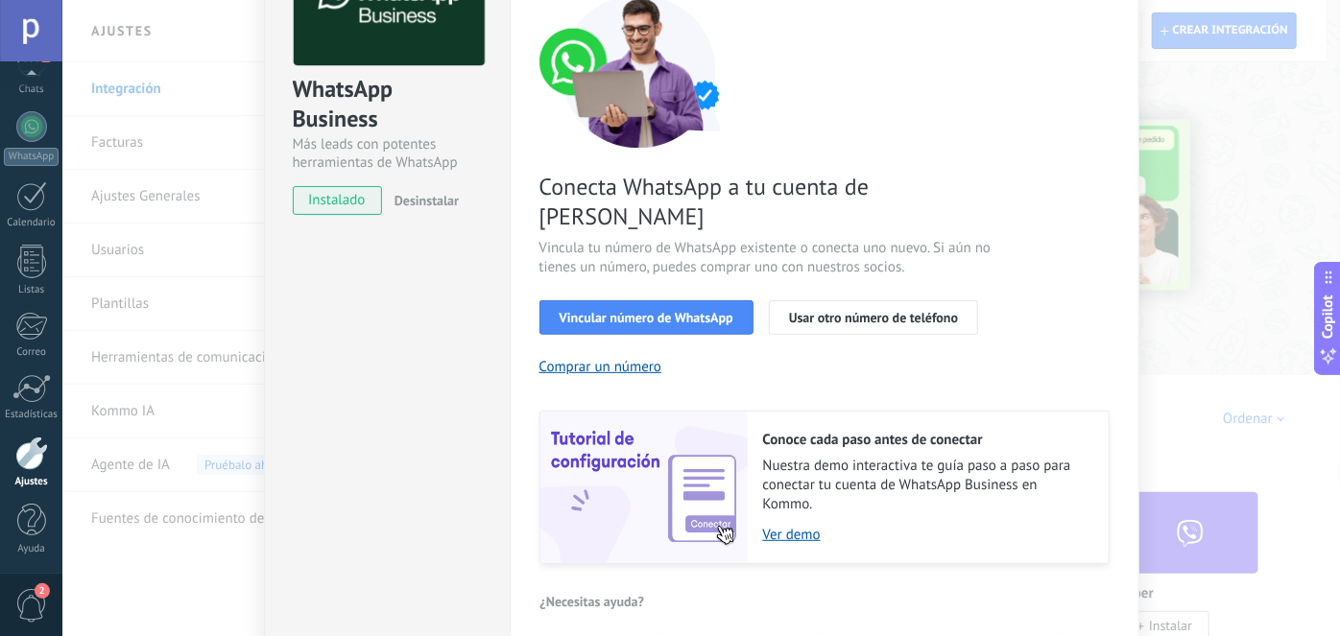
scroll to position [174, 0]
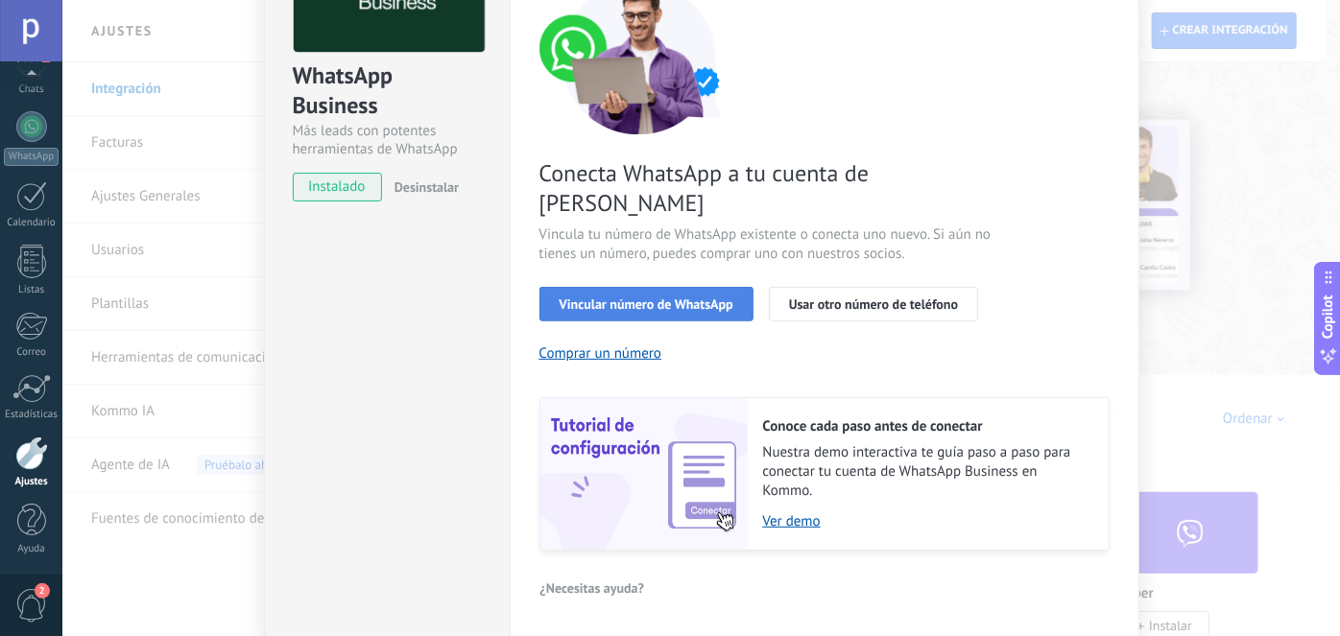
click at [684, 298] on span "Vincular número de WhatsApp" at bounding box center [647, 304] width 174 height 13
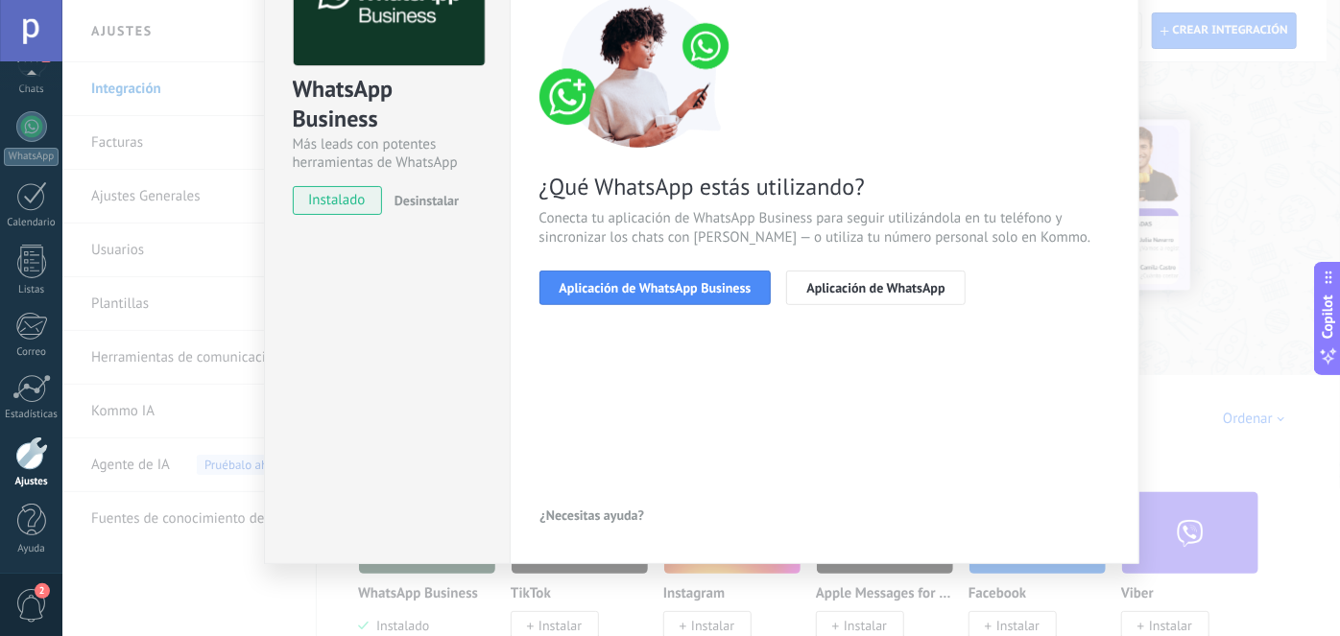
scroll to position [159, 0]
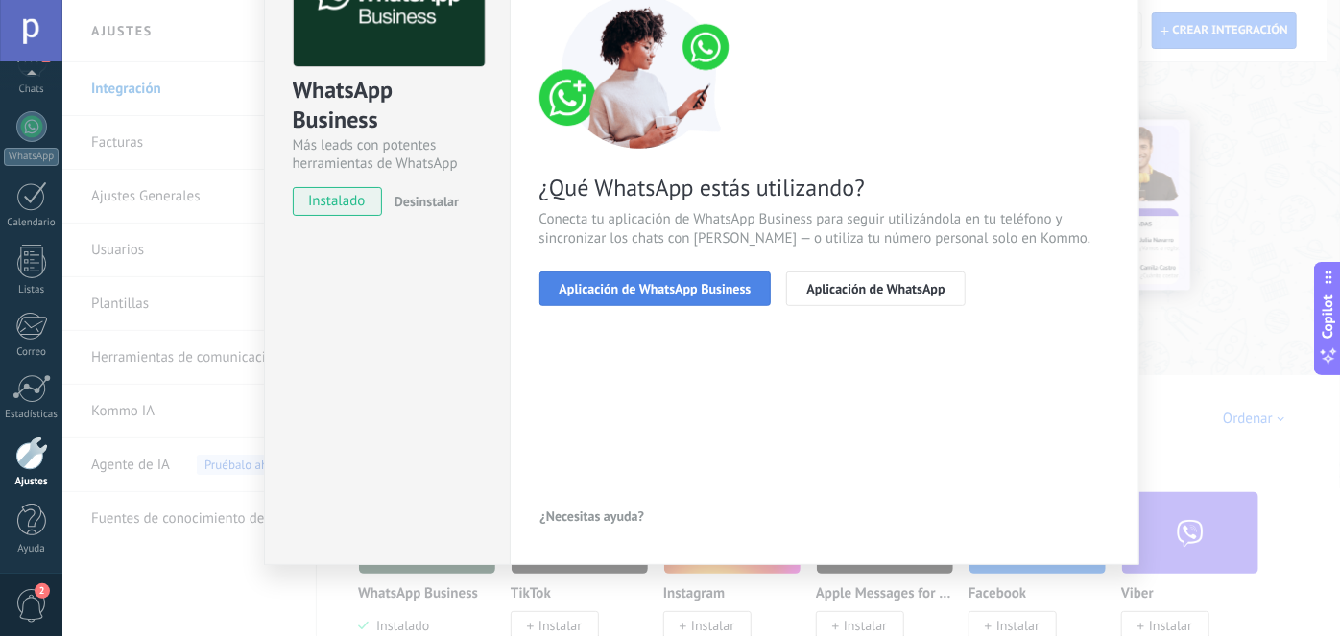
click at [658, 290] on span "Aplicación de WhatsApp Business" at bounding box center [656, 288] width 192 height 13
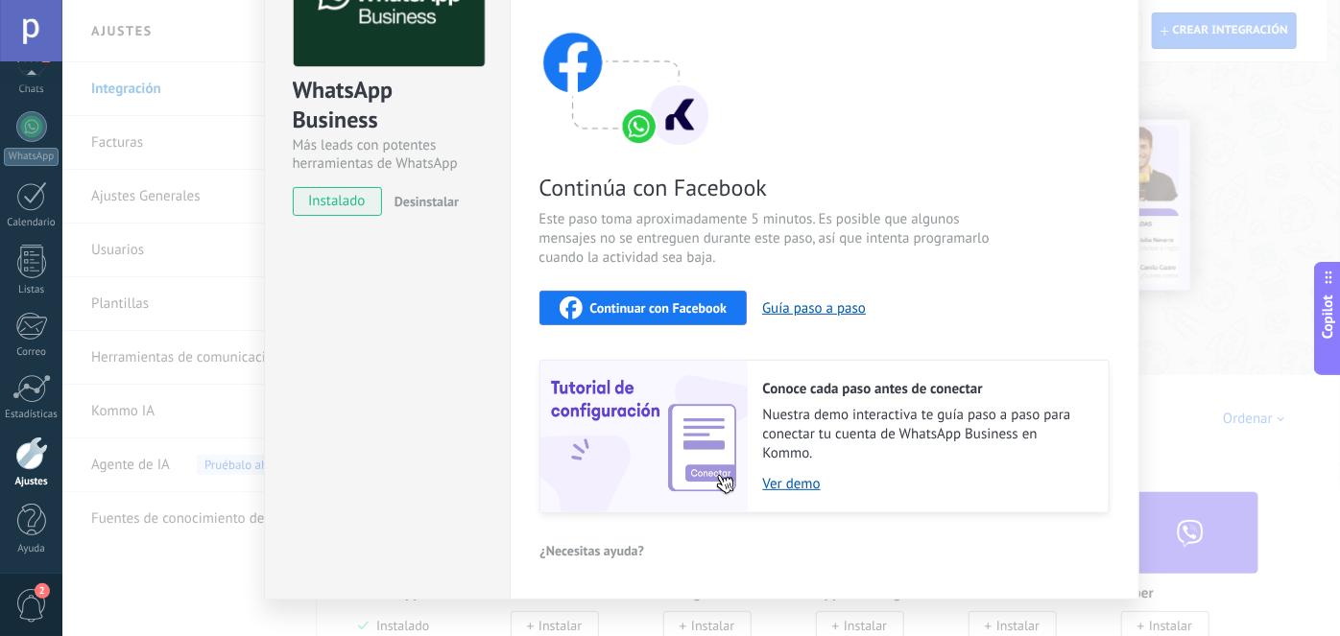
click at [646, 310] on span "Continuar con Facebook" at bounding box center [658, 307] width 137 height 13
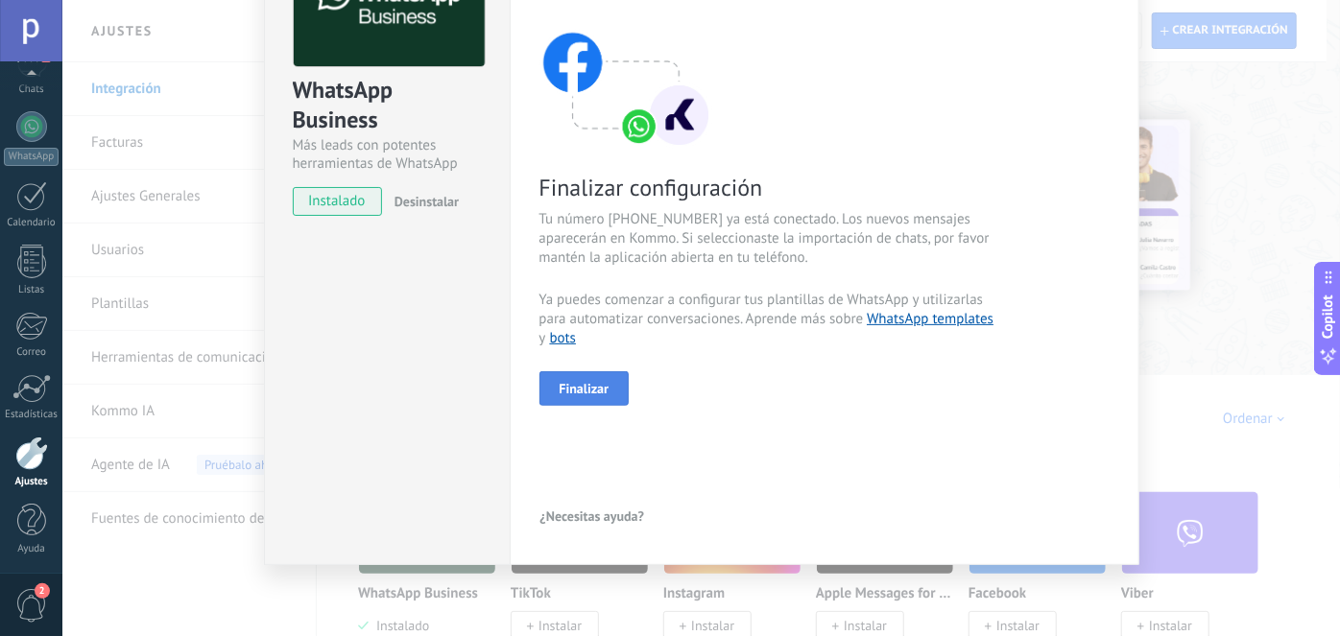
click at [606, 394] on button "Finalizar" at bounding box center [585, 389] width 90 height 35
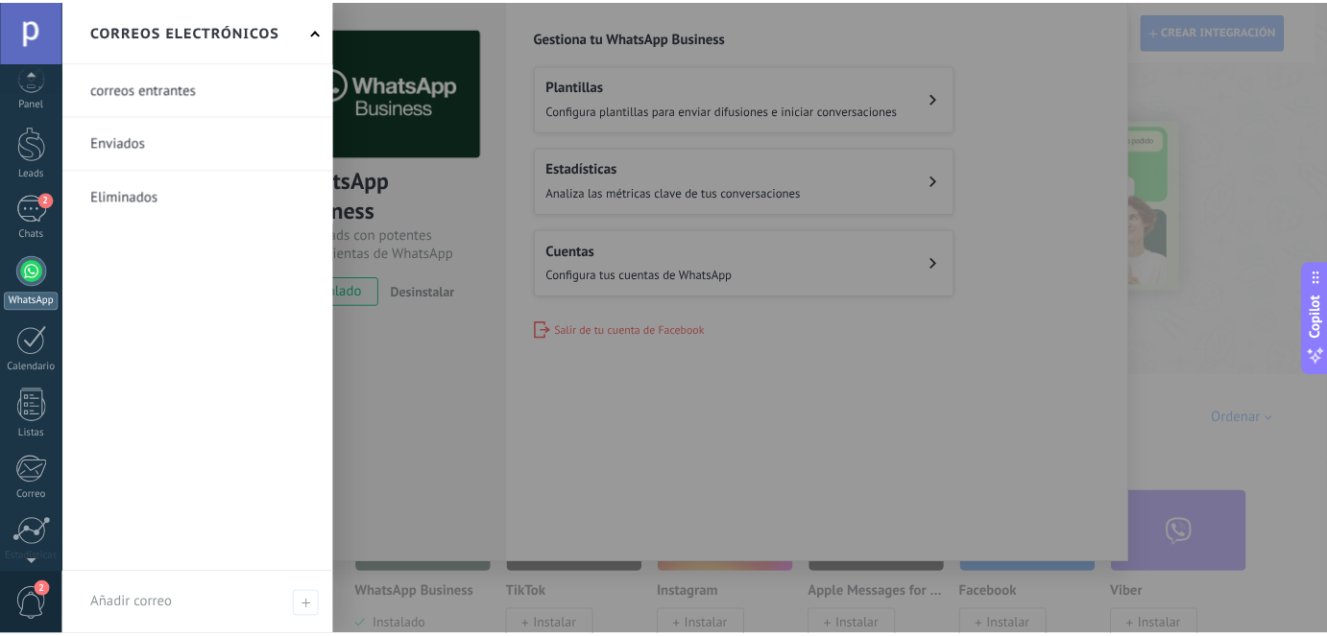
scroll to position [0, 0]
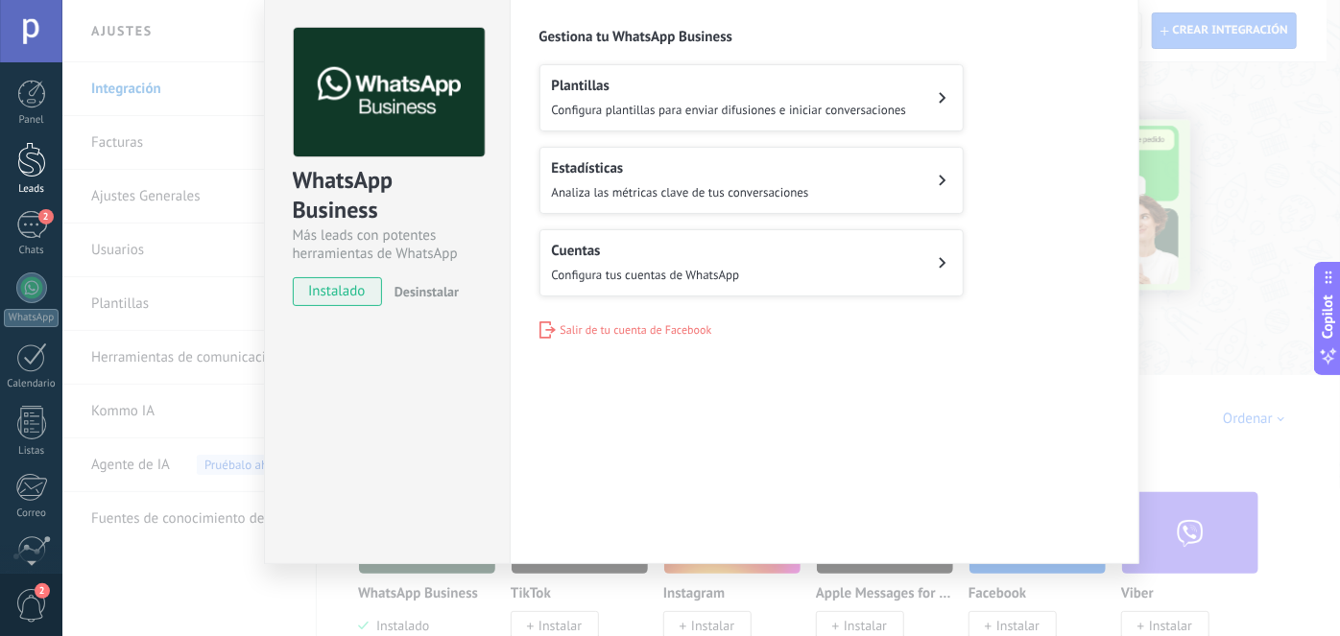
click at [33, 169] on div at bounding box center [31, 160] width 29 height 36
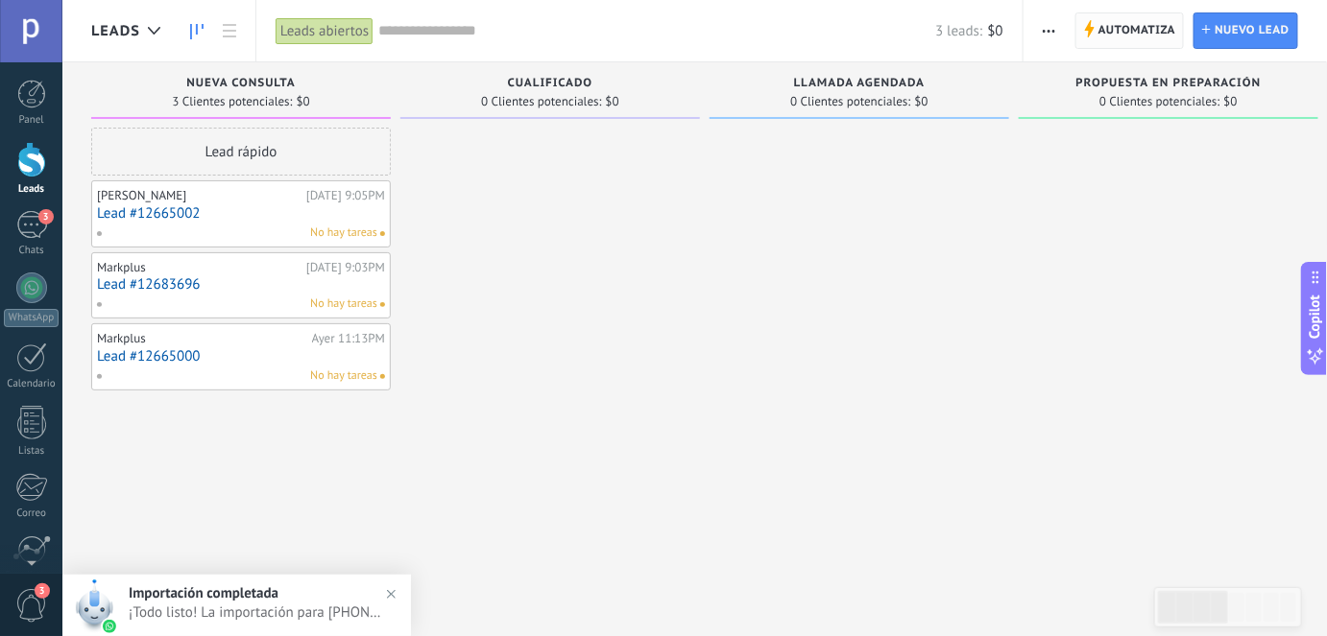
click at [1113, 25] on span "Automatiza" at bounding box center [1137, 30] width 78 height 35
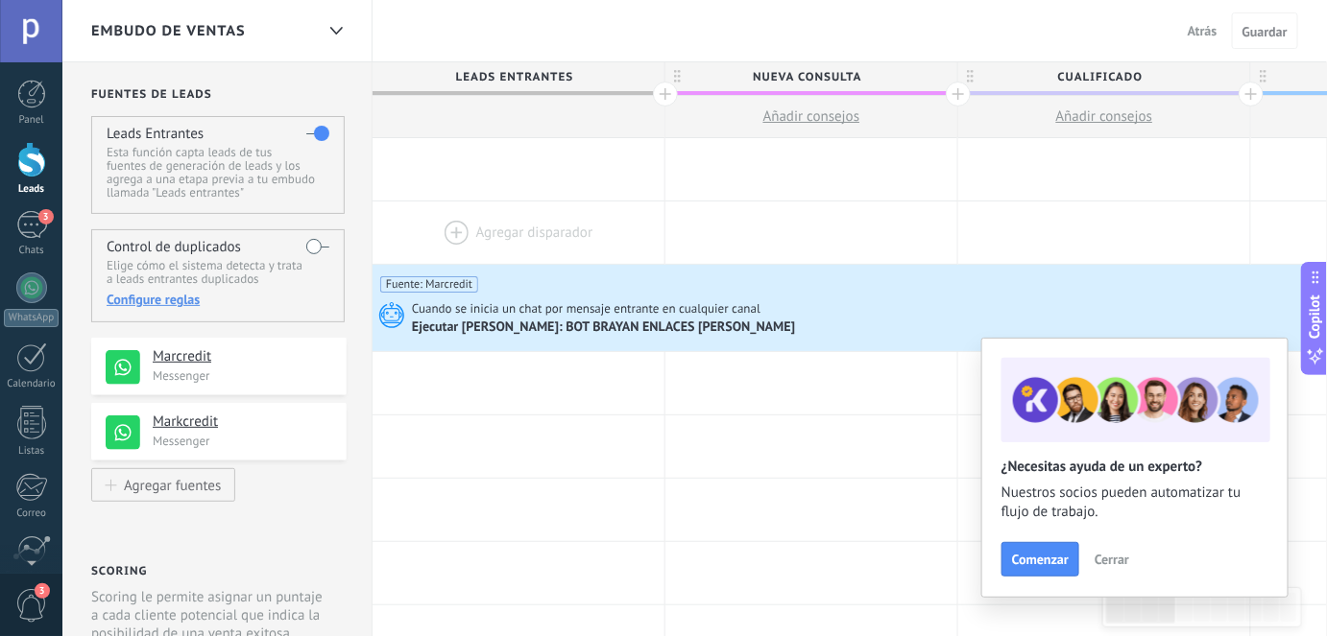
click at [476, 218] on div at bounding box center [518, 233] width 292 height 62
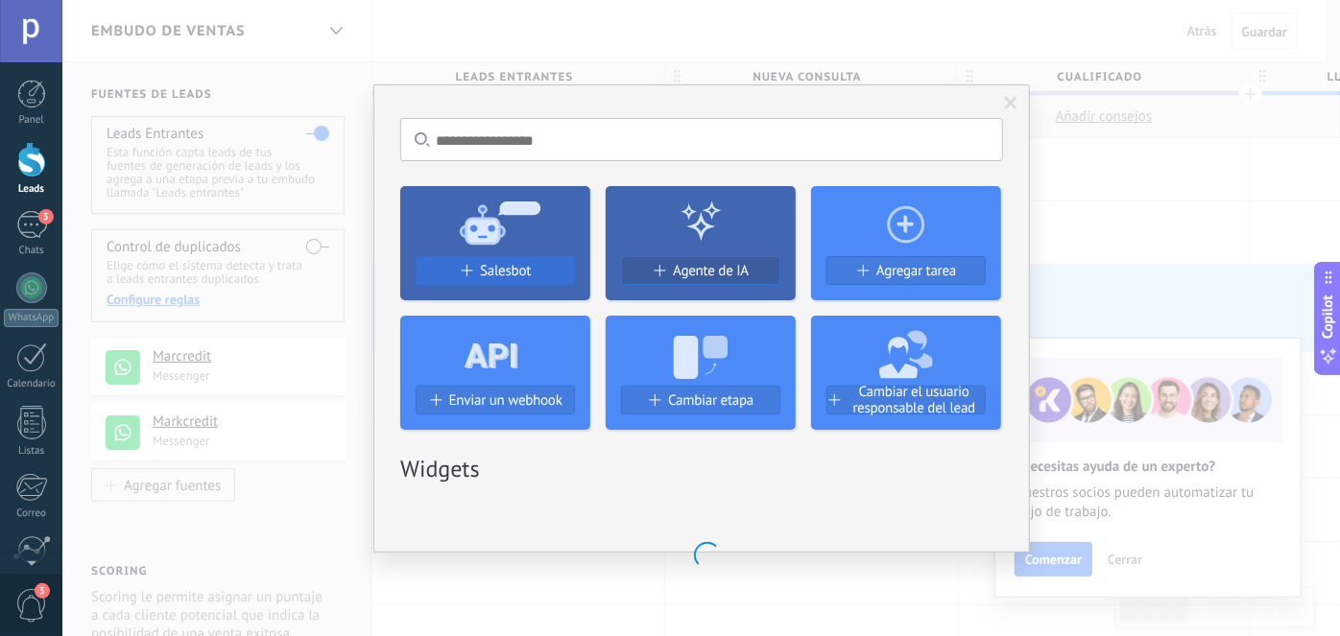
click at [514, 269] on span "Salesbot" at bounding box center [505, 271] width 51 height 16
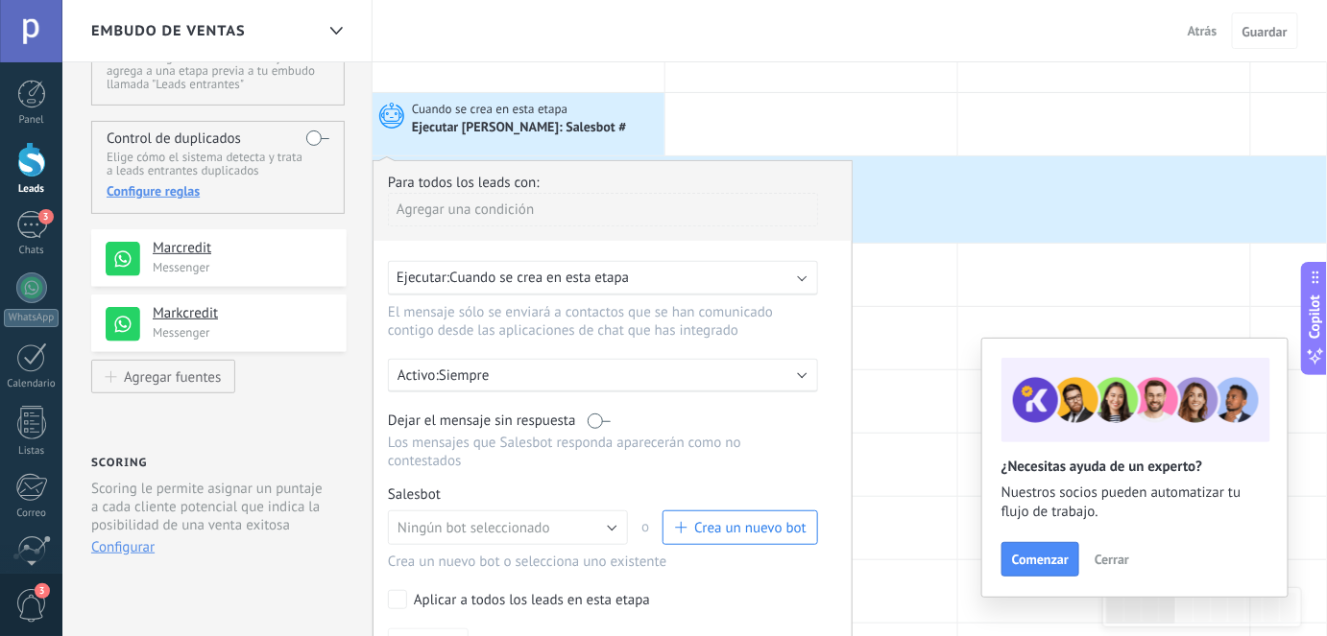
scroll to position [86, 0]
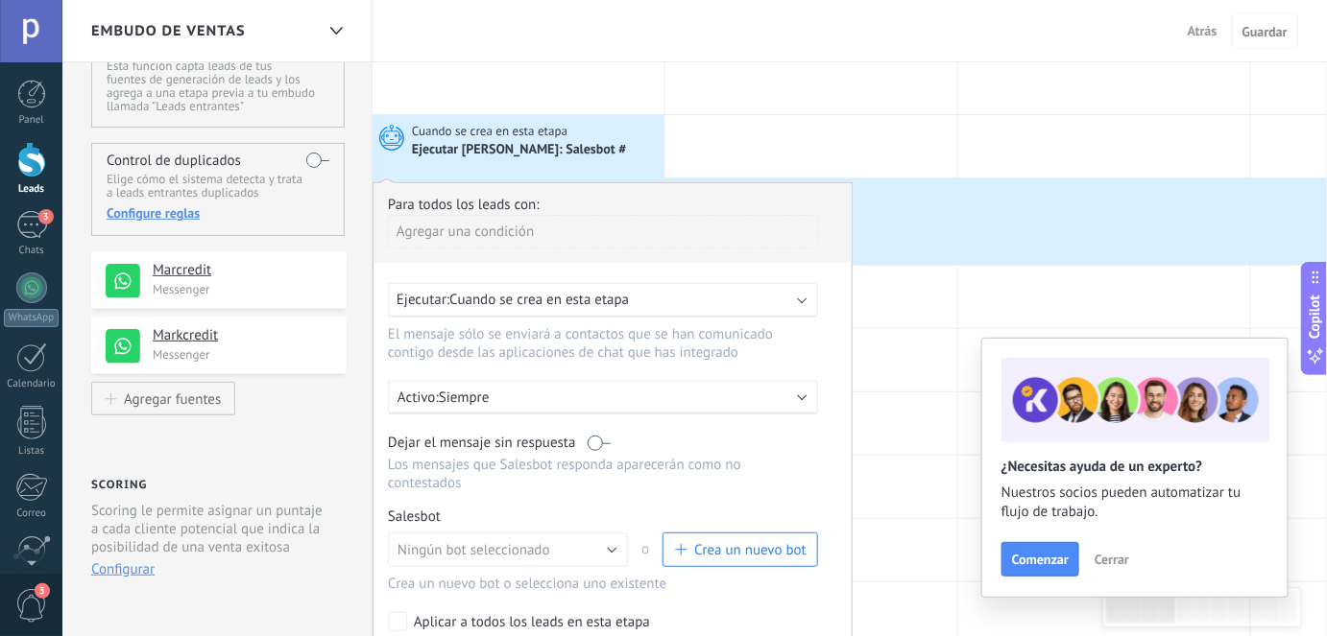
click at [519, 228] on div "Agregar una condición" at bounding box center [603, 232] width 430 height 34
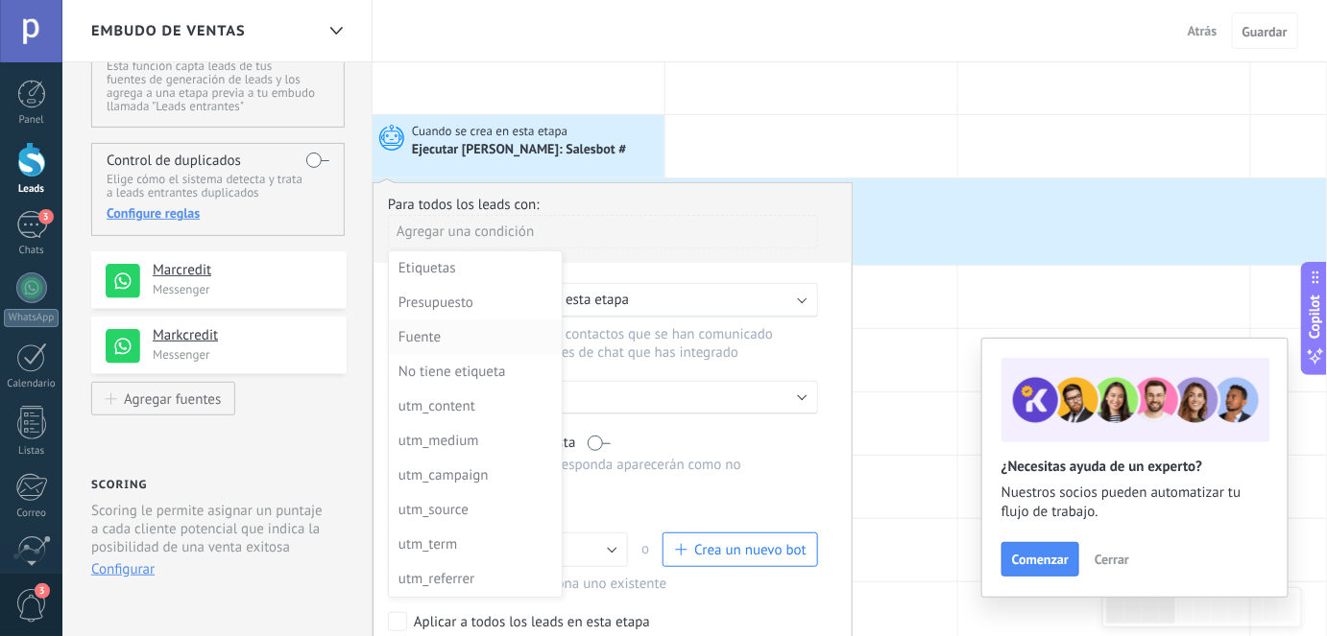
click at [457, 338] on div "Fuente" at bounding box center [473, 337] width 150 height 27
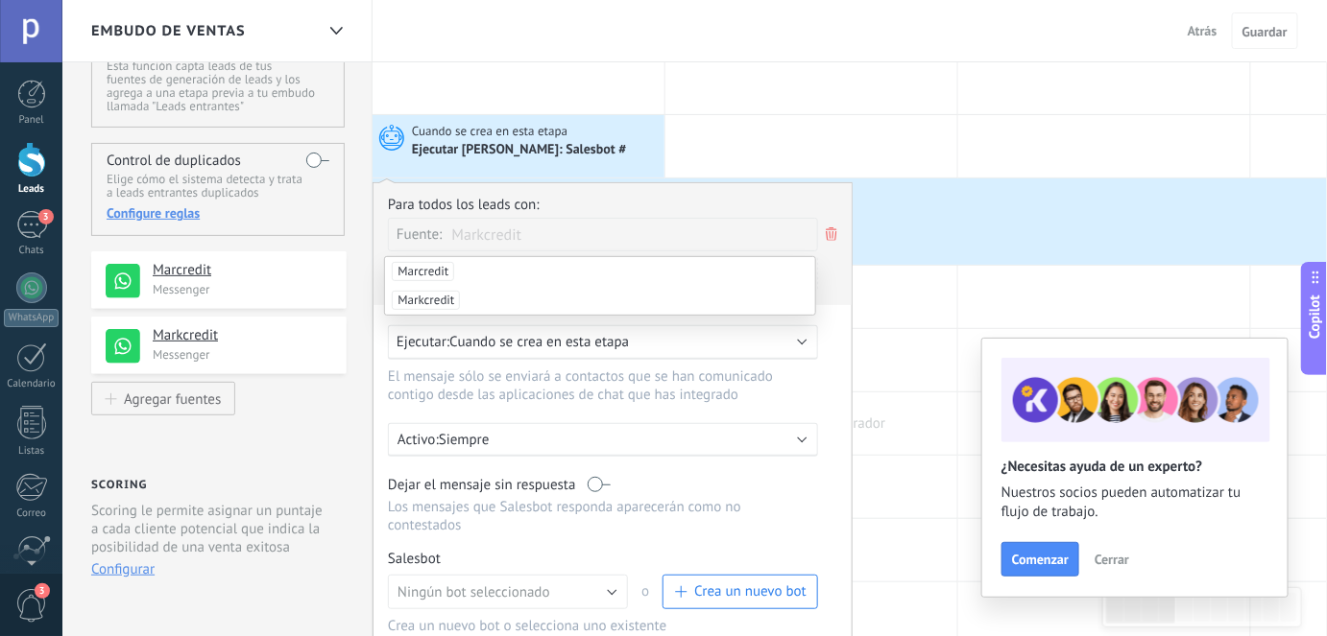
click at [941, 419] on div at bounding box center [811, 424] width 292 height 62
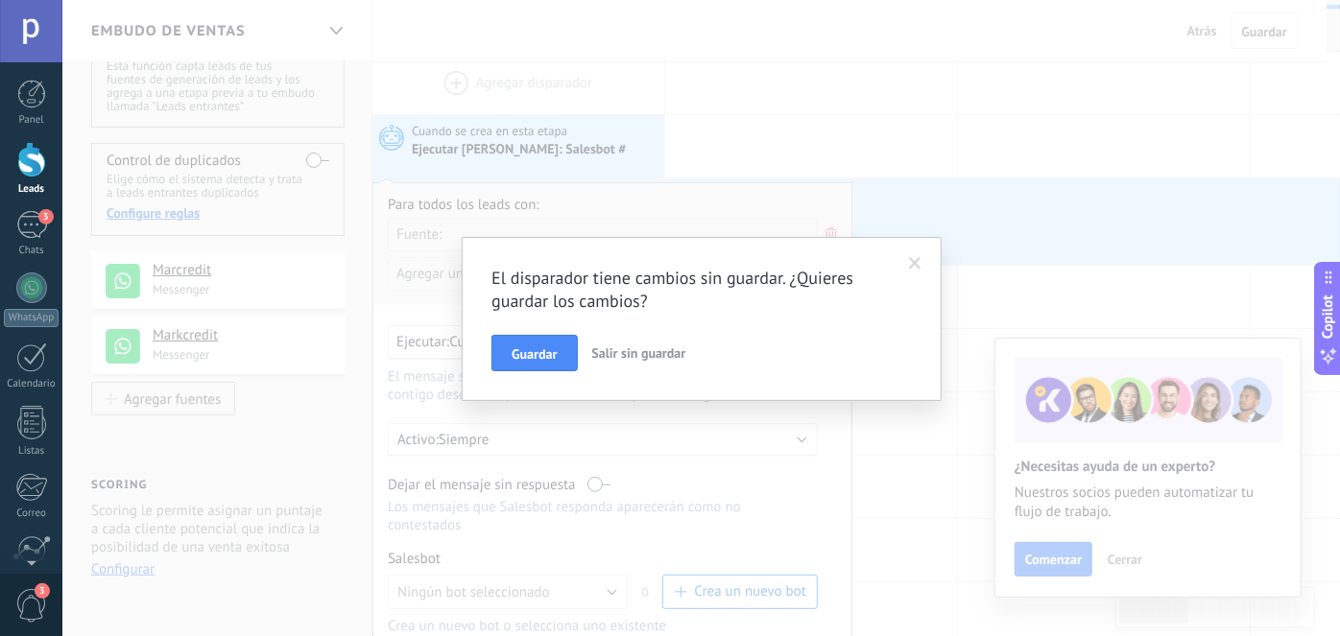
click at [919, 261] on span at bounding box center [915, 263] width 12 height 13
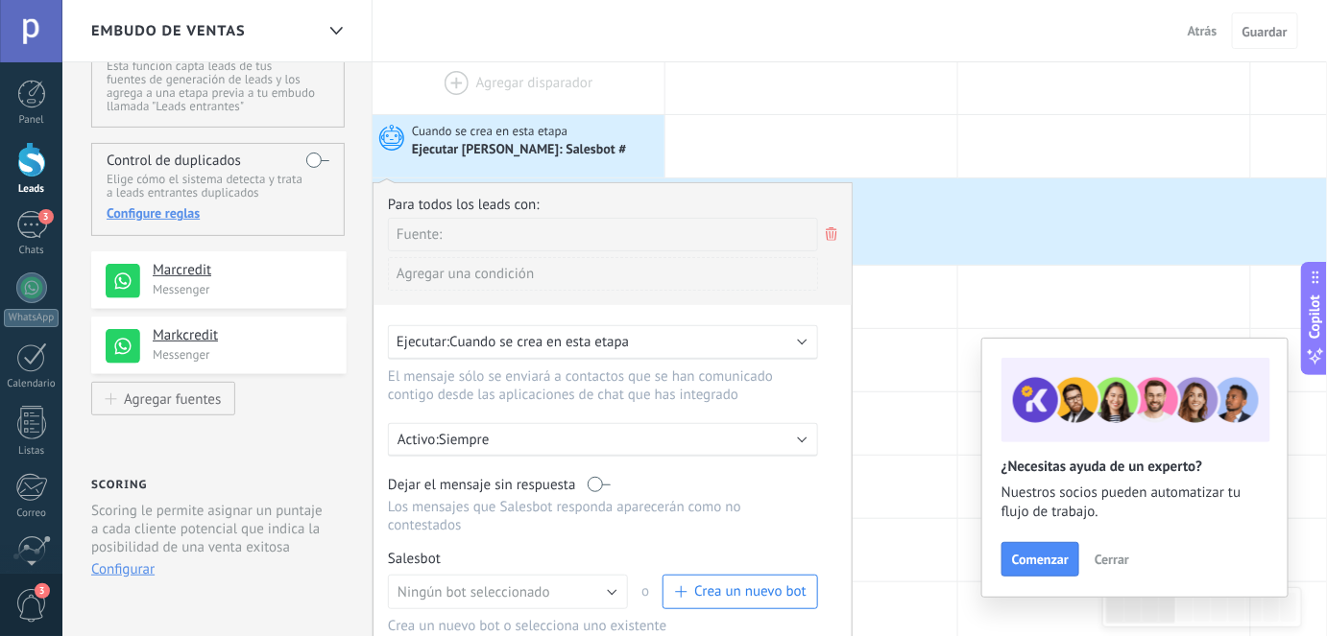
click at [582, 232] on div "Fuente:" at bounding box center [603, 235] width 430 height 34
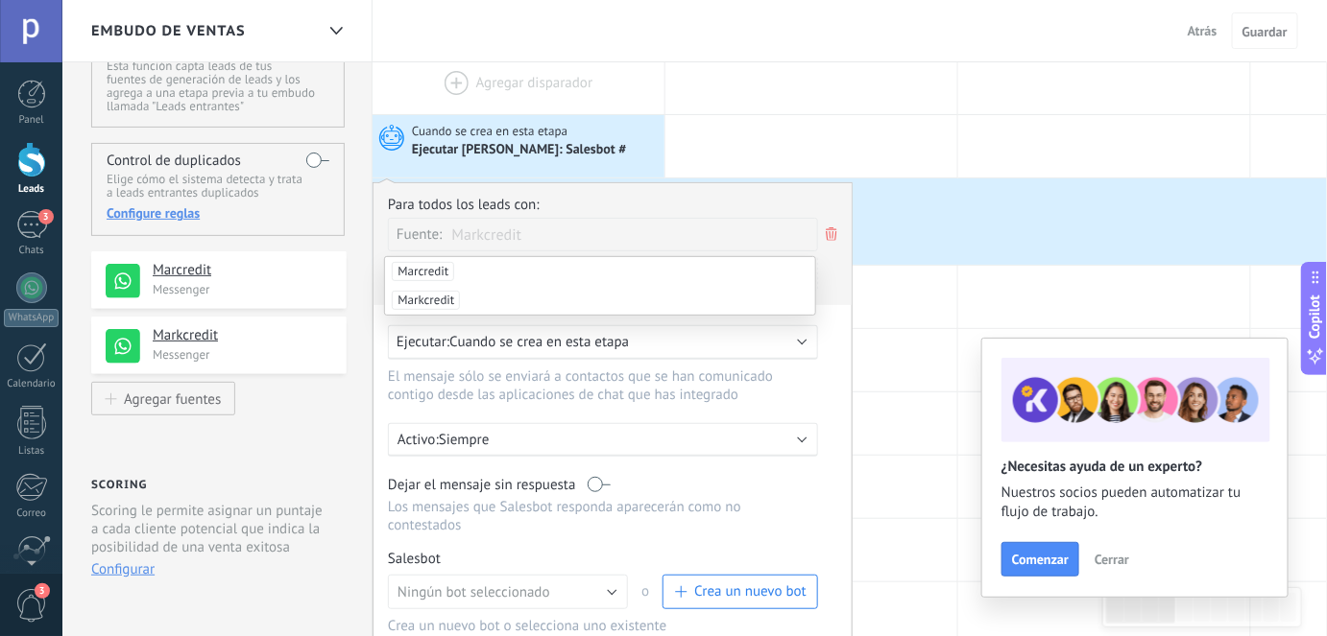
click at [428, 300] on span "Markcredit" at bounding box center [426, 300] width 68 height 19
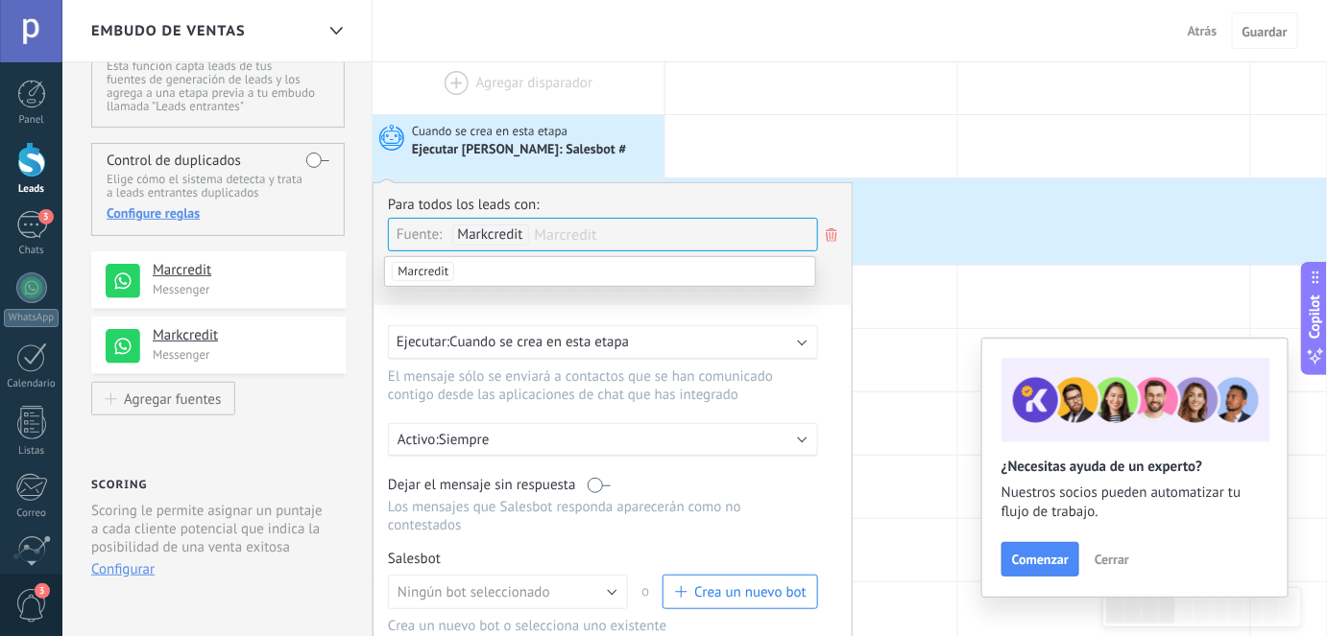
click at [662, 344] on div "Ejecutar: Cuando se crea en esta etapa" at bounding box center [594, 342] width 397 height 18
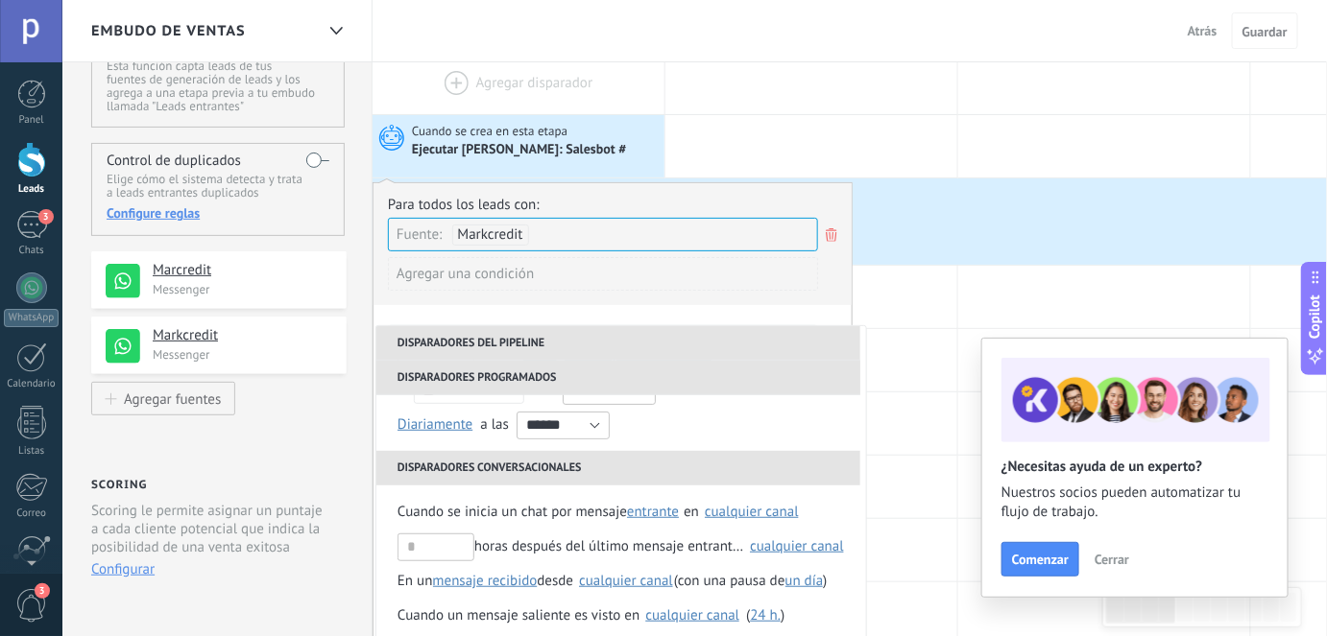
scroll to position [157, 0]
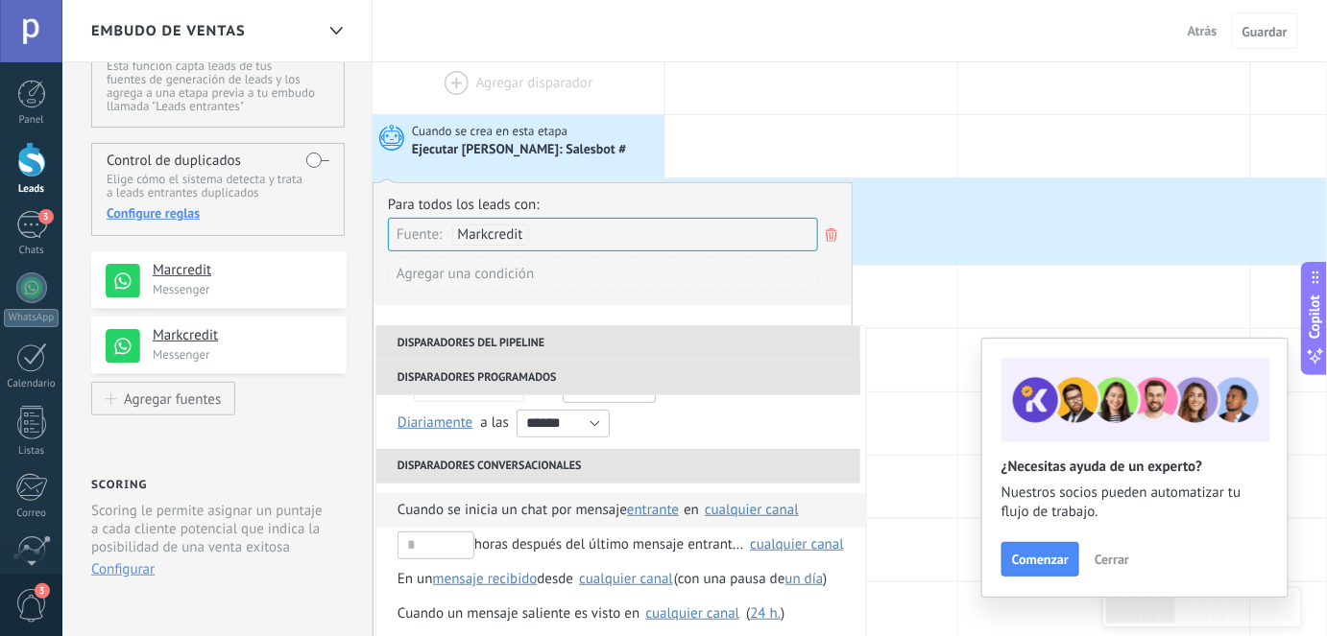
click at [532, 506] on span "Cuando se inicia un chat por mensaje" at bounding box center [511, 510] width 229 height 35
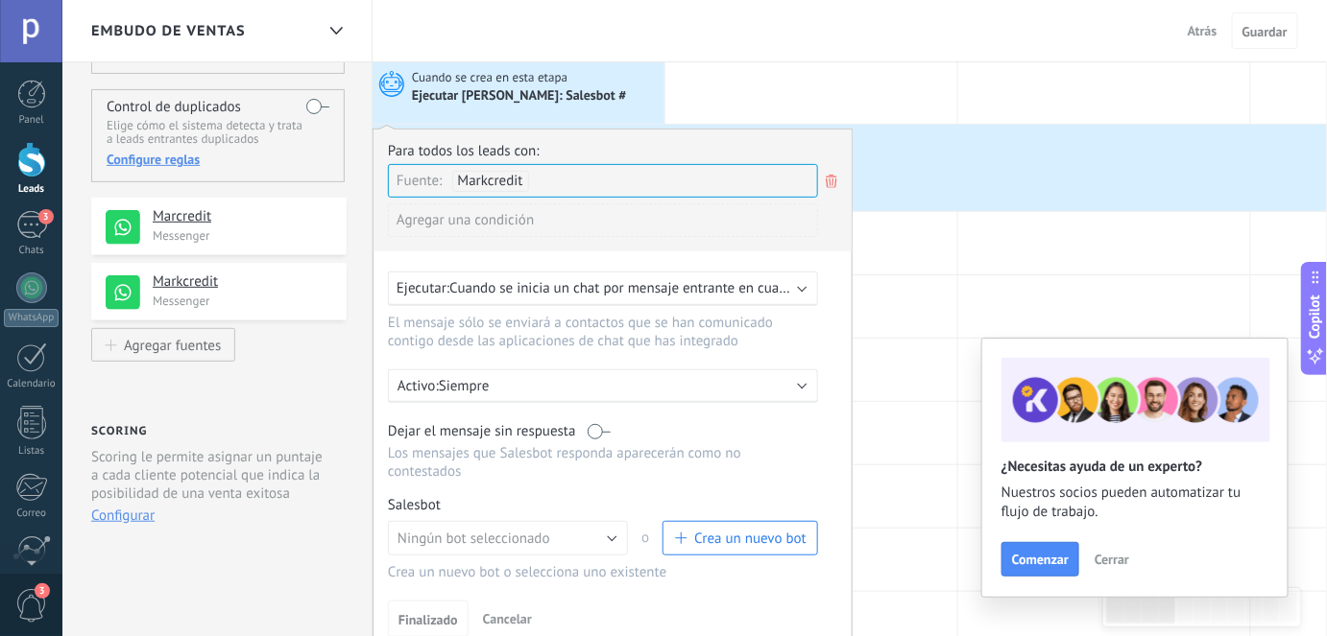
scroll to position [86, 0]
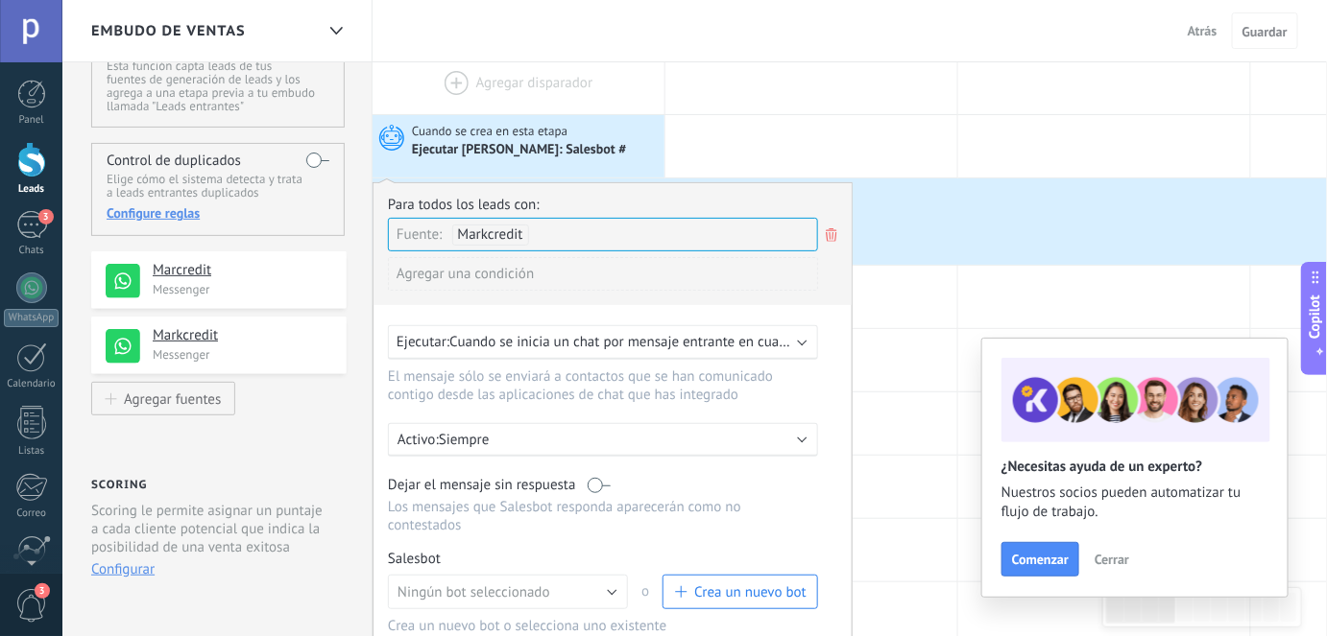
click at [564, 339] on span "Cuando se inicia un chat por mensaje entrante en cualquier canal" at bounding box center [650, 342] width 402 height 18
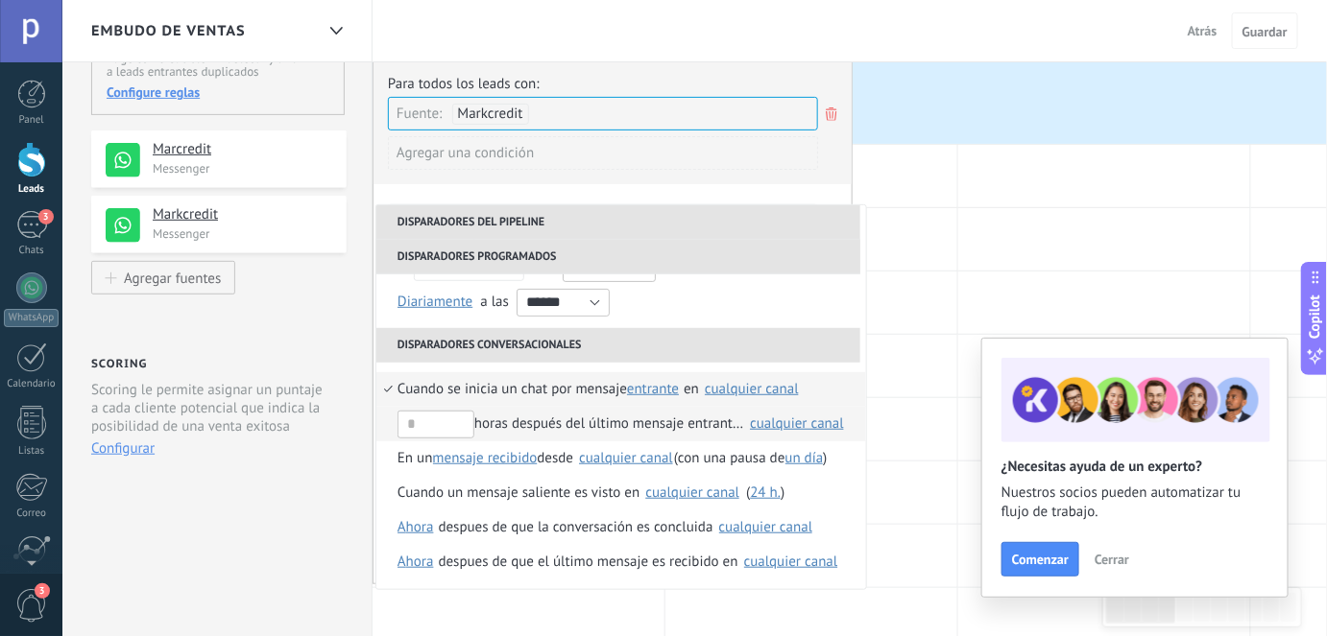
scroll to position [261, 0]
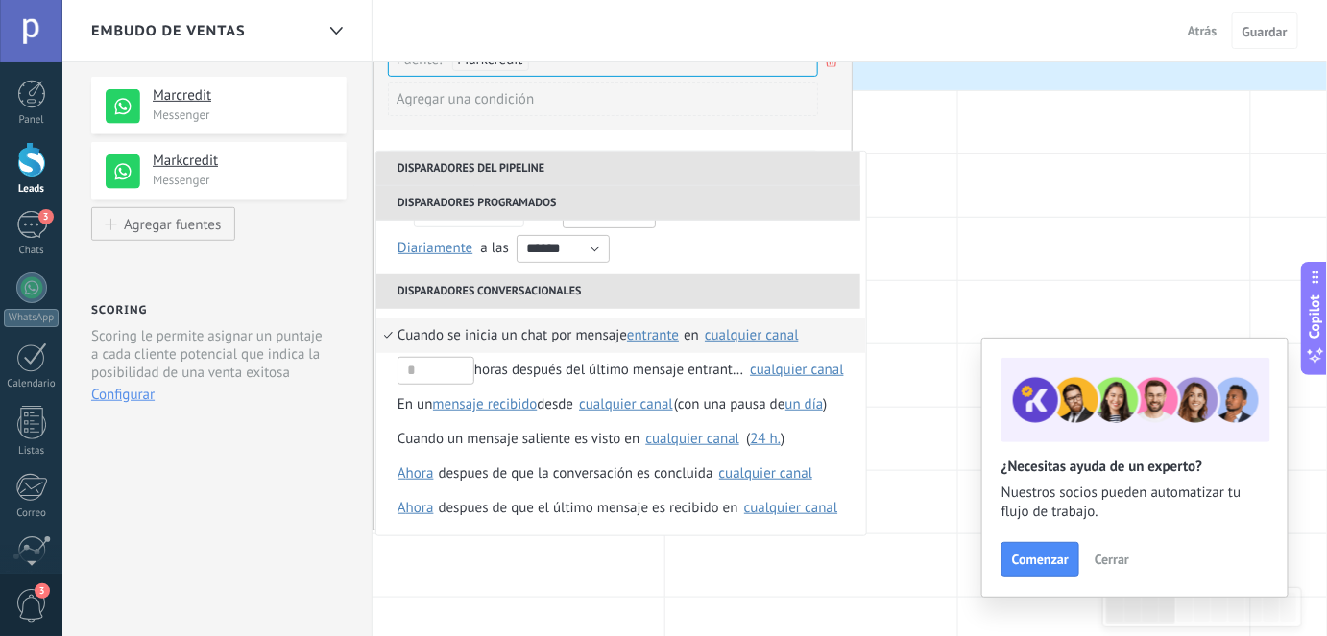
click at [535, 337] on span "Cuando se inicia un chat por mensaje" at bounding box center [511, 336] width 229 height 35
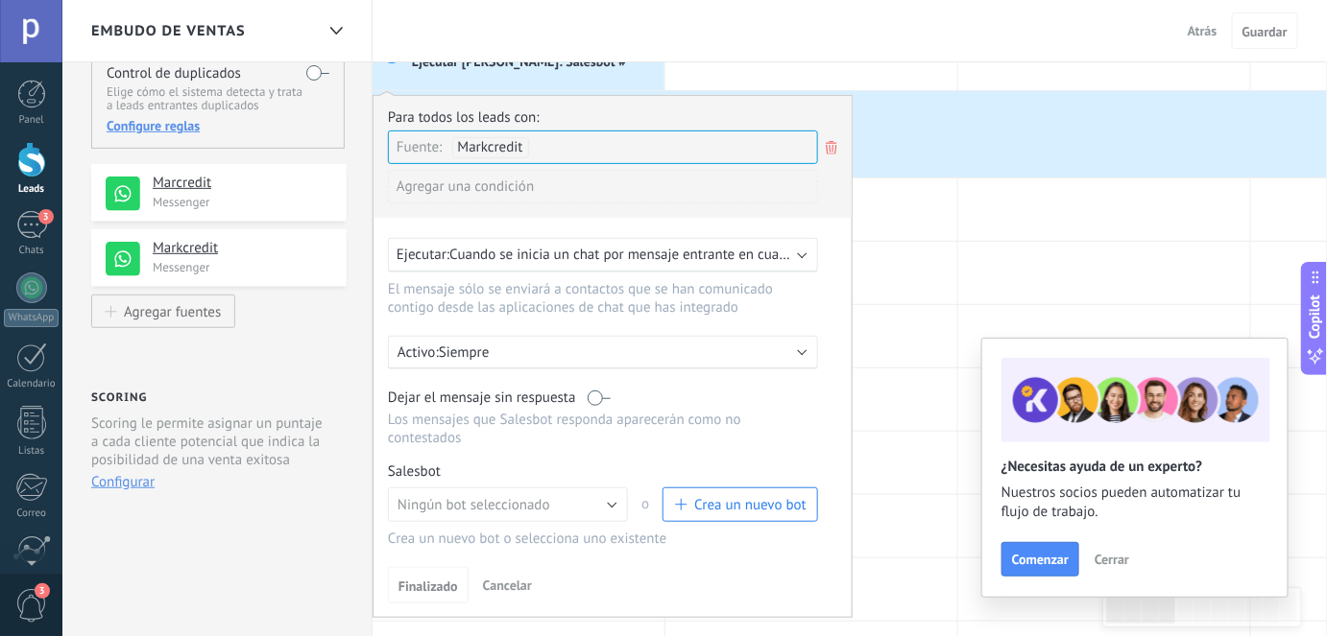
scroll to position [174, 0]
click at [590, 488] on button "Ningún bot seleccionado" at bounding box center [508, 505] width 240 height 35
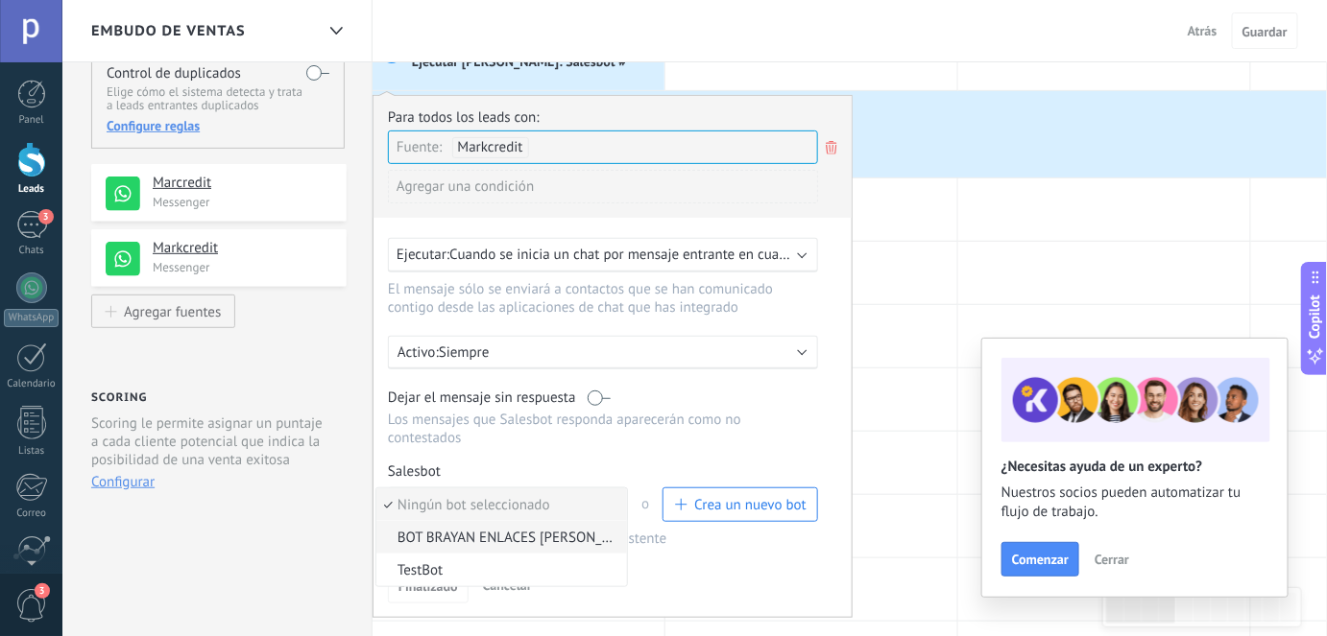
click at [525, 529] on span "BOT BRAYAN ENLACES [PERSON_NAME]" at bounding box center [498, 538] width 245 height 18
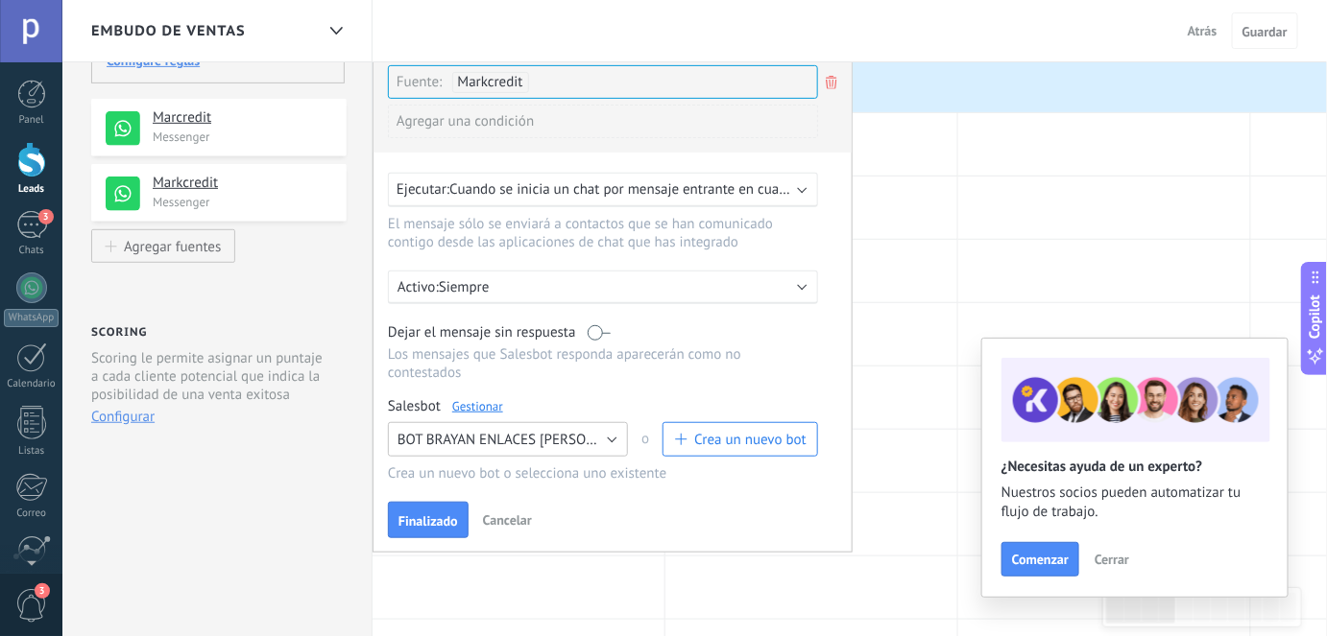
scroll to position [261, 0]
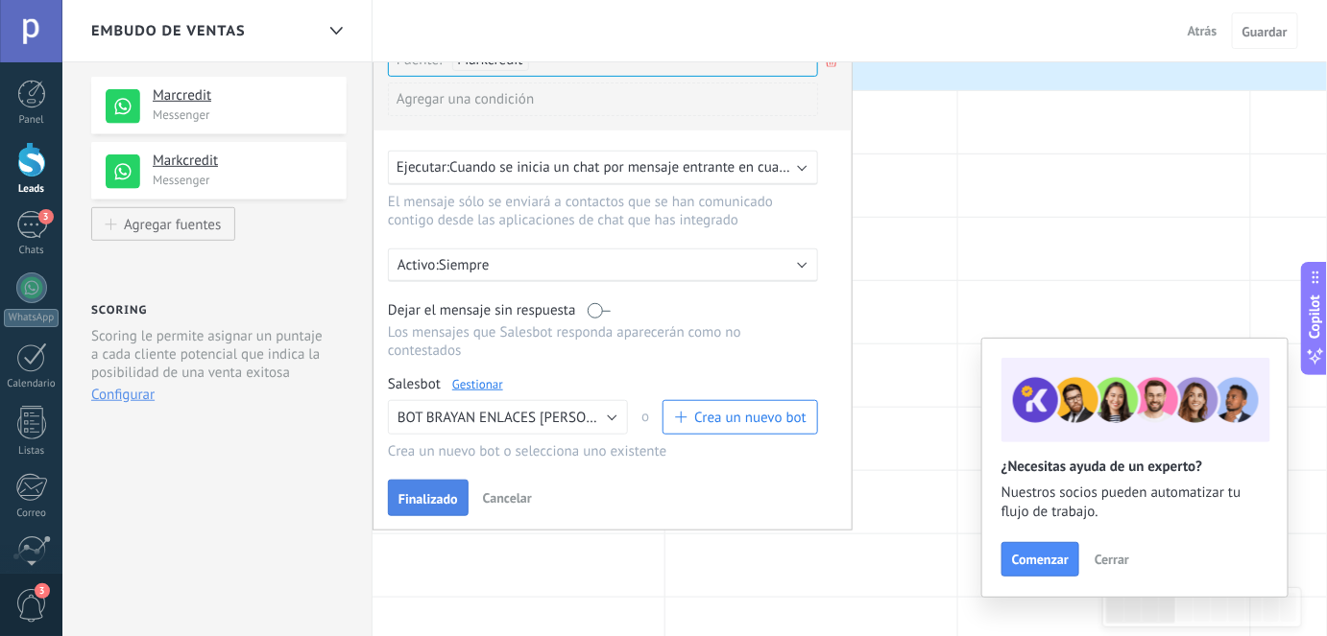
click at [422, 492] on span "Finalizado" at bounding box center [428, 498] width 60 height 13
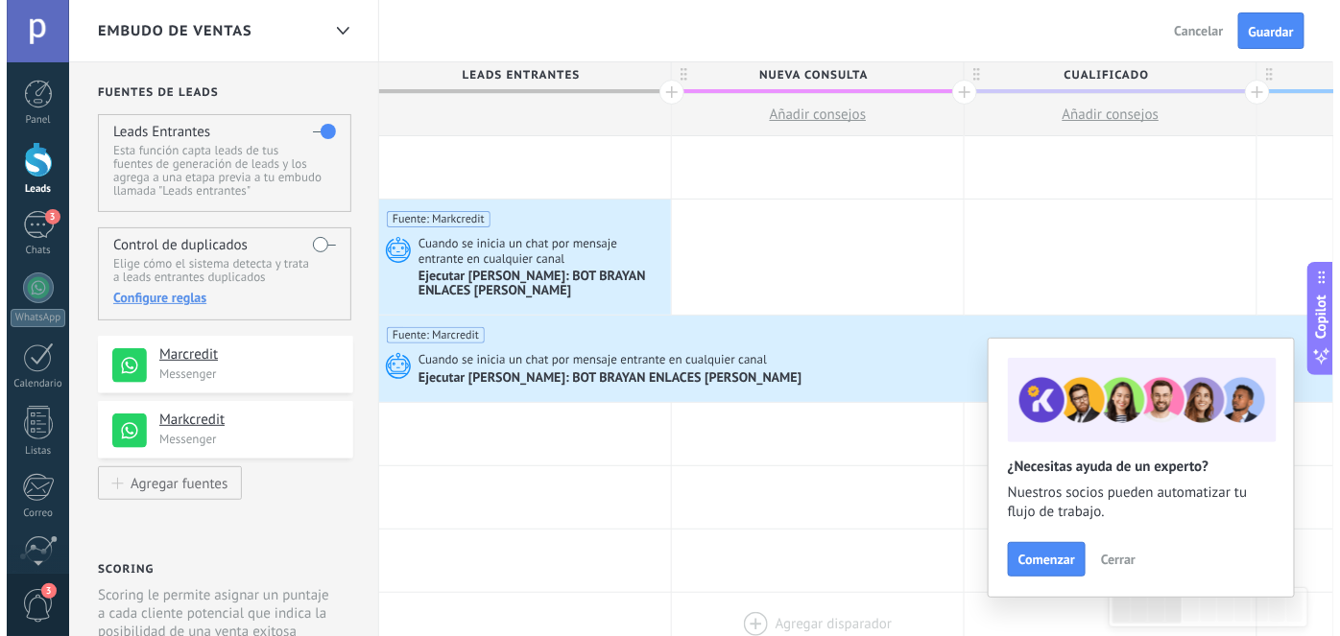
scroll to position [0, 0]
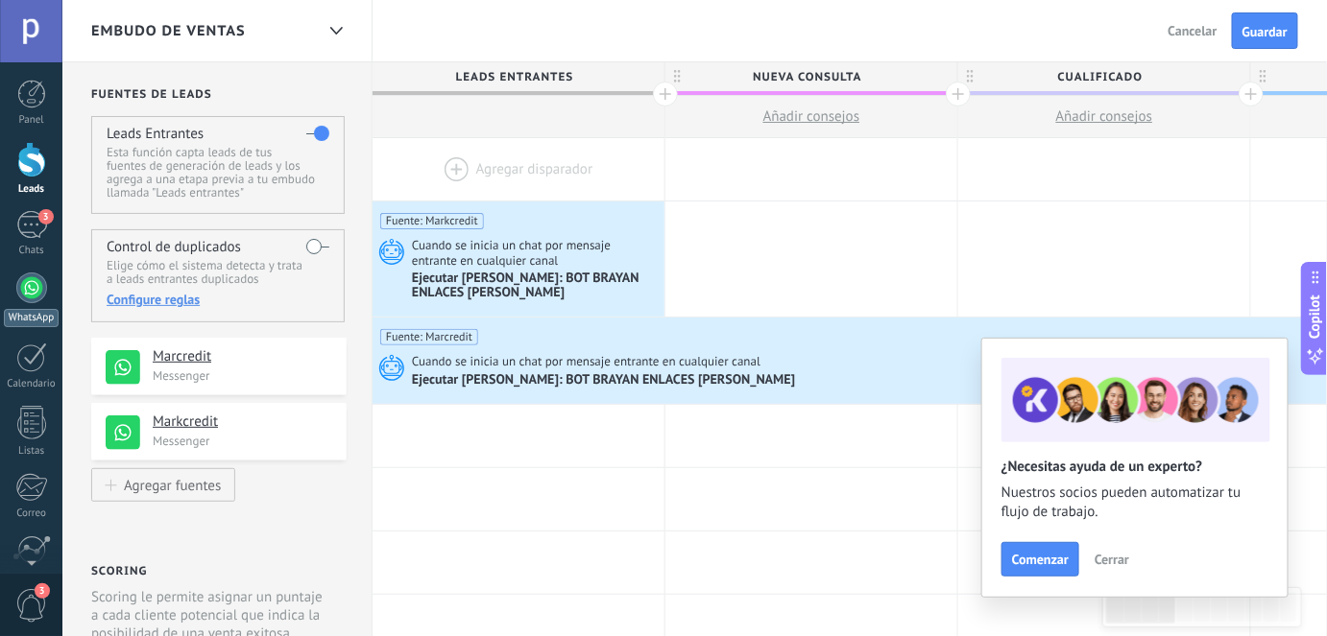
click at [25, 288] on div at bounding box center [31, 288] width 31 height 31
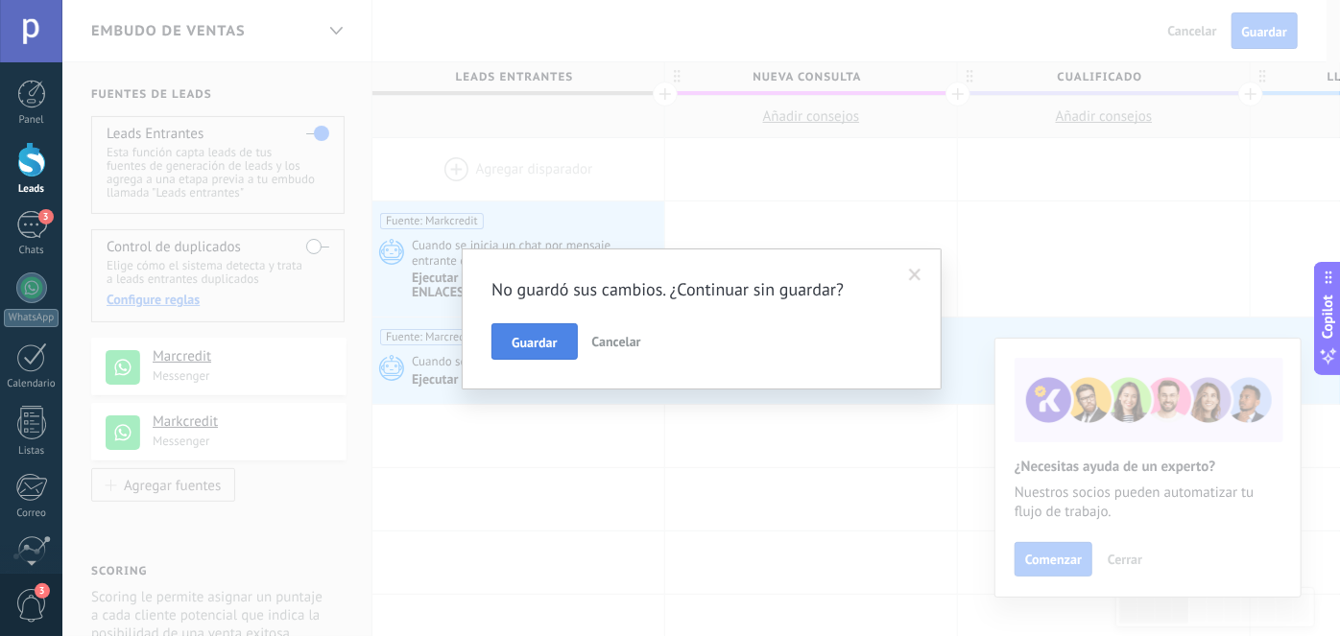
click at [550, 343] on span "Guardar" at bounding box center [534, 342] width 45 height 13
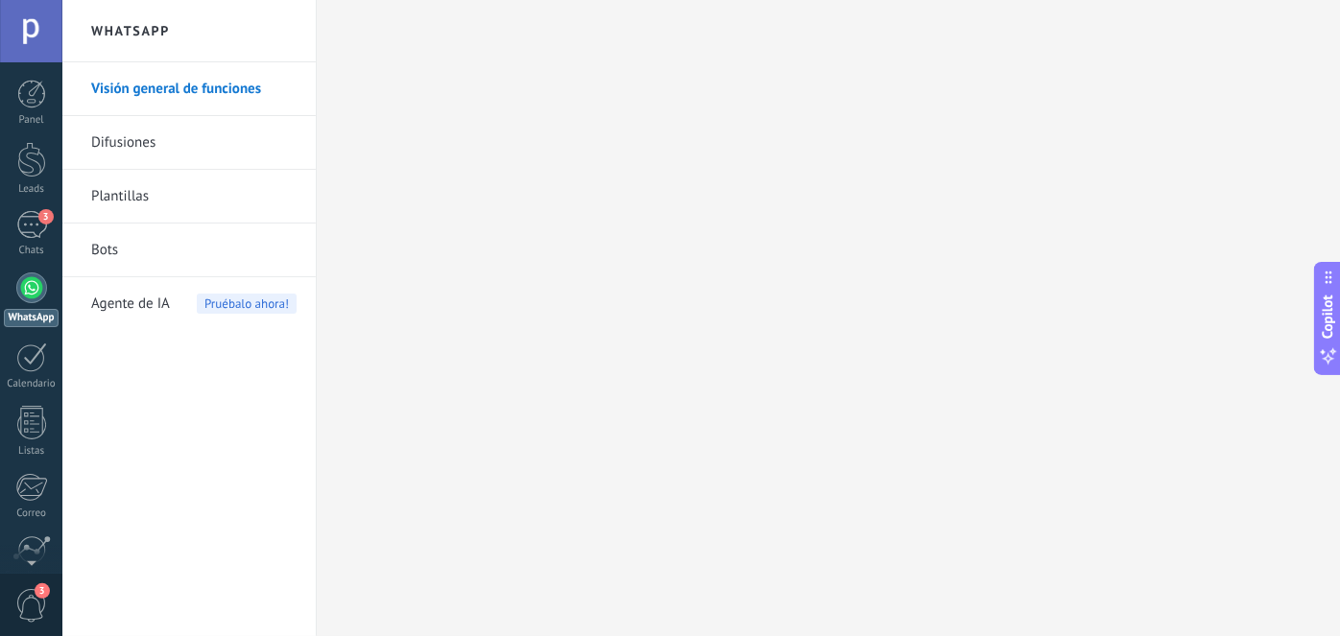
click at [108, 244] on link "Bots" at bounding box center [193, 251] width 205 height 54
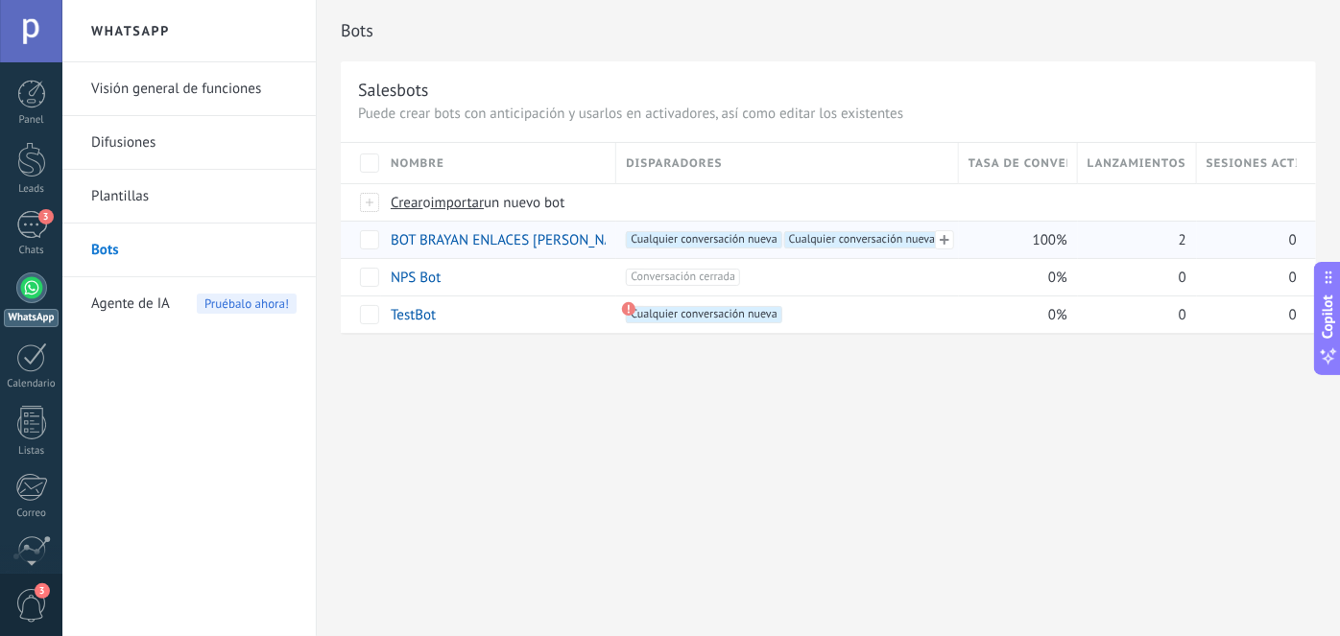
click at [859, 238] on span "Cualquier conversación nueva +0" at bounding box center [862, 239] width 156 height 17
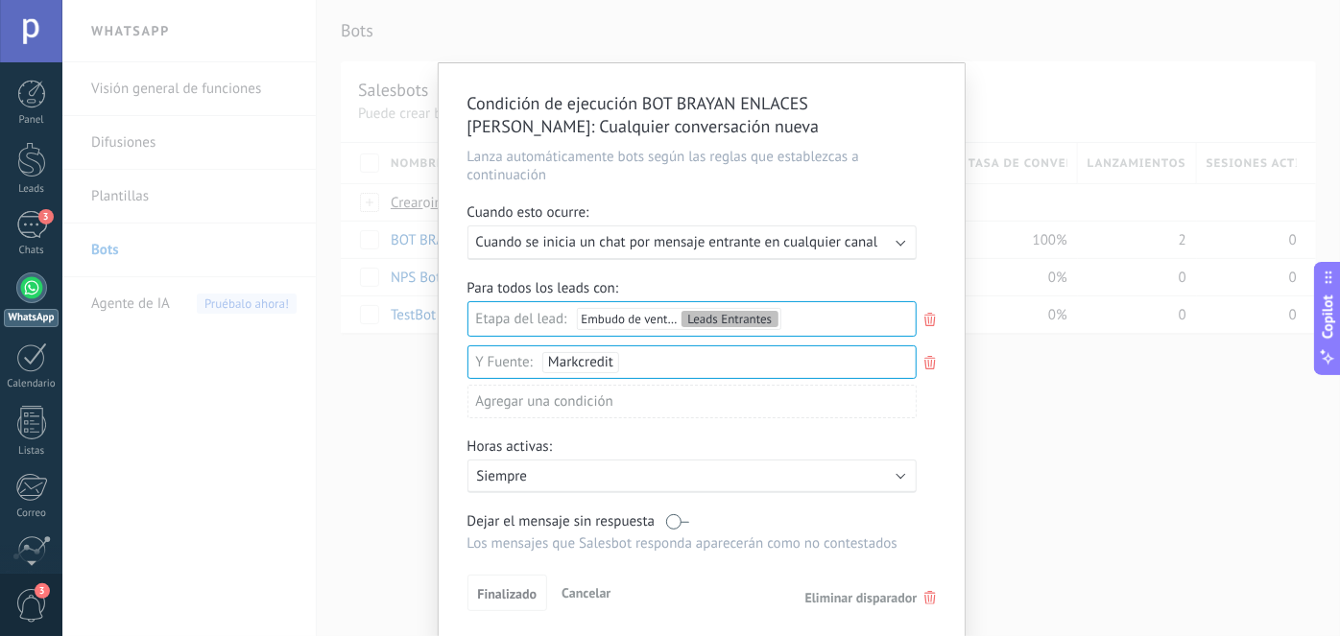
click at [0, 0] on div "Leads Entrantes Nueva consulta Cualificado Llamada agendada Propuesta en prepar…" at bounding box center [0, 0] width 0 height 0
click at [512, 591] on div "Leads Entrantes Nueva consulta Cualificado Llamada agendada Propuesta en prepar…" at bounding box center [689, 466] width 450 height 326
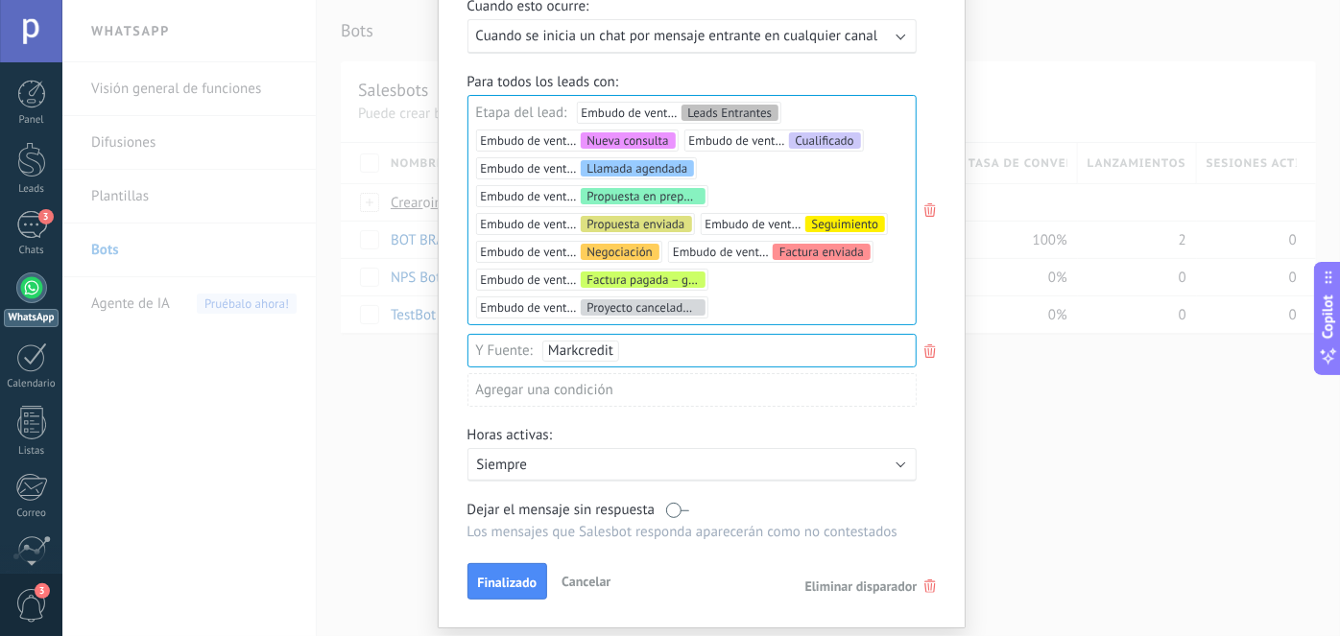
scroll to position [263, 0]
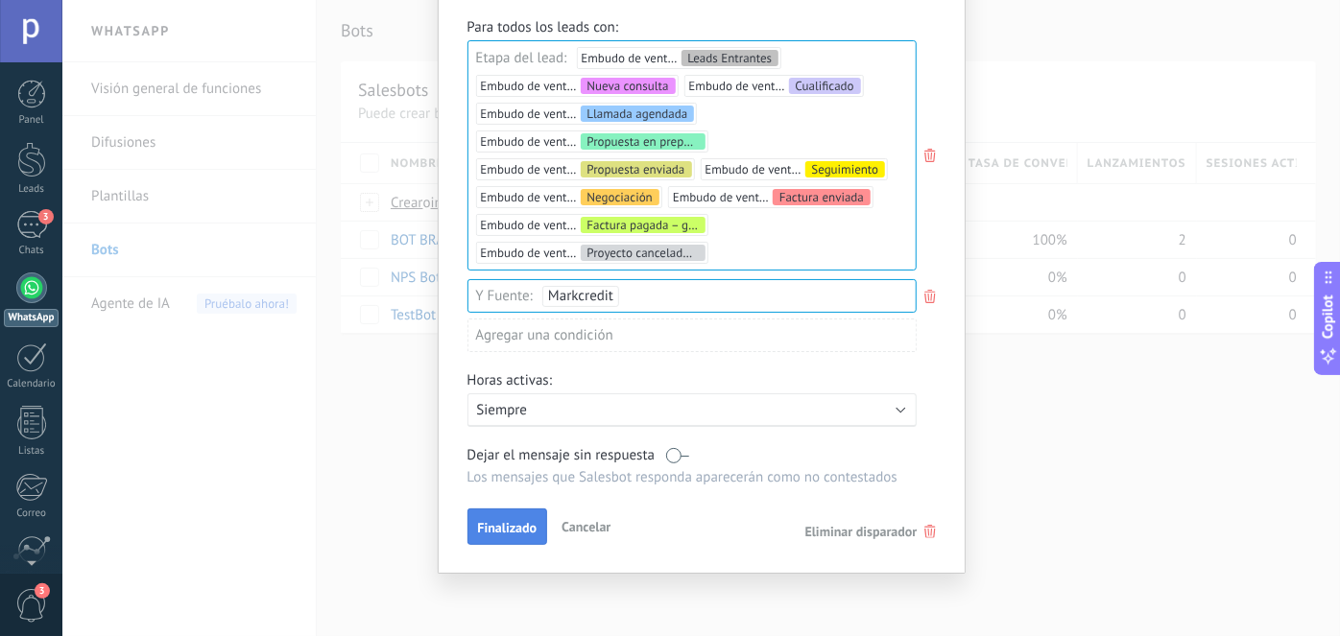
click at [509, 525] on span "Finalizado" at bounding box center [508, 527] width 60 height 13
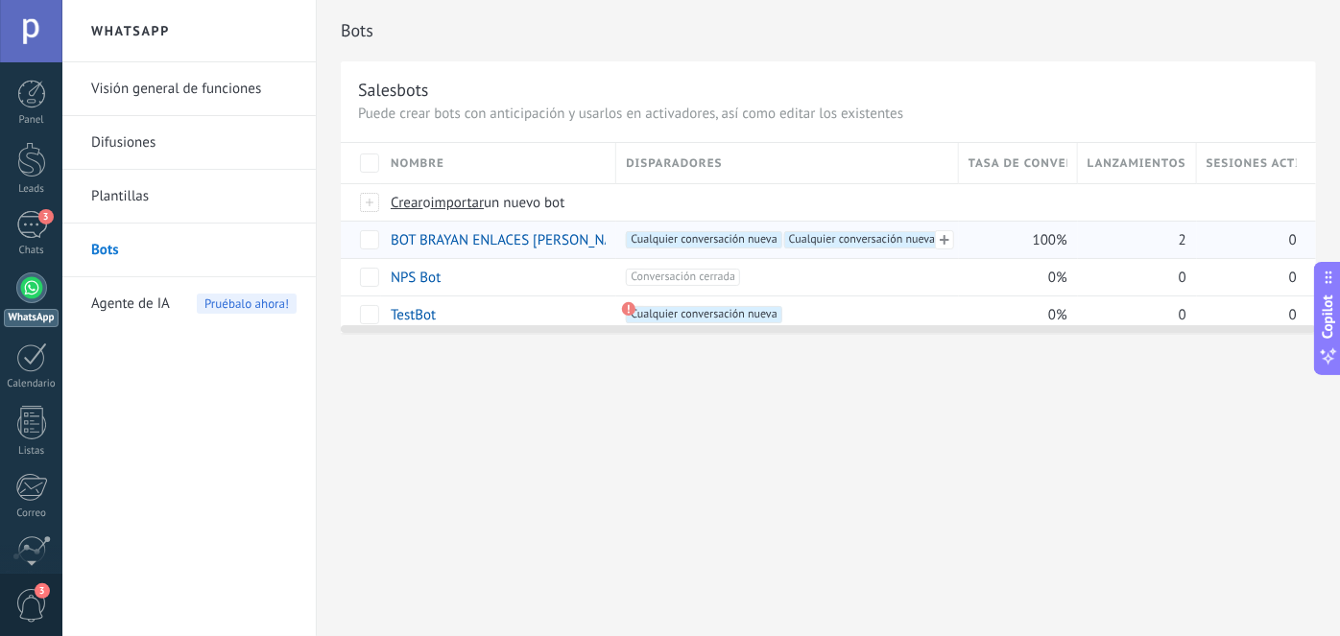
click at [705, 242] on span "Cualquier conversación nueva +1" at bounding box center [704, 239] width 156 height 17
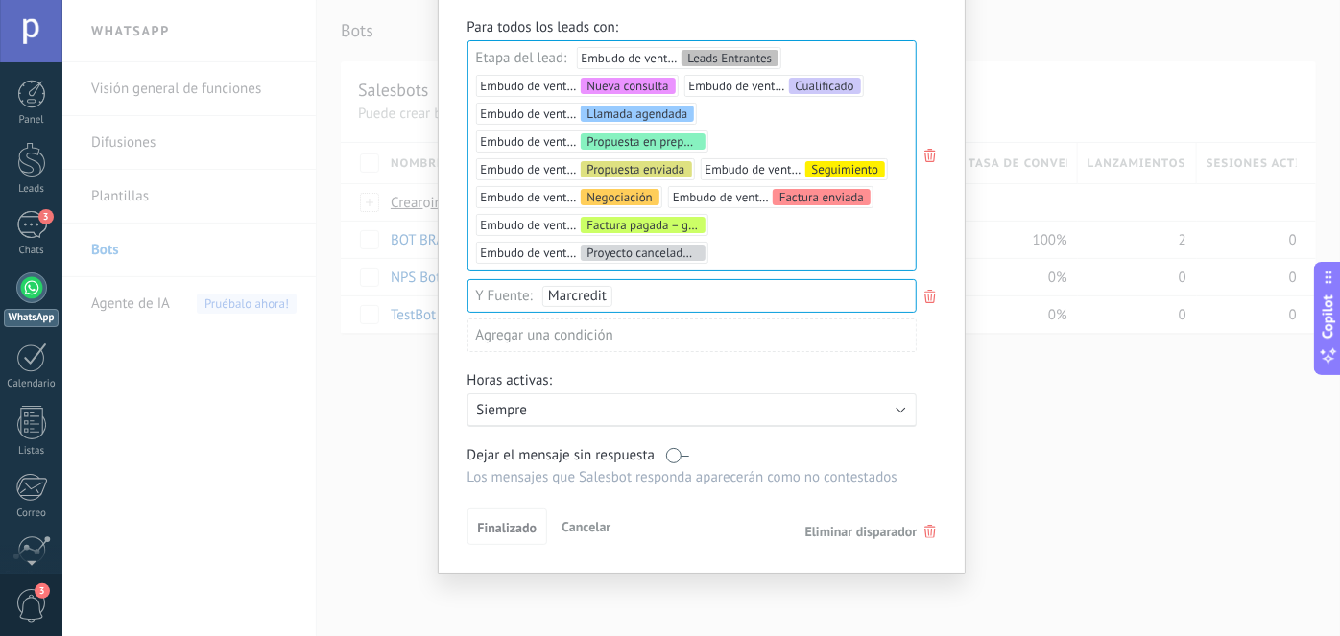
scroll to position [263, 0]
click at [505, 529] on span "Finalizado" at bounding box center [508, 527] width 60 height 13
click at [507, 526] on span "Finalizado" at bounding box center [508, 527] width 60 height 13
click at [597, 528] on span "Cancelar" at bounding box center [586, 526] width 49 height 17
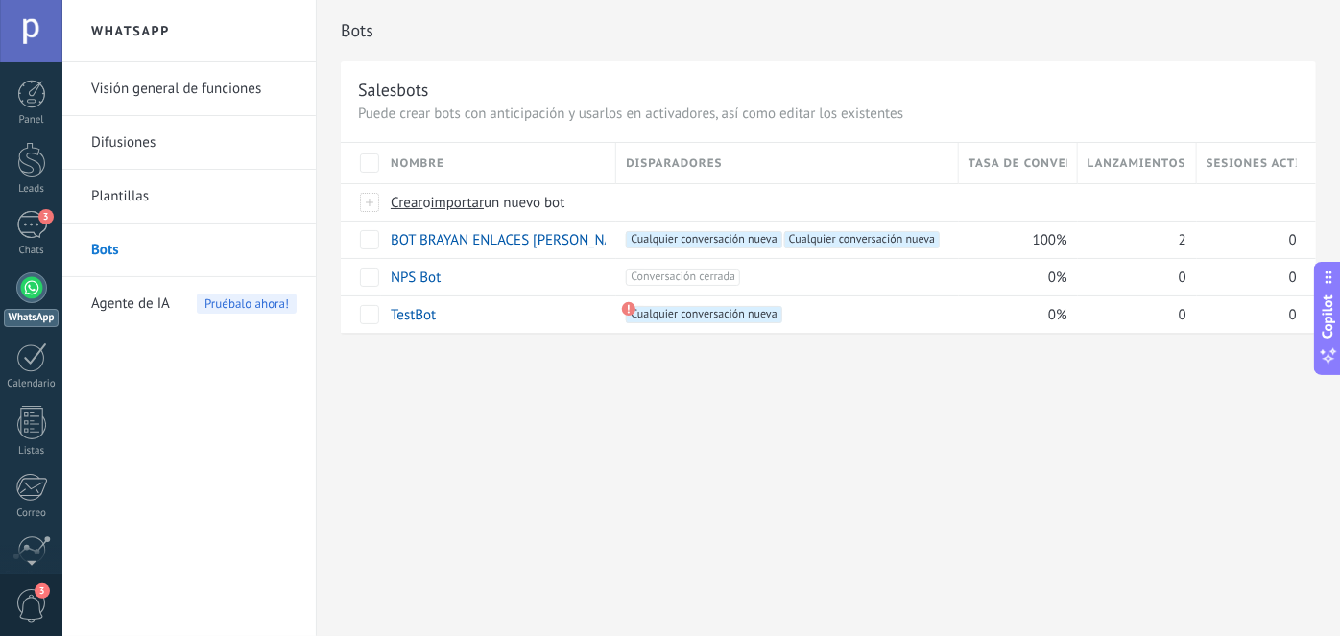
scroll to position [0, 0]
